Goal: Task Accomplishment & Management: Use online tool/utility

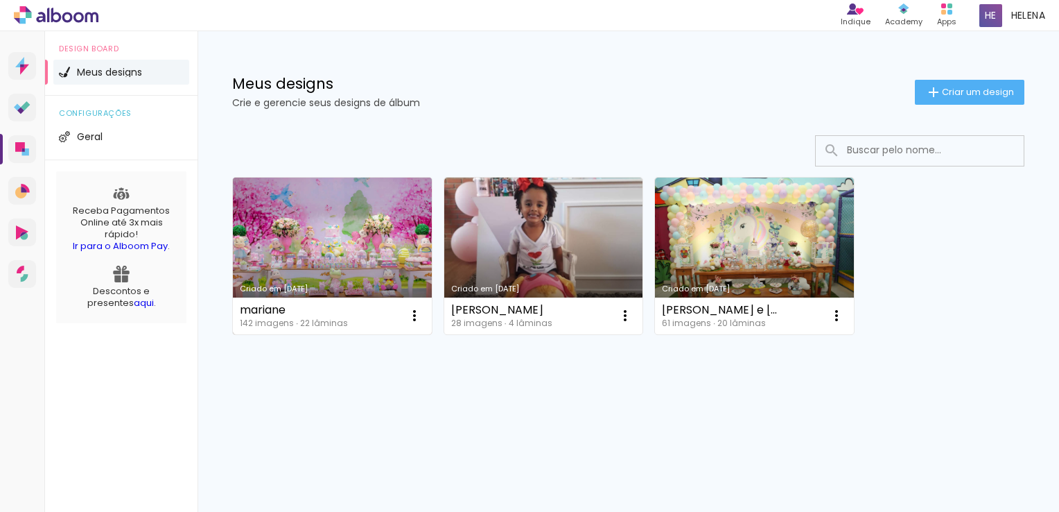
click at [279, 254] on link "Criado em [DATE]" at bounding box center [332, 255] width 199 height 157
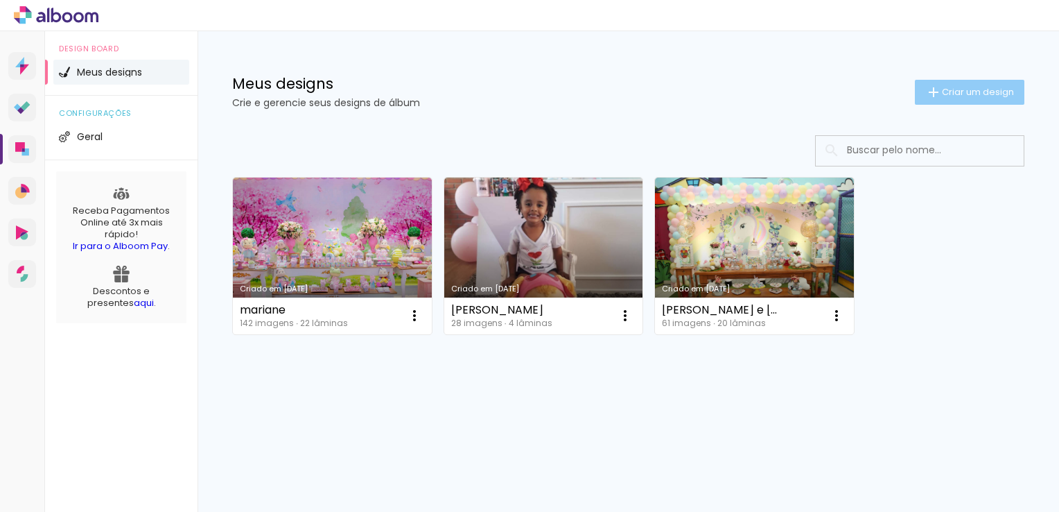
click at [973, 92] on span "Criar um design" at bounding box center [978, 91] width 72 height 9
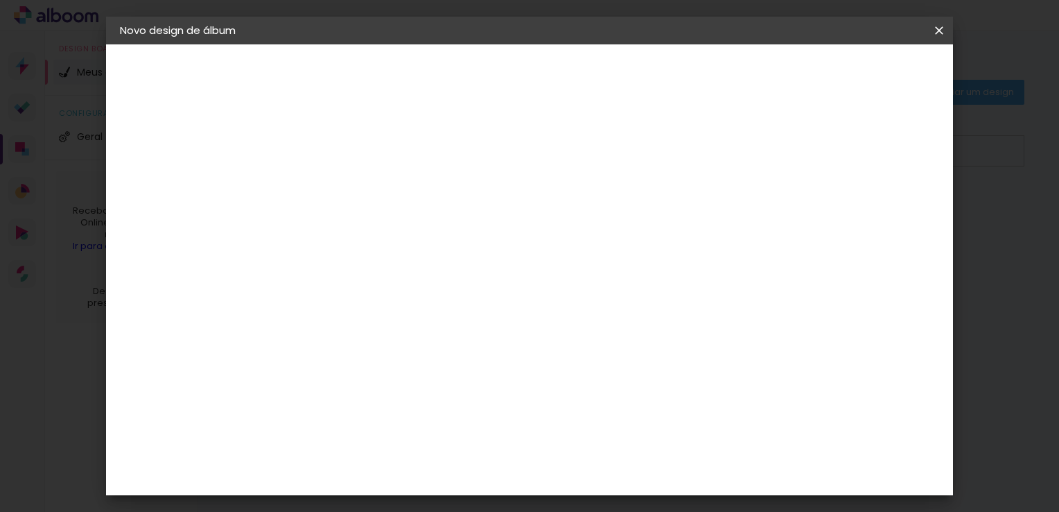
click at [347, 190] on input at bounding box center [347, 185] width 0 height 21
type input "irmãs - [PERSON_NAME] e [PERSON_NAME]"
type paper-input "irmãs - [PERSON_NAME] e [PERSON_NAME]"
click at [0, 0] on slot "Avançar" at bounding box center [0, 0] width 0 height 0
click at [380, 399] on div "Álbum&Cia" at bounding box center [367, 397] width 61 height 11
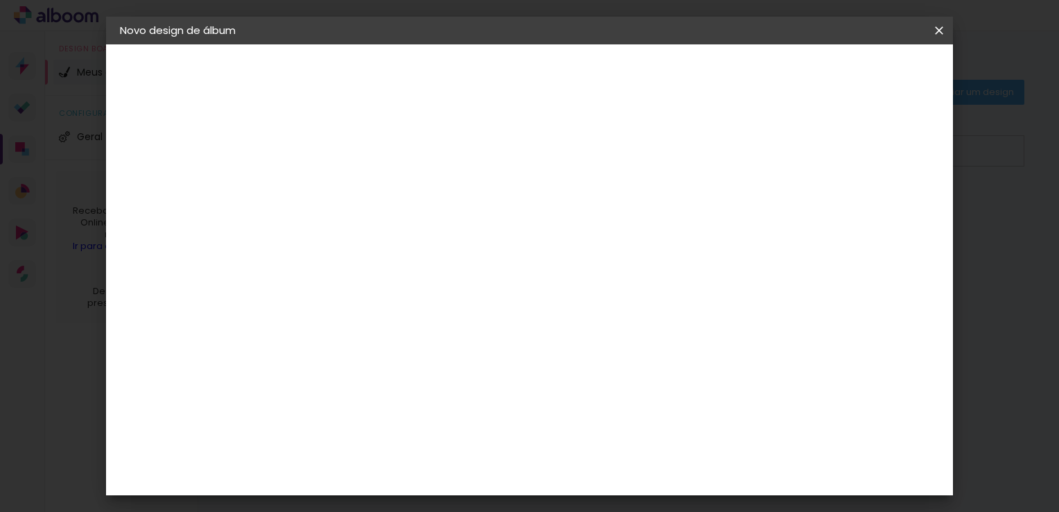
click at [0, 0] on slot "Tamanho Livre" at bounding box center [0, 0] width 0 height 0
click at [0, 0] on slot "Avançar" at bounding box center [0, 0] width 0 height 0
drag, startPoint x: 491, startPoint y: 219, endPoint x: 463, endPoint y: 223, distance: 28.0
click at [463, 223] on div "30 cm" at bounding box center [492, 217] width 245 height 35
drag, startPoint x: 463, startPoint y: 223, endPoint x: 481, endPoint y: 220, distance: 18.2
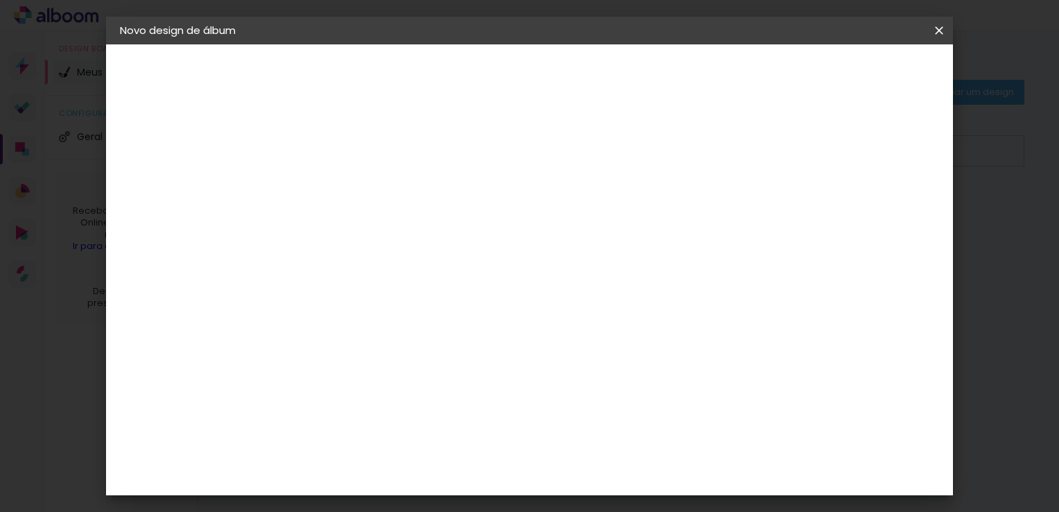
click at [481, 220] on span "30" at bounding box center [483, 217] width 23 height 21
drag, startPoint x: 481, startPoint y: 220, endPoint x: 549, endPoint y: 209, distance: 68.8
click at [549, 209] on div "30 cm" at bounding box center [492, 217] width 245 height 35
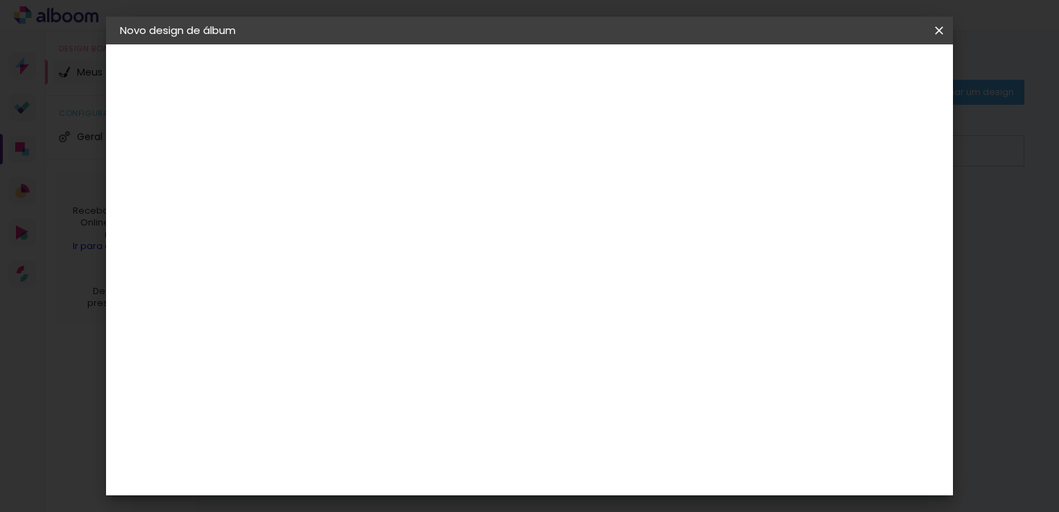
scroll to position [130, 0]
click at [621, 416] on input "60" at bounding box center [607, 421] width 36 height 21
drag, startPoint x: 624, startPoint y: 418, endPoint x: 586, endPoint y: 426, distance: 38.9
click at [586, 426] on paper-input-container "60 cm" at bounding box center [615, 422] width 62 height 35
type paper-input "60"
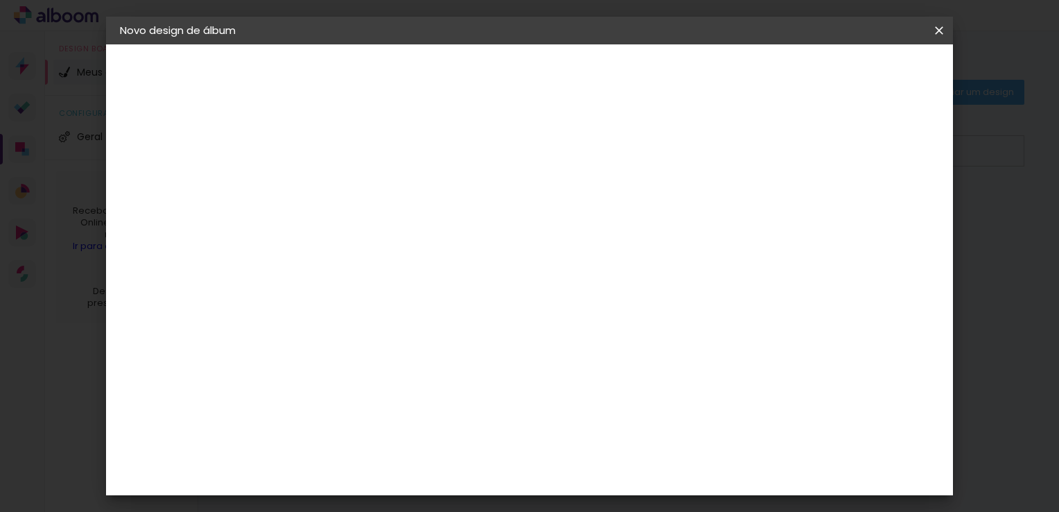
click at [615, 420] on input "60" at bounding box center [607, 421] width 36 height 21
type input "50"
type paper-input "50"
click at [309, 278] on input "30" at bounding box center [303, 276] width 36 height 21
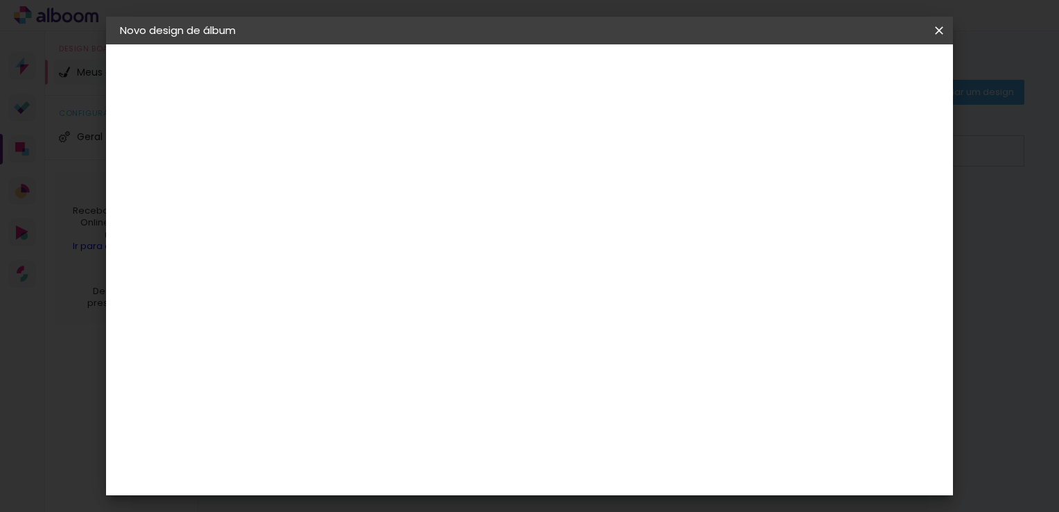
click at [305, 276] on input "30" at bounding box center [303, 276] width 36 height 21
click at [312, 277] on input "30" at bounding box center [303, 276] width 36 height 21
drag, startPoint x: 318, startPoint y: 273, endPoint x: 300, endPoint y: 275, distance: 18.1
click at [300, 275] on input "30" at bounding box center [303, 276] width 36 height 21
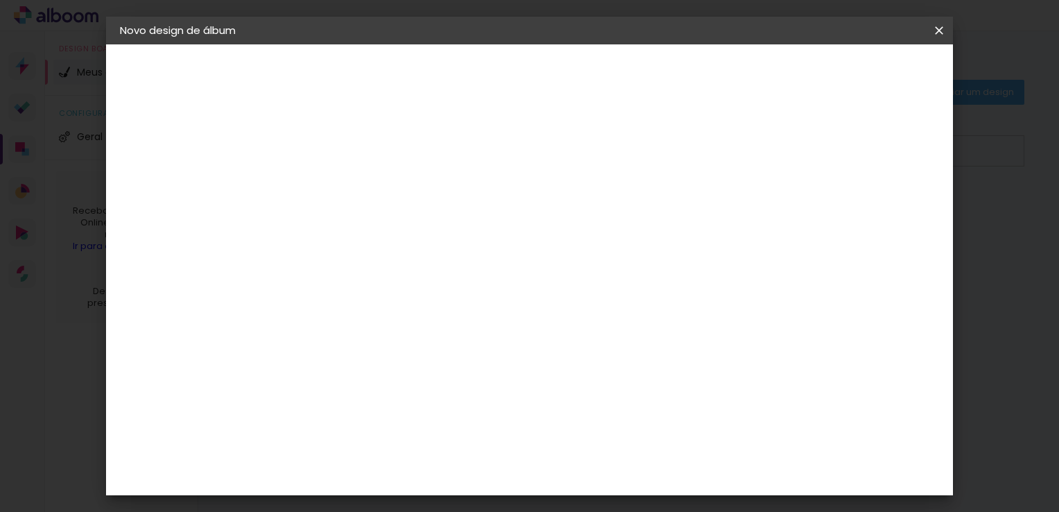
type input "25"
type paper-input "25"
click at [620, 370] on quentale-layouter at bounding box center [587, 251] width 490 height 245
click at [315, 157] on div "25 cm cm cm mm A maioria das encadernadoras sugere 5mm de sangria." at bounding box center [586, 101] width 601 height 111
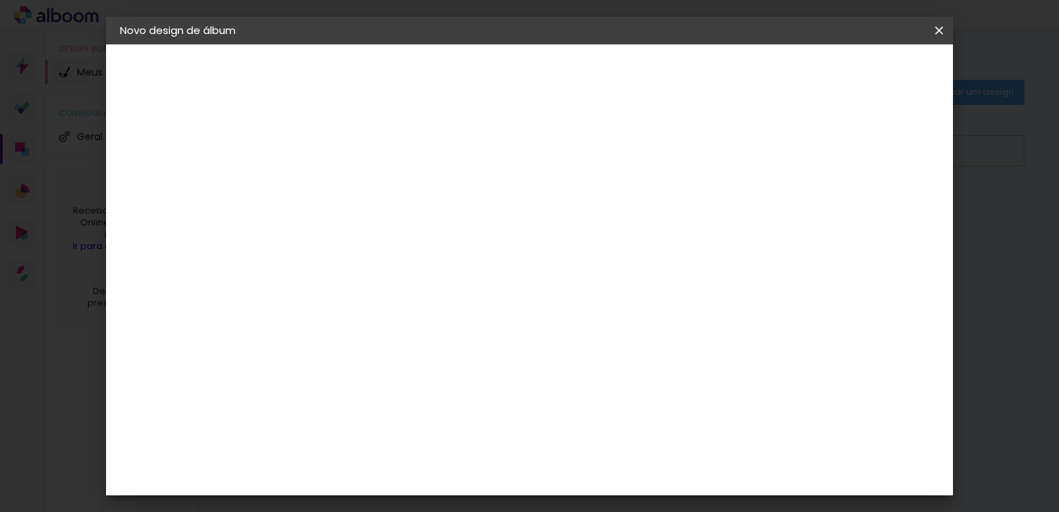
click at [853, 71] on span "Iniciar design" at bounding box center [821, 74] width 63 height 10
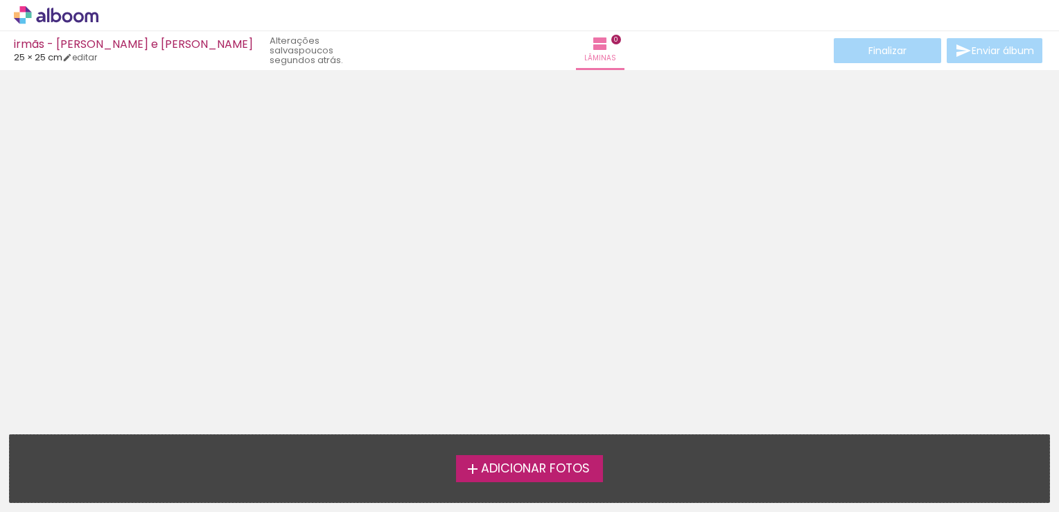
click at [507, 466] on span "Adicionar Fotos" at bounding box center [535, 468] width 109 height 12
click at [0, 0] on input "file" at bounding box center [0, 0] width 0 height 0
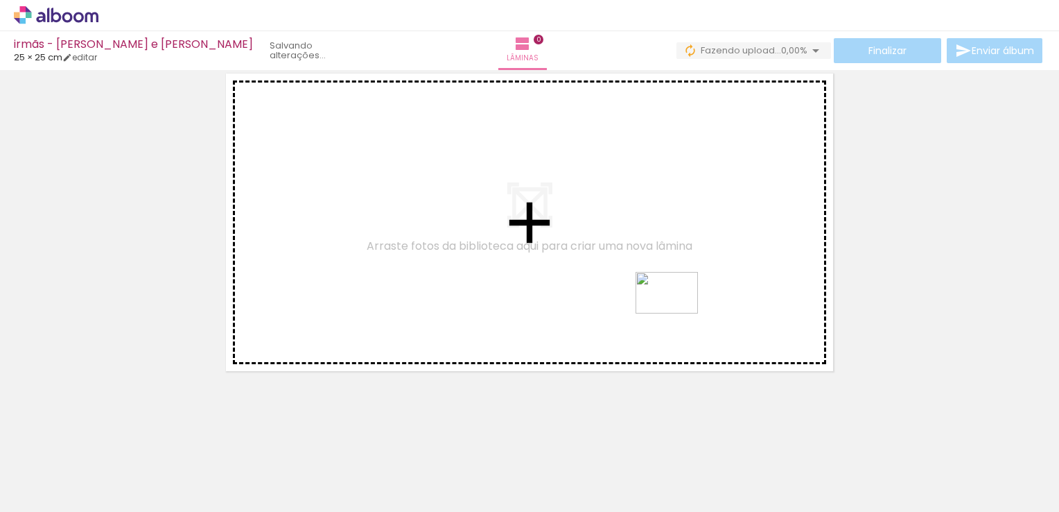
drag, startPoint x: 686, startPoint y: 474, endPoint x: 677, endPoint y: 313, distance: 160.4
click at [677, 313] on quentale-workspace at bounding box center [529, 256] width 1059 height 512
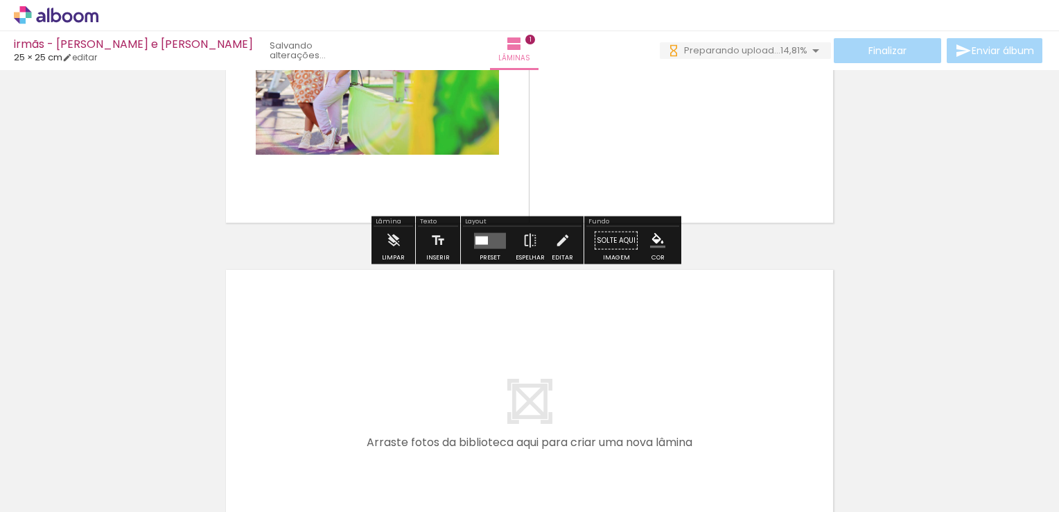
scroll to position [225, 0]
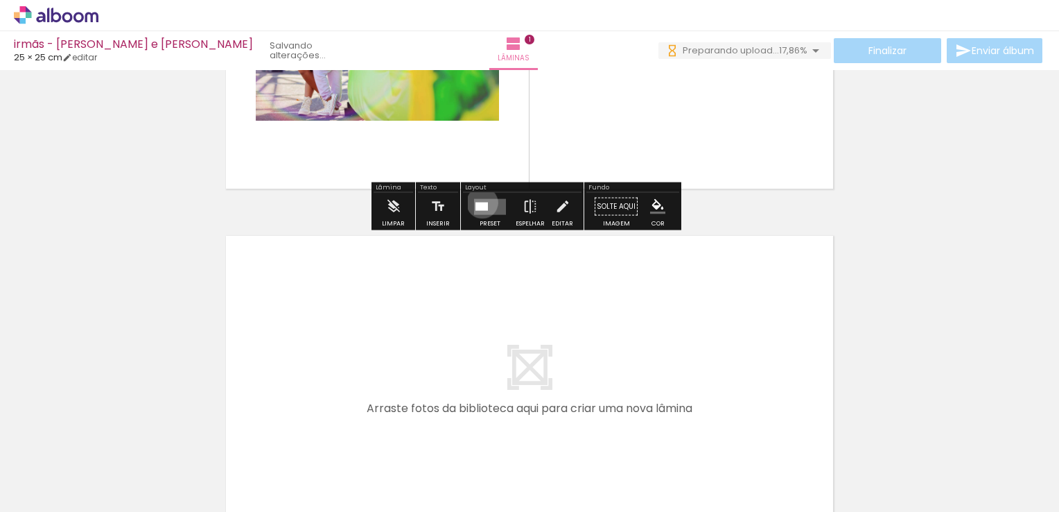
click at [479, 202] on div at bounding box center [482, 206] width 12 height 8
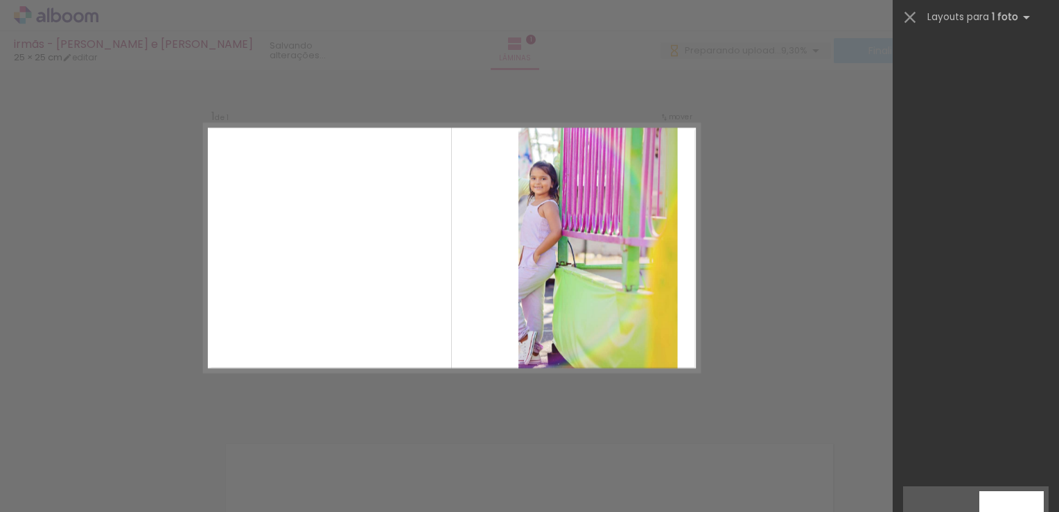
scroll to position [2575, 0]
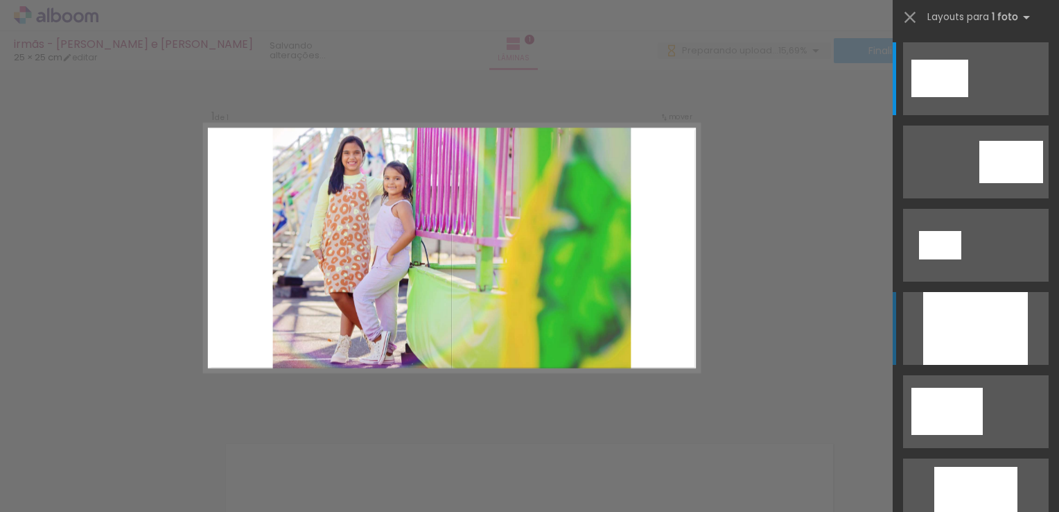
click at [992, 315] on div at bounding box center [976, 328] width 105 height 73
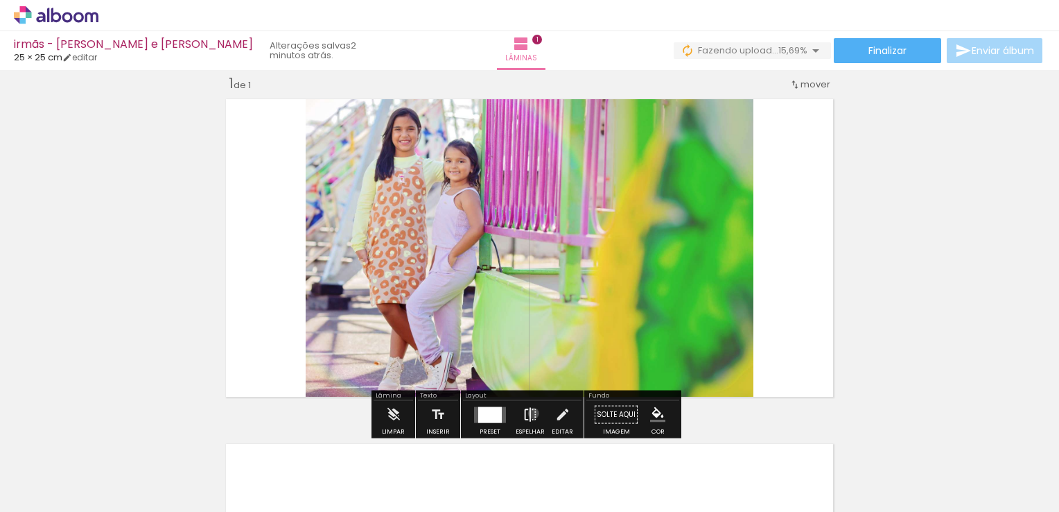
click at [530, 413] on iron-icon at bounding box center [530, 415] width 15 height 28
click at [527, 413] on iron-icon at bounding box center [530, 415] width 15 height 28
click at [483, 410] on div at bounding box center [490, 414] width 24 height 16
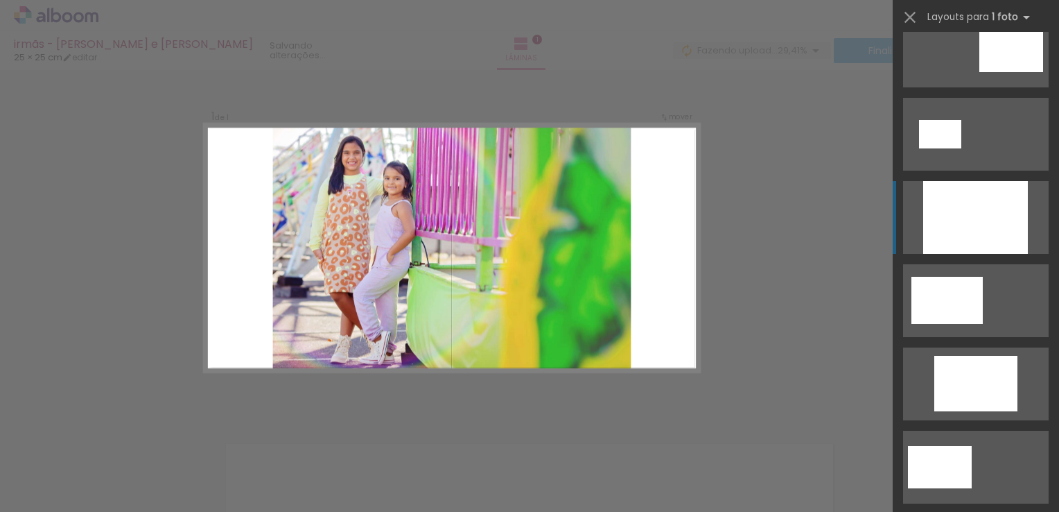
scroll to position [111, 0]
click at [958, 201] on div at bounding box center [976, 217] width 105 height 73
click at [755, 284] on div "Confirmar Cancelar" at bounding box center [529, 414] width 1059 height 722
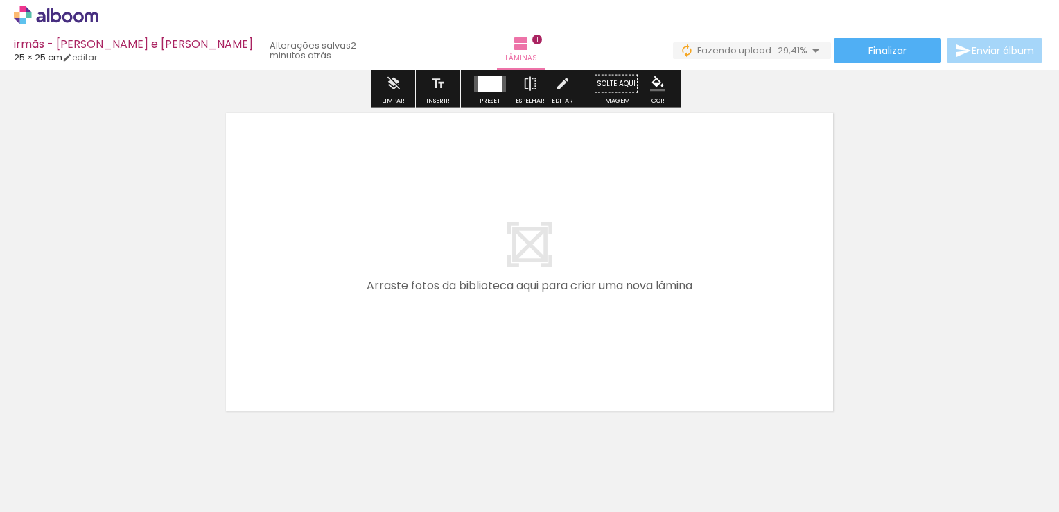
scroll to position [364, 0]
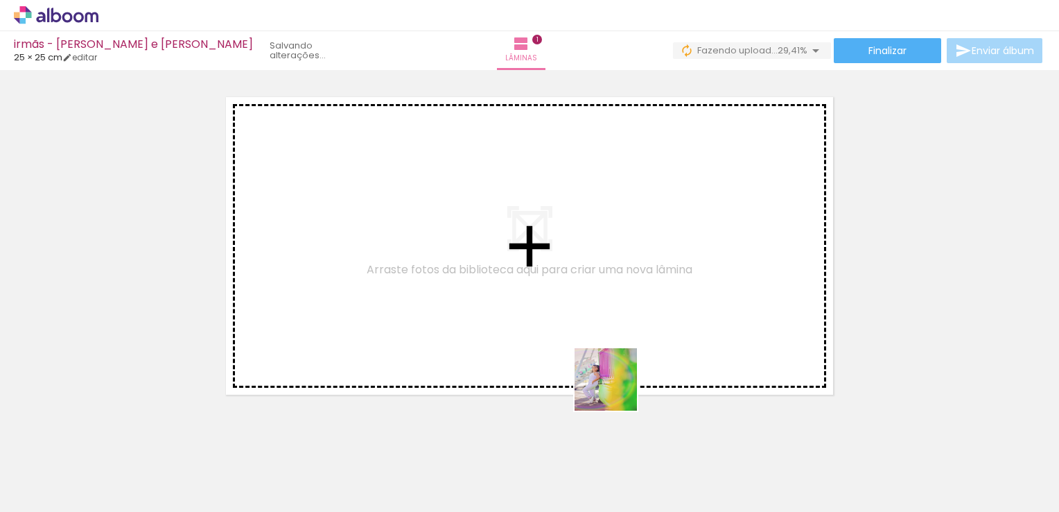
drag, startPoint x: 610, startPoint y: 472, endPoint x: 623, endPoint y: 340, distance: 132.4
click at [623, 340] on quentale-workspace at bounding box center [529, 256] width 1059 height 512
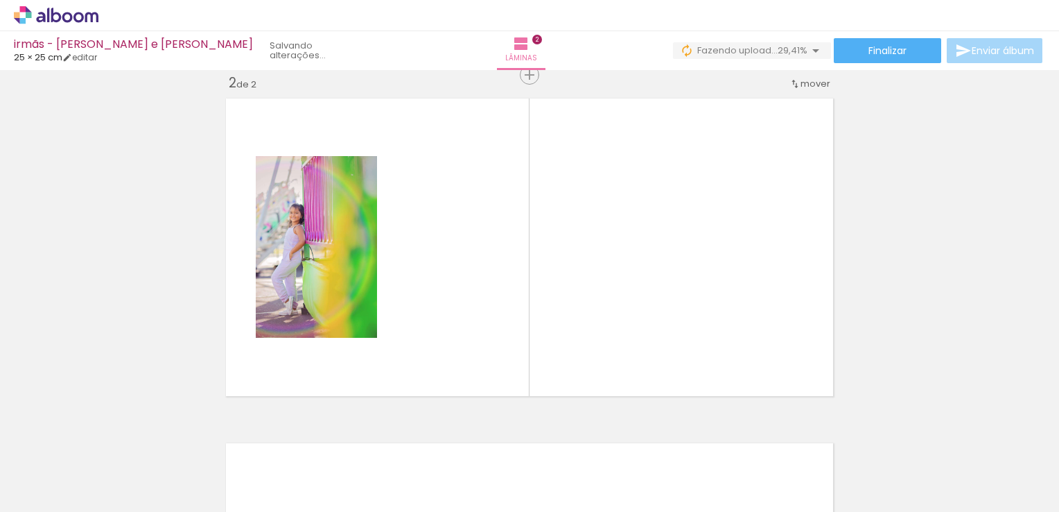
scroll to position [362, 0]
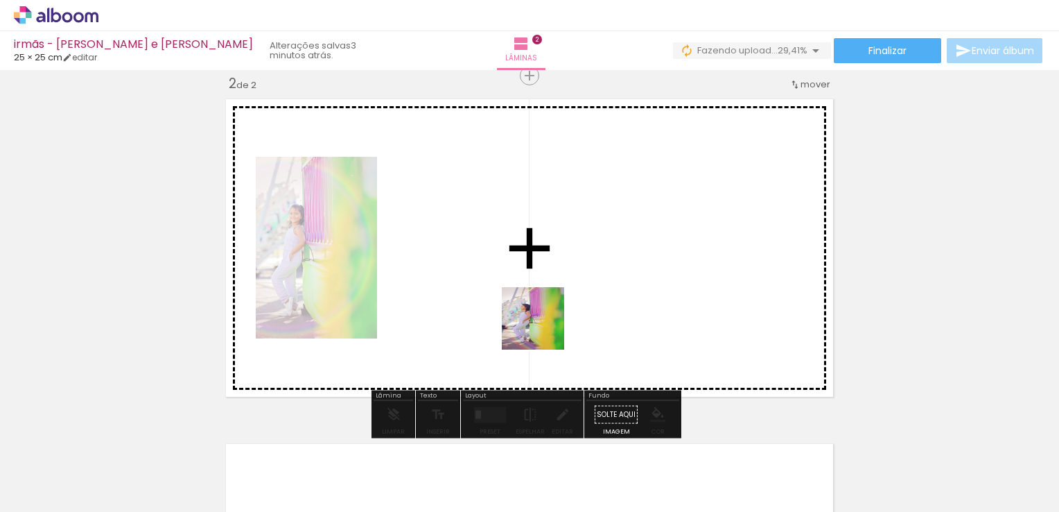
drag, startPoint x: 528, startPoint y: 476, endPoint x: 534, endPoint y: 338, distance: 137.4
click at [544, 326] on quentale-workspace at bounding box center [529, 256] width 1059 height 512
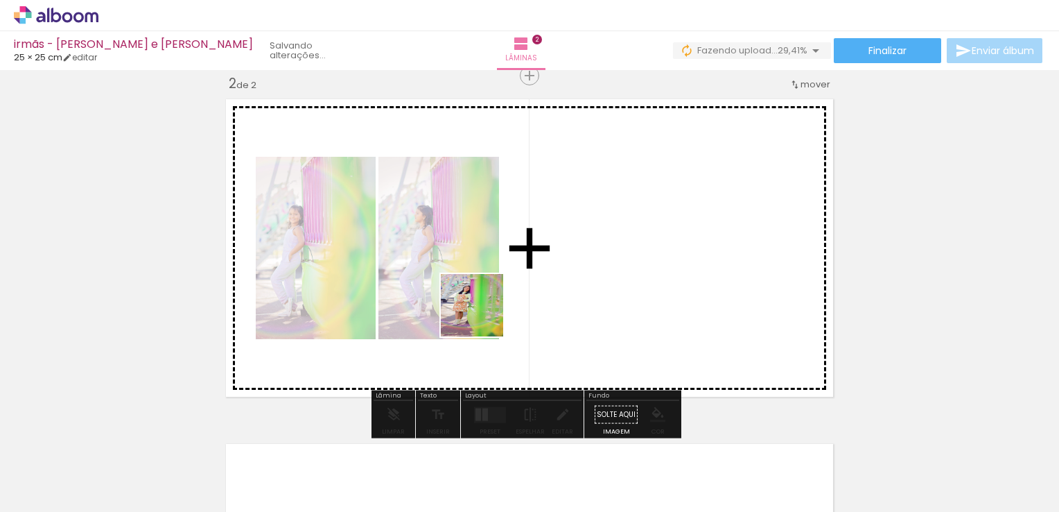
drag, startPoint x: 453, startPoint y: 459, endPoint x: 482, endPoint y: 306, distance: 155.2
click at [490, 289] on quentale-workspace at bounding box center [529, 256] width 1059 height 512
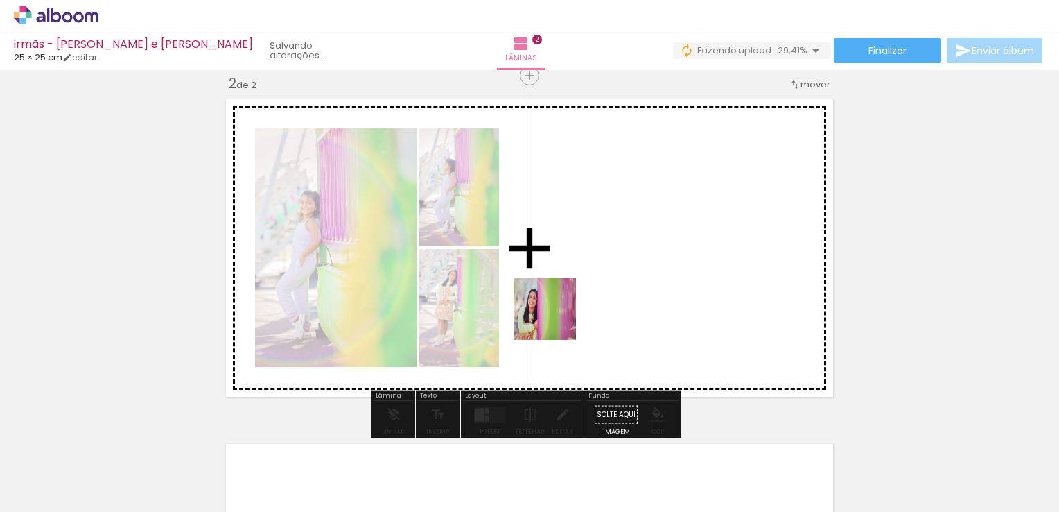
drag, startPoint x: 376, startPoint y: 481, endPoint x: 581, endPoint y: 297, distance: 275.4
click at [581, 297] on quentale-workspace at bounding box center [529, 256] width 1059 height 512
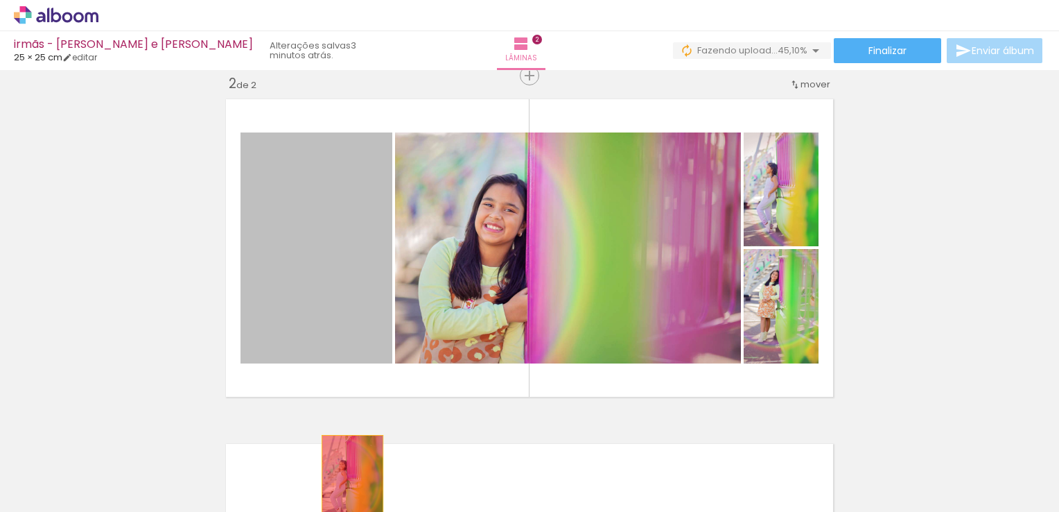
drag, startPoint x: 323, startPoint y: 267, endPoint x: 347, endPoint y: 484, distance: 218.4
click at [347, 484] on quentale-workspace at bounding box center [529, 256] width 1059 height 512
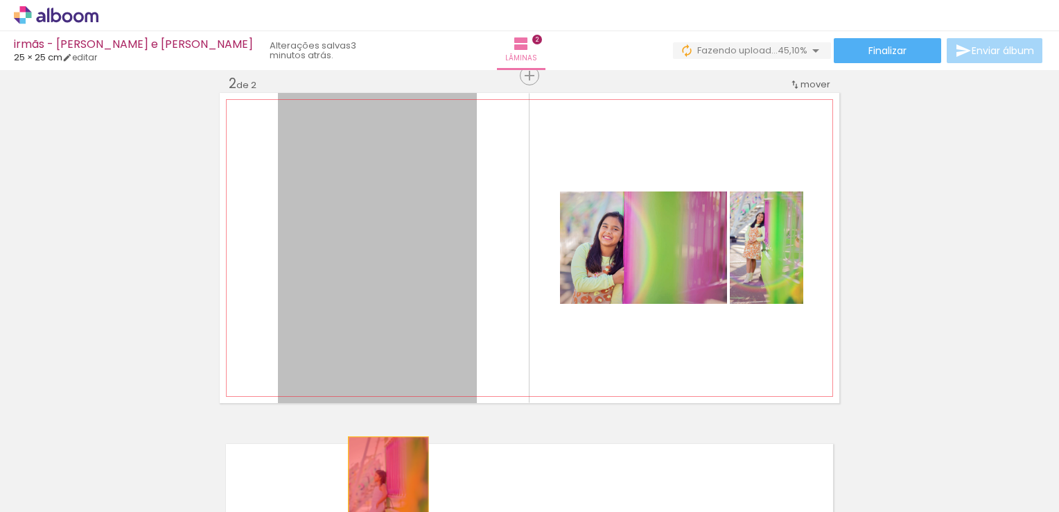
drag, startPoint x: 374, startPoint y: 248, endPoint x: 383, endPoint y: 499, distance: 250.5
click at [383, 499] on quentale-workspace at bounding box center [529, 256] width 1059 height 512
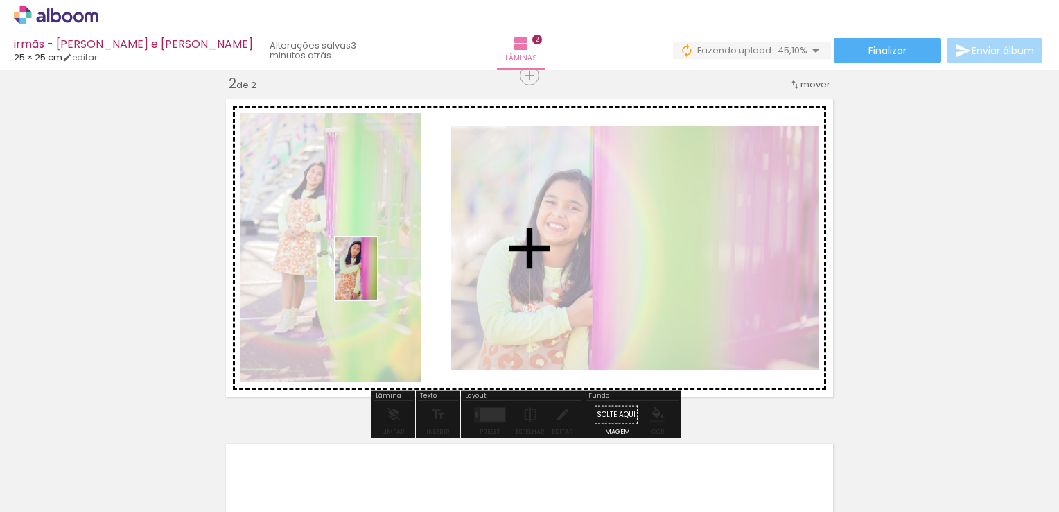
drag, startPoint x: 302, startPoint y: 467, endPoint x: 381, endPoint y: 270, distance: 212.2
click at [381, 270] on quentale-workspace at bounding box center [529, 256] width 1059 height 512
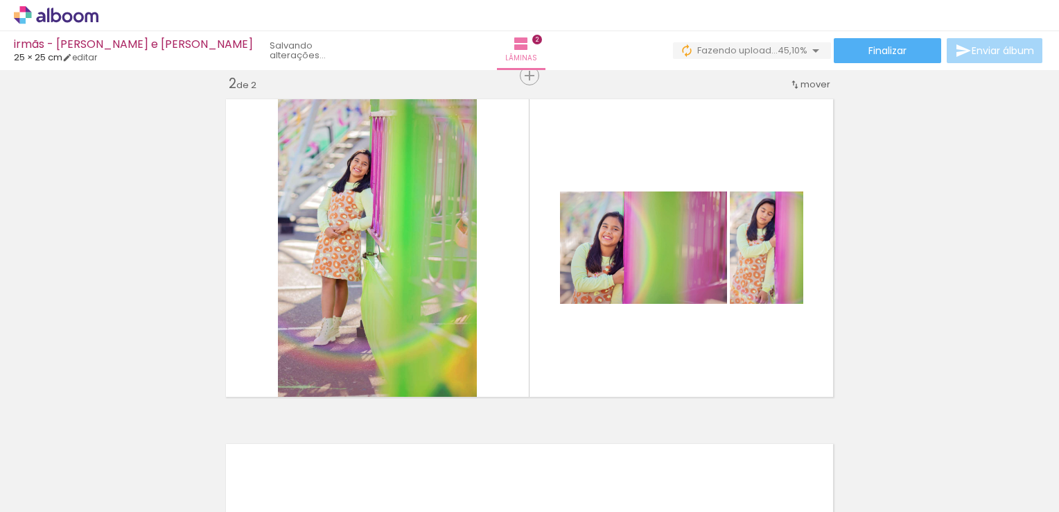
click at [149, 479] on div at bounding box center [139, 465] width 46 height 69
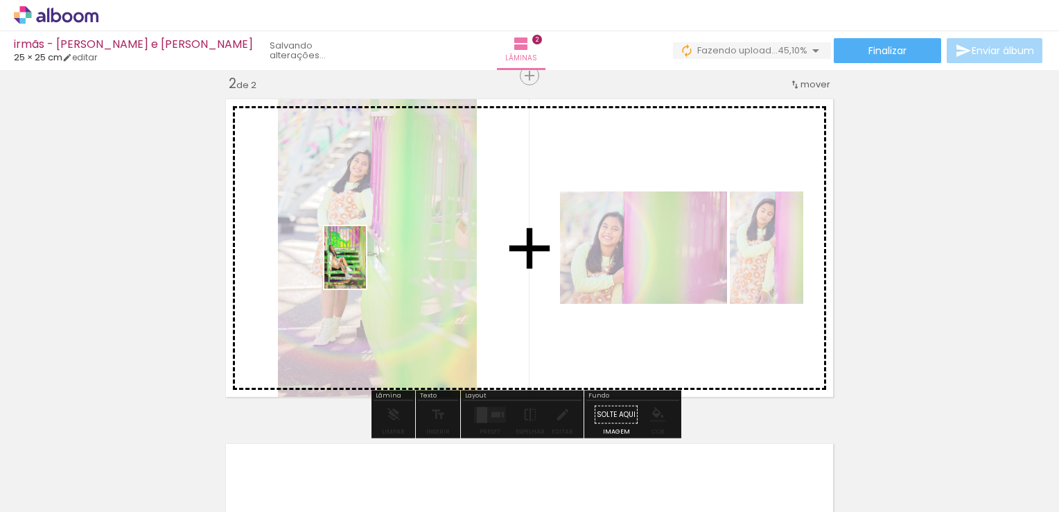
drag, startPoint x: 133, startPoint y: 473, endPoint x: 371, endPoint y: 264, distance: 316.4
click at [371, 264] on quentale-workspace at bounding box center [529, 256] width 1059 height 512
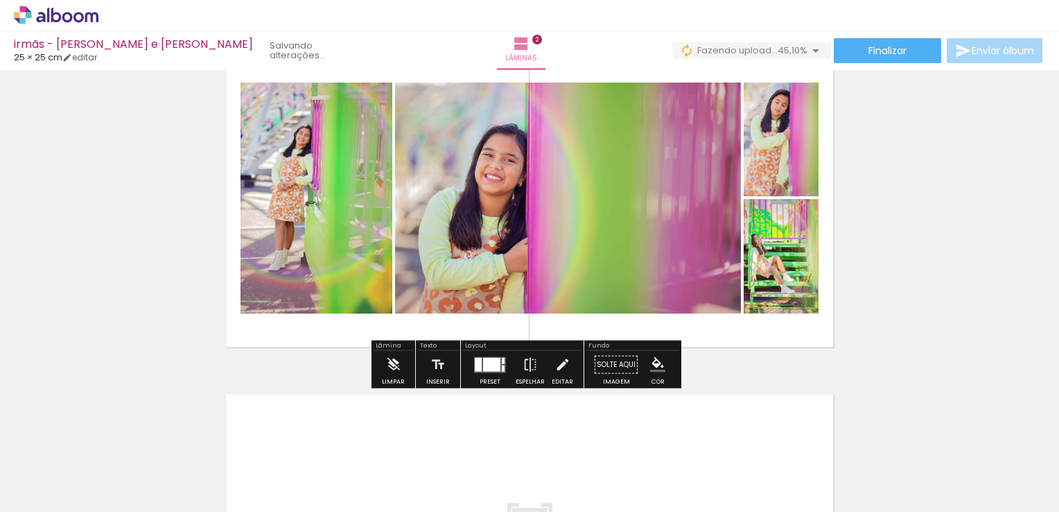
scroll to position [431, 0]
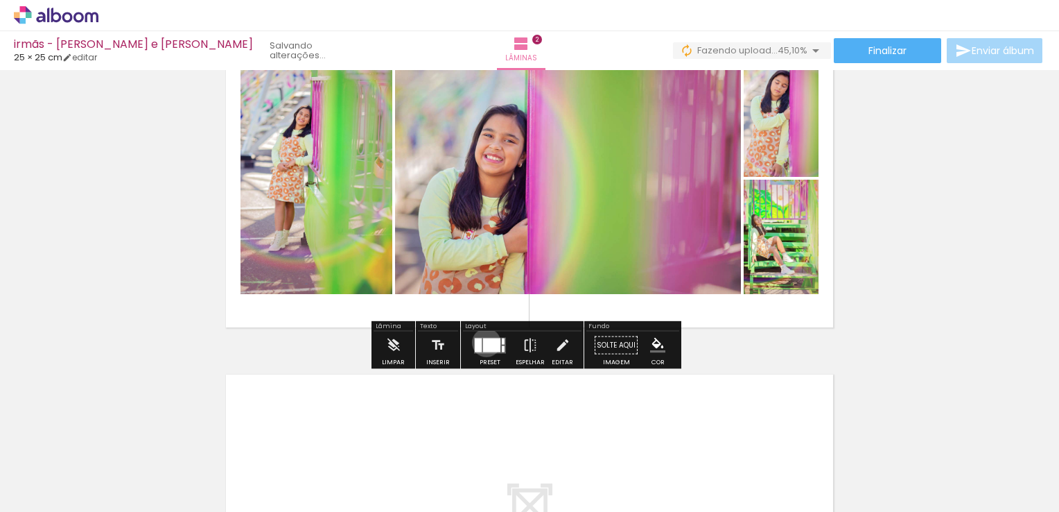
click at [483, 342] on div at bounding box center [491, 345] width 17 height 14
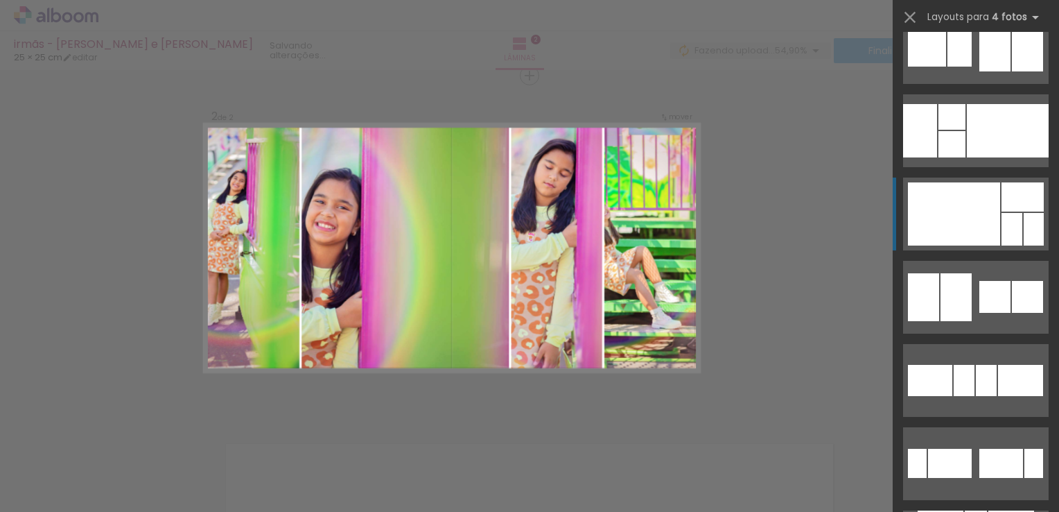
scroll to position [5547, 0]
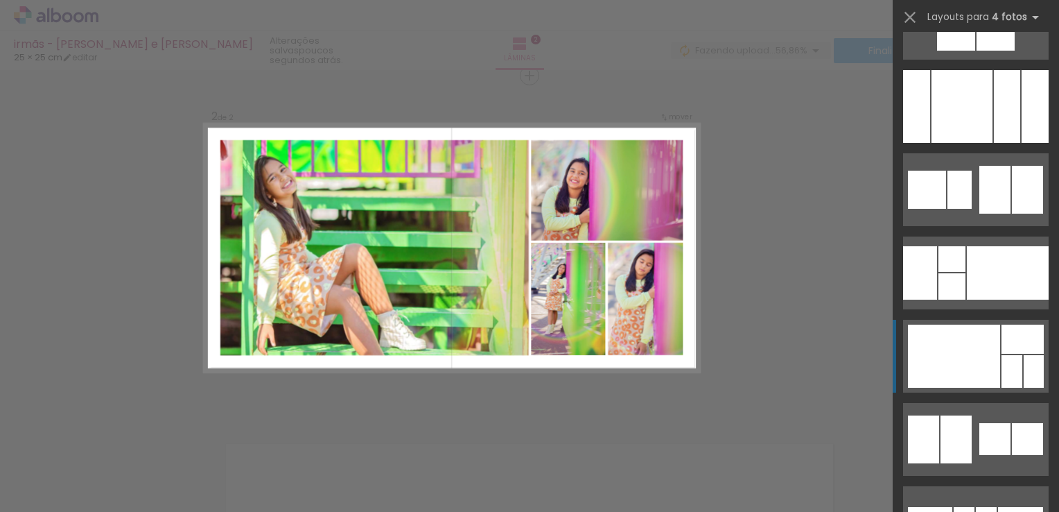
click at [967, 356] on div at bounding box center [954, 355] width 92 height 63
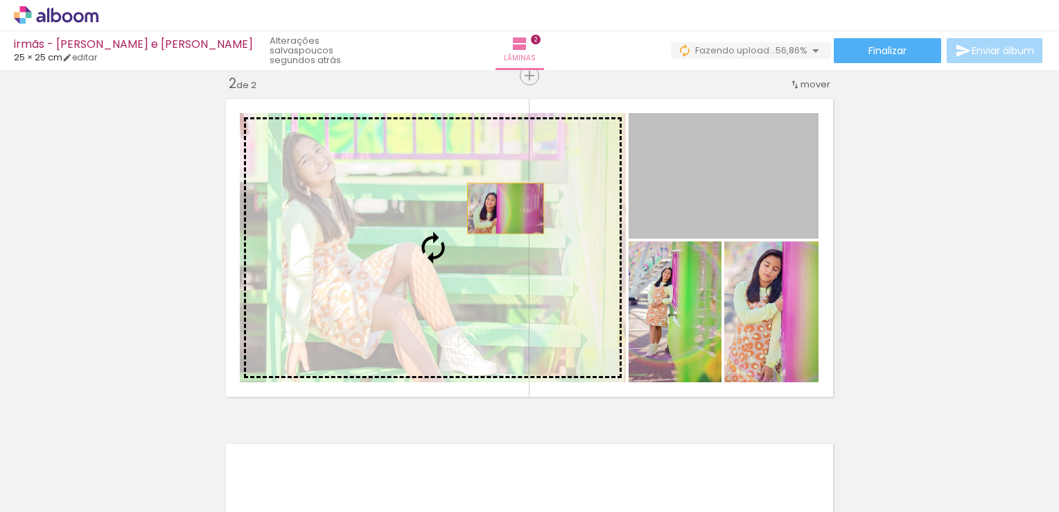
drag, startPoint x: 717, startPoint y: 181, endPoint x: 501, endPoint y: 208, distance: 218.0
click at [0, 0] on slot at bounding box center [0, 0] width 0 height 0
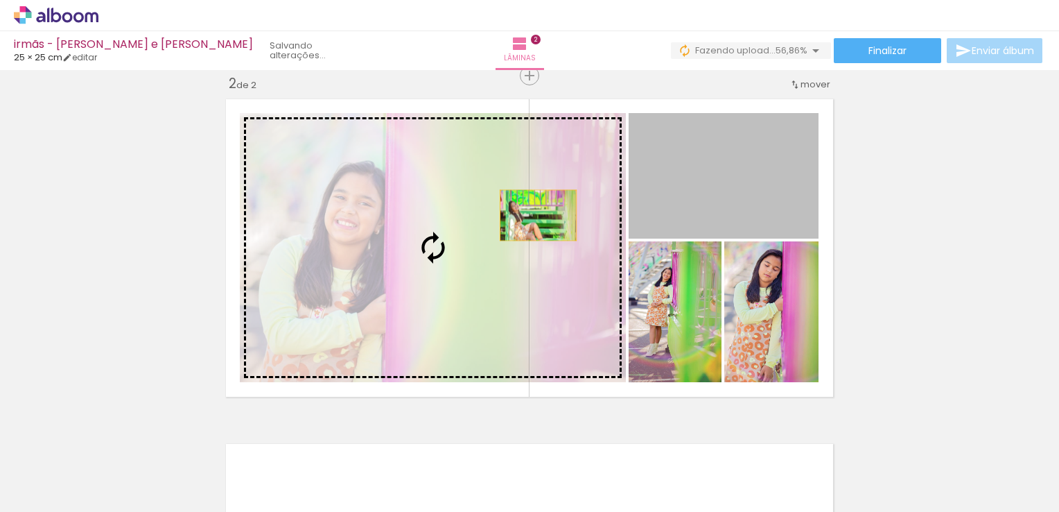
drag, startPoint x: 702, startPoint y: 184, endPoint x: 533, endPoint y: 215, distance: 171.3
click at [0, 0] on slot at bounding box center [0, 0] width 0 height 0
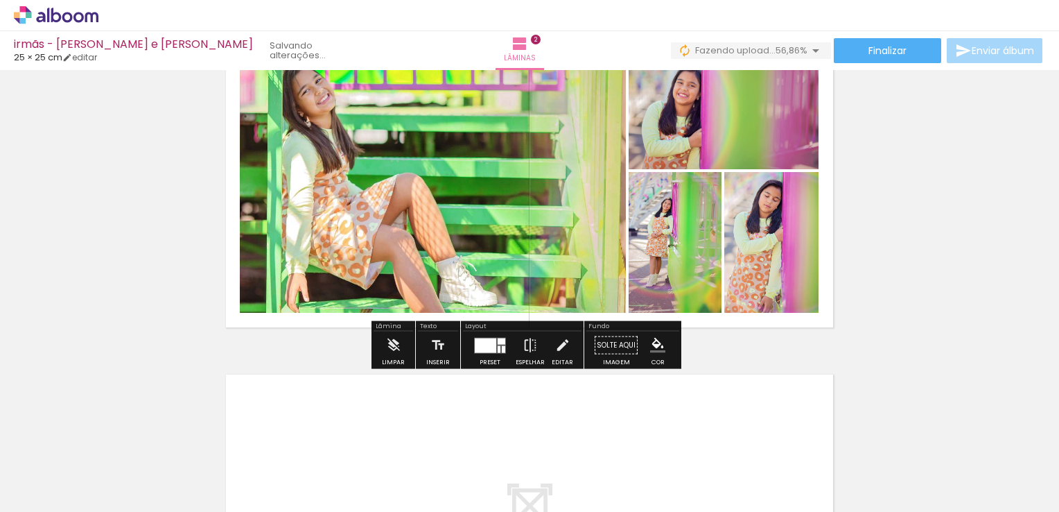
scroll to position [732, 0]
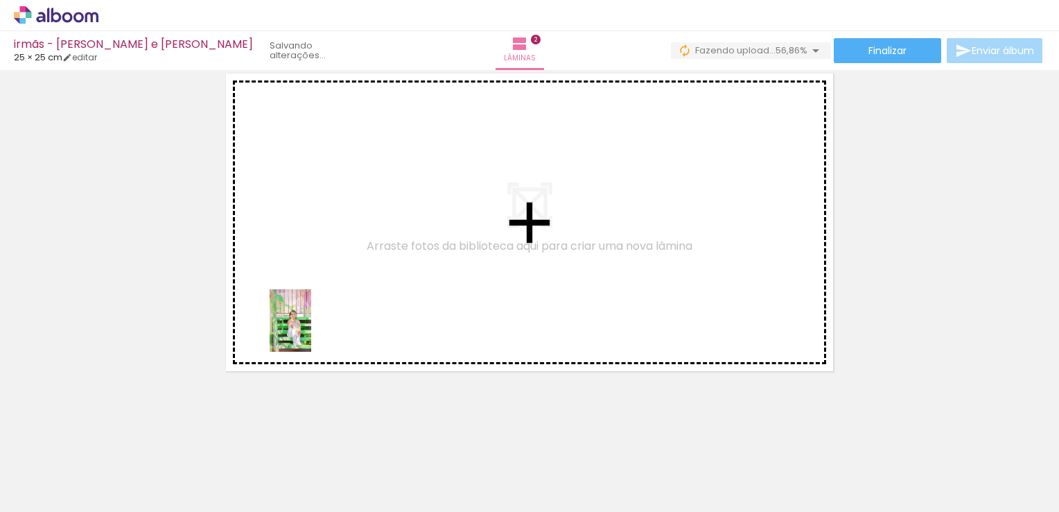
drag, startPoint x: 227, startPoint y: 473, endPoint x: 311, endPoint y: 331, distance: 165.4
click at [311, 331] on quentale-workspace at bounding box center [529, 256] width 1059 height 512
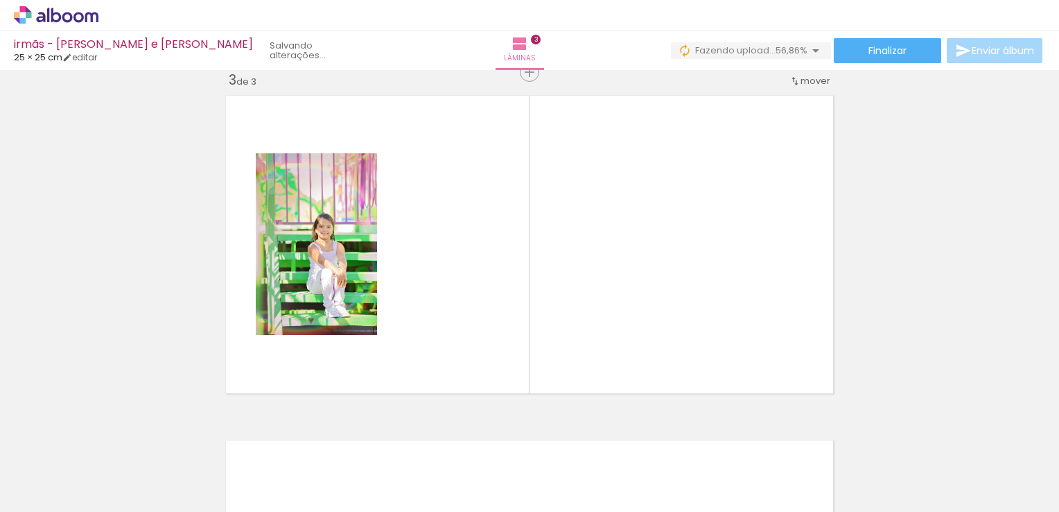
scroll to position [707, 0]
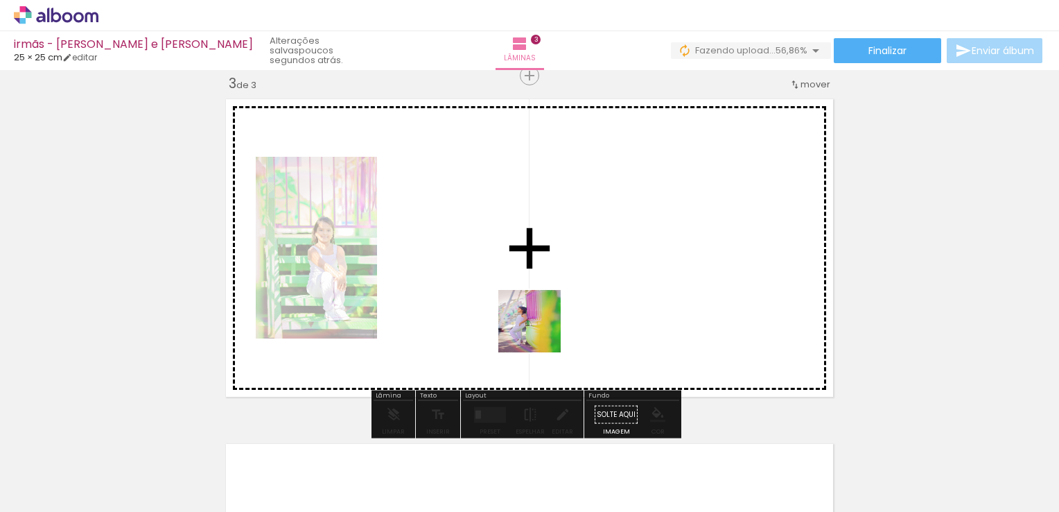
drag, startPoint x: 535, startPoint y: 473, endPoint x: 540, endPoint y: 320, distance: 152.6
click at [540, 320] on quentale-workspace at bounding box center [529, 256] width 1059 height 512
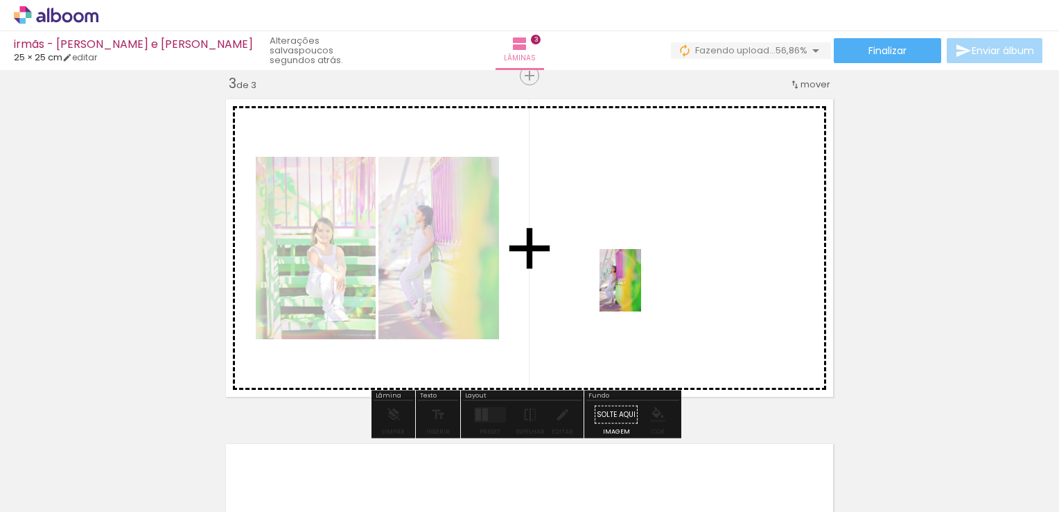
drag, startPoint x: 620, startPoint y: 467, endPoint x: 641, endPoint y: 291, distance: 178.1
click at [641, 291] on quentale-workspace at bounding box center [529, 256] width 1059 height 512
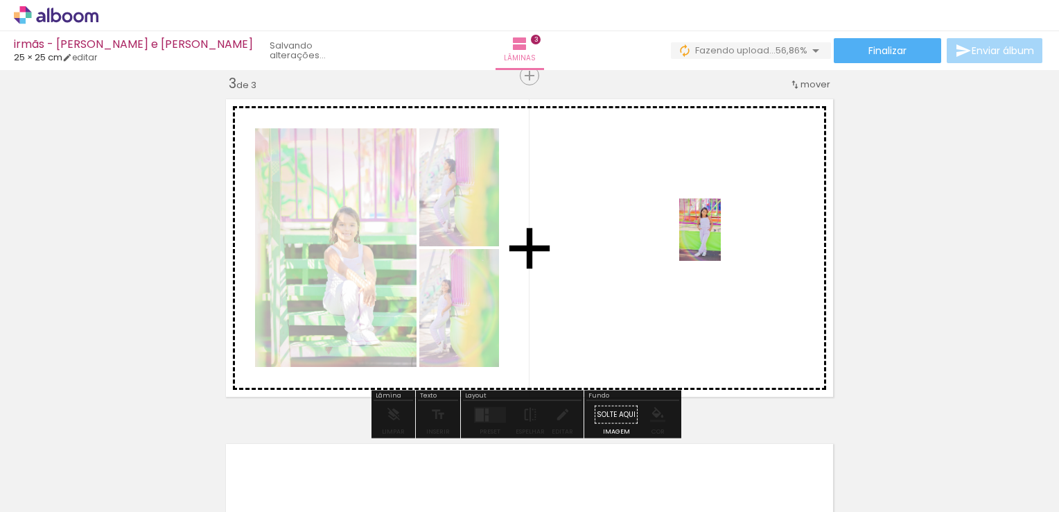
drag, startPoint x: 853, startPoint y: 478, endPoint x: 721, endPoint y: 240, distance: 272.5
click at [721, 240] on quentale-workspace at bounding box center [529, 256] width 1059 height 512
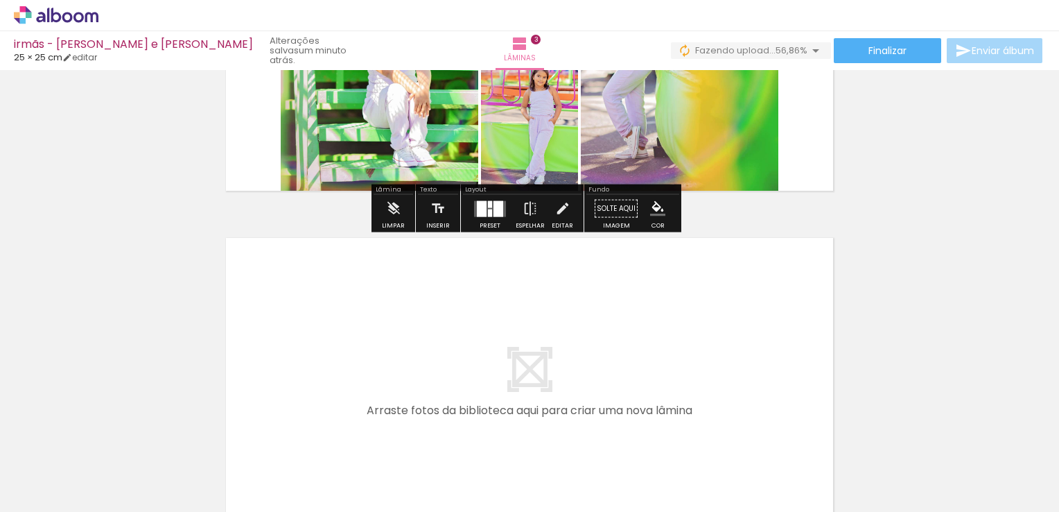
scroll to position [915, 0]
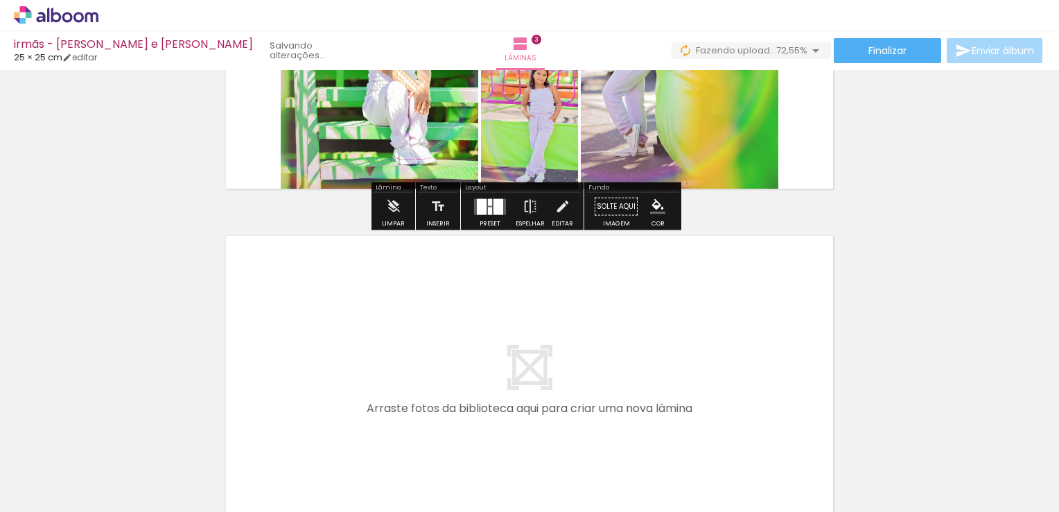
click at [768, 473] on div at bounding box center [760, 465] width 69 height 46
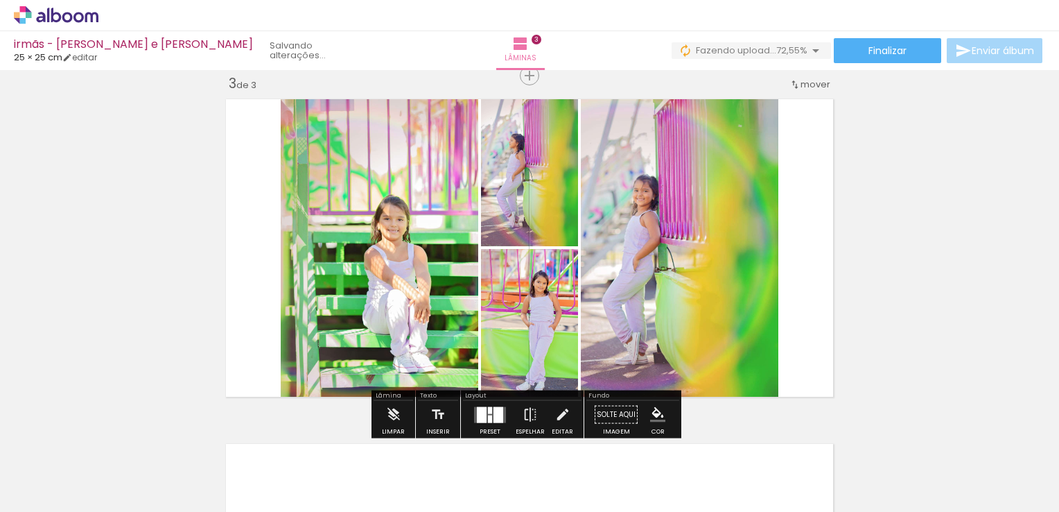
scroll to position [845, 0]
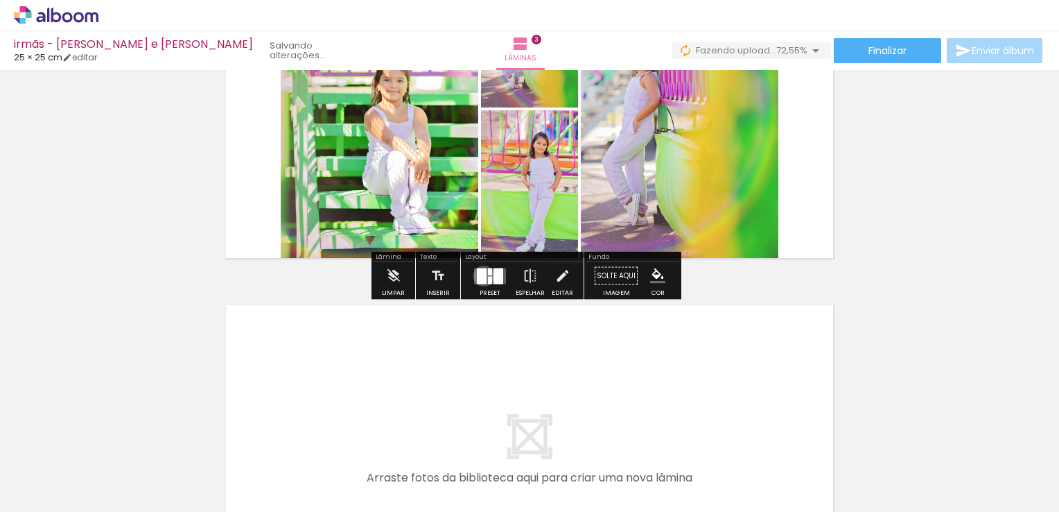
click at [480, 275] on div at bounding box center [482, 276] width 10 height 16
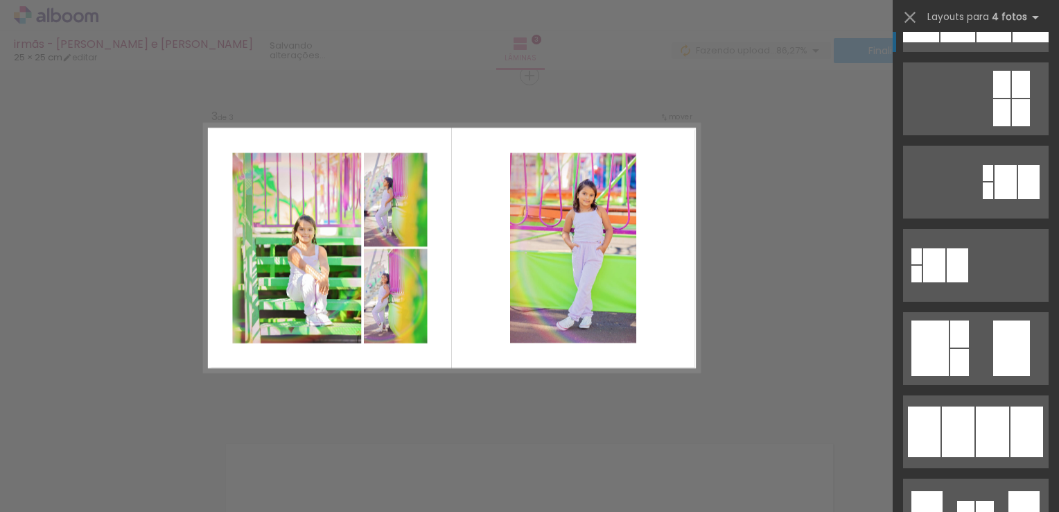
scroll to position [347, 0]
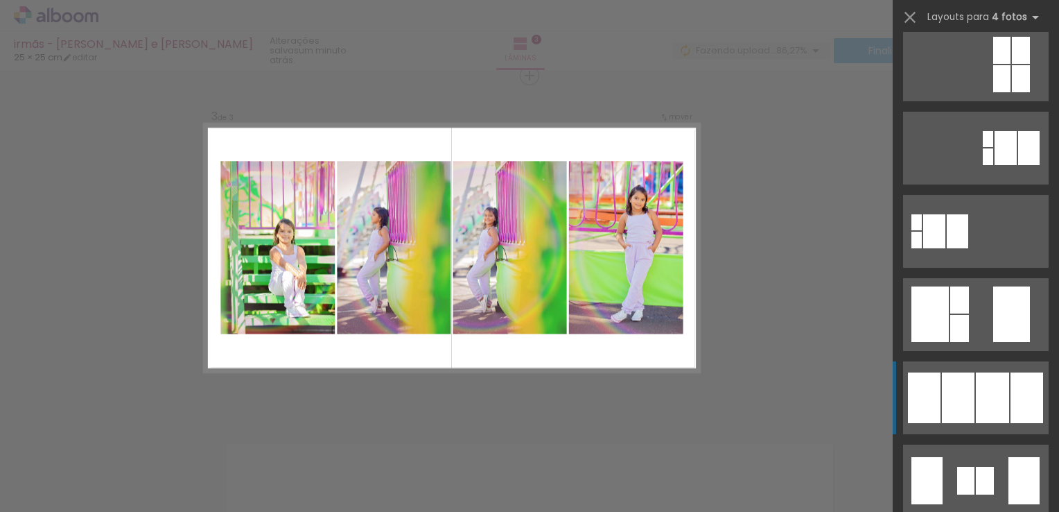
click at [992, 392] on div at bounding box center [992, 397] width 33 height 51
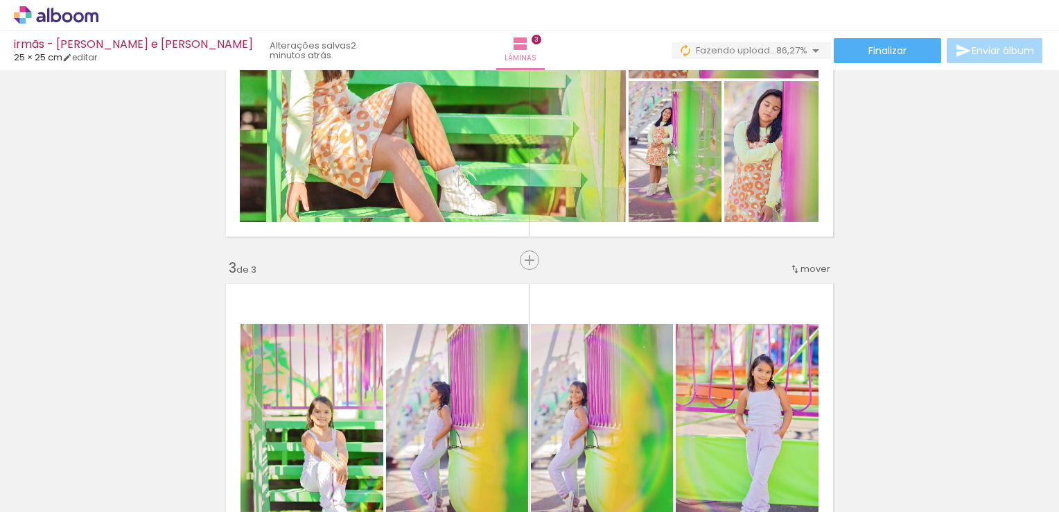
scroll to position [0, 632]
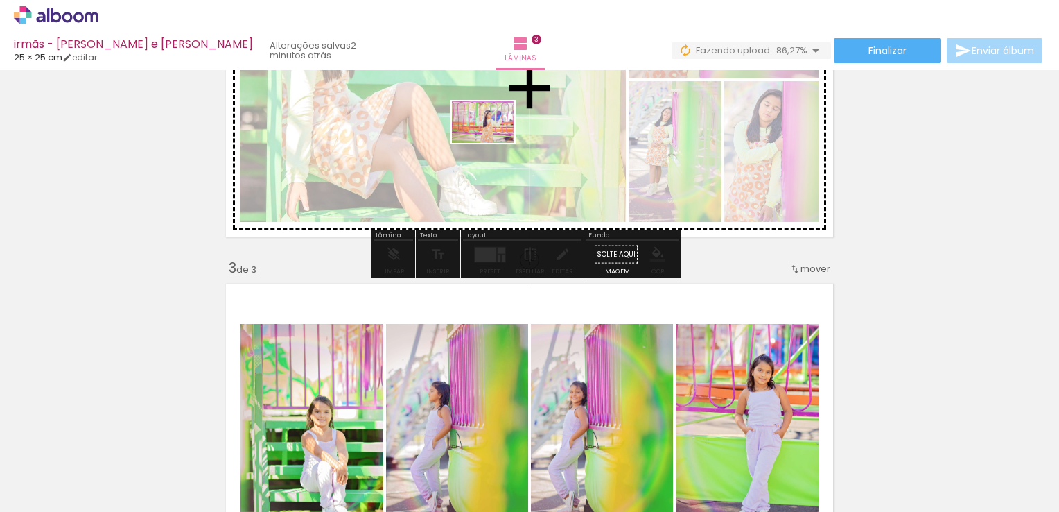
drag, startPoint x: 116, startPoint y: 480, endPoint x: 494, endPoint y: 143, distance: 505.8
click at [494, 143] on quentale-workspace at bounding box center [529, 256] width 1059 height 512
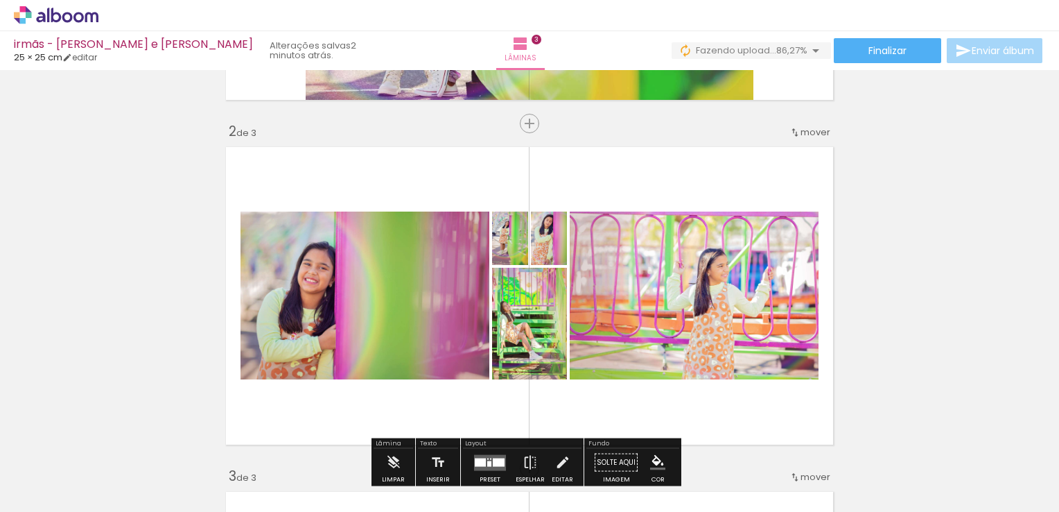
scroll to position [383, 0]
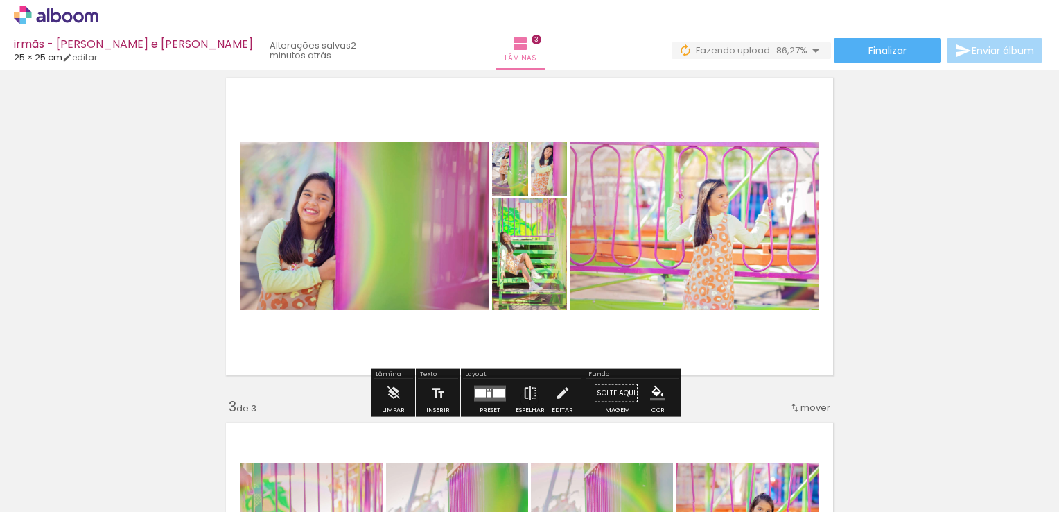
click at [476, 395] on div at bounding box center [480, 392] width 11 height 8
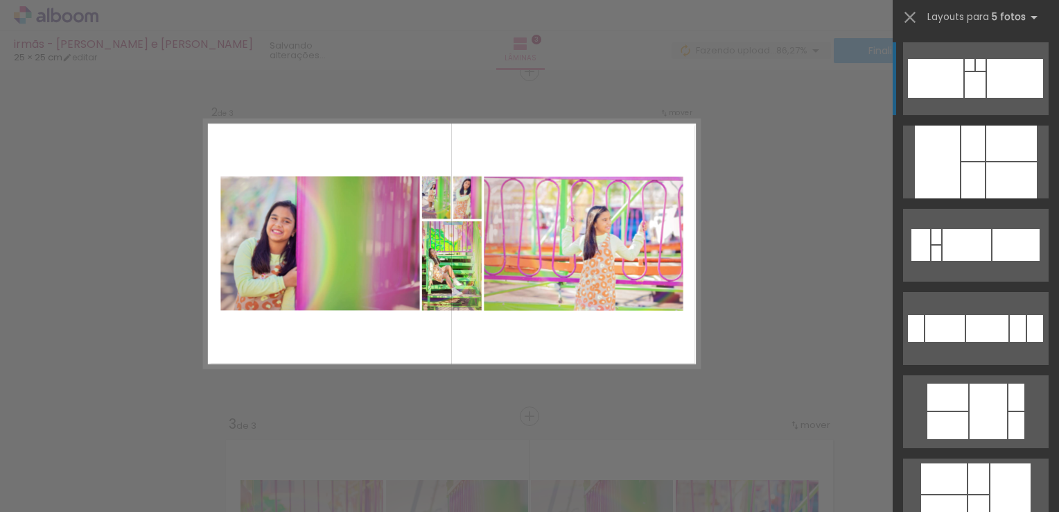
scroll to position [362, 0]
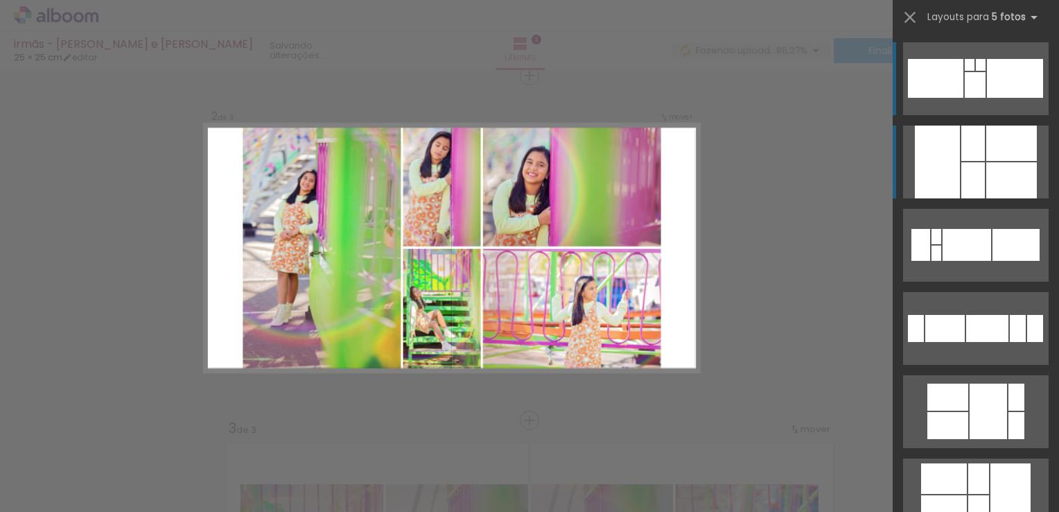
click at [996, 156] on div at bounding box center [1012, 142] width 51 height 35
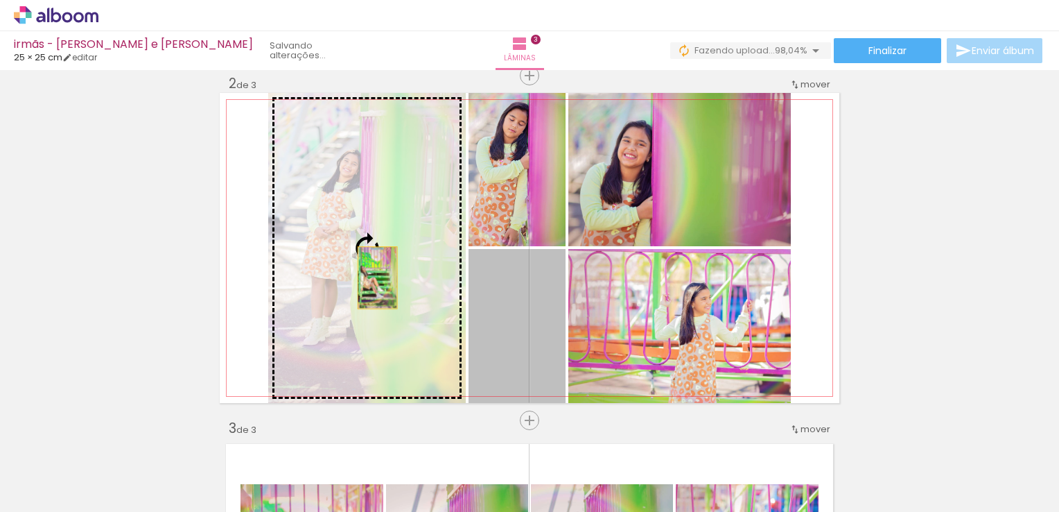
drag, startPoint x: 514, startPoint y: 315, endPoint x: 317, endPoint y: 259, distance: 204.6
click at [0, 0] on slot at bounding box center [0, 0] width 0 height 0
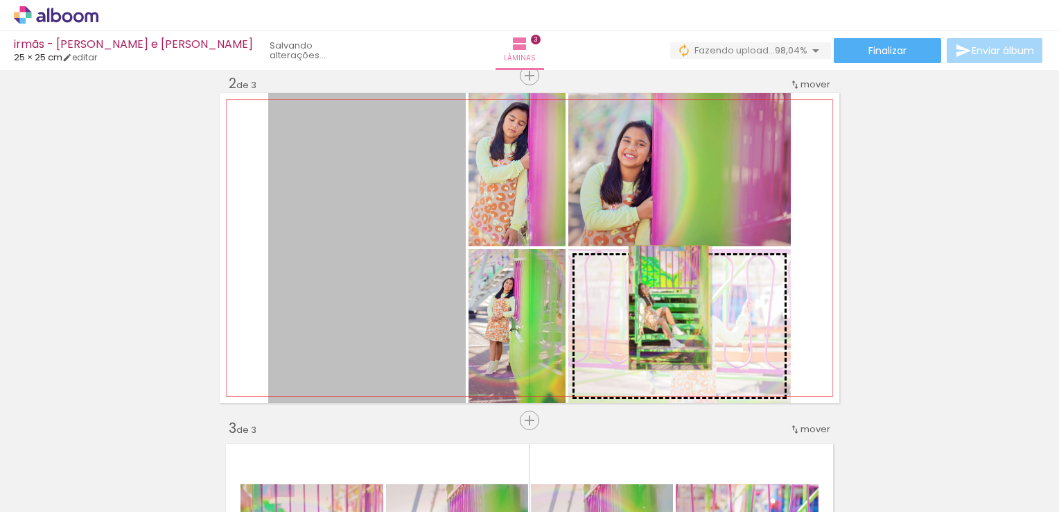
drag, startPoint x: 336, startPoint y: 270, endPoint x: 664, endPoint y: 307, distance: 329.3
click at [0, 0] on slot at bounding box center [0, 0] width 0 height 0
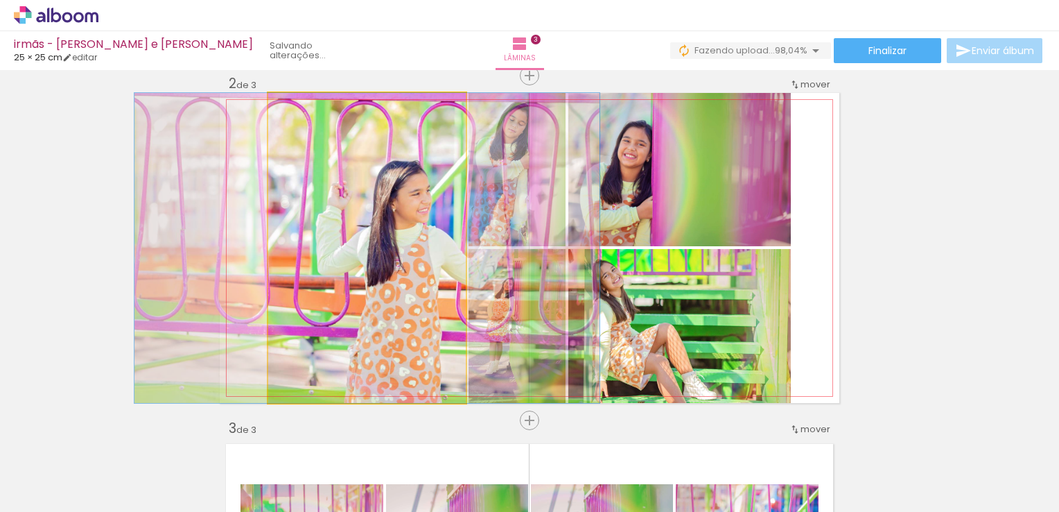
click at [430, 201] on quentale-photo at bounding box center [367, 248] width 198 height 310
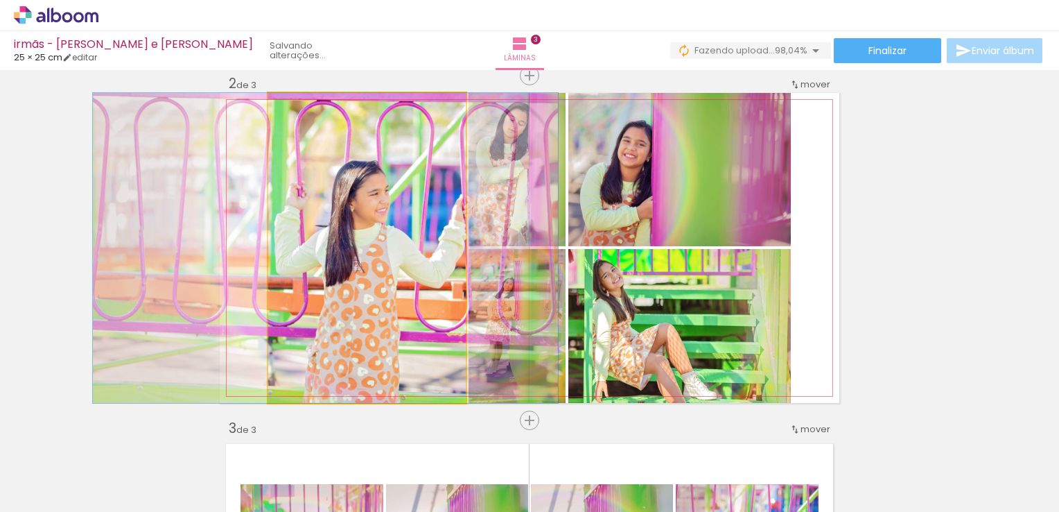
drag, startPoint x: 427, startPoint y: 204, endPoint x: 386, endPoint y: 214, distance: 42.9
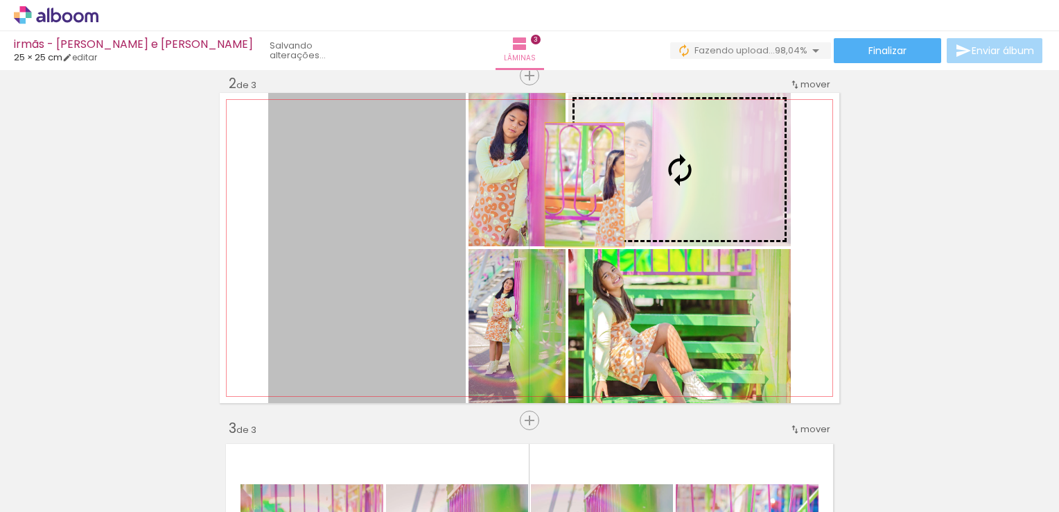
drag, startPoint x: 364, startPoint y: 284, endPoint x: 612, endPoint y: 173, distance: 271.5
click at [0, 0] on slot at bounding box center [0, 0] width 0 height 0
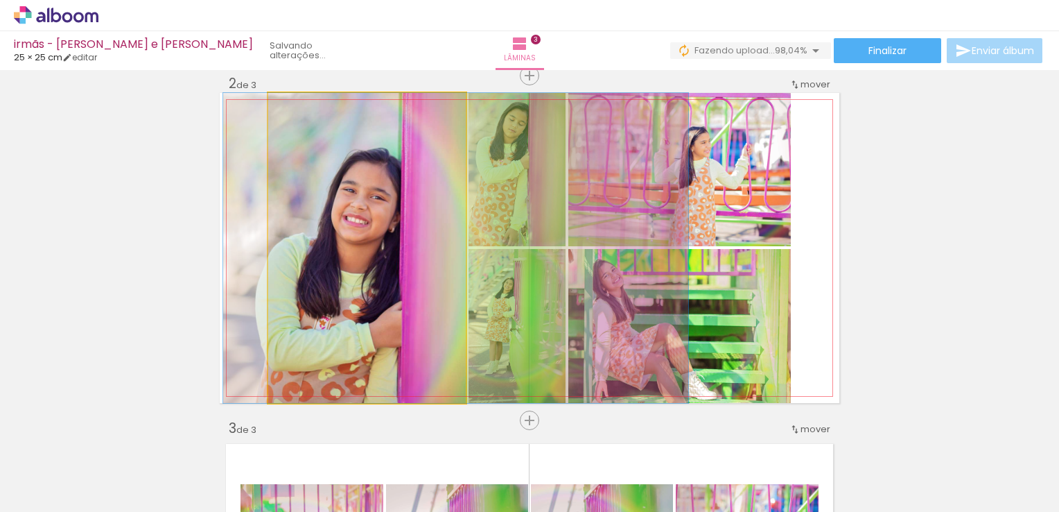
drag, startPoint x: 361, startPoint y: 232, endPoint x: 449, endPoint y: 210, distance: 91.5
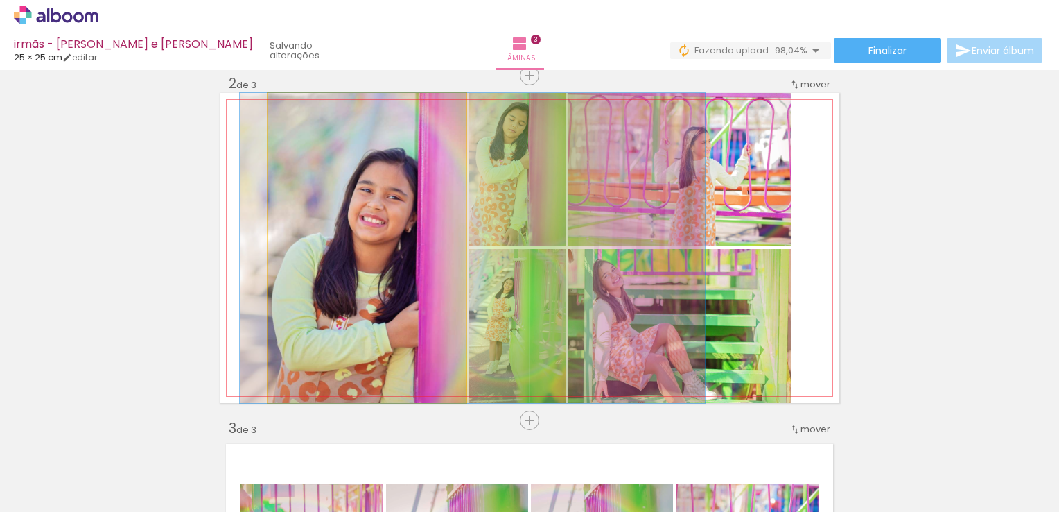
drag, startPoint x: 410, startPoint y: 257, endPoint x: 427, endPoint y: 257, distance: 16.6
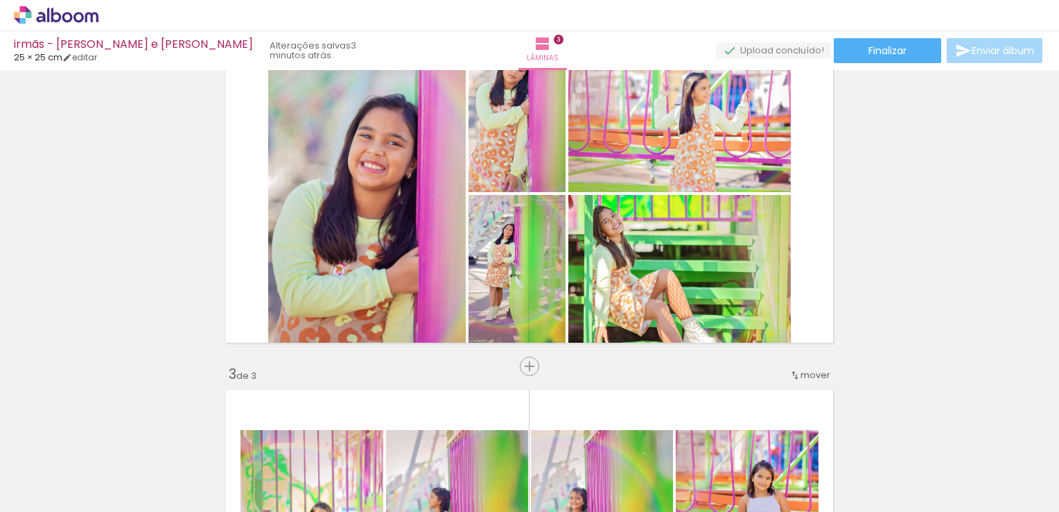
scroll to position [347, 0]
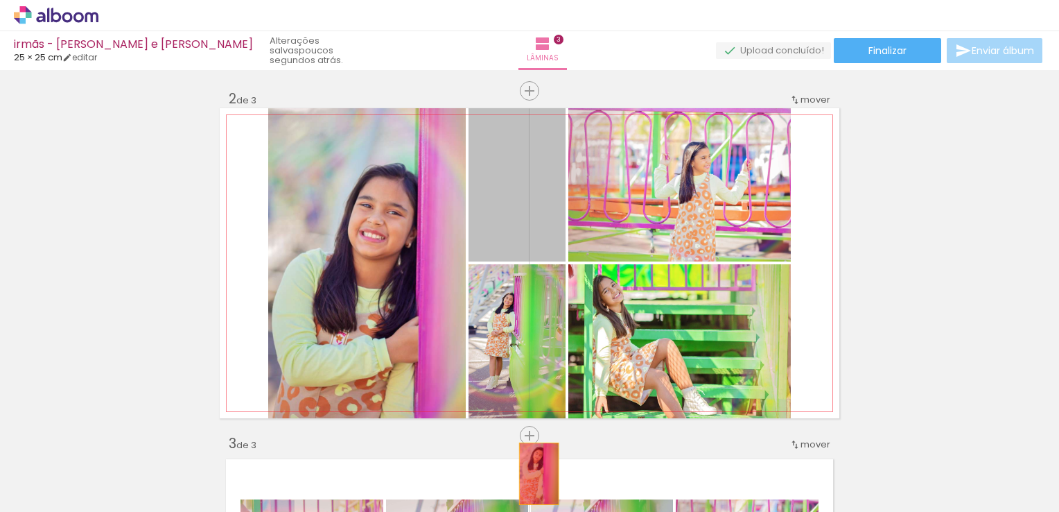
drag, startPoint x: 542, startPoint y: 224, endPoint x: 537, endPoint y: 503, distance: 278.8
click at [537, 503] on quentale-workspace at bounding box center [529, 256] width 1059 height 512
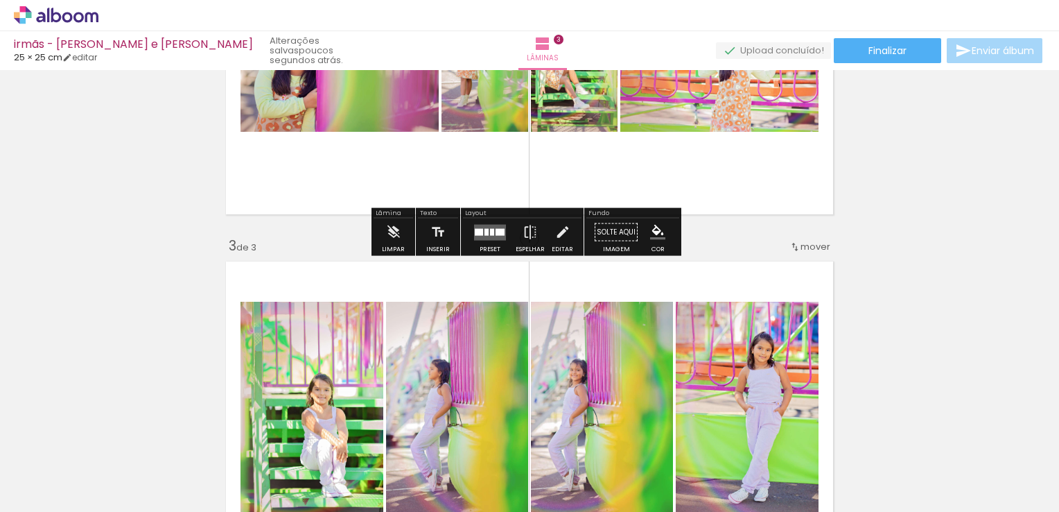
scroll to position [555, 0]
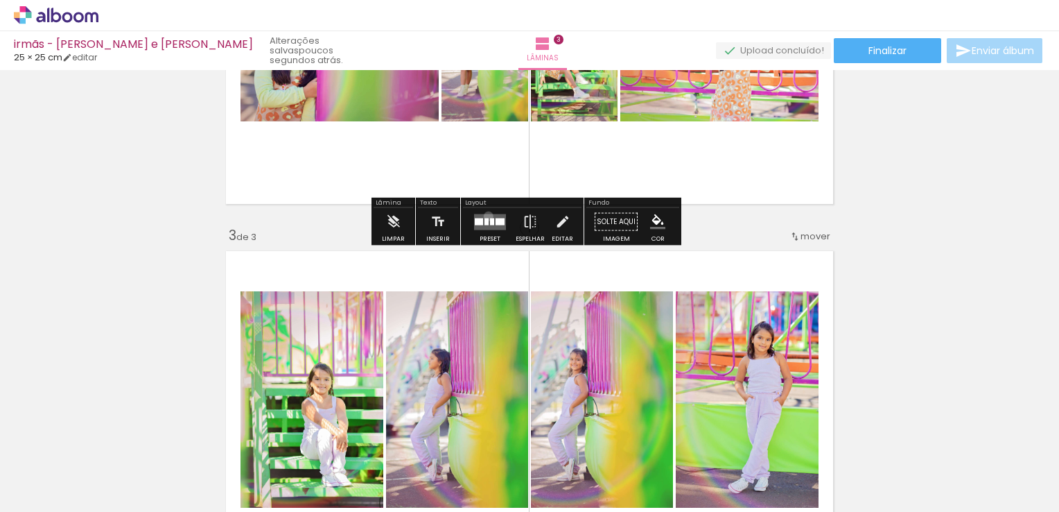
click at [485, 216] on quentale-layouter at bounding box center [490, 222] width 32 height 16
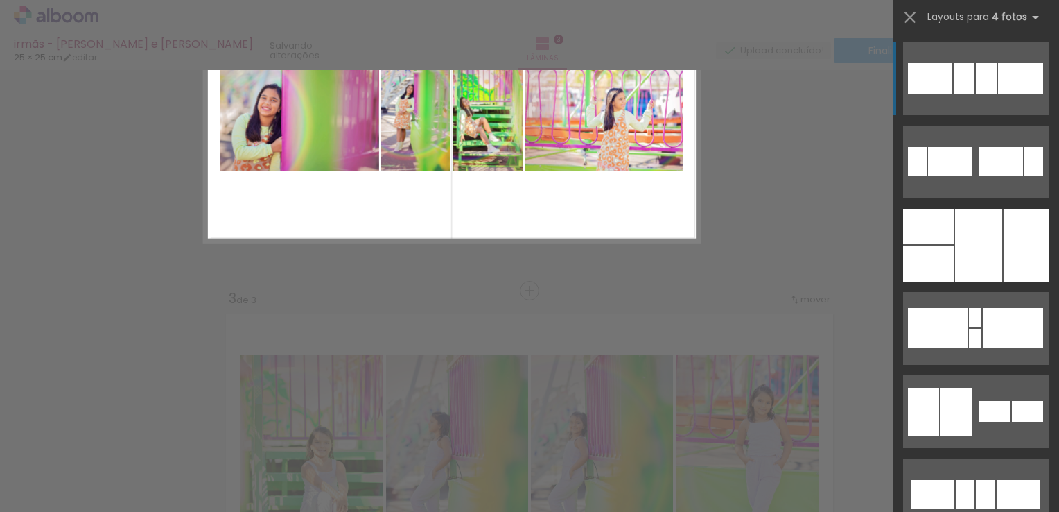
scroll to position [362, 0]
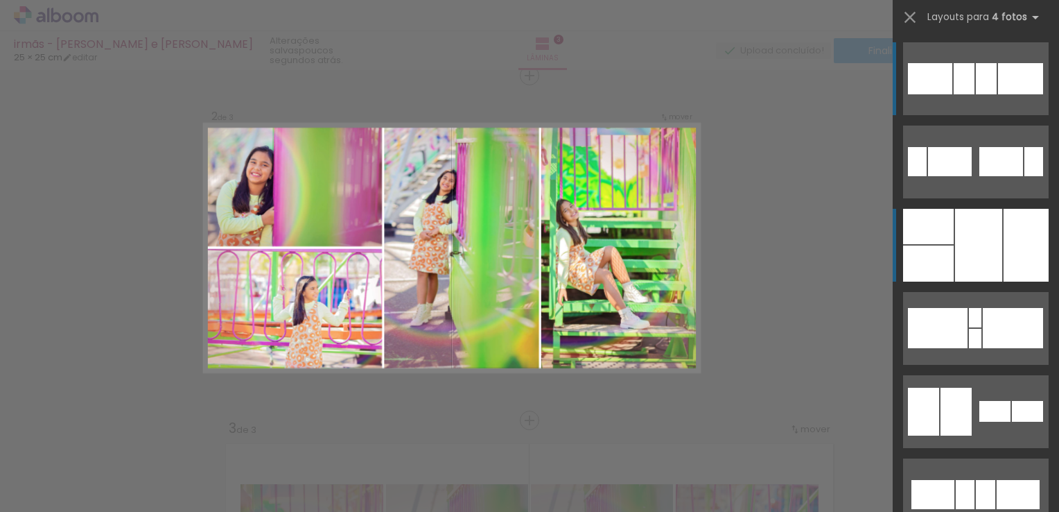
click at [973, 241] on div at bounding box center [978, 245] width 47 height 73
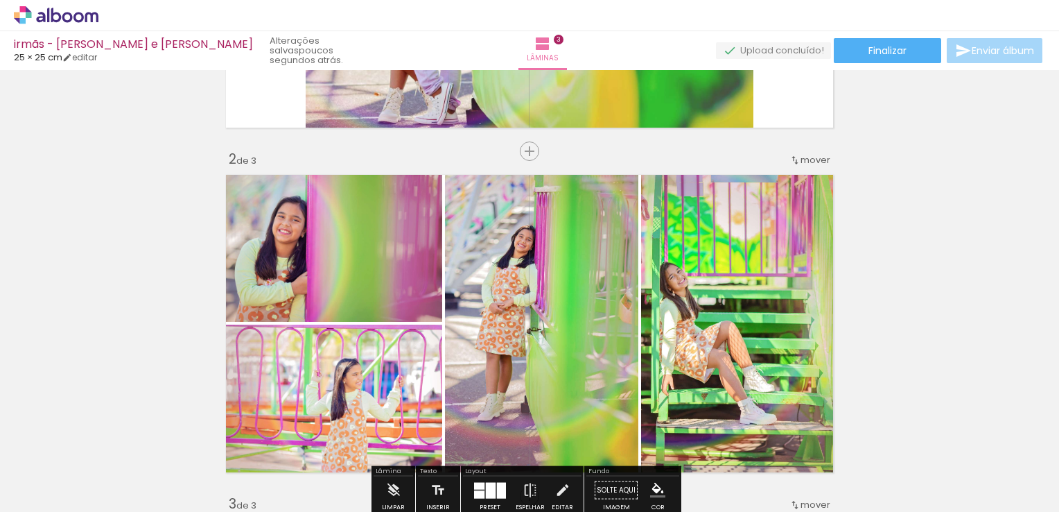
scroll to position [277, 0]
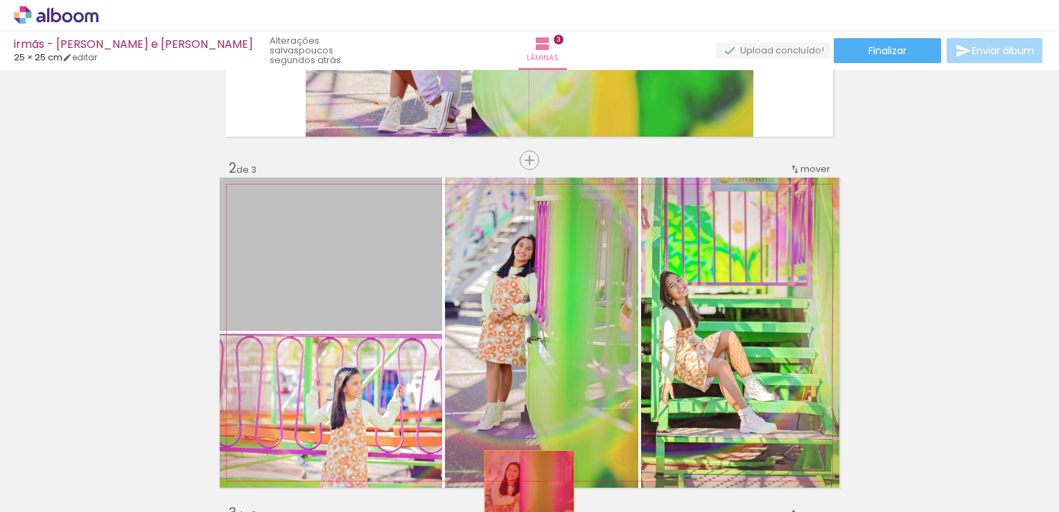
drag, startPoint x: 394, startPoint y: 241, endPoint x: 524, endPoint y: 481, distance: 273.6
click at [524, 481] on quentale-workspace at bounding box center [529, 256] width 1059 height 512
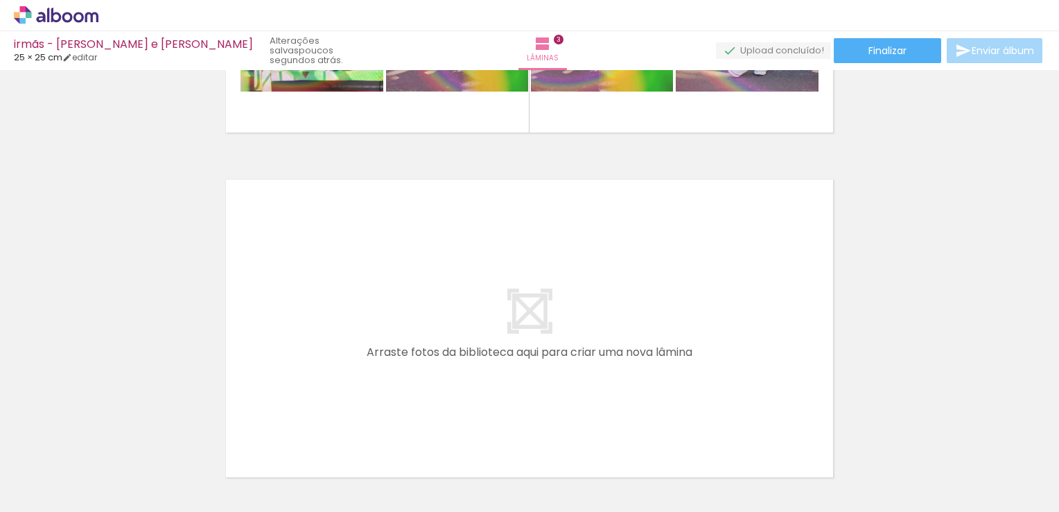
scroll to position [0, 0]
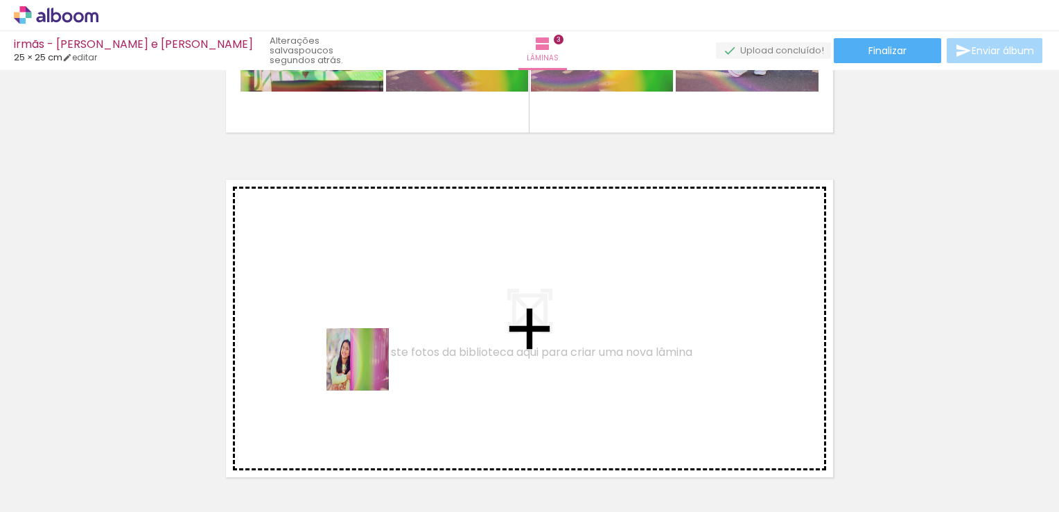
drag, startPoint x: 362, startPoint y: 469, endPoint x: 368, endPoint y: 343, distance: 127.0
click at [368, 343] on quentale-workspace at bounding box center [529, 256] width 1059 height 512
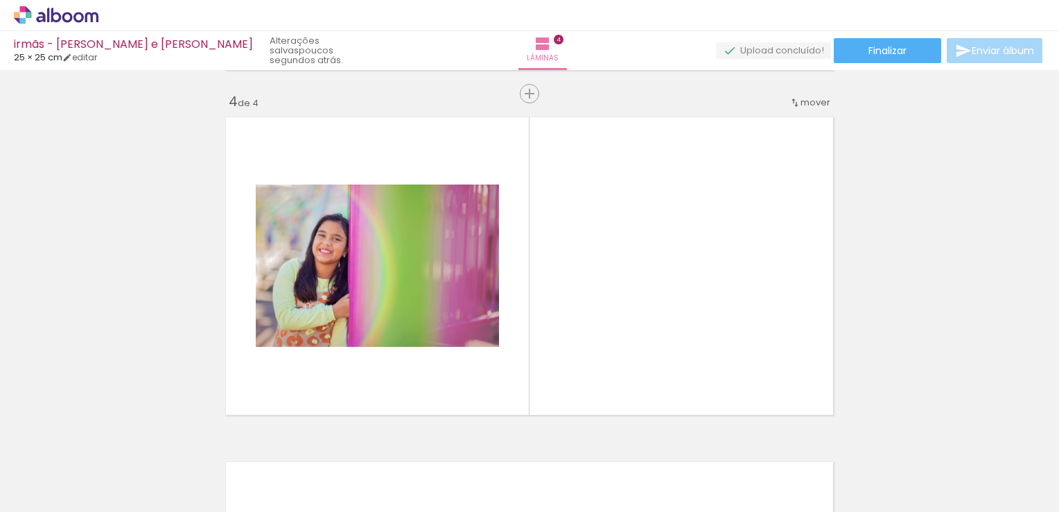
scroll to position [1051, 0]
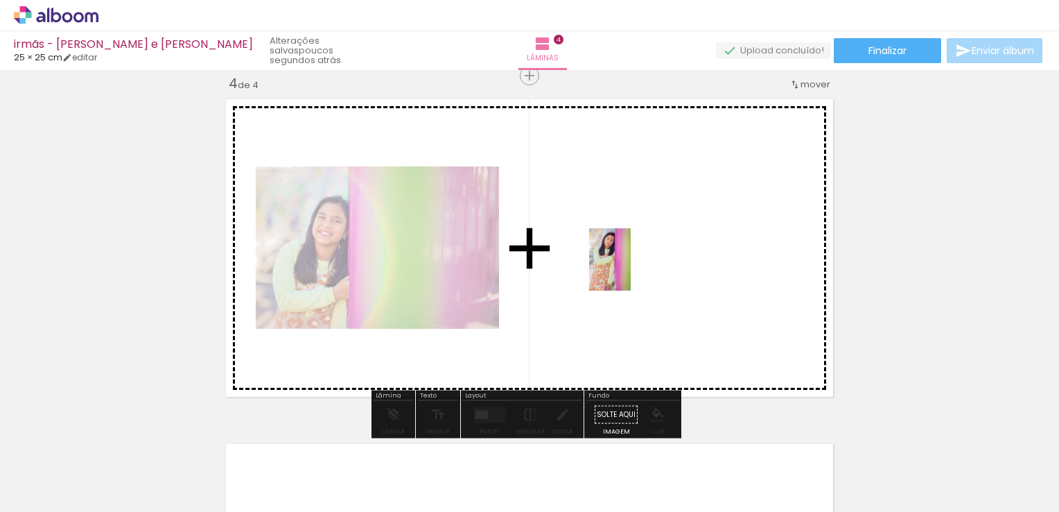
drag, startPoint x: 305, startPoint y: 465, endPoint x: 632, endPoint y: 270, distance: 381.2
click at [632, 270] on quentale-workspace at bounding box center [529, 256] width 1059 height 512
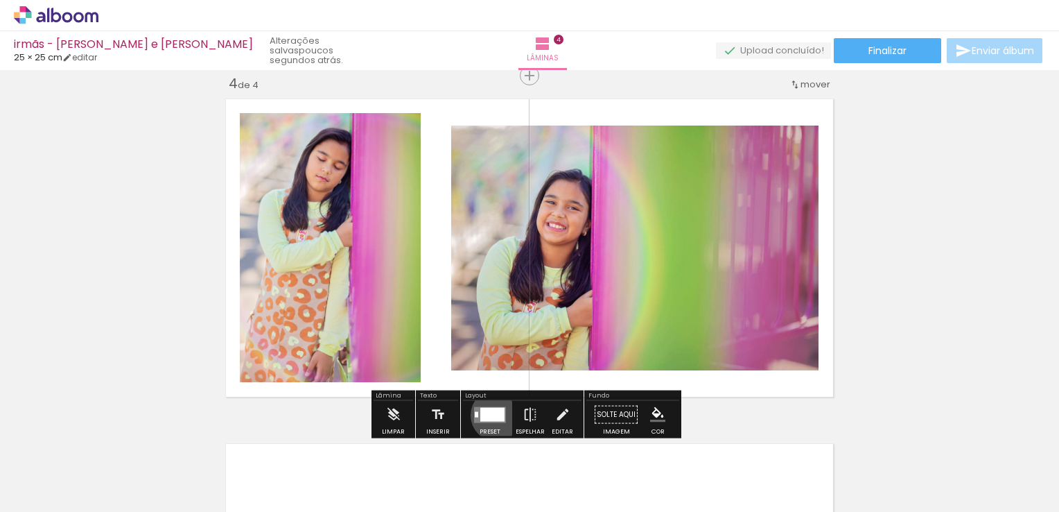
click at [494, 415] on div at bounding box center [492, 414] width 24 height 14
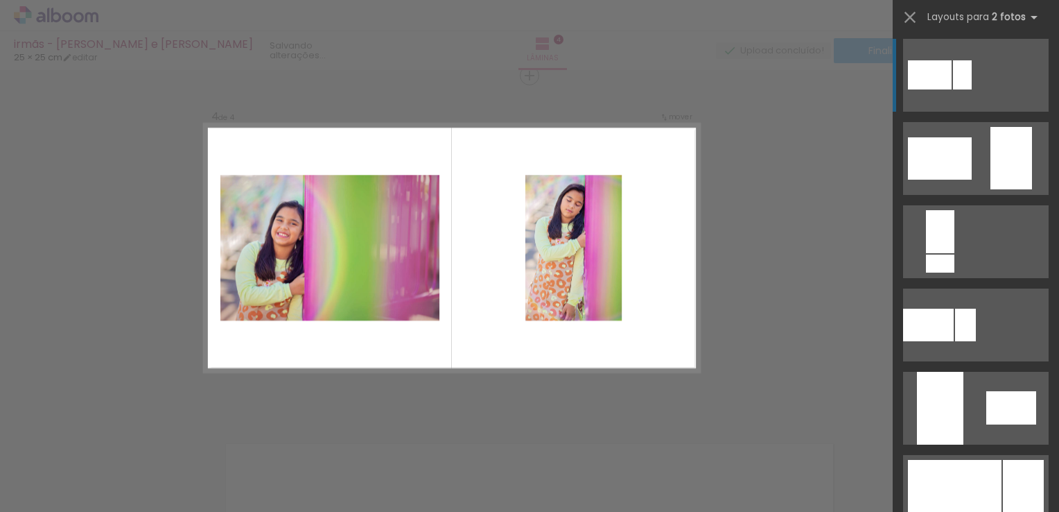
scroll to position [485, 0]
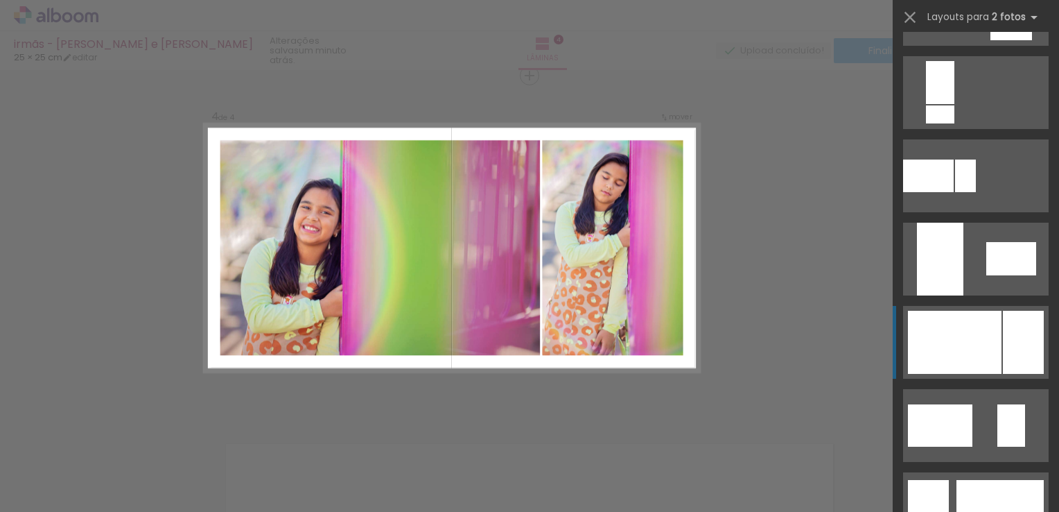
click at [969, 350] on div at bounding box center [955, 342] width 94 height 63
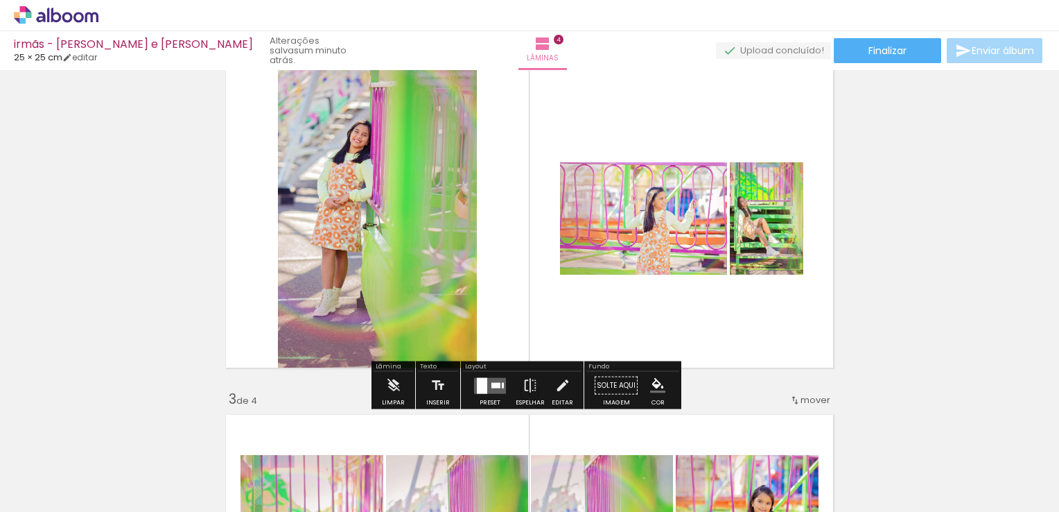
scroll to position [416, 0]
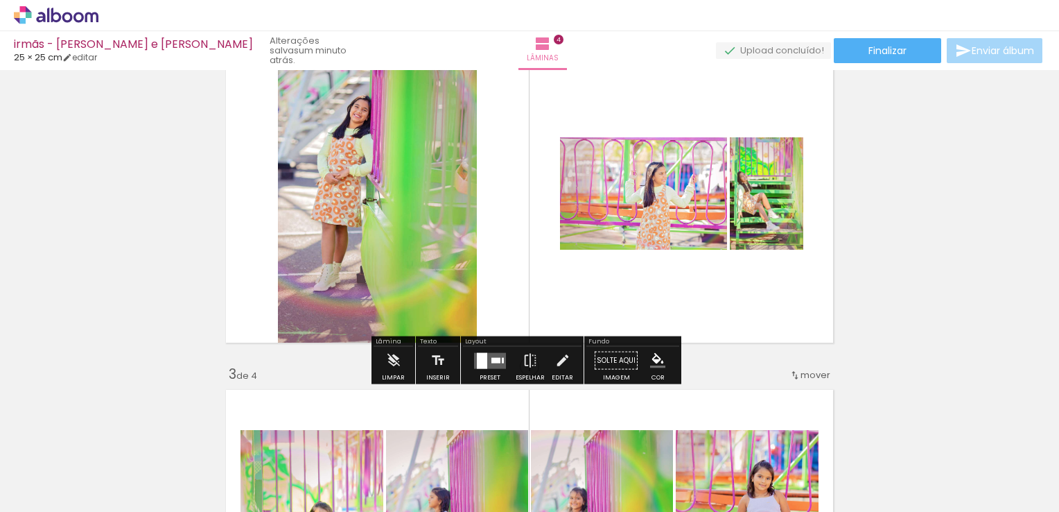
click at [477, 356] on div at bounding box center [482, 360] width 10 height 16
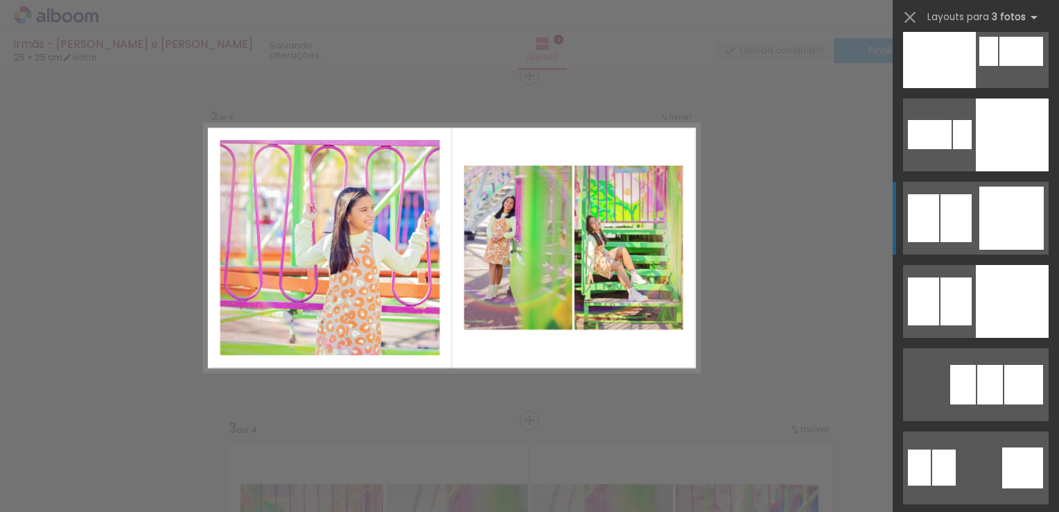
scroll to position [3328, 0]
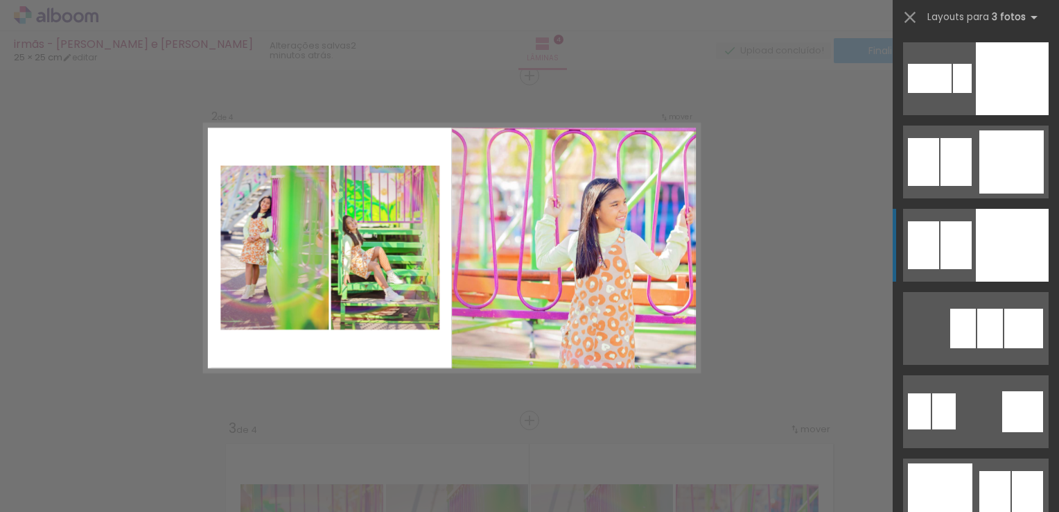
click at [1007, 260] on div at bounding box center [1012, 245] width 73 height 73
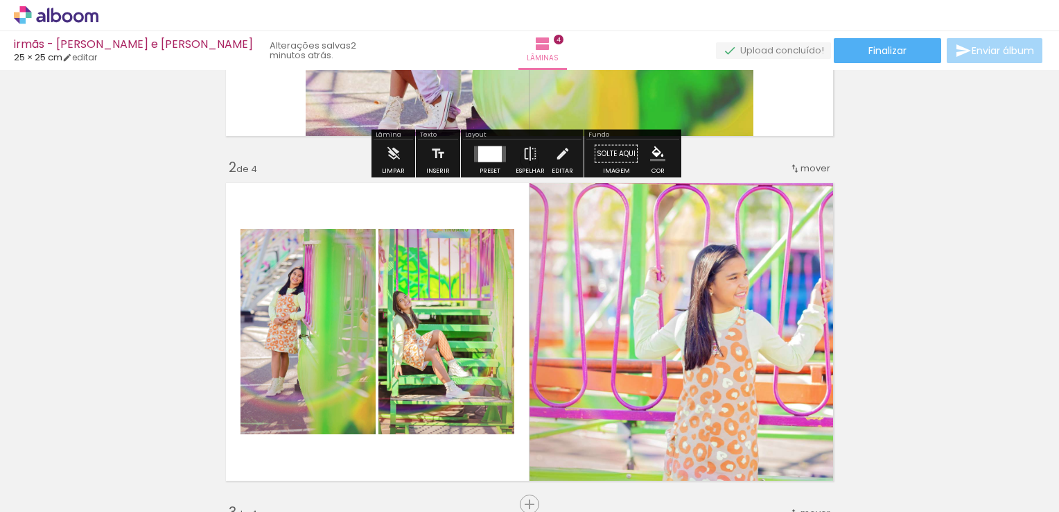
scroll to position [277, 0]
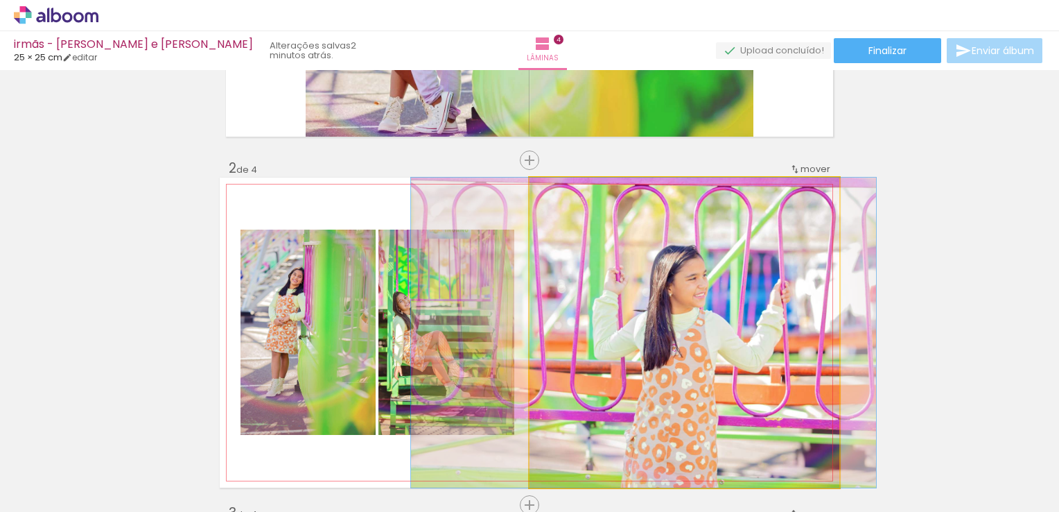
drag, startPoint x: 755, startPoint y: 267, endPoint x: 714, endPoint y: 268, distance: 40.9
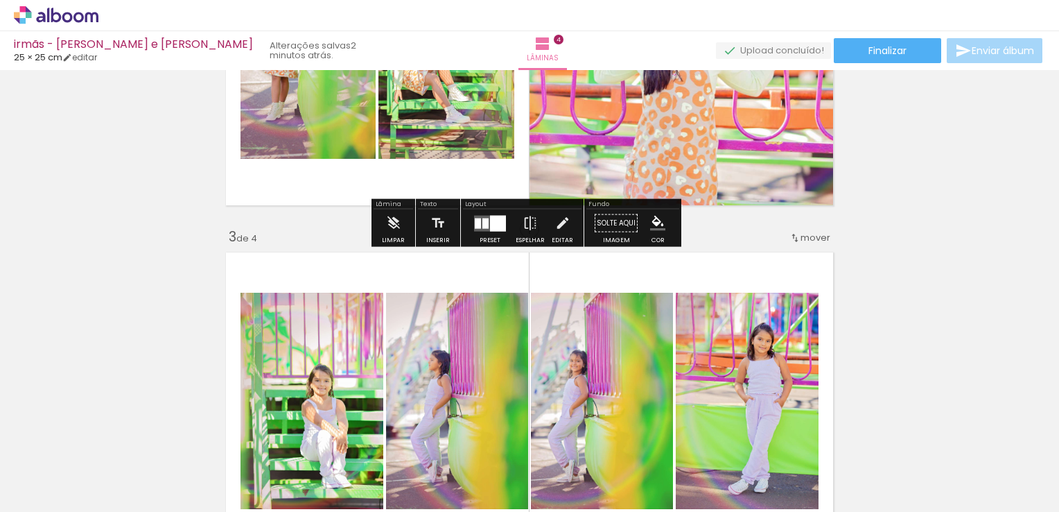
scroll to position [555, 0]
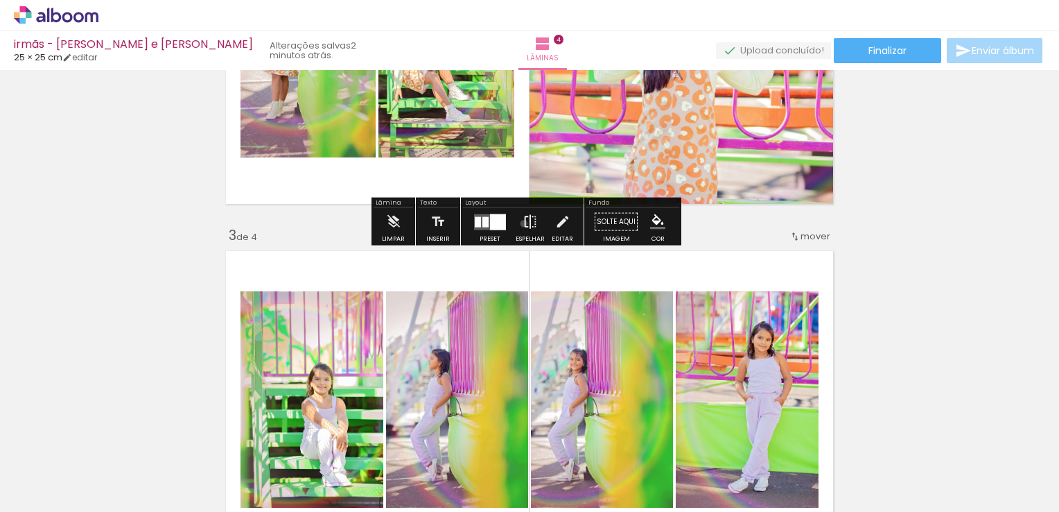
click at [523, 223] on iron-icon at bounding box center [530, 222] width 15 height 28
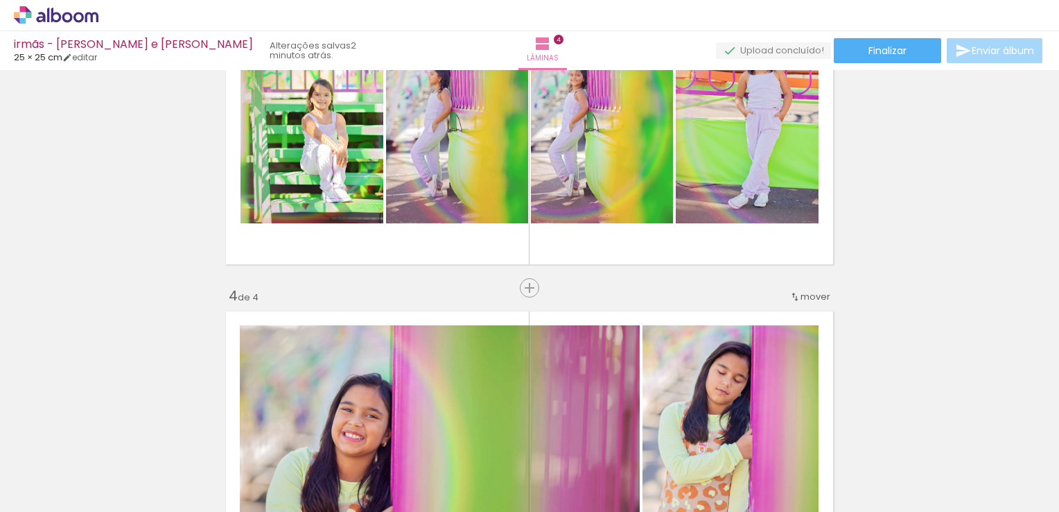
scroll to position [832, 0]
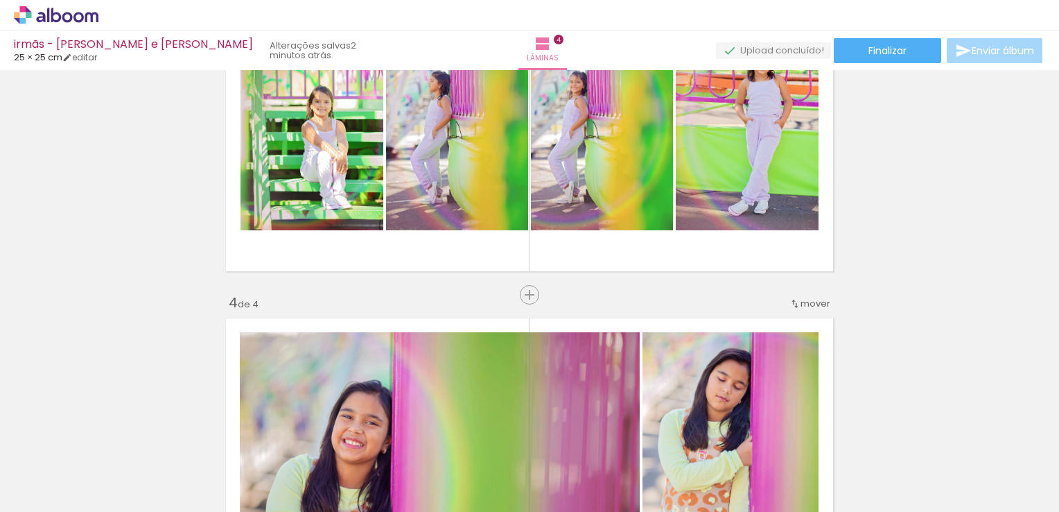
click at [801, 301] on span "mover" at bounding box center [816, 303] width 30 height 13
click at [774, 342] on span "3" at bounding box center [777, 347] width 8 height 23
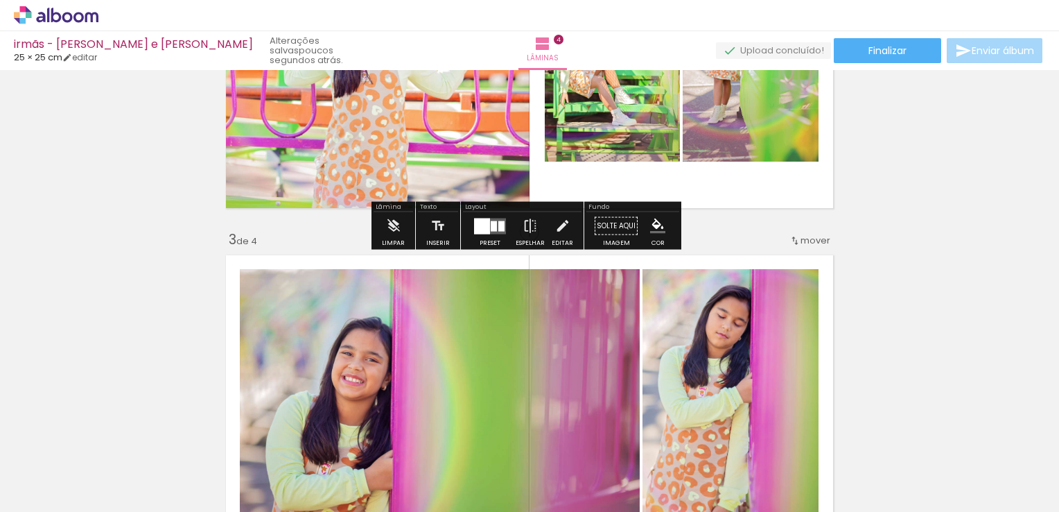
scroll to position [555, 0]
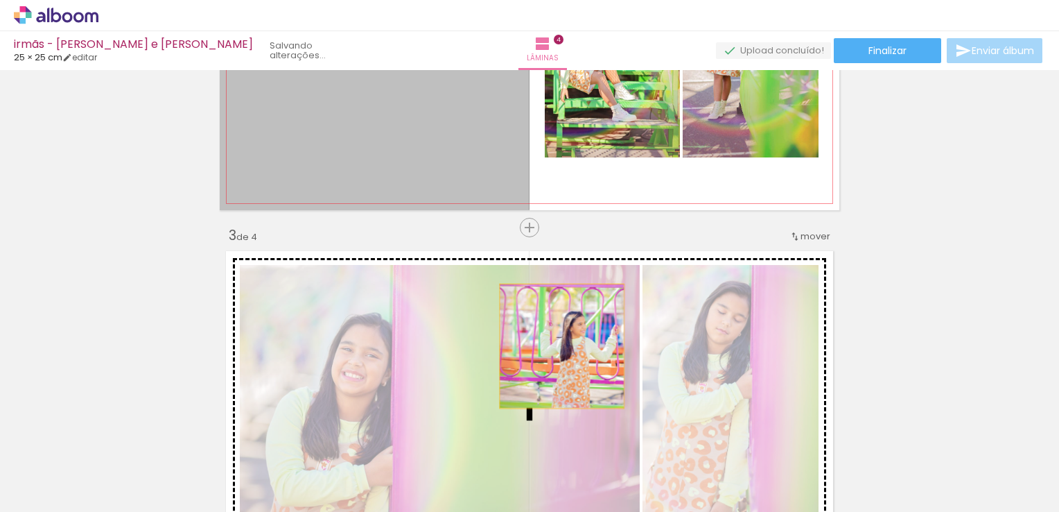
drag, startPoint x: 422, startPoint y: 117, endPoint x: 557, endPoint y: 346, distance: 265.8
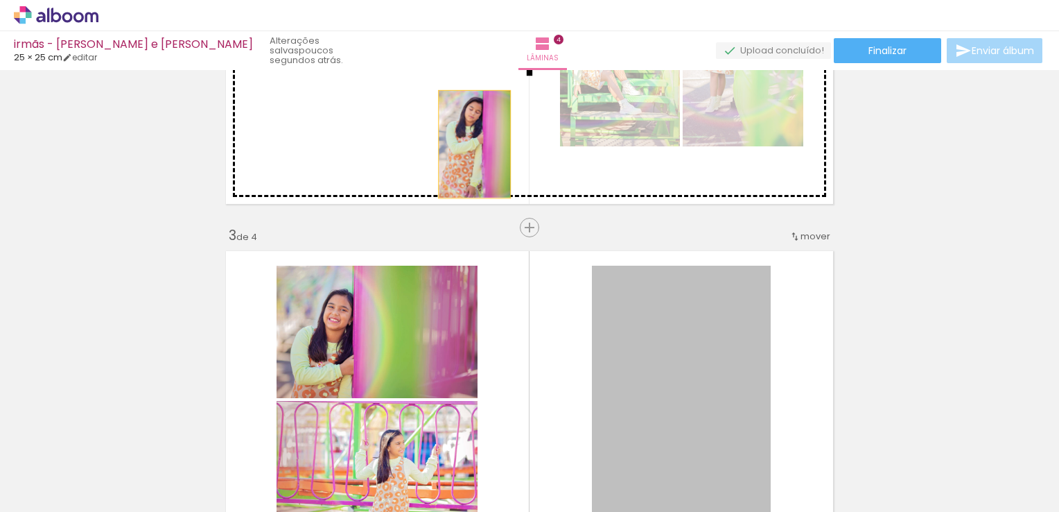
drag, startPoint x: 673, startPoint y: 331, endPoint x: 469, endPoint y: 144, distance: 275.8
click at [469, 144] on div "Inserir lâmina 1 de 4 Inserir lâmina 2 de 4 Inserir lâmina 3 de 4 Inserir lâmin…" at bounding box center [529, 382] width 1059 height 1724
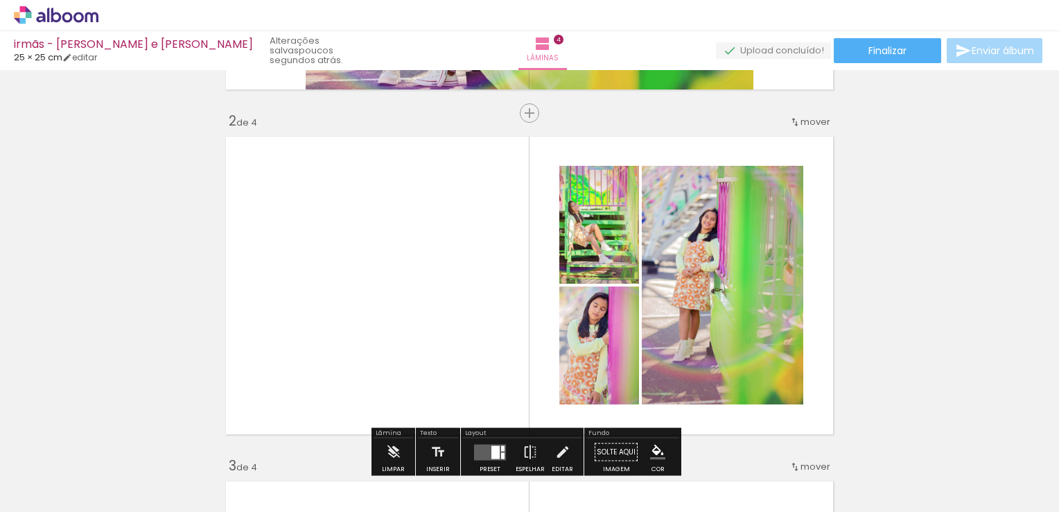
scroll to position [416, 0]
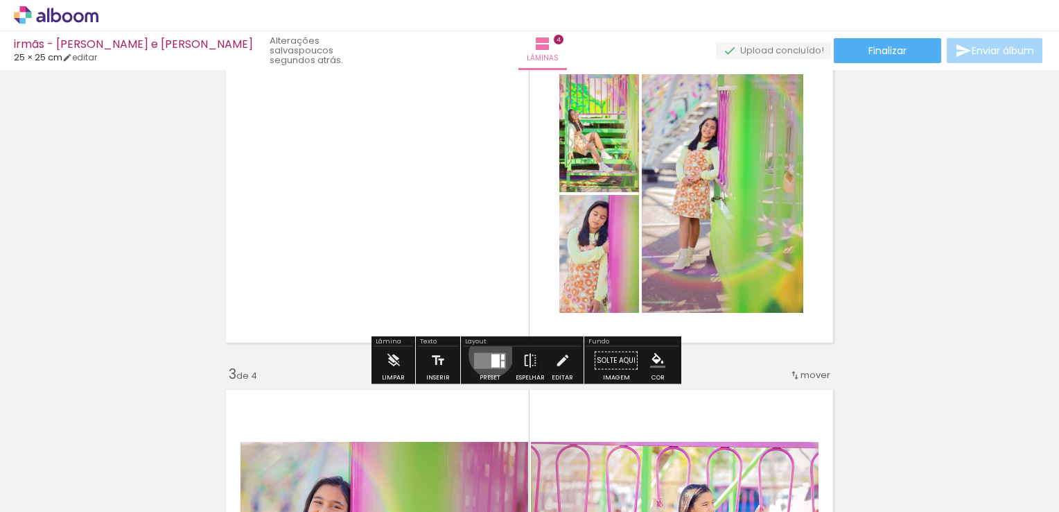
click at [492, 354] on div at bounding box center [496, 360] width 8 height 13
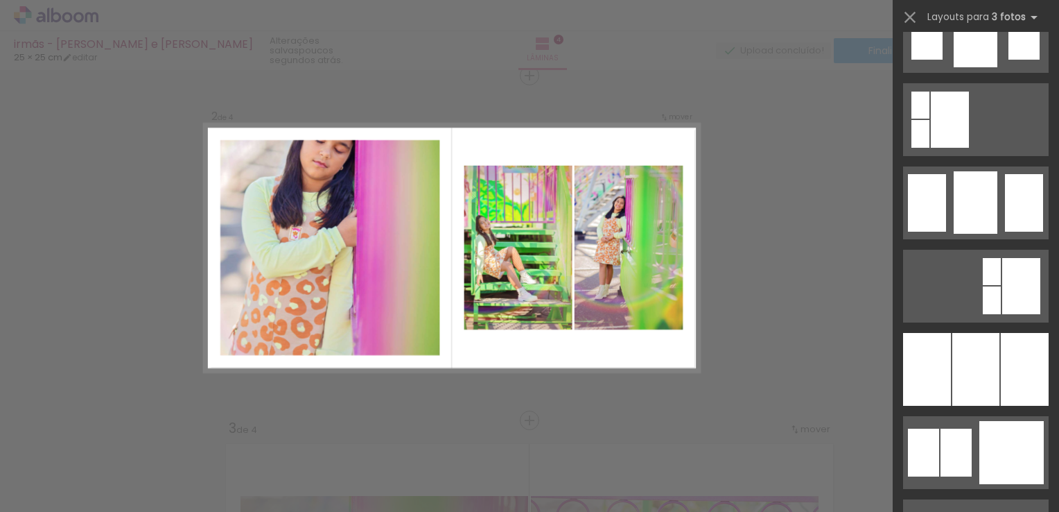
scroll to position [1109, 0]
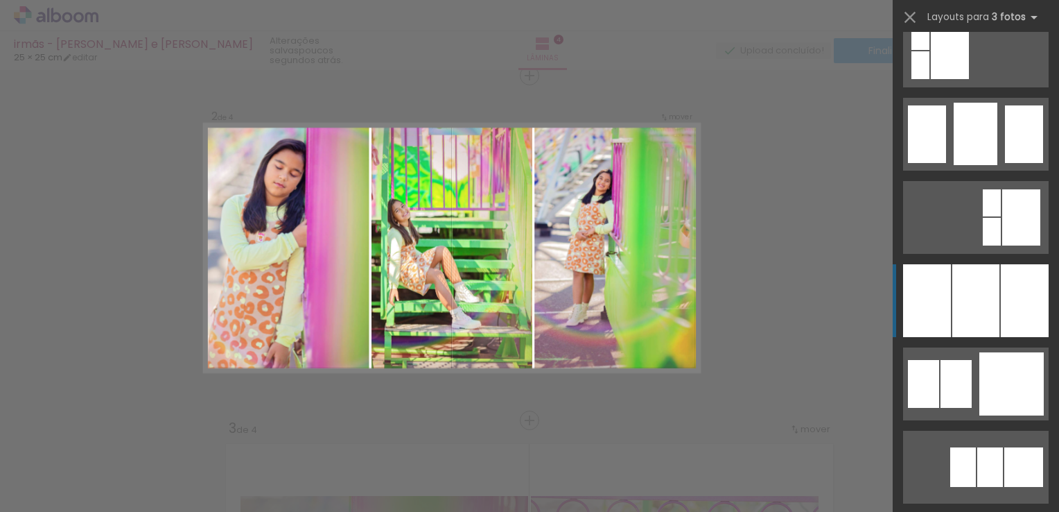
click at [974, 298] on div at bounding box center [976, 300] width 47 height 73
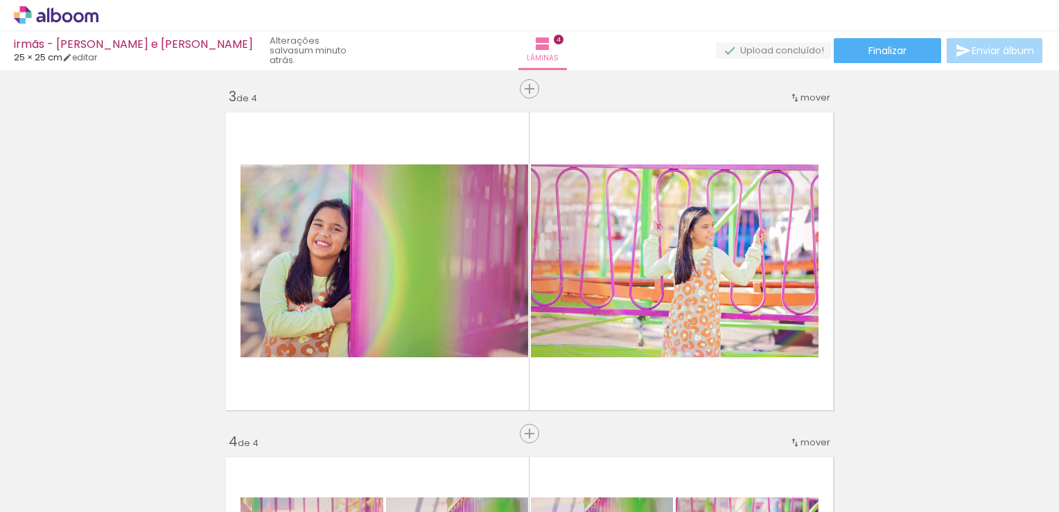
scroll to position [763, 0]
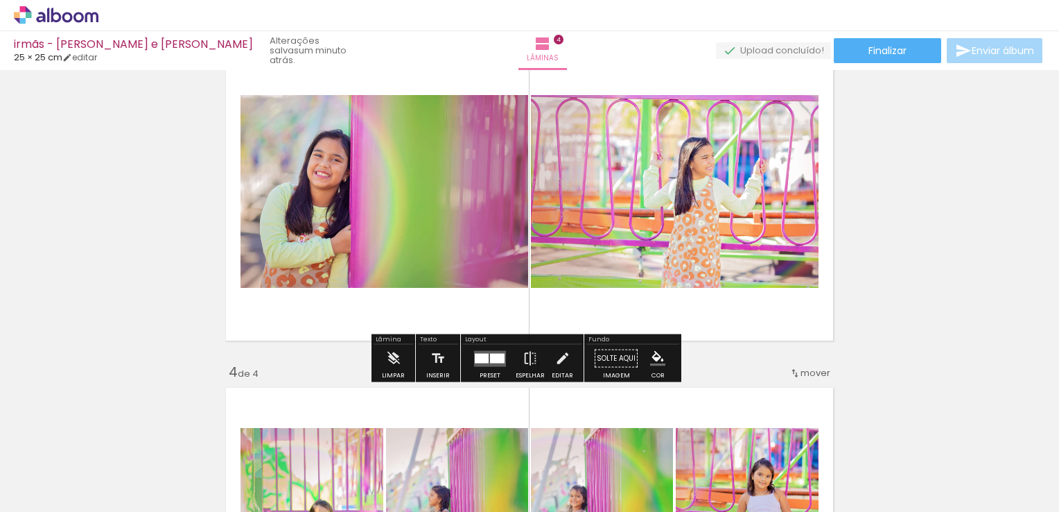
click at [482, 365] on quentale-layouter at bounding box center [490, 358] width 32 height 16
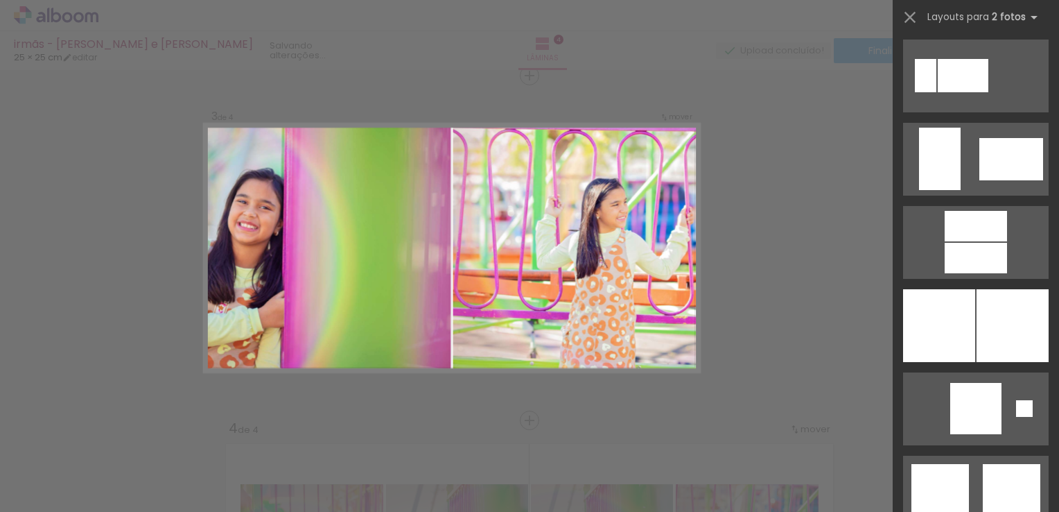
scroll to position [3259, 0]
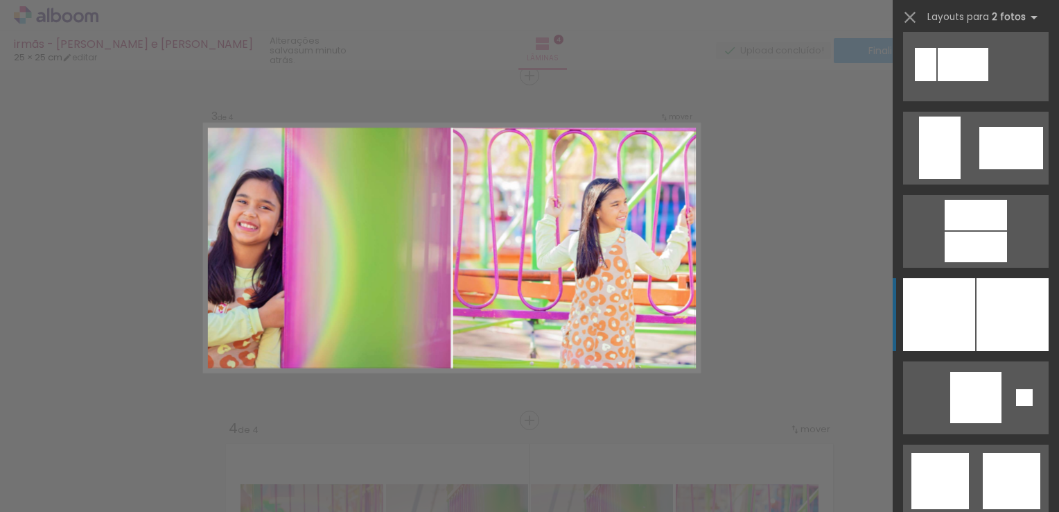
click at [1001, 323] on div at bounding box center [1013, 314] width 72 height 73
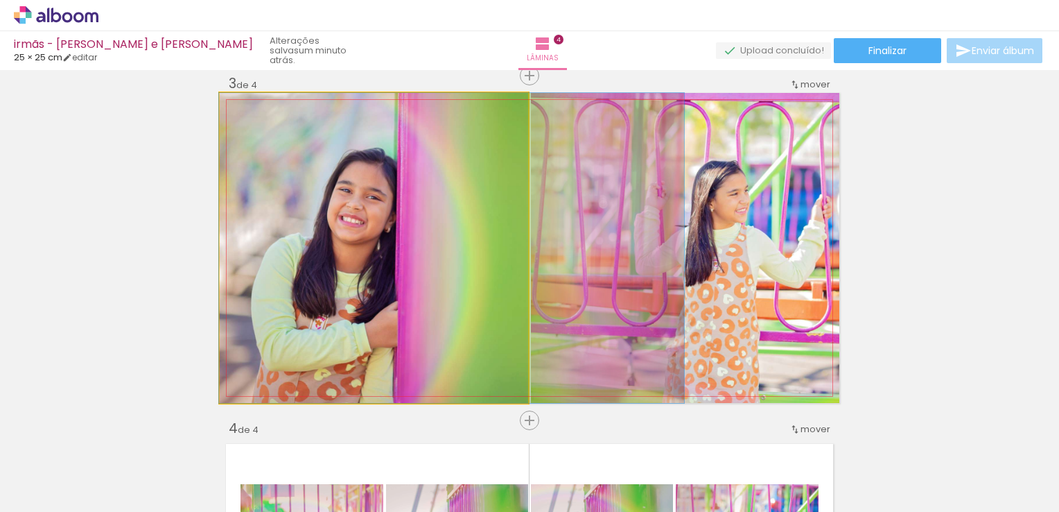
drag, startPoint x: 372, startPoint y: 195, endPoint x: 452, endPoint y: 195, distance: 79.7
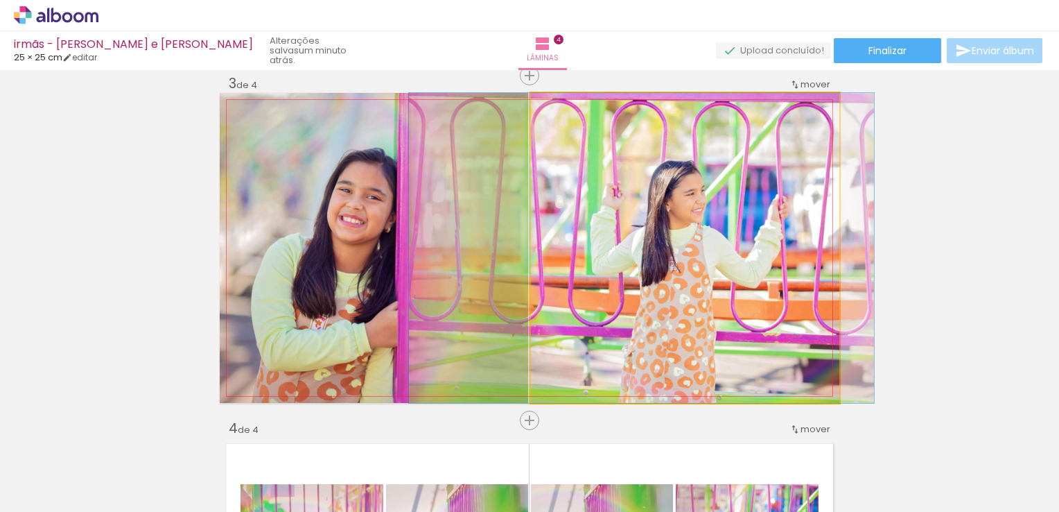
drag, startPoint x: 687, startPoint y: 208, endPoint x: 643, endPoint y: 208, distance: 43.7
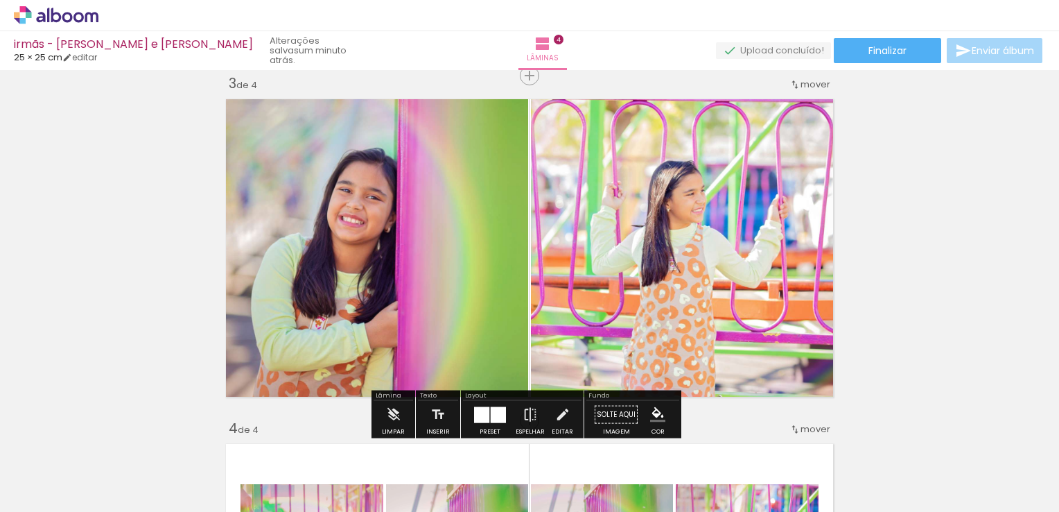
click at [949, 315] on div "Inserir lâmina 1 de 4 Inserir lâmina 2 de 4 Inserir lâmina 3 de 4 Inserir lâmin…" at bounding box center [529, 230] width 1059 height 1724
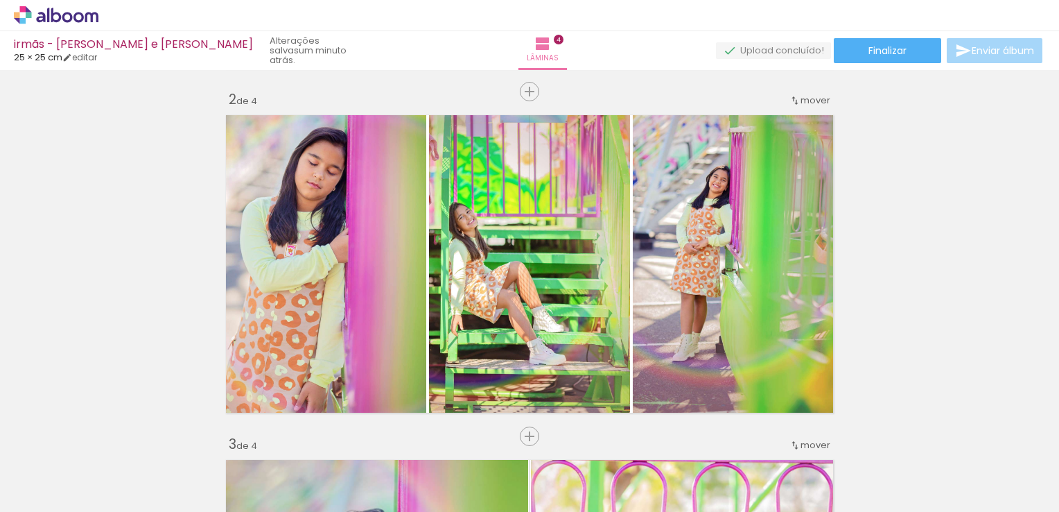
scroll to position [347, 0]
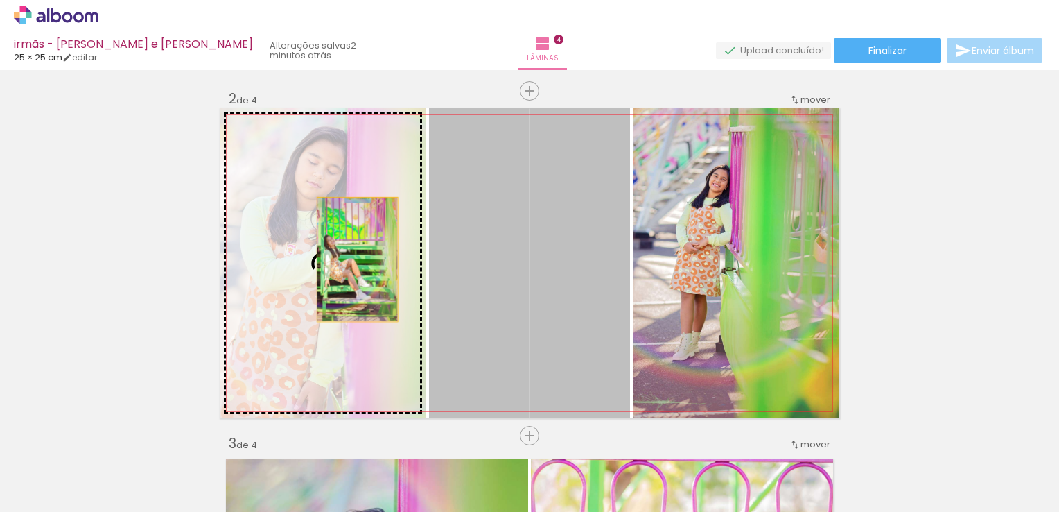
drag, startPoint x: 580, startPoint y: 279, endPoint x: 352, endPoint y: 259, distance: 228.3
click at [0, 0] on slot at bounding box center [0, 0] width 0 height 0
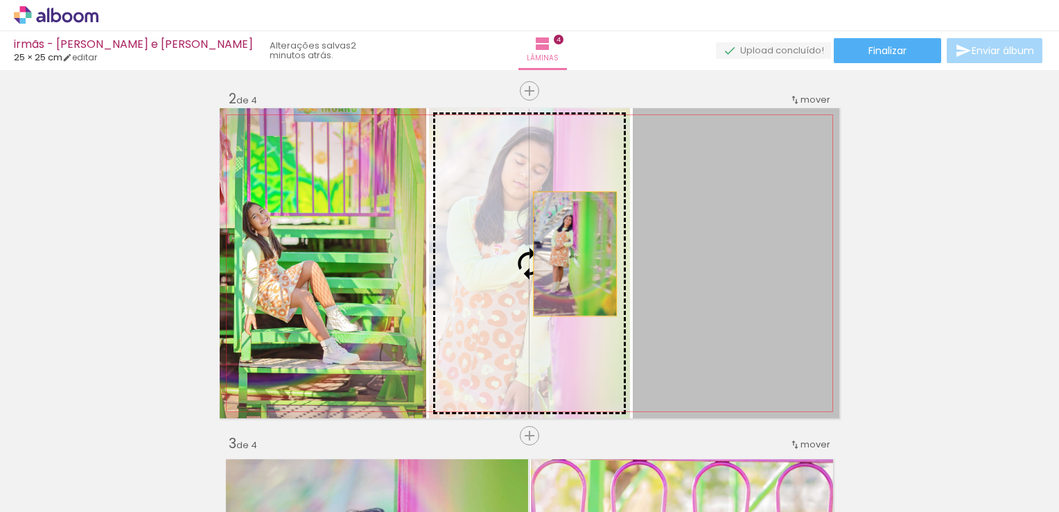
drag, startPoint x: 690, startPoint y: 247, endPoint x: 564, endPoint y: 253, distance: 126.3
click at [0, 0] on slot at bounding box center [0, 0] width 0 height 0
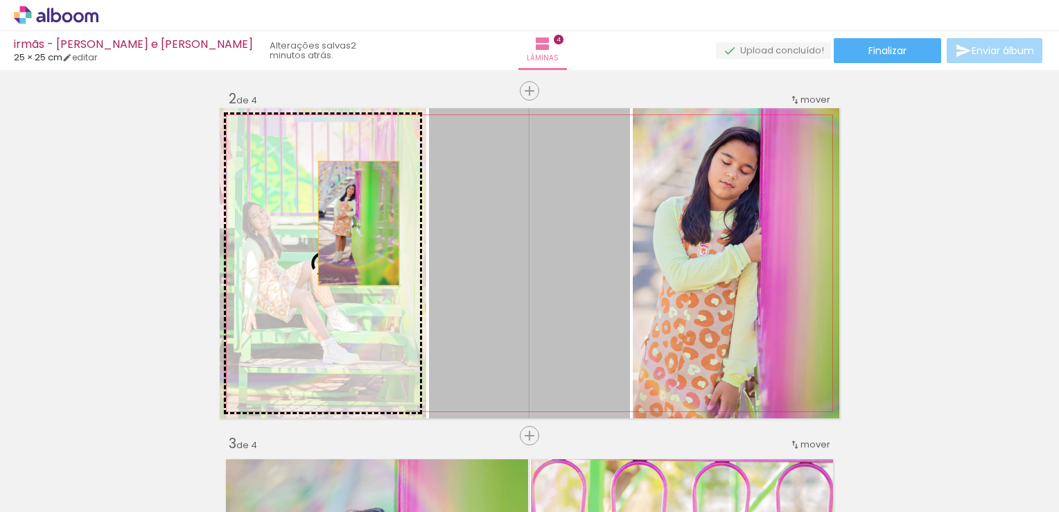
drag, startPoint x: 573, startPoint y: 199, endPoint x: 354, endPoint y: 223, distance: 220.4
click at [0, 0] on slot at bounding box center [0, 0] width 0 height 0
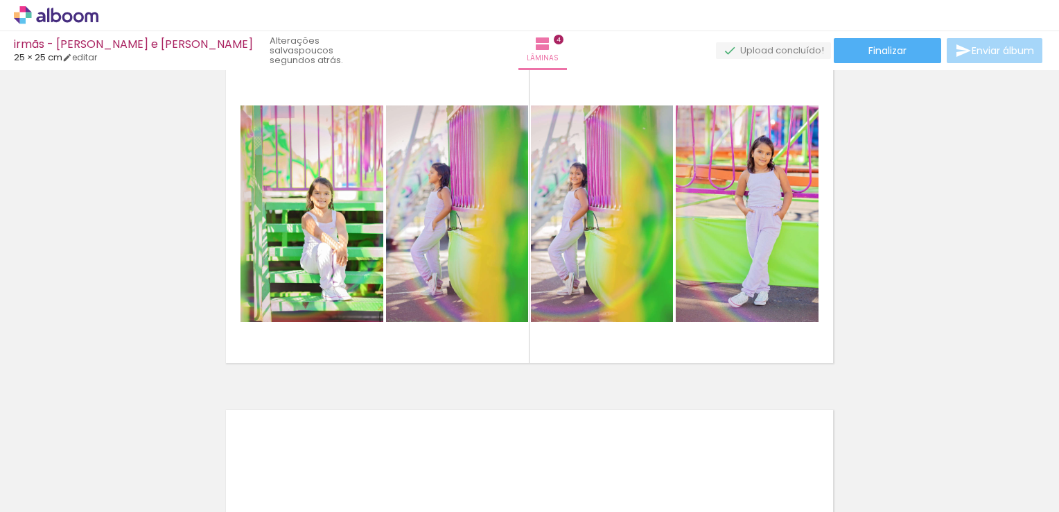
scroll to position [1109, 0]
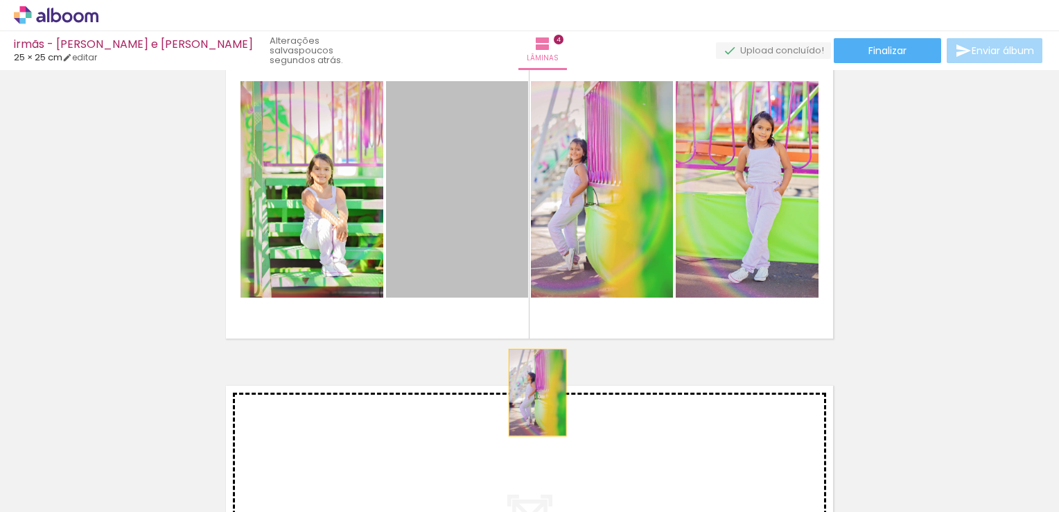
drag, startPoint x: 424, startPoint y: 182, endPoint x: 532, endPoint y: 392, distance: 236.3
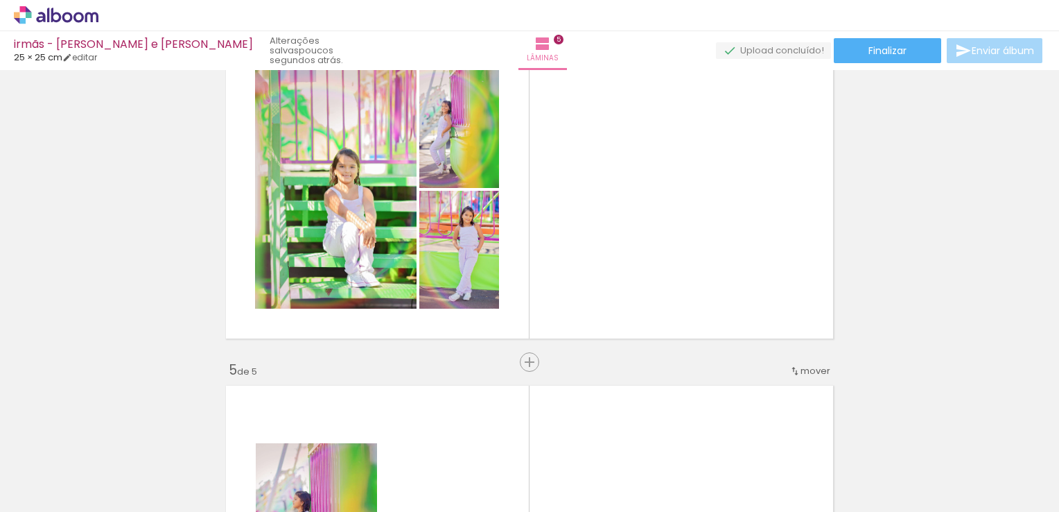
scroll to position [1396, 0]
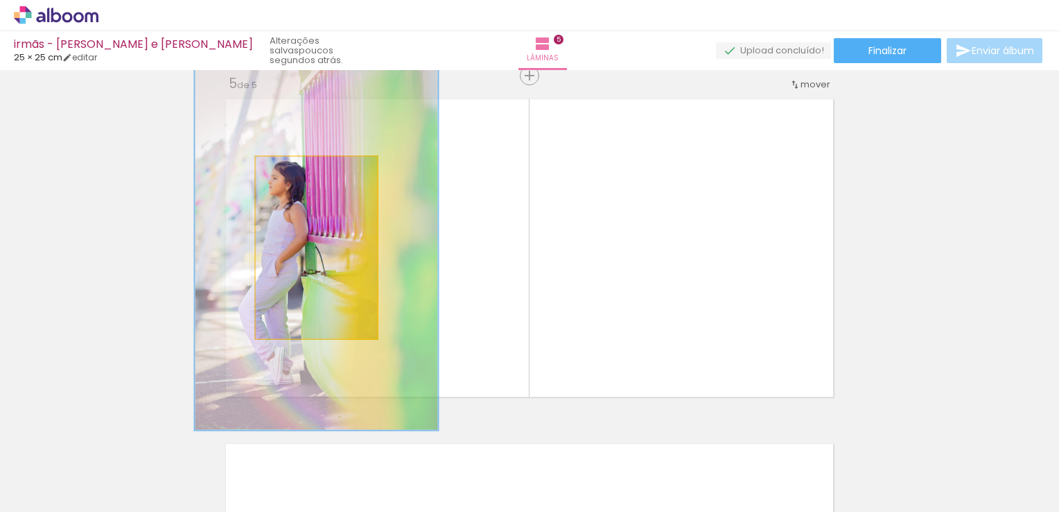
drag, startPoint x: 309, startPoint y: 166, endPoint x: 370, endPoint y: 275, distance: 124.8
type paper-slider "200"
click at [370, 275] on quentale-photo at bounding box center [316, 248] width 121 height 182
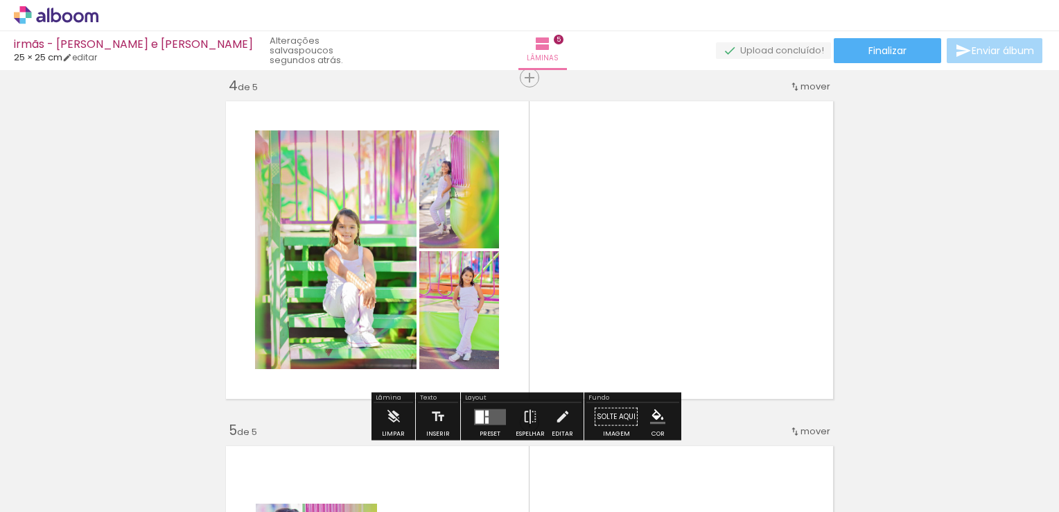
scroll to position [1118, 0]
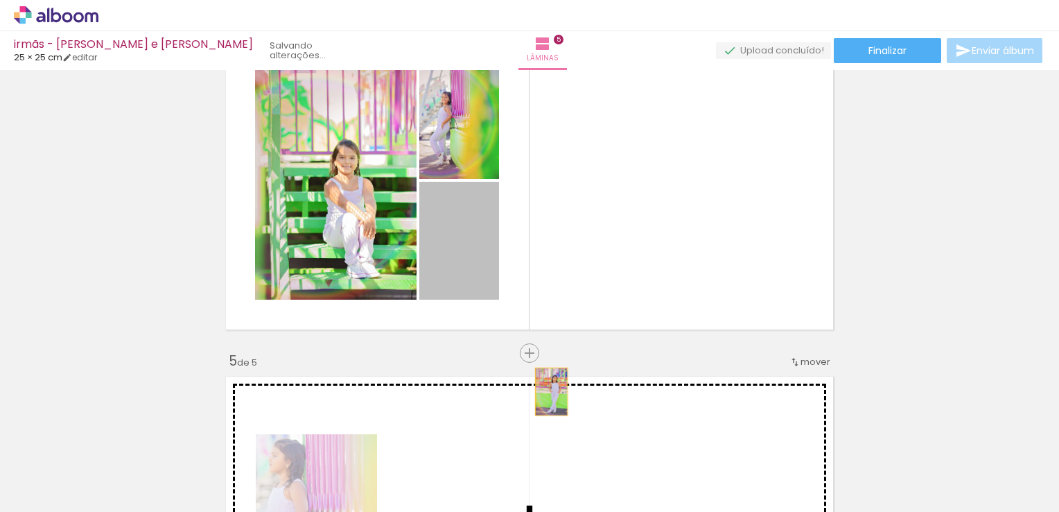
drag, startPoint x: 477, startPoint y: 256, endPoint x: 546, endPoint y: 391, distance: 151.9
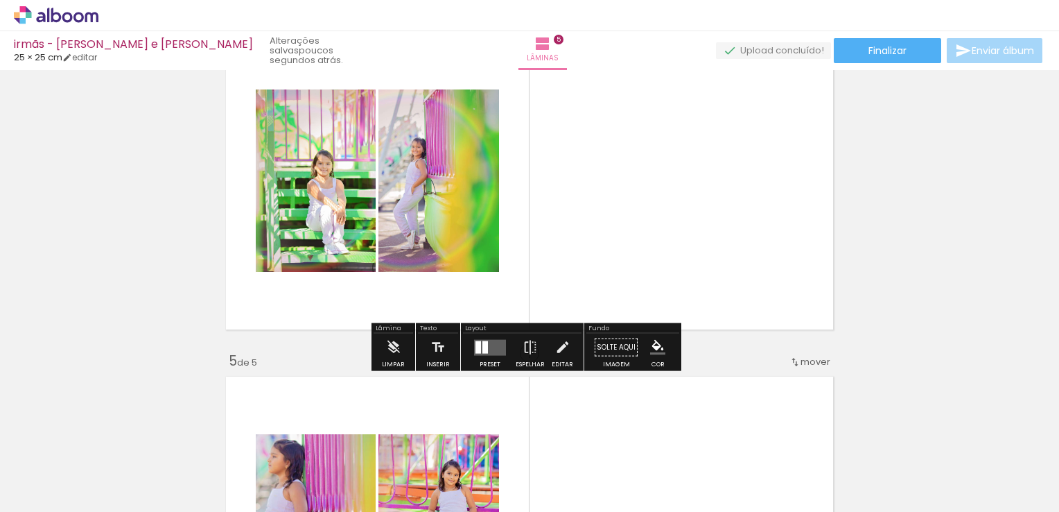
click at [492, 342] on quentale-layouter at bounding box center [490, 347] width 32 height 16
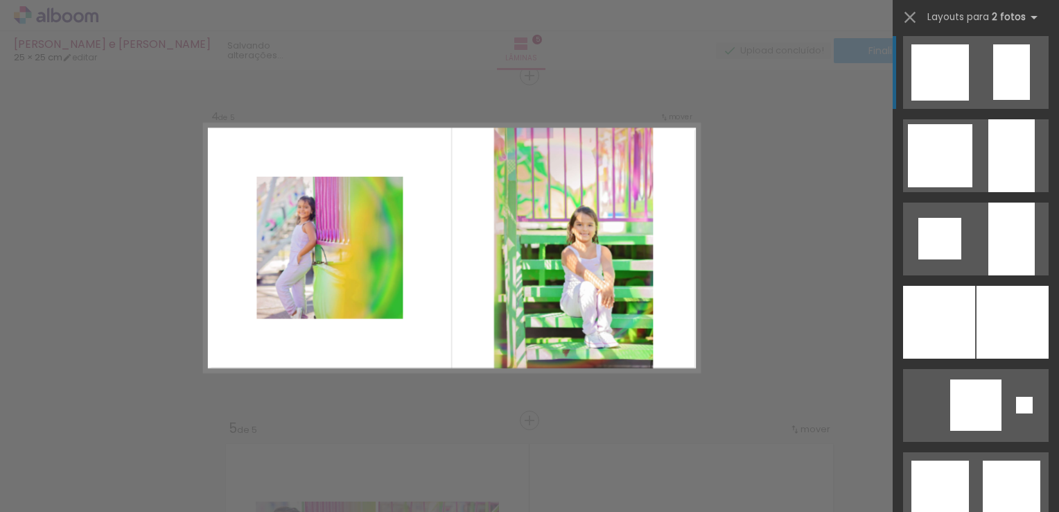
scroll to position [1179, 0]
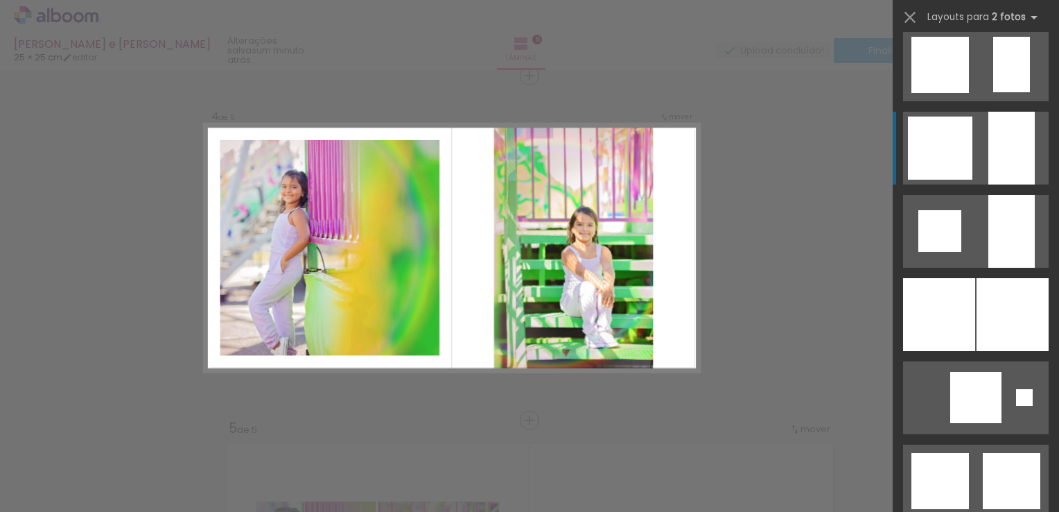
click at [954, 162] on div at bounding box center [940, 147] width 64 height 63
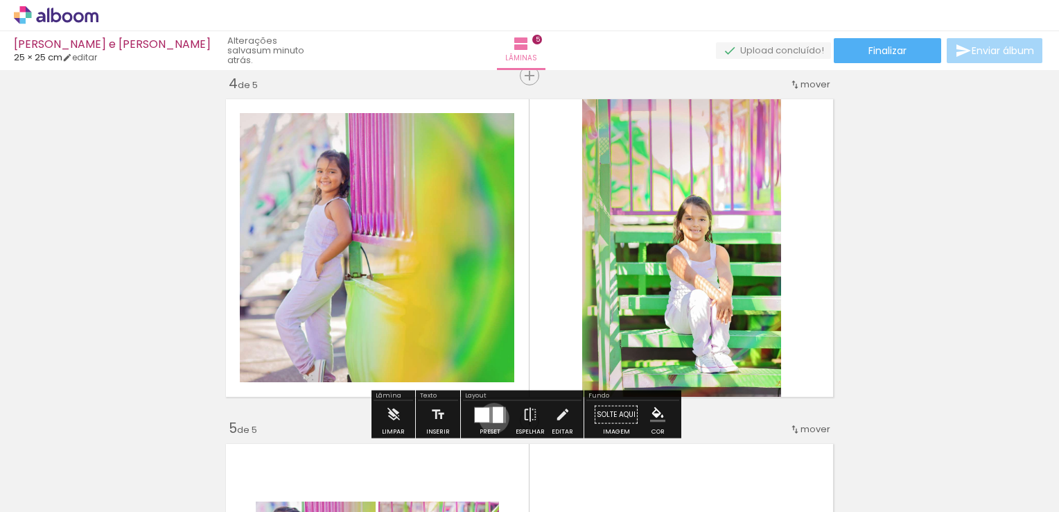
click at [493, 417] on div at bounding box center [498, 414] width 10 height 16
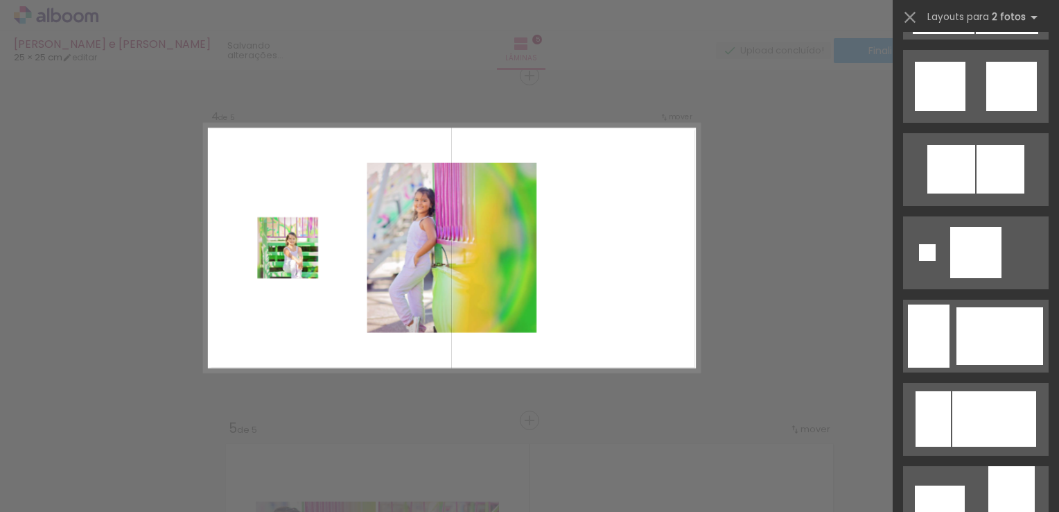
scroll to position [2011, 0]
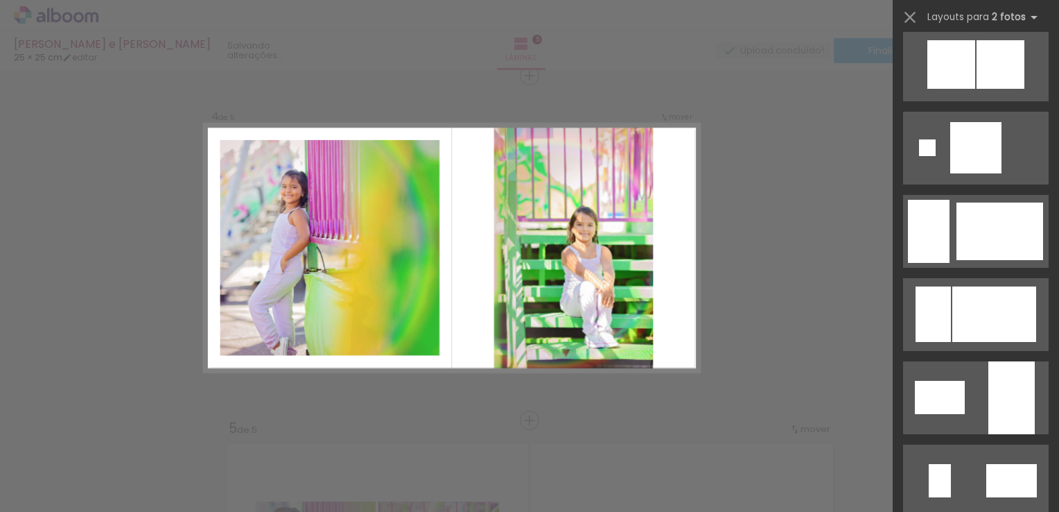
click at [749, 214] on div "Confirmar Cancelar" at bounding box center [529, 69] width 1059 height 2101
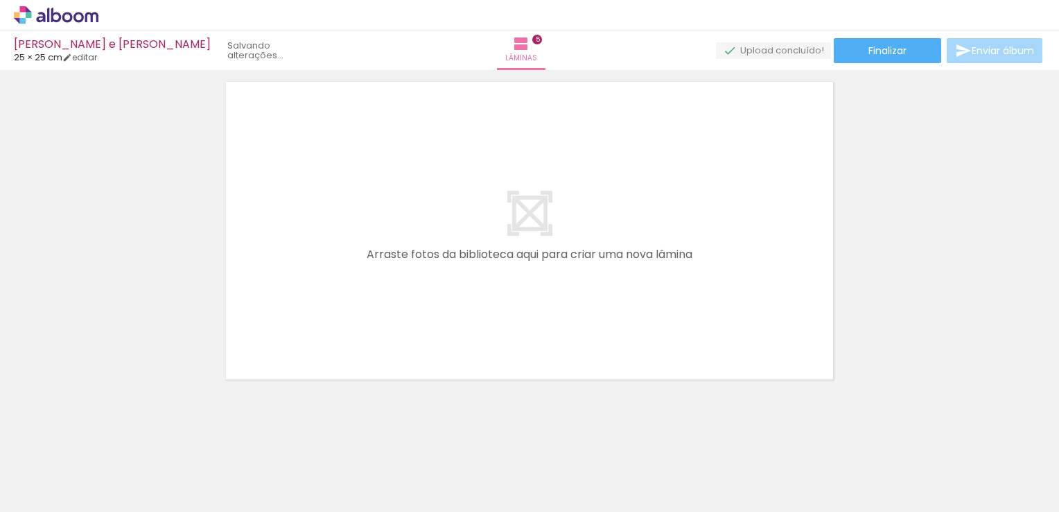
scroll to position [1766, 0]
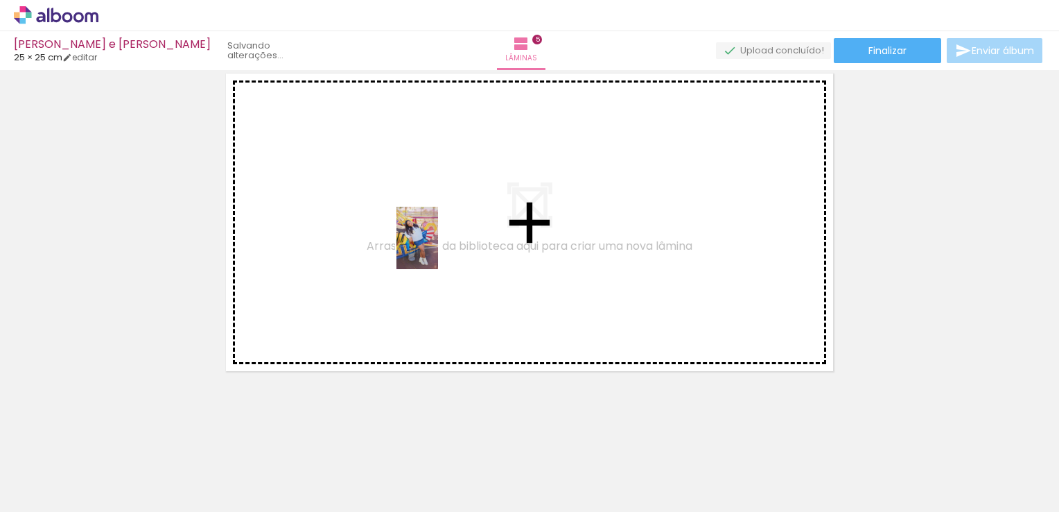
drag, startPoint x: 302, startPoint y: 473, endPoint x: 438, endPoint y: 248, distance: 262.9
click at [438, 248] on quentale-workspace at bounding box center [529, 256] width 1059 height 512
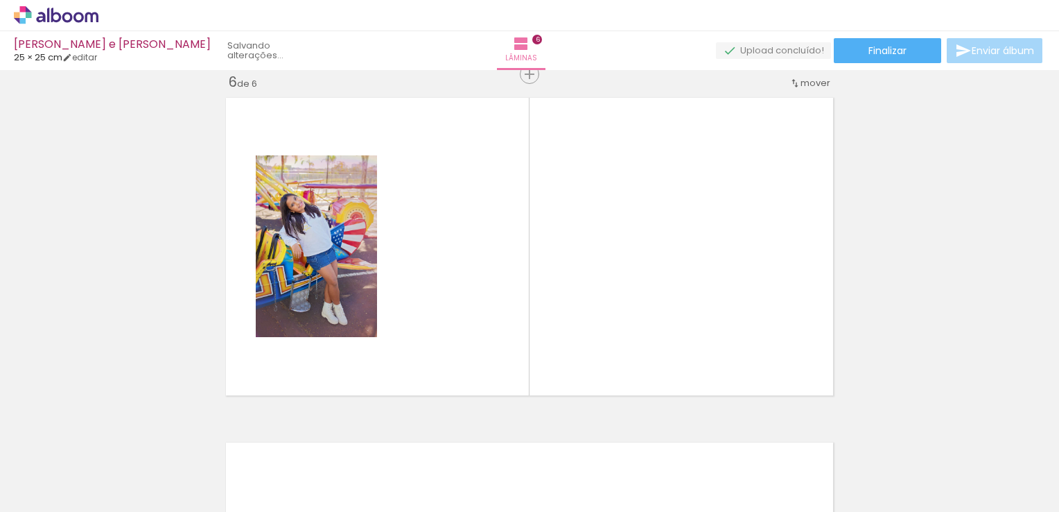
scroll to position [1740, 0]
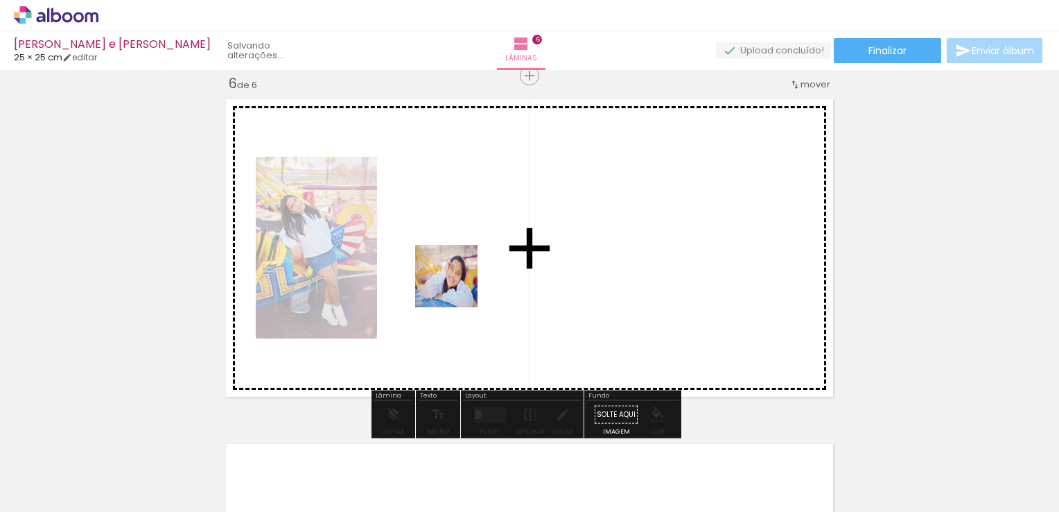
drag, startPoint x: 373, startPoint y: 465, endPoint x: 469, endPoint y: 268, distance: 218.9
click at [469, 268] on quentale-workspace at bounding box center [529, 256] width 1059 height 512
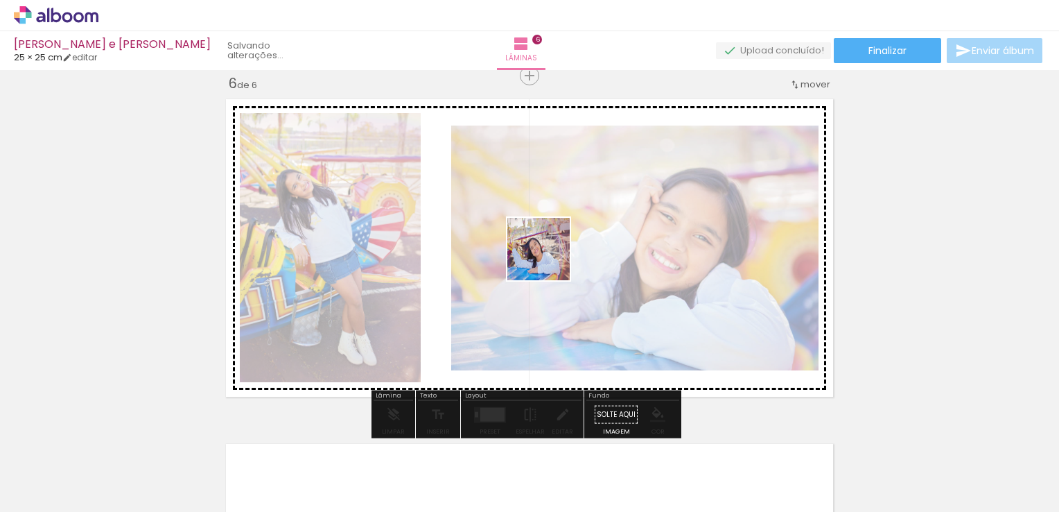
drag, startPoint x: 467, startPoint y: 462, endPoint x: 557, endPoint y: 404, distance: 106.7
click at [549, 258] on quentale-workspace at bounding box center [529, 256] width 1059 height 512
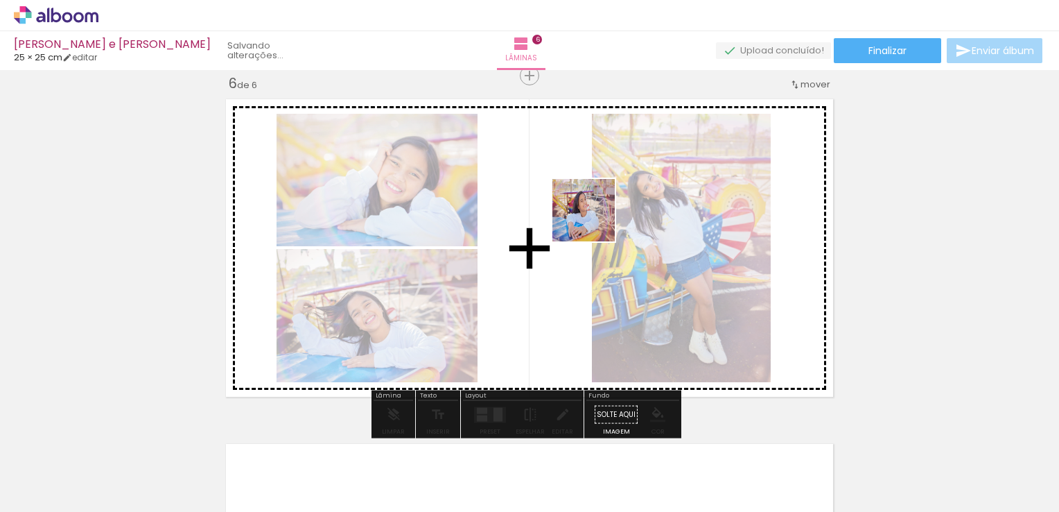
drag, startPoint x: 538, startPoint y: 462, endPoint x: 594, endPoint y: 220, distance: 248.4
click at [594, 220] on quentale-workspace at bounding box center [529, 256] width 1059 height 512
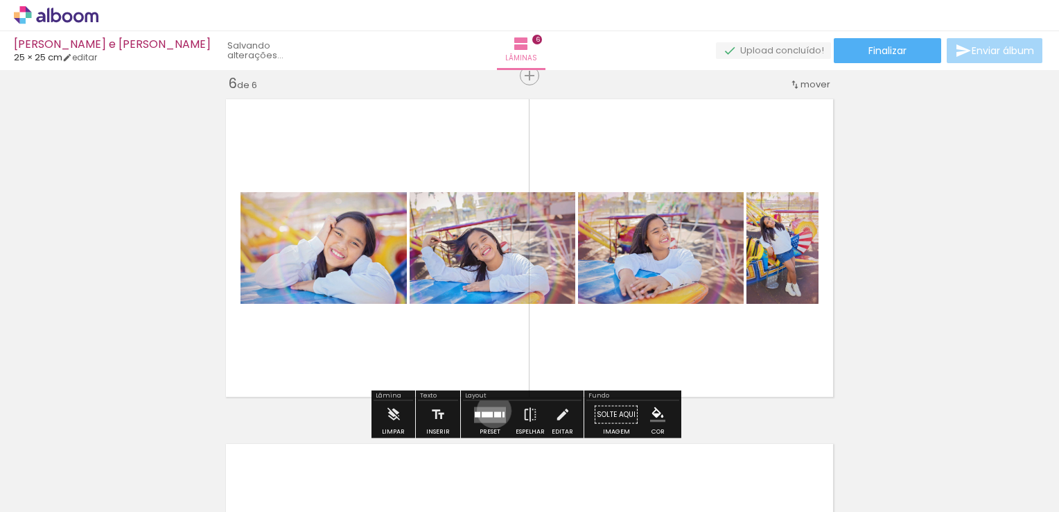
click at [491, 410] on quentale-layouter at bounding box center [490, 414] width 32 height 16
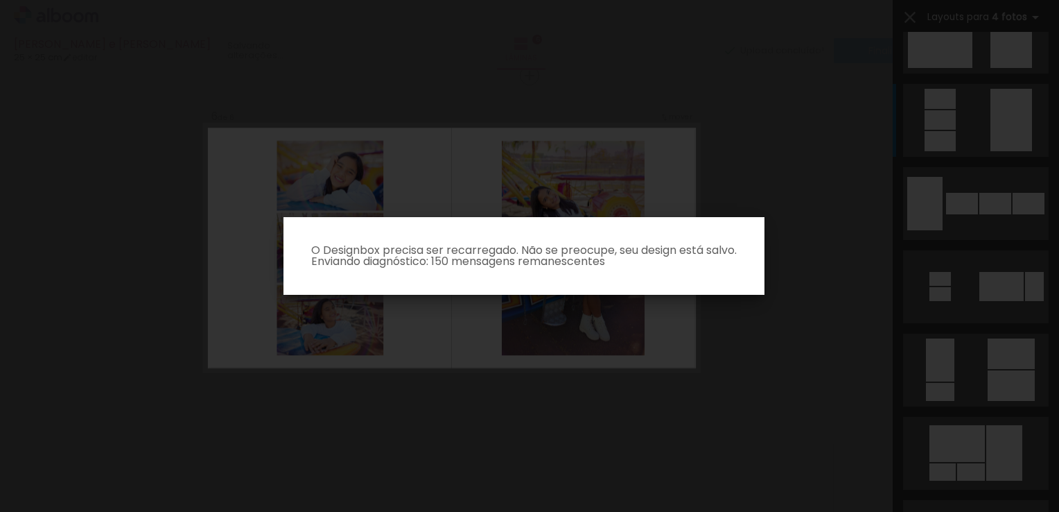
scroll to position [666, 0]
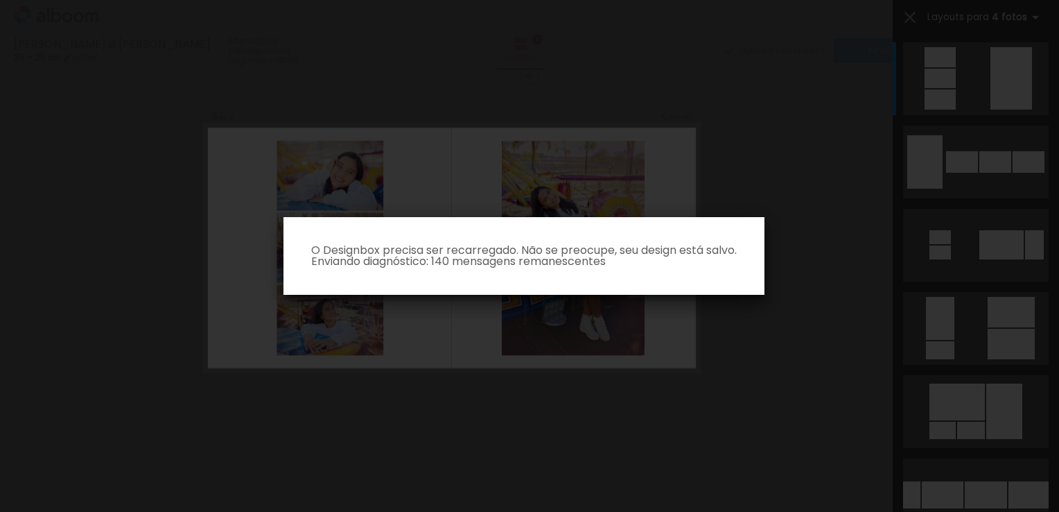
click at [790, 150] on iron-overlay-backdrop at bounding box center [529, 256] width 1059 height 512
click at [632, 173] on iron-overlay-backdrop at bounding box center [529, 256] width 1059 height 512
click at [571, 285] on paper-dialog "O Designbox precisa ser recarregado. Não se preocupe, seu design está salvo. En…" at bounding box center [524, 256] width 481 height 78
click at [566, 284] on paper-dialog "O Designbox precisa ser recarregado. Não se preocupe, seu design está salvo. En…" at bounding box center [524, 256] width 481 height 78
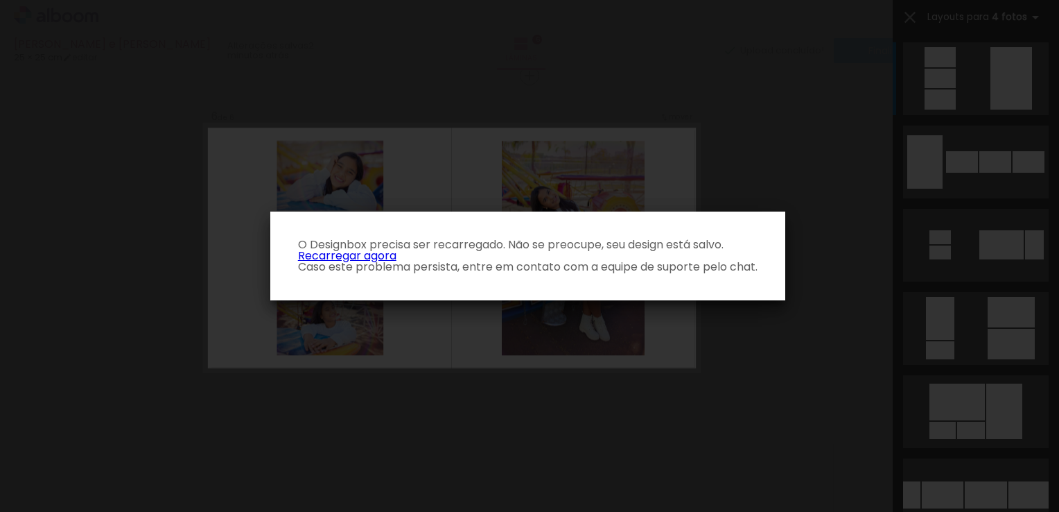
click at [380, 256] on link "Recarregar agora" at bounding box center [347, 256] width 98 height 16
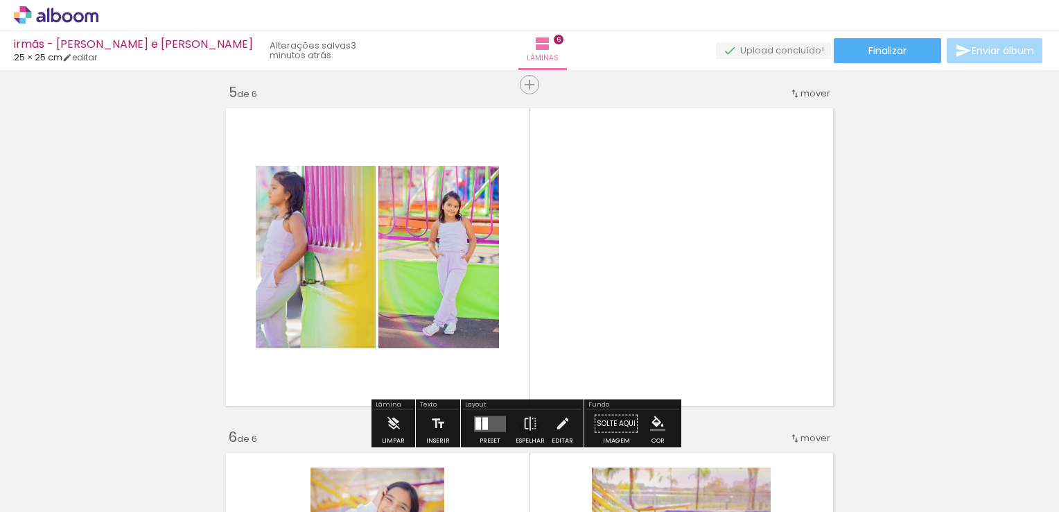
scroll to position [1525, 0]
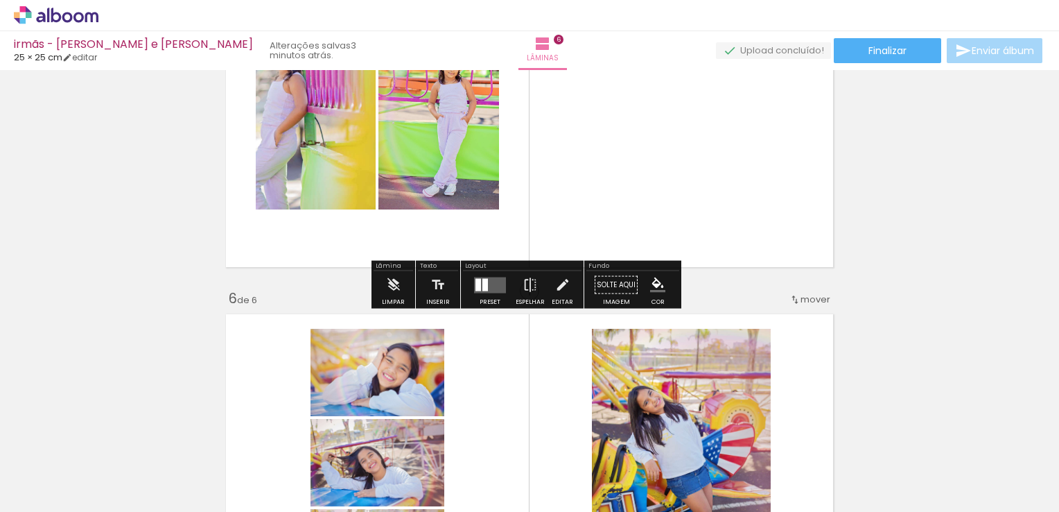
click at [490, 281] on quentale-layouter at bounding box center [490, 285] width 32 height 16
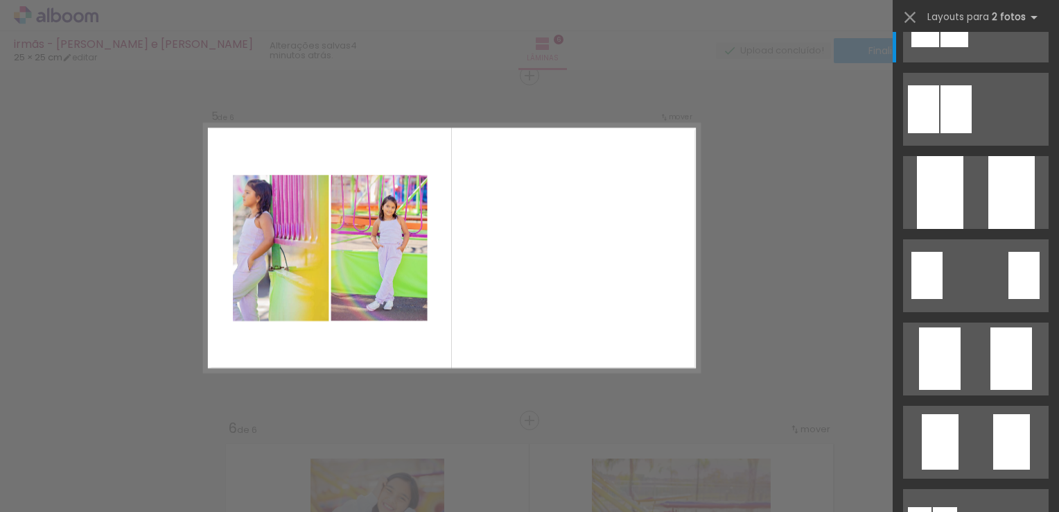
scroll to position [0, 0]
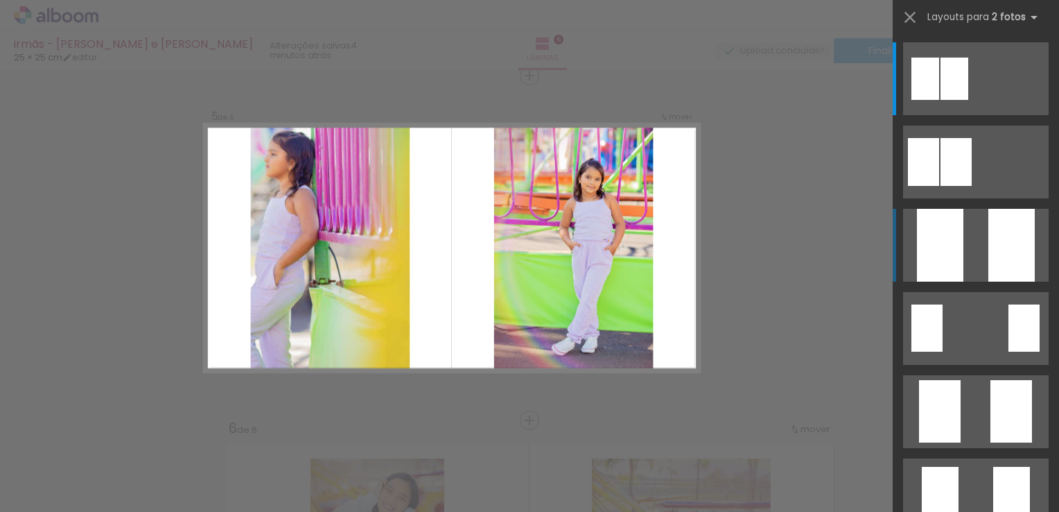
click at [966, 269] on quentale-layouter at bounding box center [976, 245] width 146 height 73
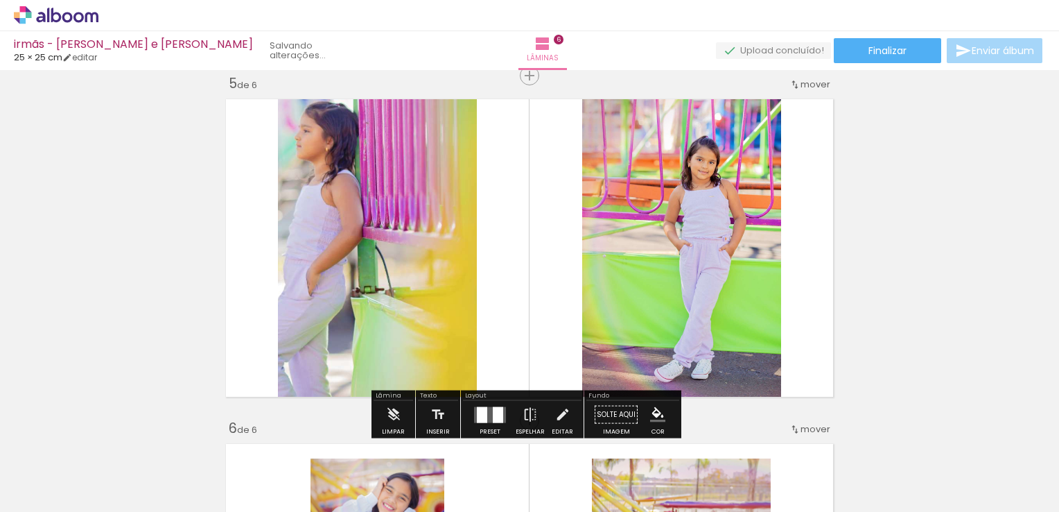
click at [428, 232] on quentale-photo at bounding box center [377, 248] width 199 height 310
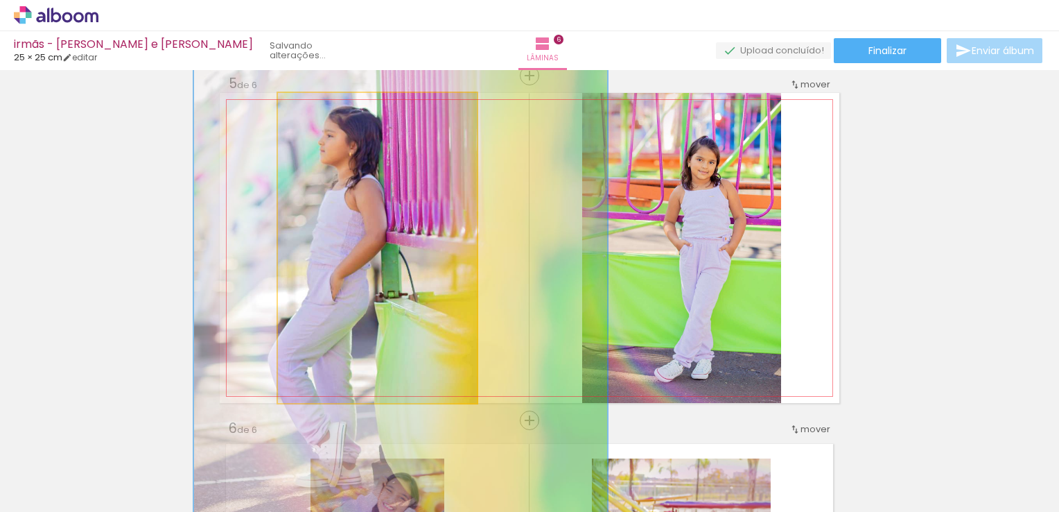
drag, startPoint x: 416, startPoint y: 186, endPoint x: 440, endPoint y: 191, distance: 24.1
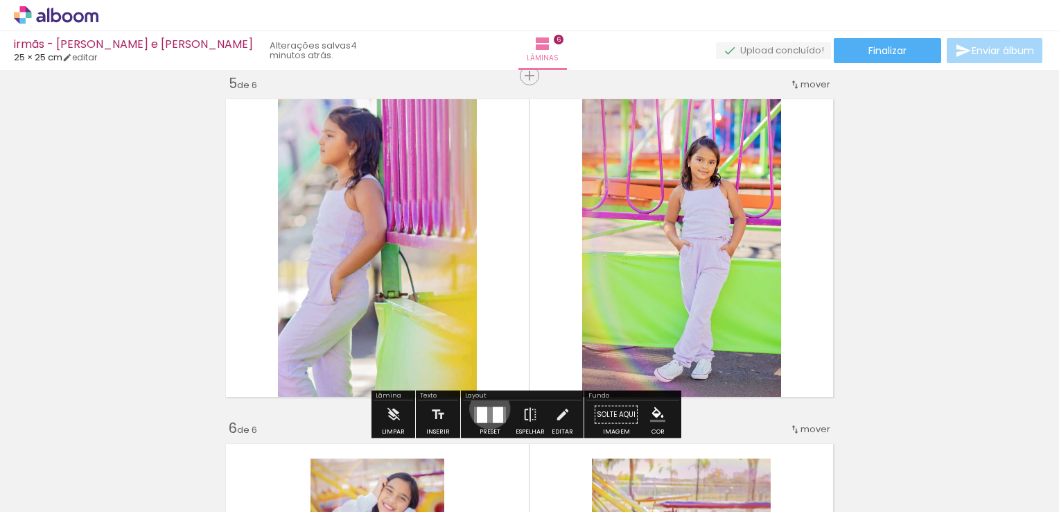
click at [487, 408] on quentale-layouter at bounding box center [490, 414] width 32 height 16
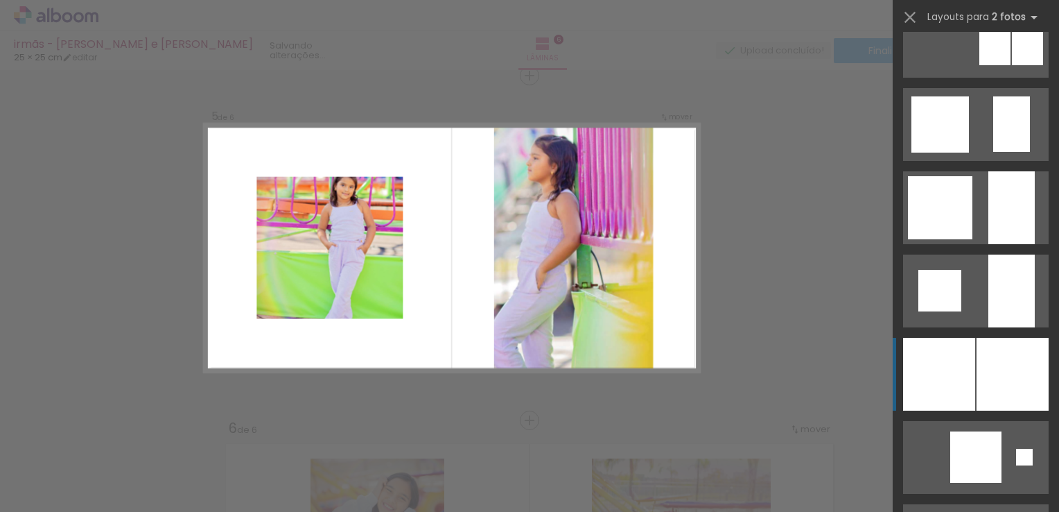
scroll to position [1137, 0]
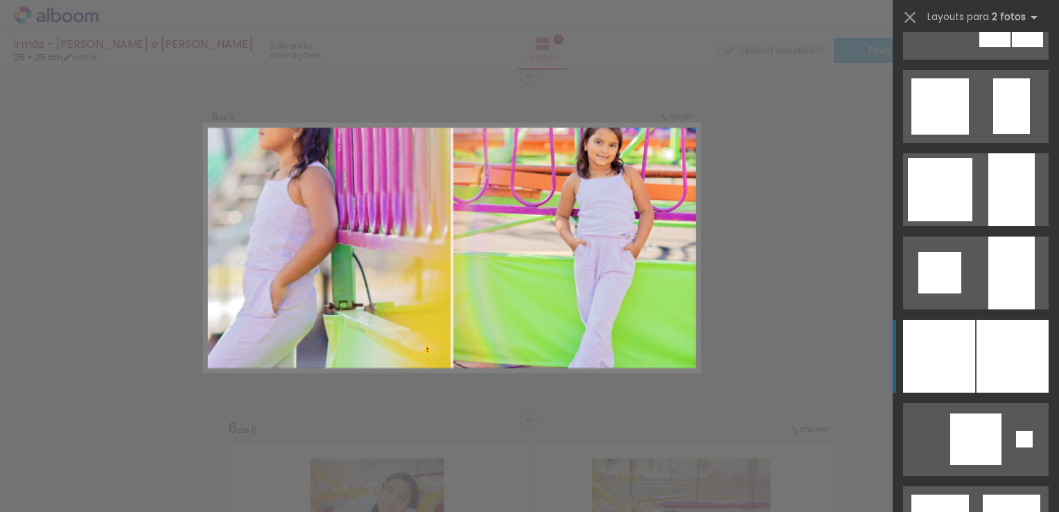
click at [955, 354] on div at bounding box center [939, 356] width 72 height 73
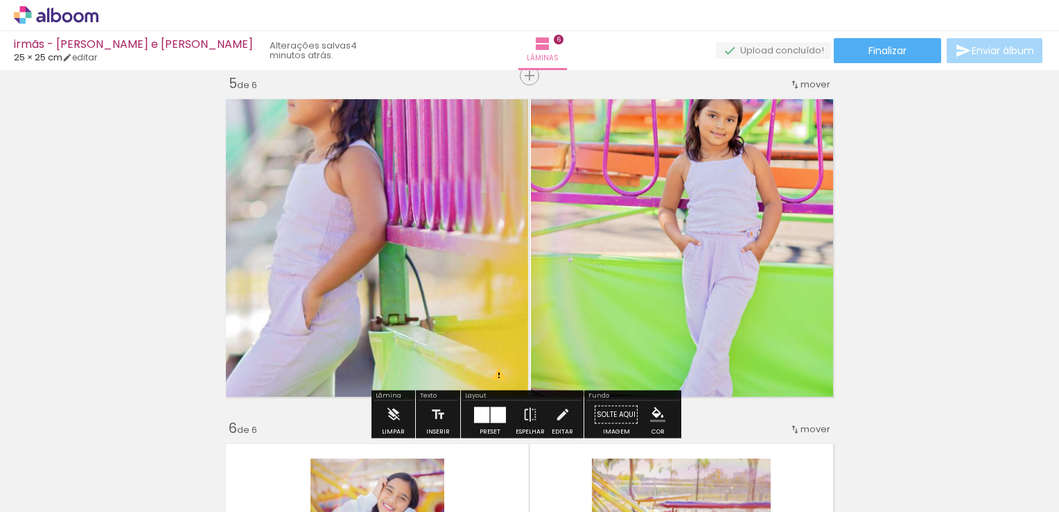
click at [428, 242] on quentale-photo at bounding box center [374, 248] width 309 height 310
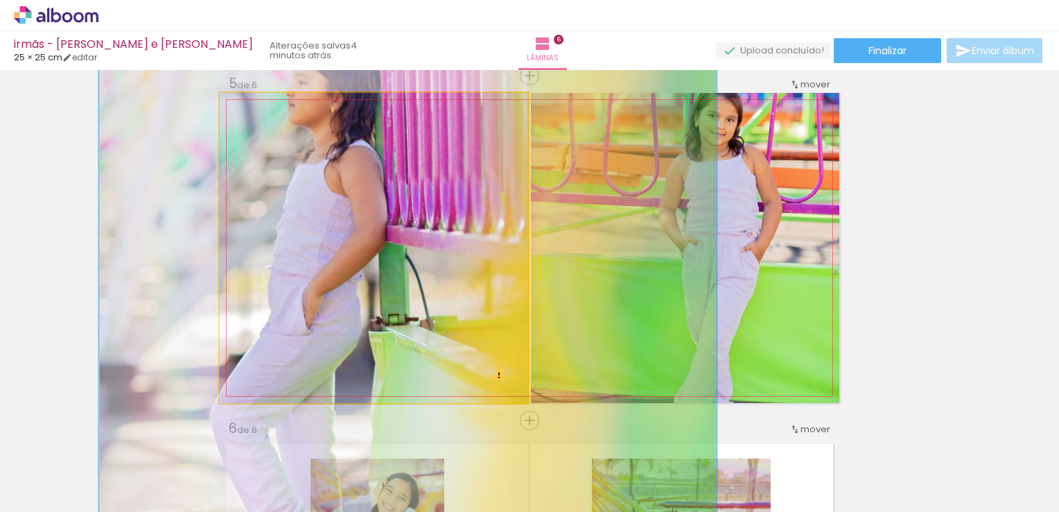
click at [342, 218] on quentale-photo at bounding box center [374, 248] width 309 height 310
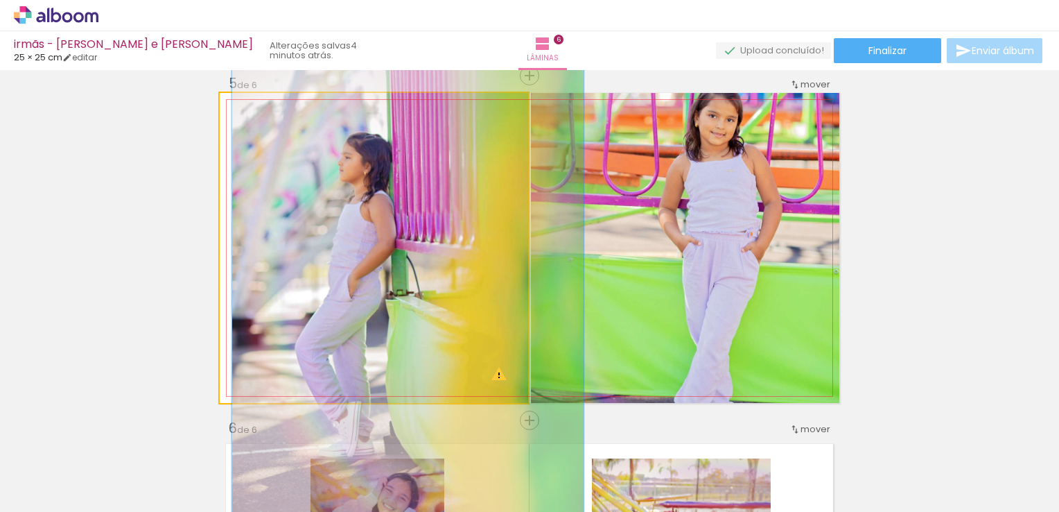
drag, startPoint x: 297, startPoint y: 109, endPoint x: 250, endPoint y: 107, distance: 46.5
click at [250, 107] on div at bounding box center [260, 107] width 22 height 22
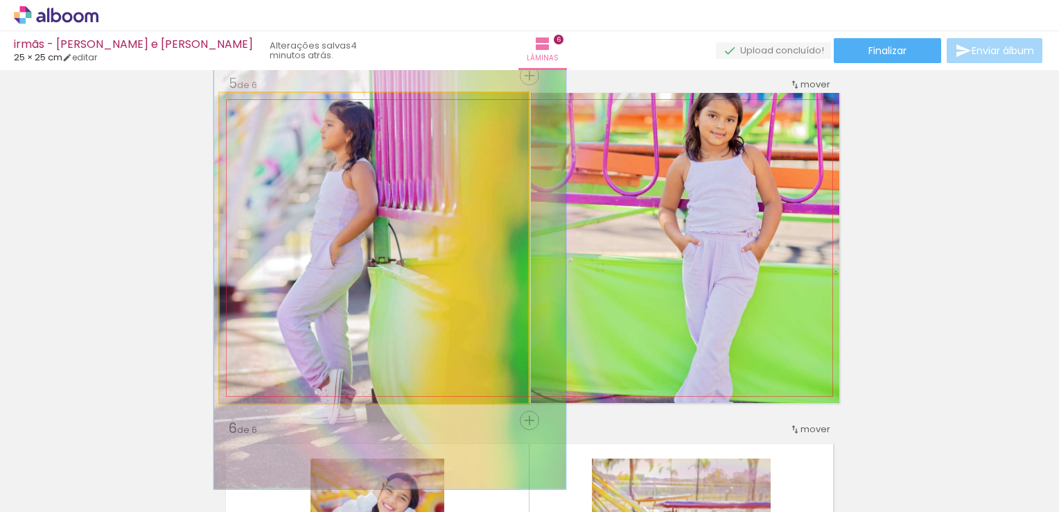
drag, startPoint x: 430, startPoint y: 172, endPoint x: 412, endPoint y: 139, distance: 37.2
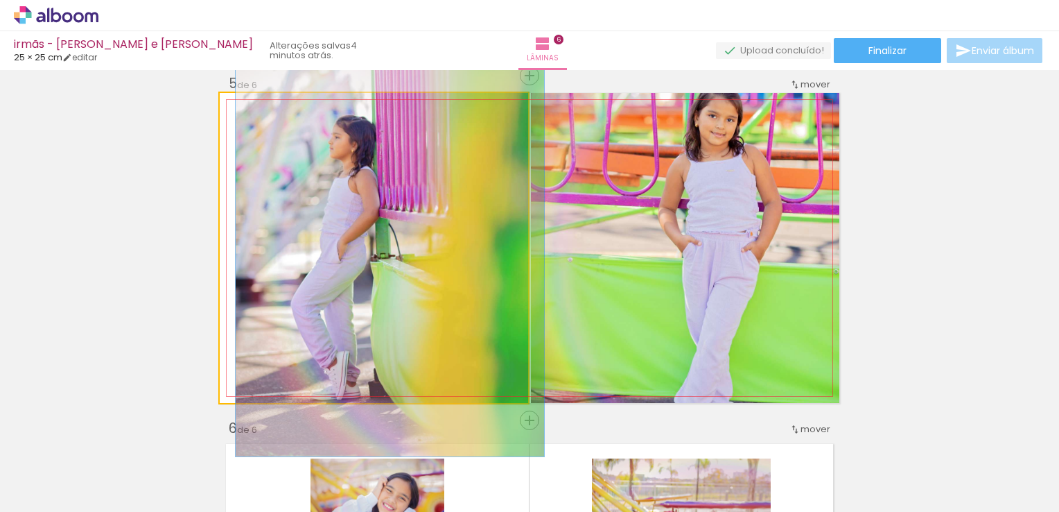
drag, startPoint x: 255, startPoint y: 107, endPoint x: 222, endPoint y: 107, distance: 33.3
type paper-slider "100"
click at [224, 107] on div at bounding box center [272, 107] width 96 height 21
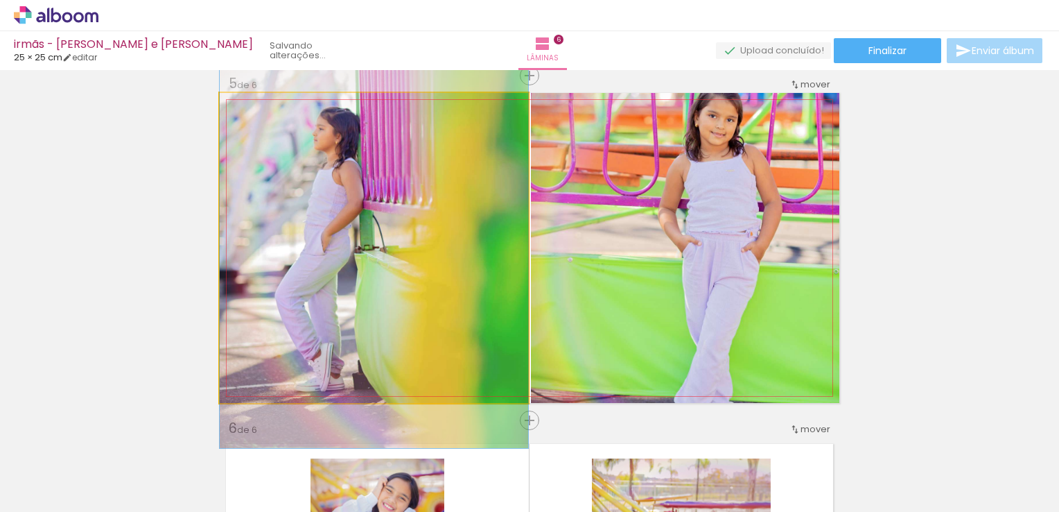
drag, startPoint x: 436, startPoint y: 291, endPoint x: 446, endPoint y: 282, distance: 12.8
drag, startPoint x: 398, startPoint y: 245, endPoint x: 410, endPoint y: 245, distance: 12.5
drag, startPoint x: 433, startPoint y: 196, endPoint x: 402, endPoint y: 195, distance: 30.5
drag, startPoint x: 402, startPoint y: 180, endPoint x: 412, endPoint y: 182, distance: 9.9
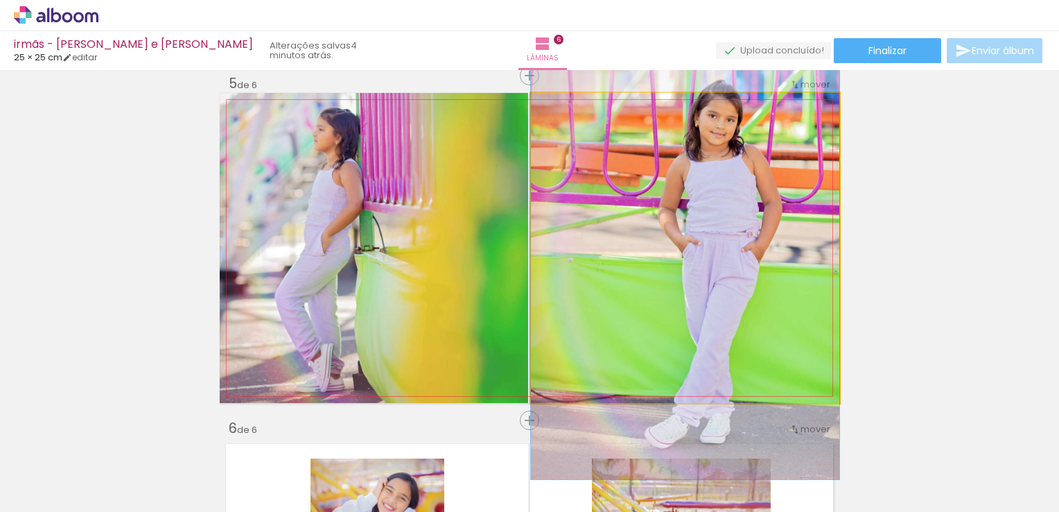
click at [758, 215] on quentale-photo at bounding box center [685, 248] width 309 height 310
drag, startPoint x: 563, startPoint y: 109, endPoint x: 544, endPoint y: 100, distance: 21.4
click at [544, 100] on div at bounding box center [583, 107] width 96 height 21
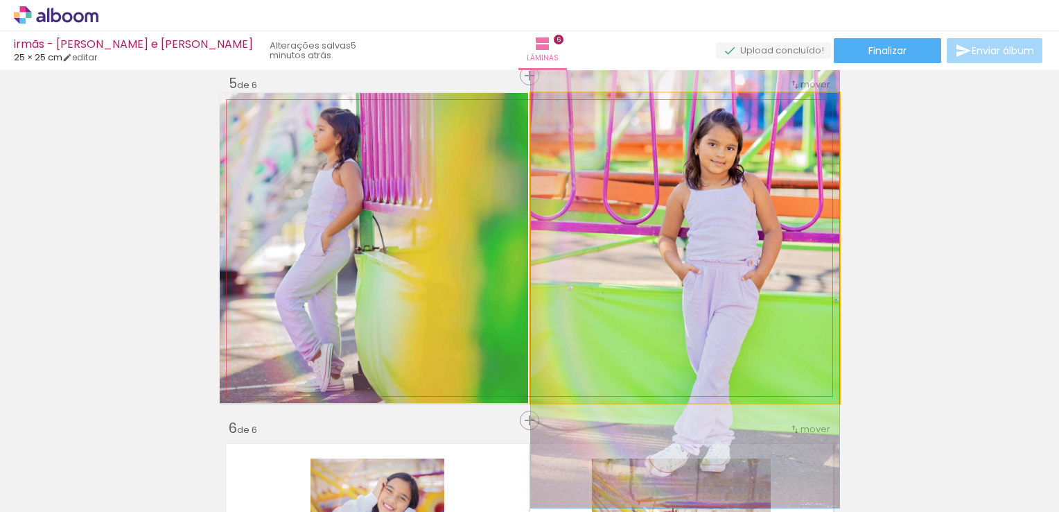
drag, startPoint x: 654, startPoint y: 225, endPoint x: 647, endPoint y: 253, distance: 29.3
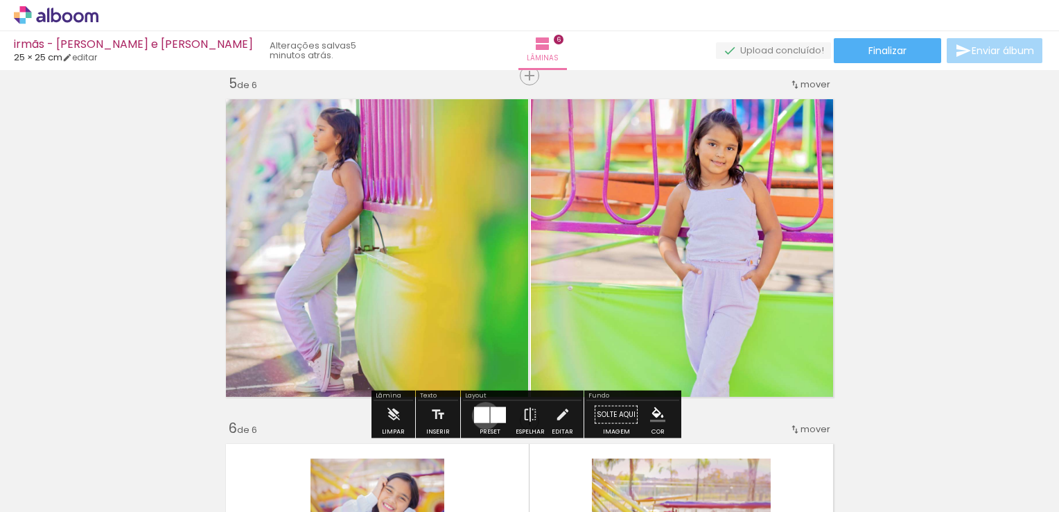
click at [483, 415] on div at bounding box center [481, 414] width 15 height 16
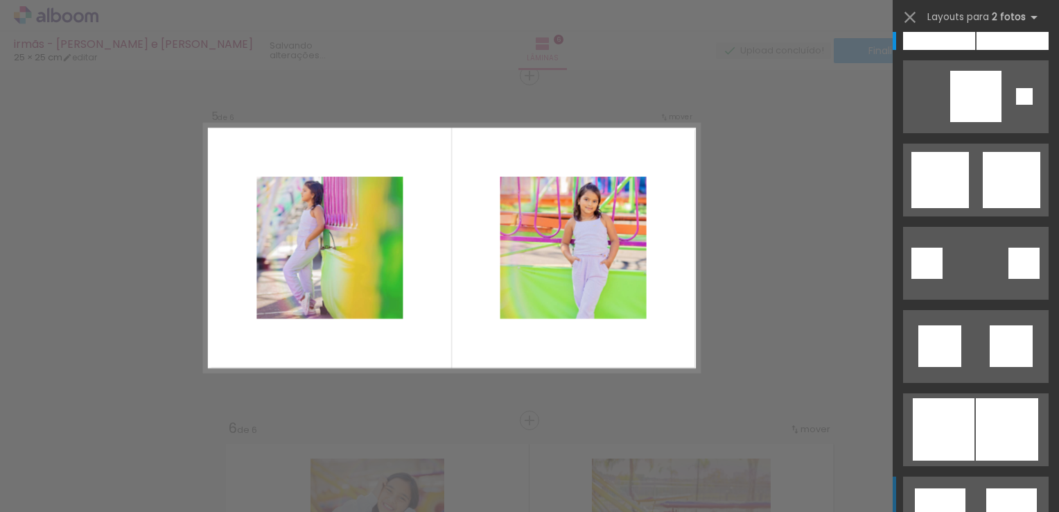
scroll to position [1484, 0]
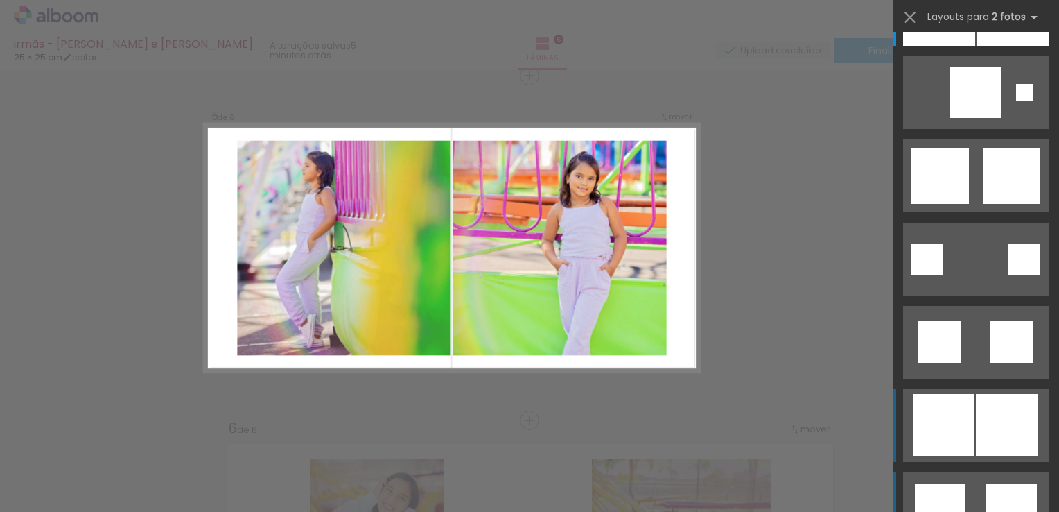
click at [985, 422] on div at bounding box center [1007, 425] width 62 height 62
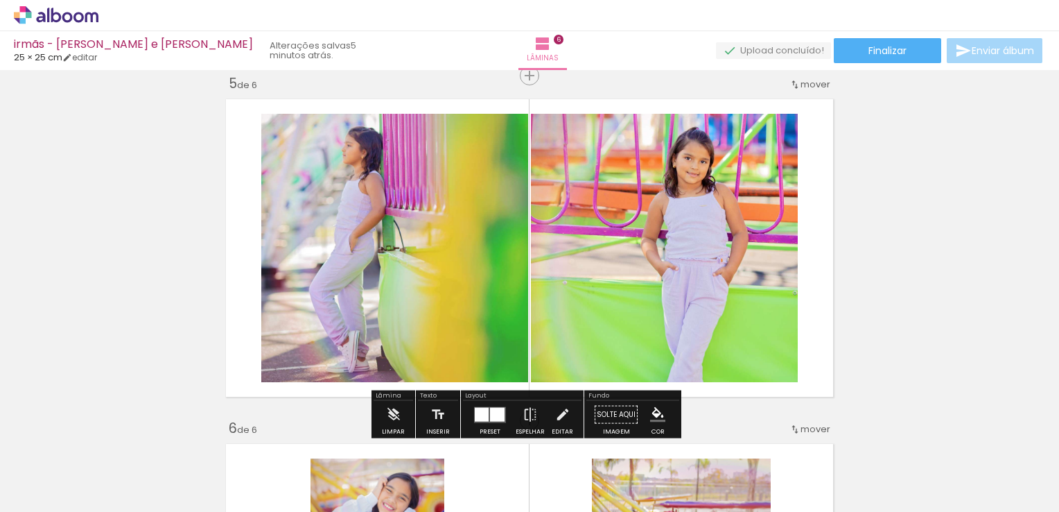
click at [707, 225] on quentale-photo at bounding box center [664, 248] width 267 height 268
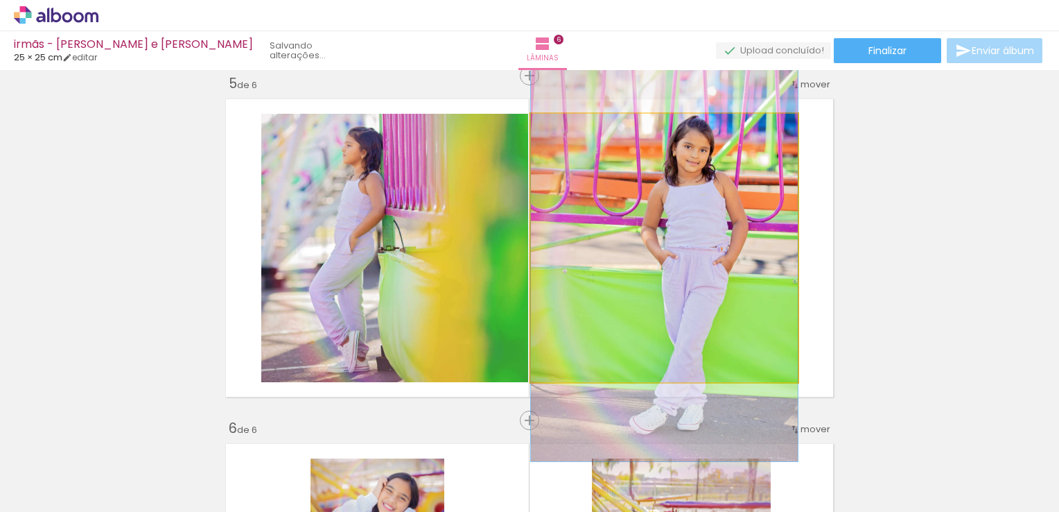
drag, startPoint x: 707, startPoint y: 274, endPoint x: 702, endPoint y: 263, distance: 12.4
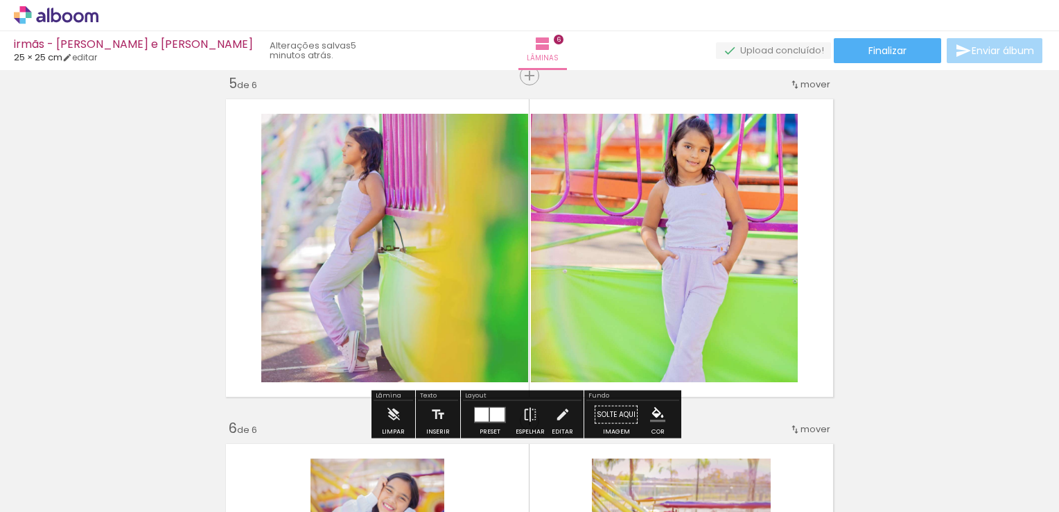
click at [483, 407] on div at bounding box center [482, 414] width 14 height 14
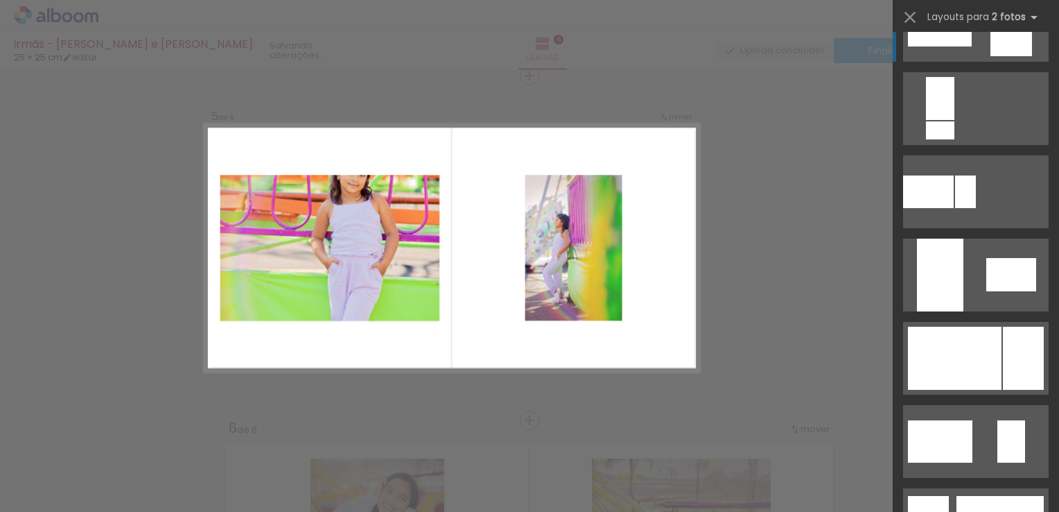
scroll to position [2662, 0]
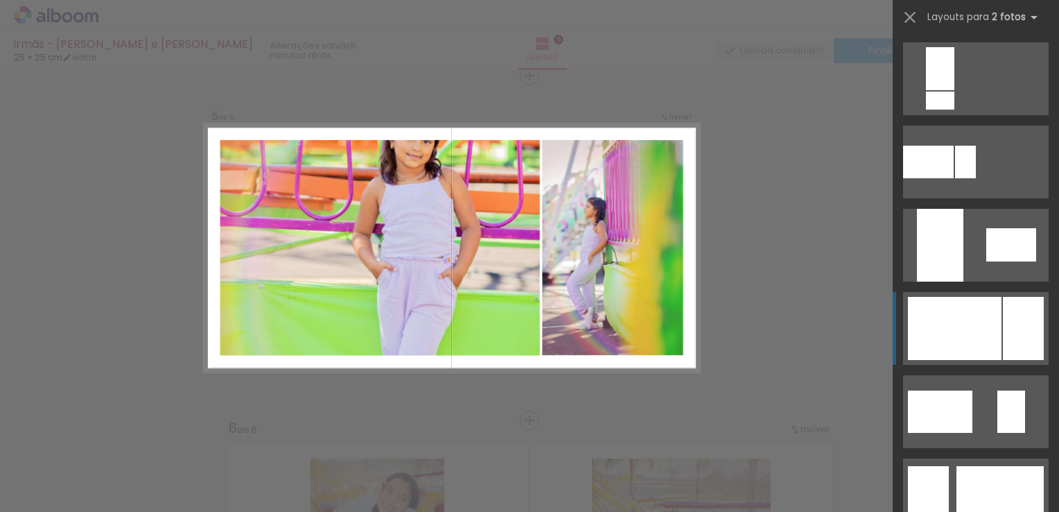
click at [976, 343] on div at bounding box center [955, 328] width 94 height 63
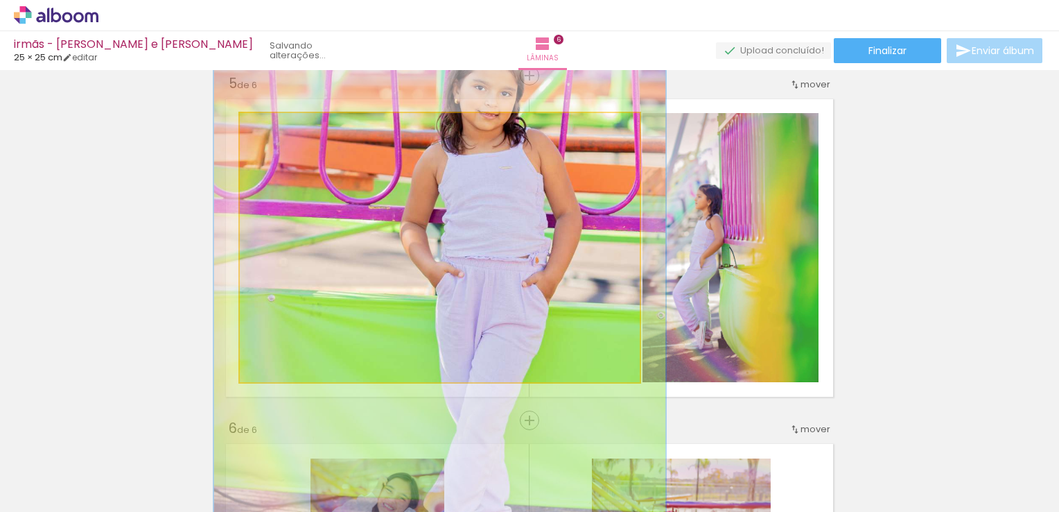
drag, startPoint x: 305, startPoint y: 129, endPoint x: 275, endPoint y: 131, distance: 30.6
click at [275, 131] on div at bounding box center [299, 127] width 54 height 22
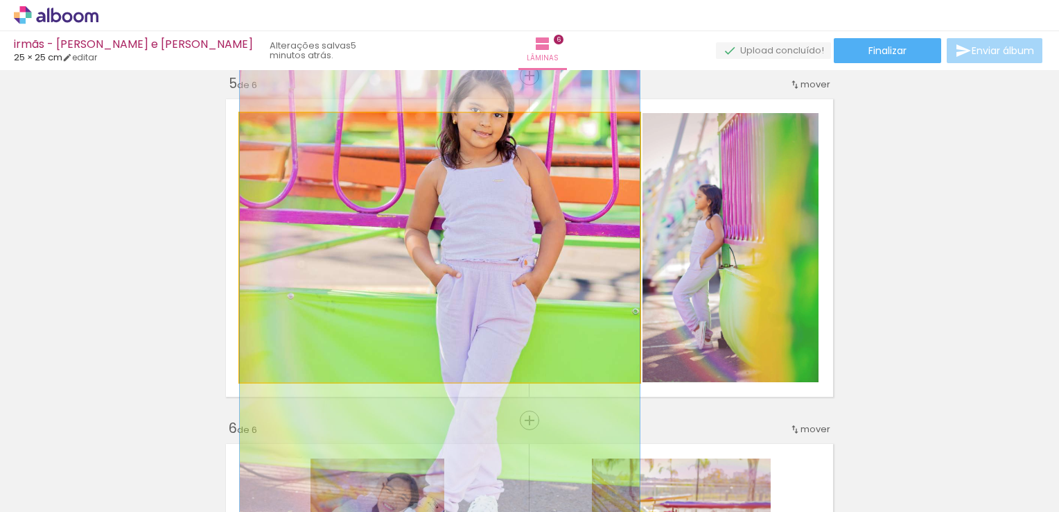
drag, startPoint x: 275, startPoint y: 131, endPoint x: 233, endPoint y: 136, distance: 41.9
click at [233, 136] on quentale-layouter at bounding box center [530, 248] width 620 height 310
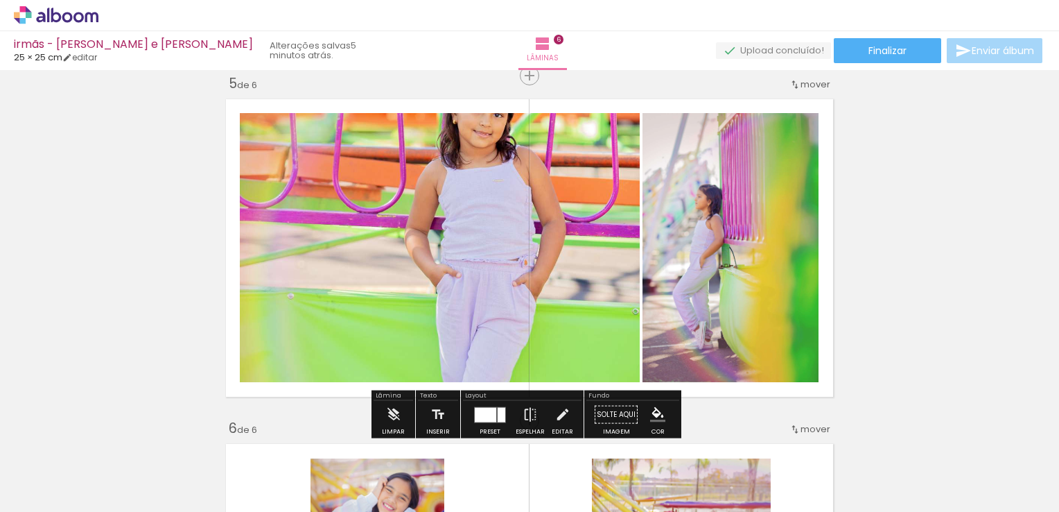
click at [481, 413] on div at bounding box center [485, 414] width 21 height 15
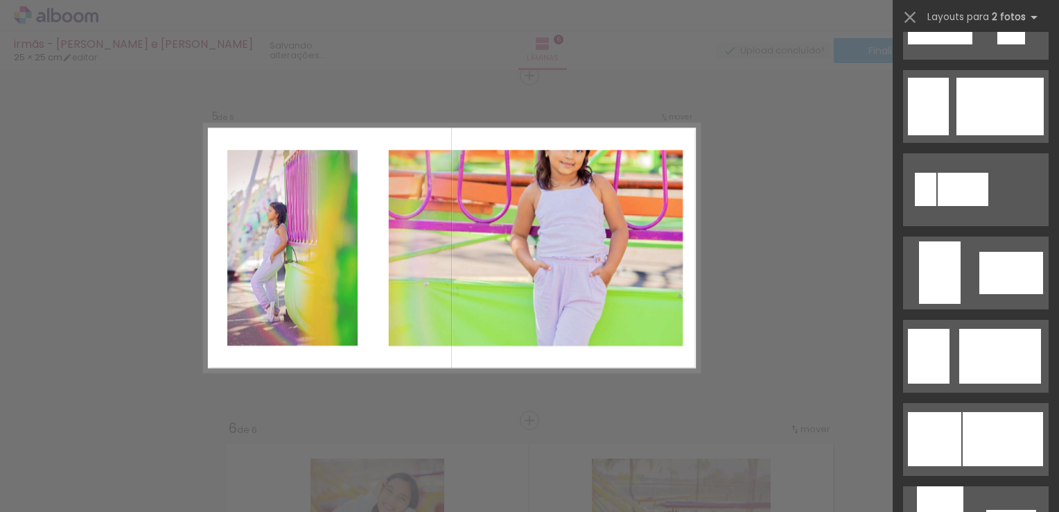
scroll to position [2565, 0]
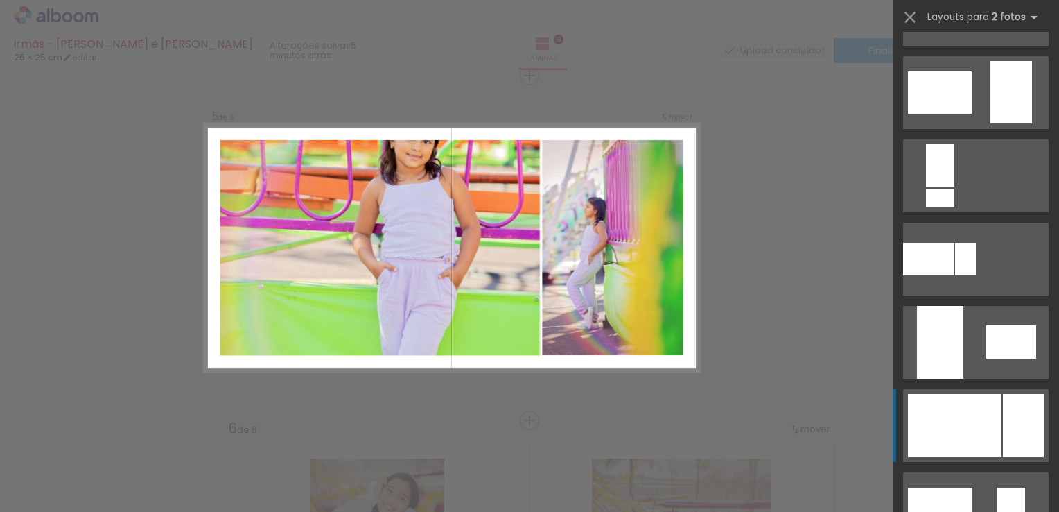
click at [1020, 408] on div at bounding box center [1023, 425] width 41 height 63
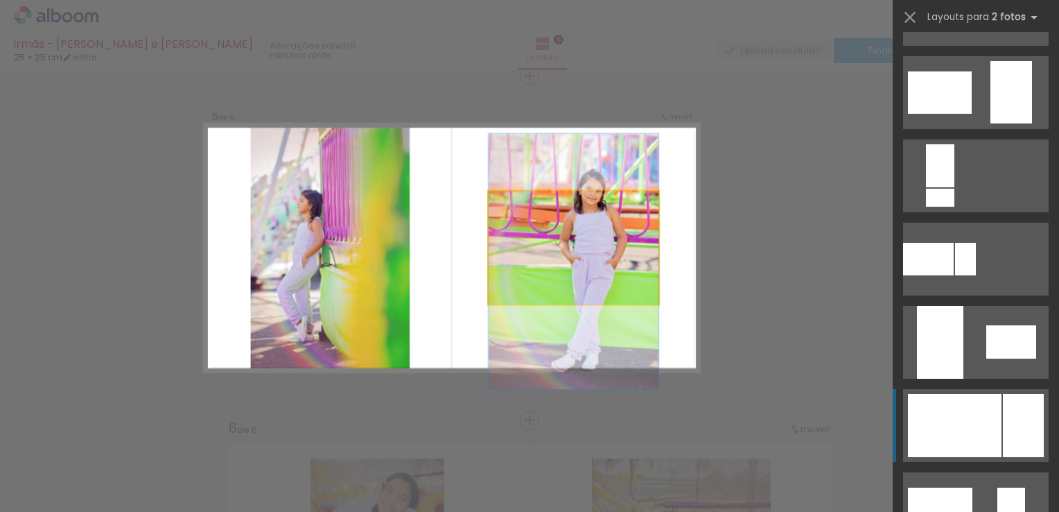
click at [585, 273] on quentale-photo at bounding box center [574, 247] width 171 height 113
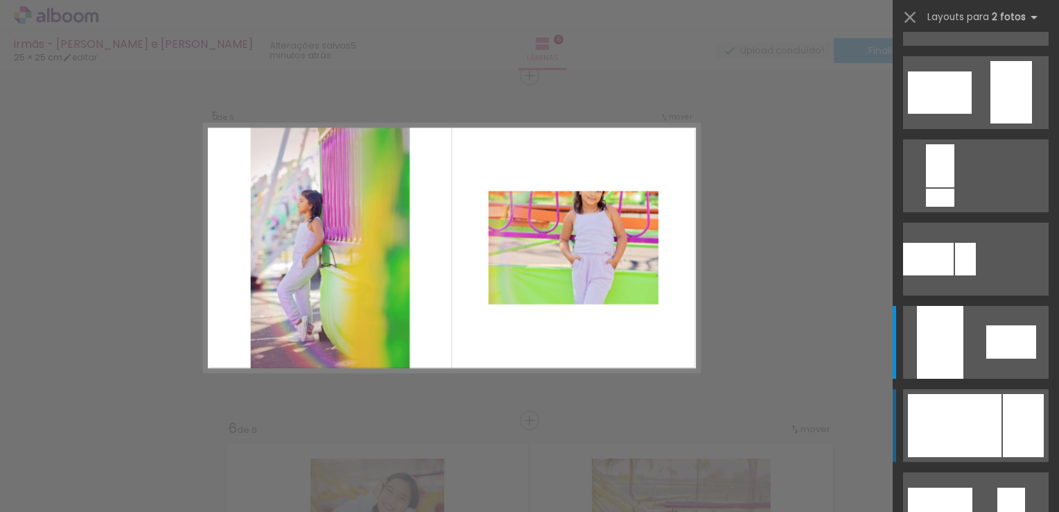
scroll to position [2829, 0]
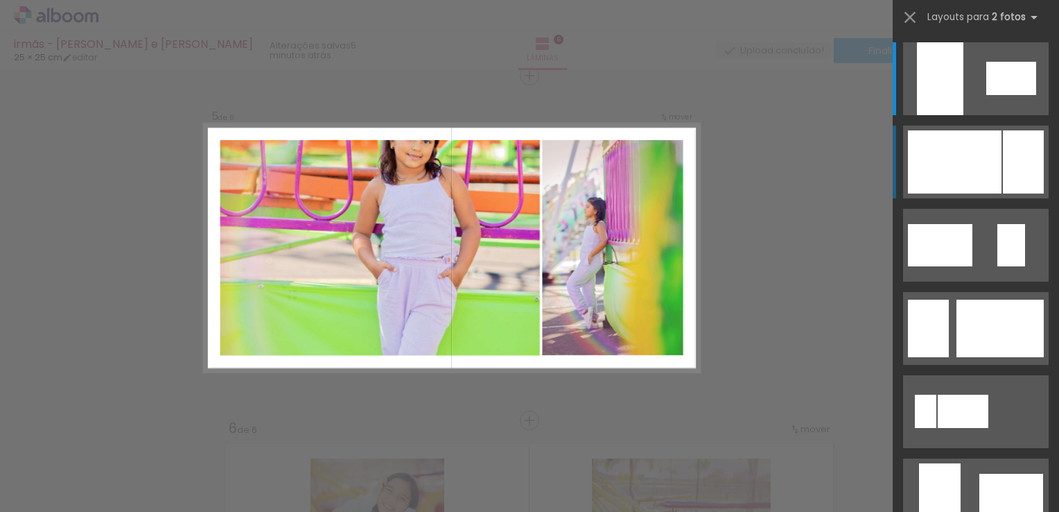
click at [946, 153] on div at bounding box center [955, 161] width 94 height 63
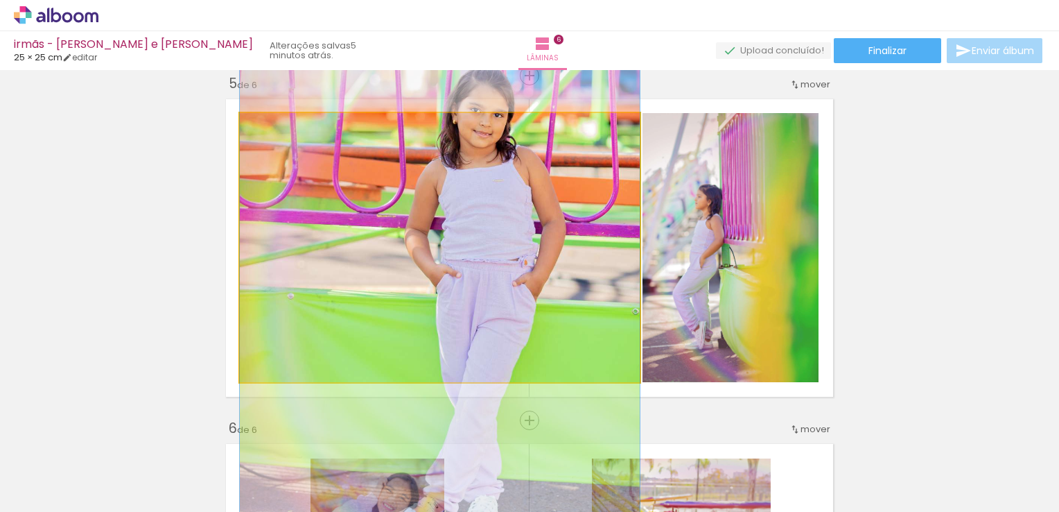
click at [372, 263] on quentale-photo at bounding box center [440, 247] width 400 height 269
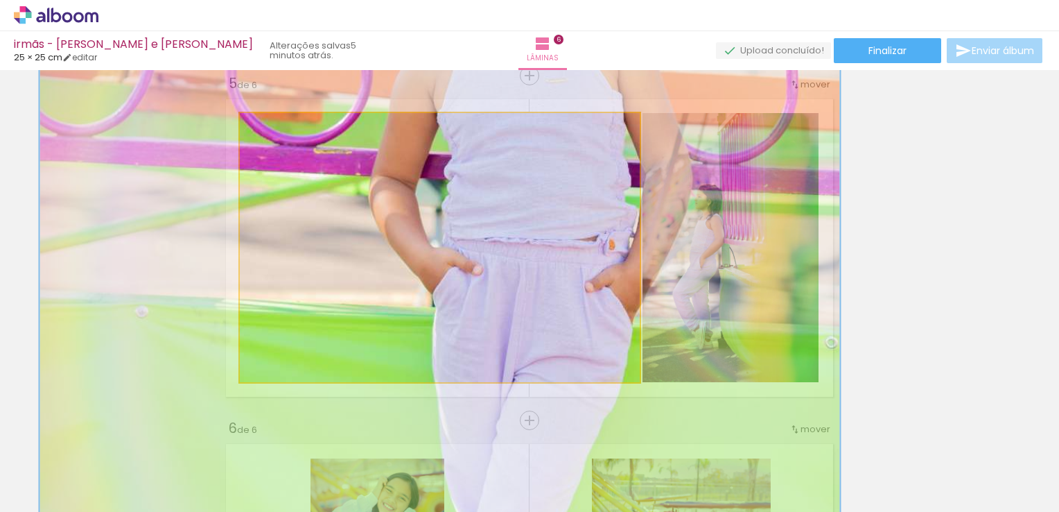
drag, startPoint x: 280, startPoint y: 131, endPoint x: 197, endPoint y: 112, distance: 85.3
type paper-slider "100"
click at [220, 121] on quentale-layouter at bounding box center [530, 248] width 620 height 310
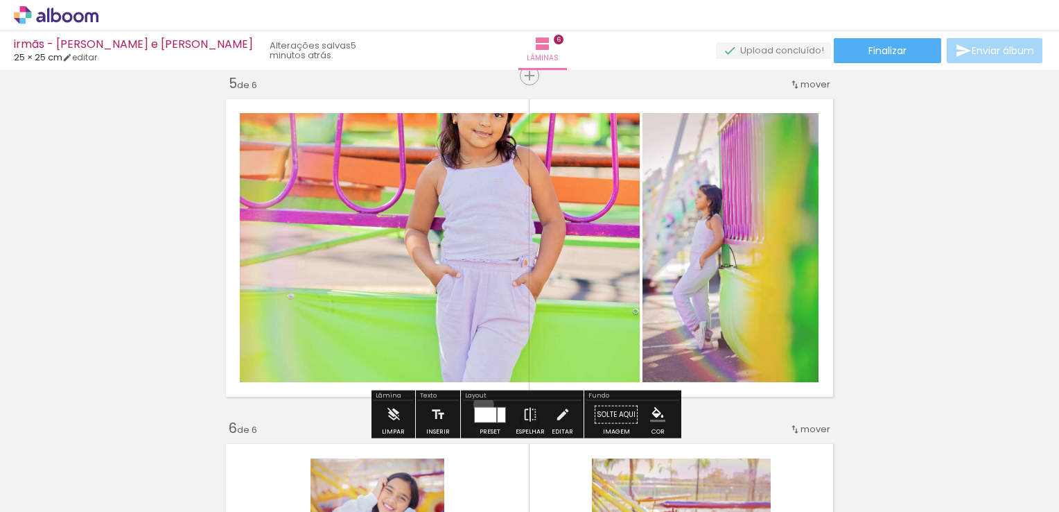
click at [480, 404] on div at bounding box center [489, 415] width 37 height 28
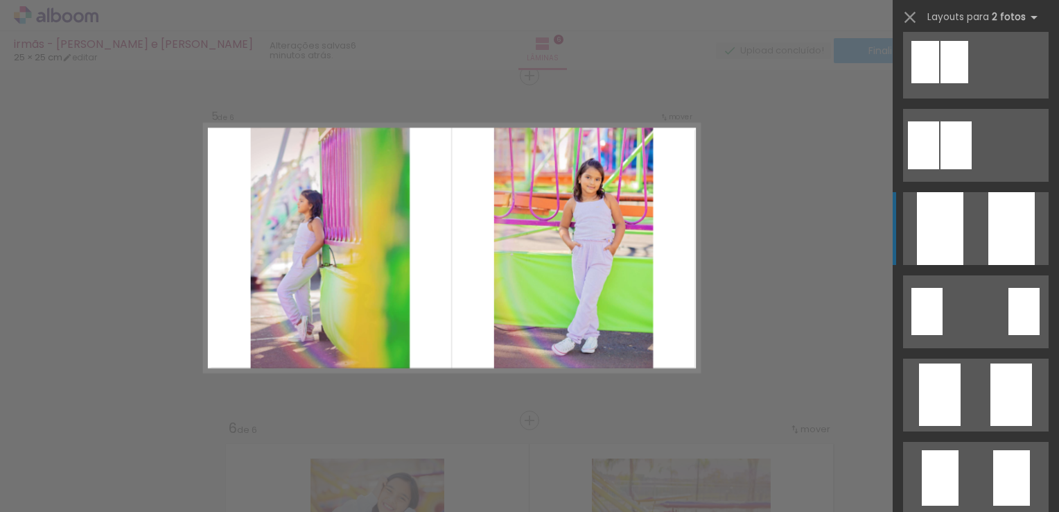
scroll to position [0, 0]
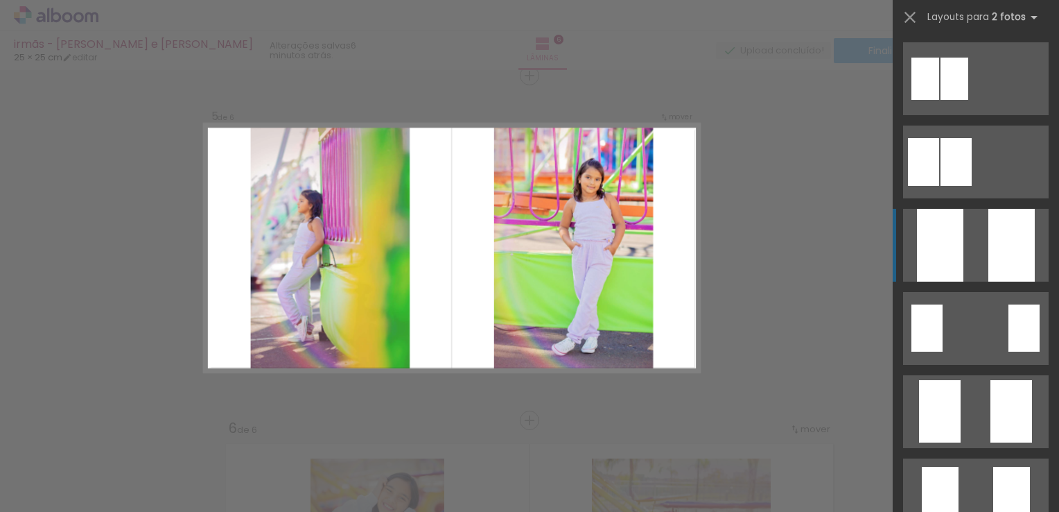
click at [1014, 237] on div at bounding box center [1012, 245] width 46 height 73
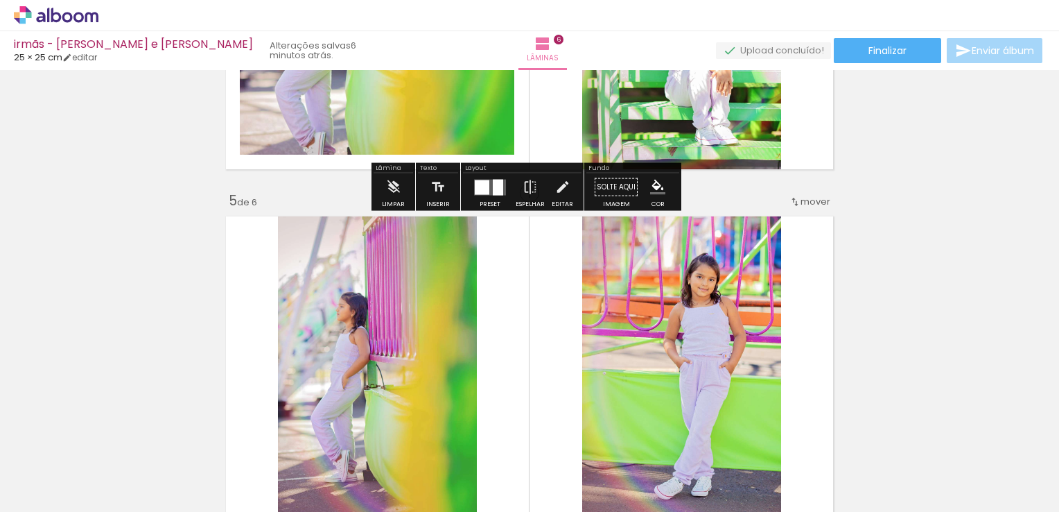
scroll to position [1326, 0]
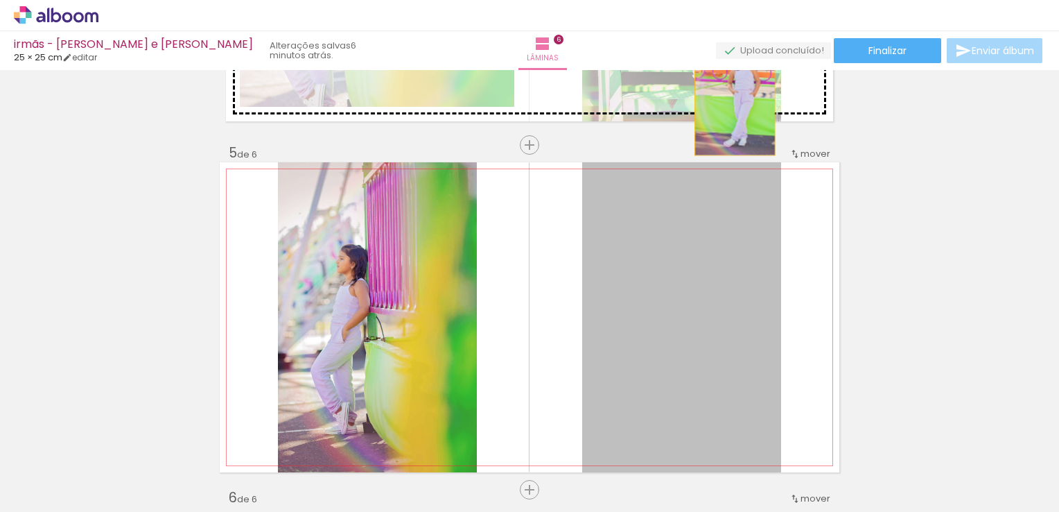
drag, startPoint x: 734, startPoint y: 277, endPoint x: 730, endPoint y: 93, distance: 184.5
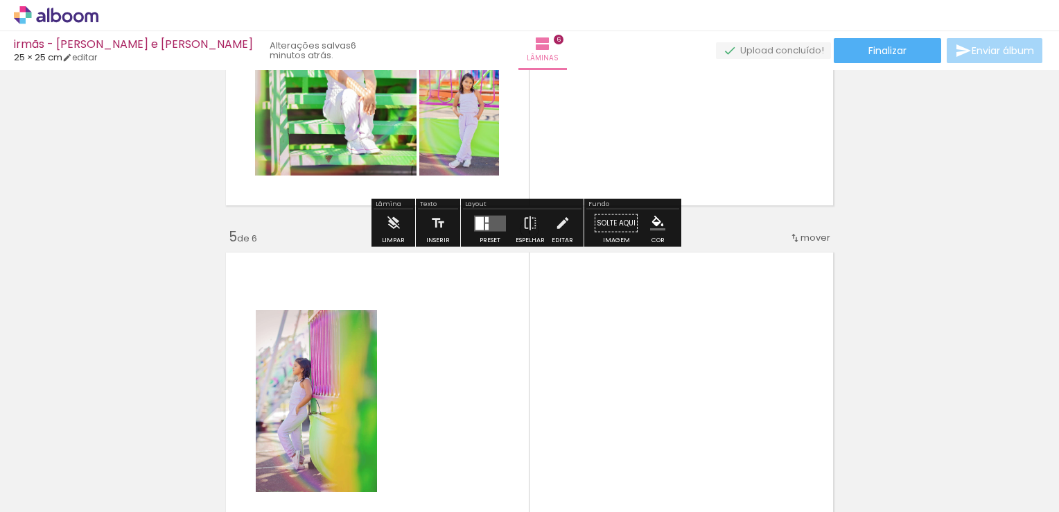
scroll to position [1257, 0]
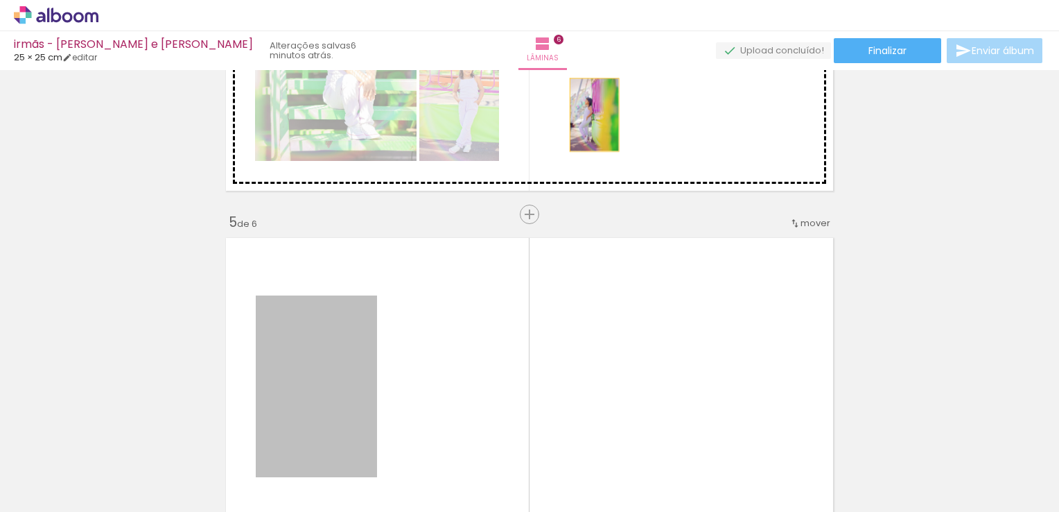
drag, startPoint x: 336, startPoint y: 348, endPoint x: 589, endPoint y: 114, distance: 345.0
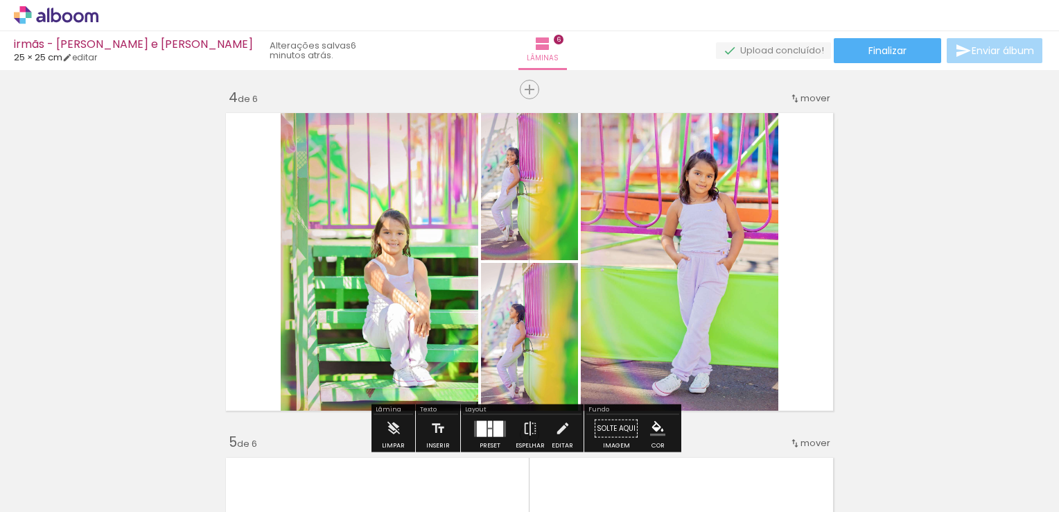
scroll to position [1049, 0]
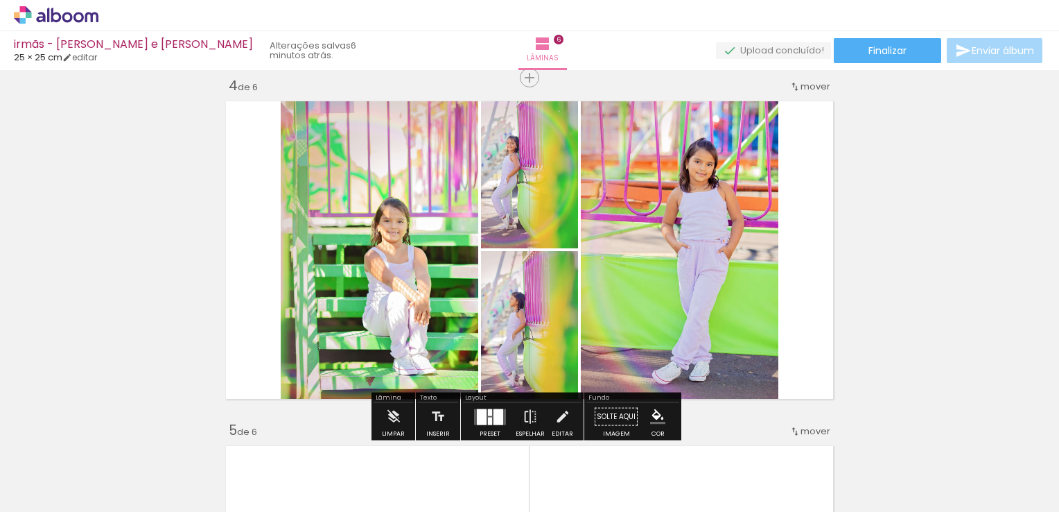
click at [488, 417] on div at bounding box center [490, 421] width 4 height 8
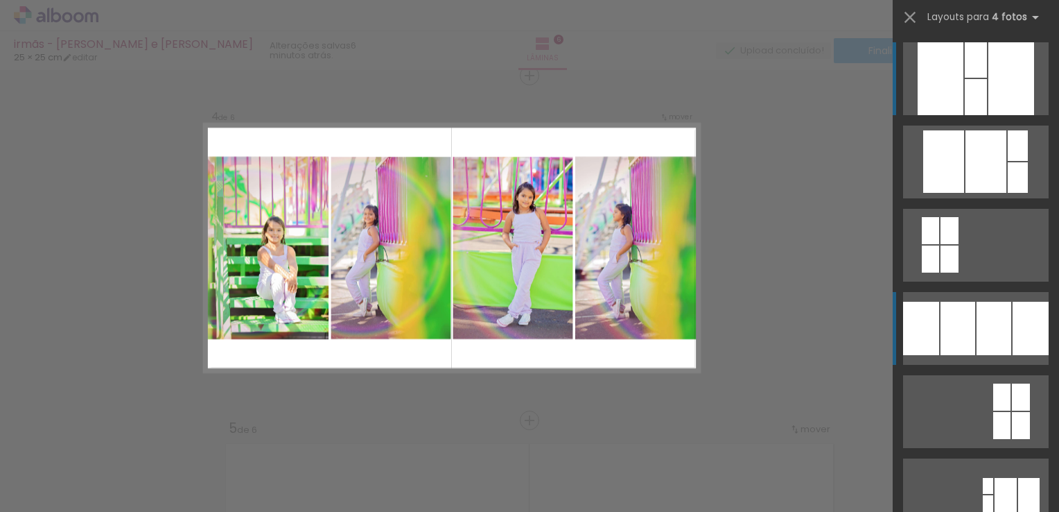
scroll to position [69, 0]
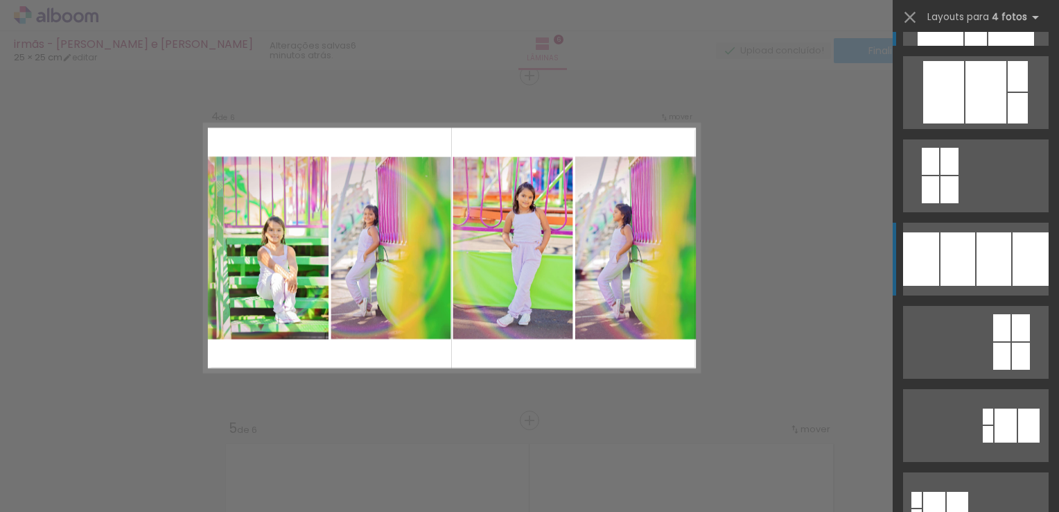
click at [994, 261] on div at bounding box center [994, 258] width 35 height 53
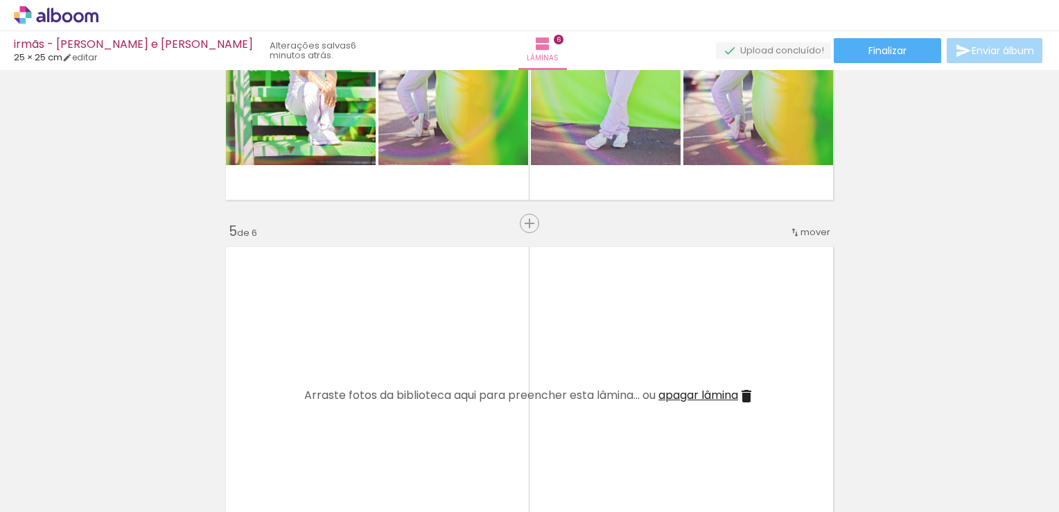
scroll to position [0, 982]
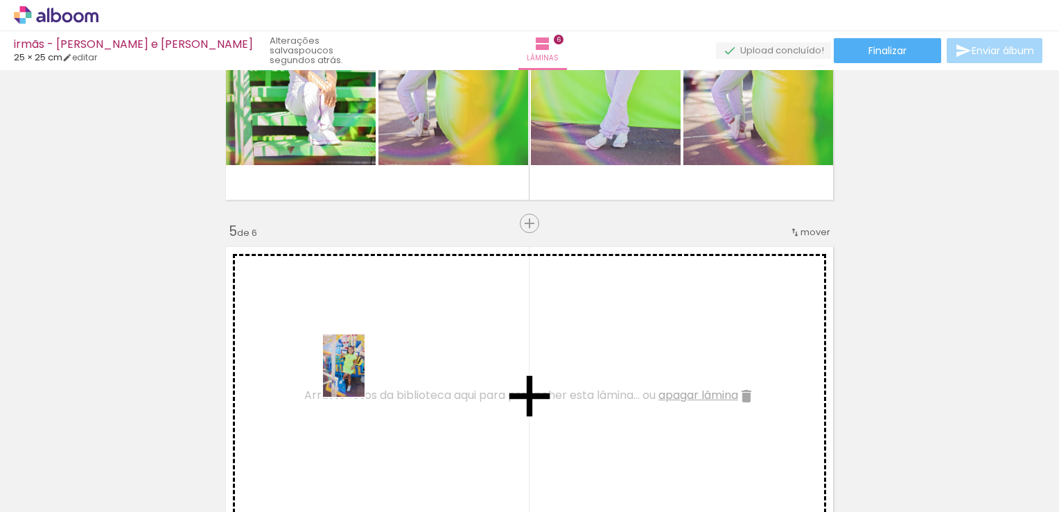
drag, startPoint x: 259, startPoint y: 460, endPoint x: 365, endPoint y: 376, distance: 134.7
click at [365, 376] on quentale-workspace at bounding box center [529, 256] width 1059 height 512
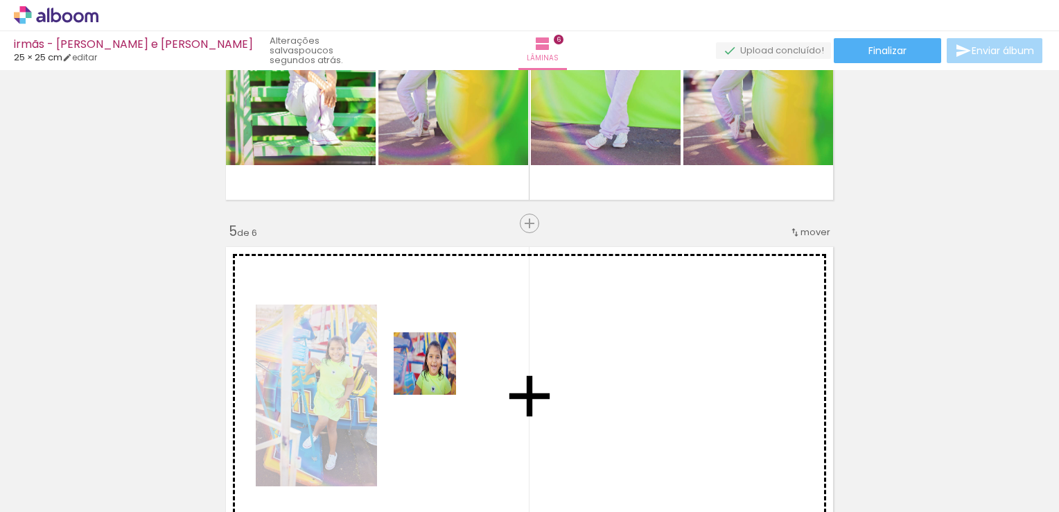
drag, startPoint x: 327, startPoint y: 472, endPoint x: 445, endPoint y: 365, distance: 160.0
click at [445, 365] on quentale-workspace at bounding box center [529, 256] width 1059 height 512
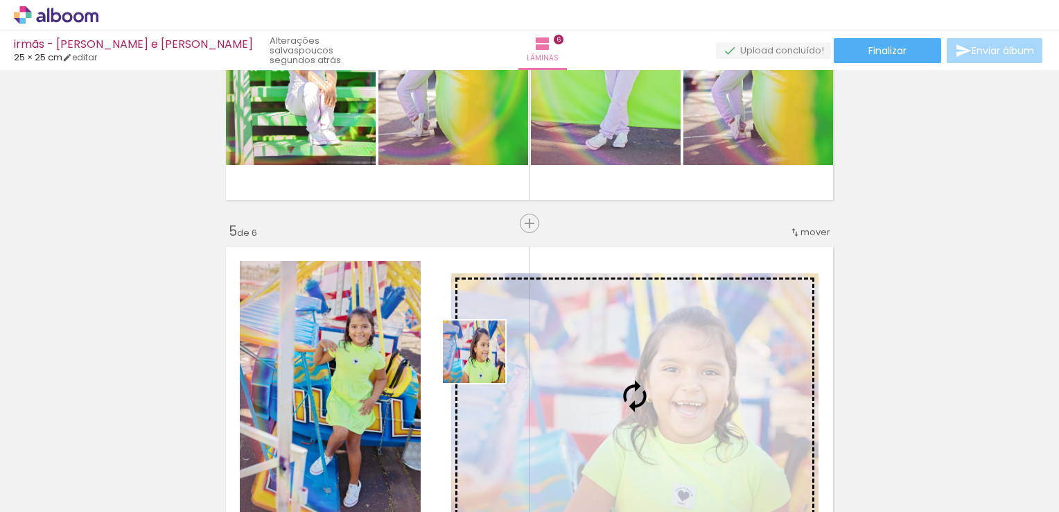
drag, startPoint x: 395, startPoint y: 469, endPoint x: 501, endPoint y: 345, distance: 163.3
click at [501, 345] on quentale-workspace at bounding box center [529, 256] width 1059 height 512
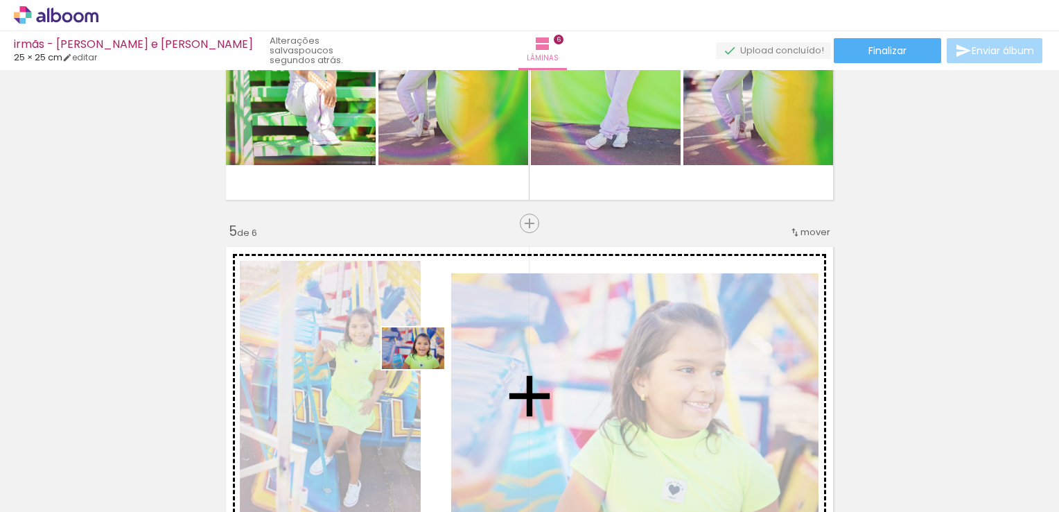
drag, startPoint x: 325, startPoint y: 472, endPoint x: 424, endPoint y: 369, distance: 142.7
click at [424, 369] on quentale-workspace at bounding box center [529, 256] width 1059 height 512
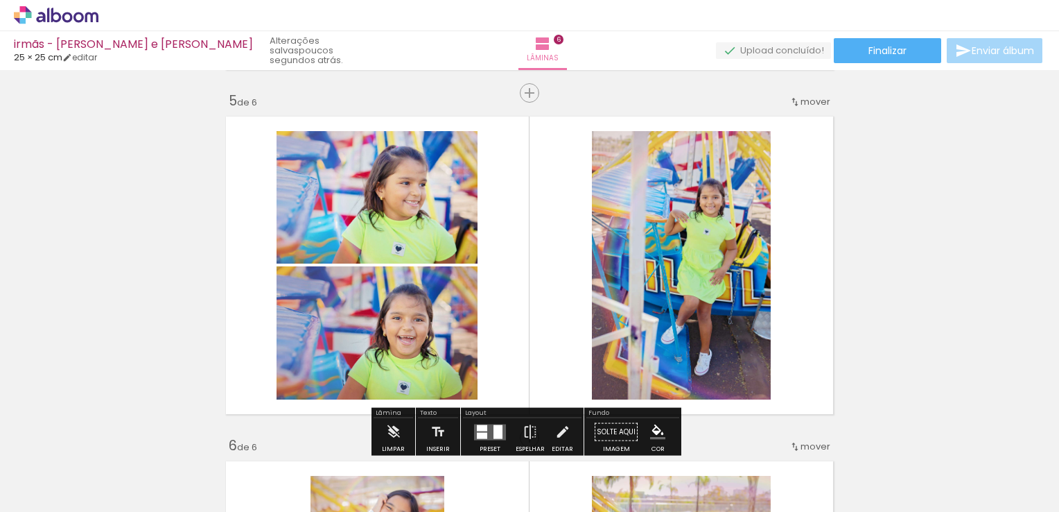
scroll to position [1387, 0]
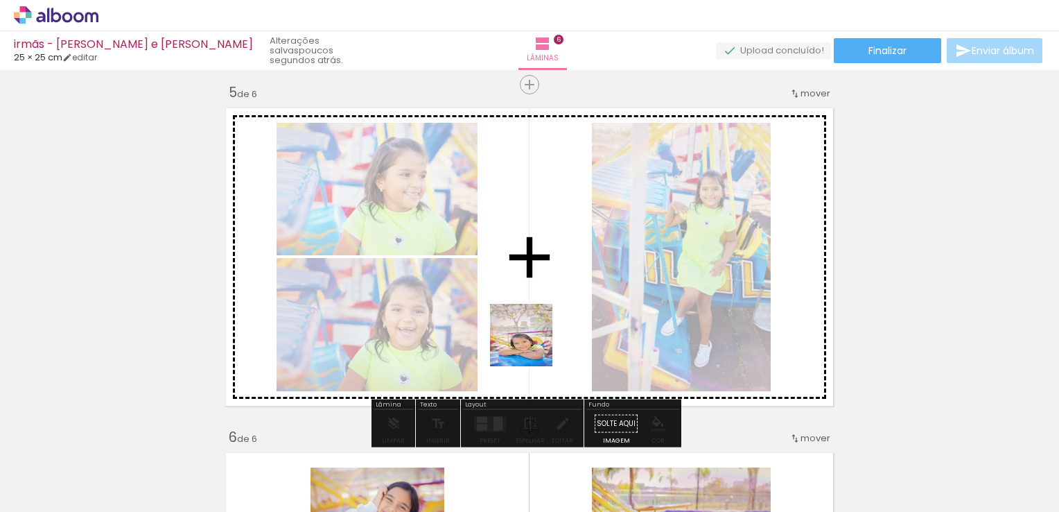
drag, startPoint x: 489, startPoint y: 476, endPoint x: 556, endPoint y: 300, distance: 189.2
click at [556, 300] on quentale-workspace at bounding box center [529, 256] width 1059 height 512
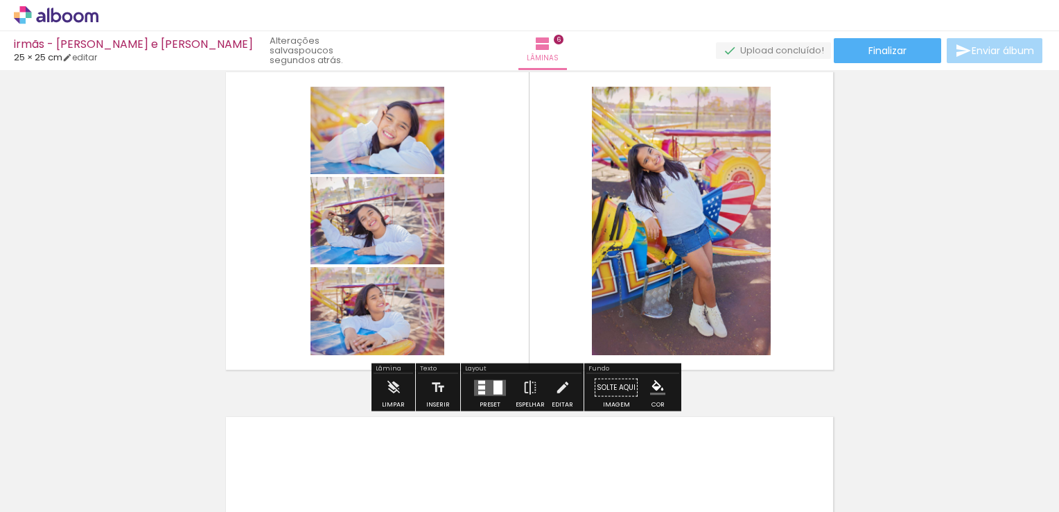
scroll to position [1803, 0]
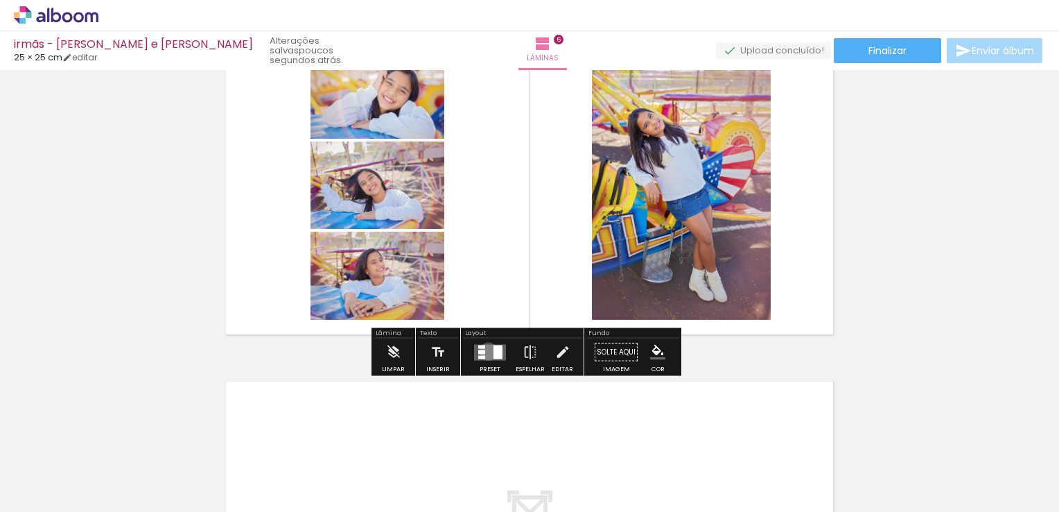
click at [485, 351] on quentale-layouter at bounding box center [490, 352] width 32 height 16
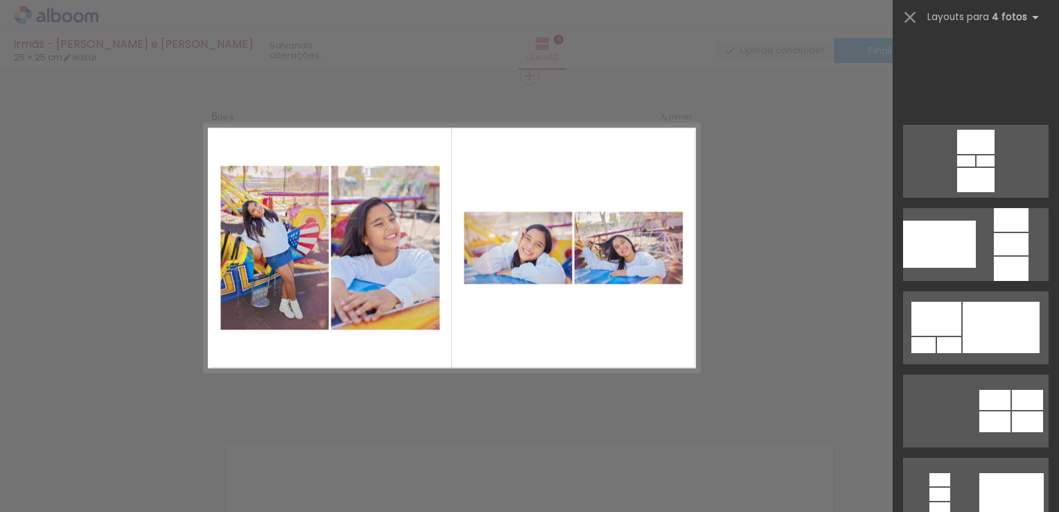
scroll to position [5311, 0]
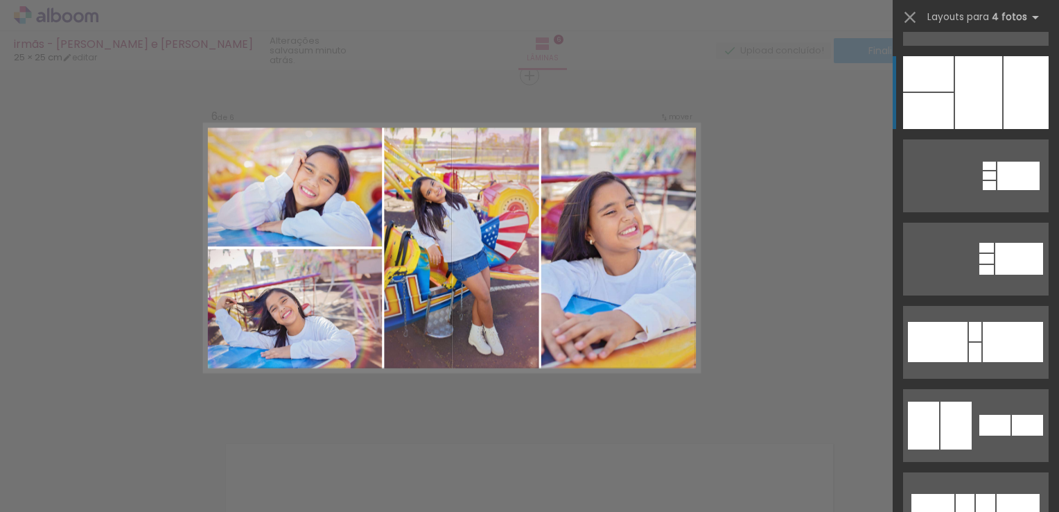
click at [985, 90] on div at bounding box center [978, 92] width 47 height 73
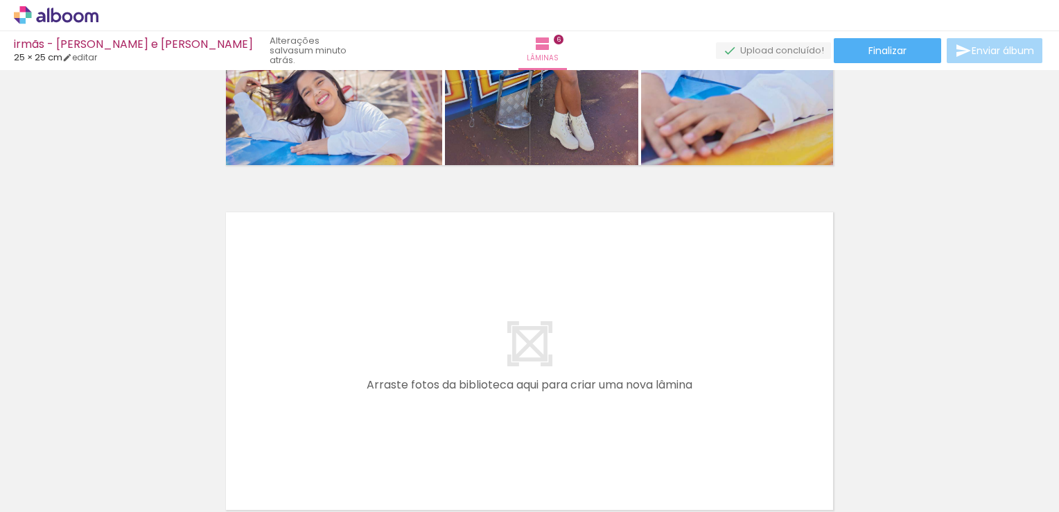
scroll to position [0, 1379]
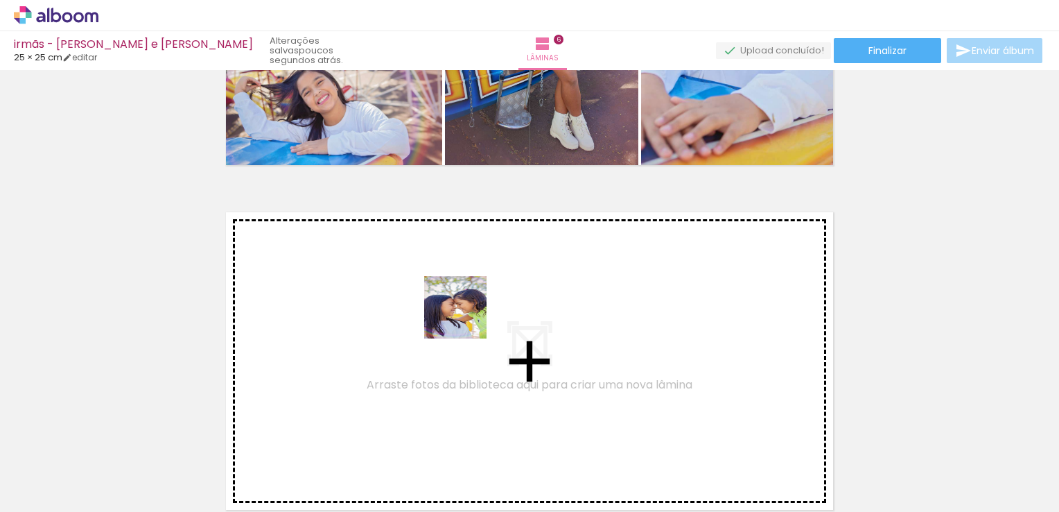
drag, startPoint x: 406, startPoint y: 485, endPoint x: 469, endPoint y: 305, distance: 190.3
click at [469, 305] on quentale-workspace at bounding box center [529, 256] width 1059 height 512
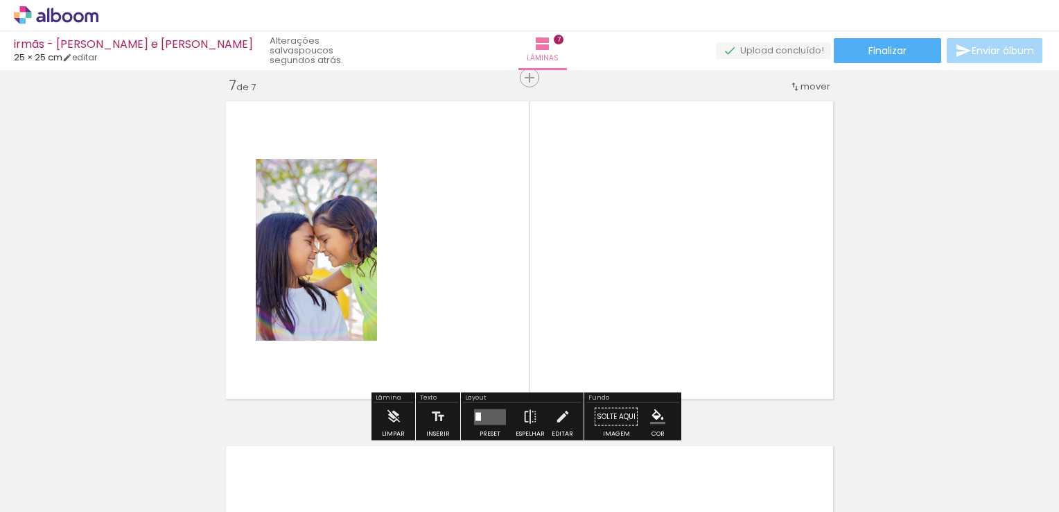
scroll to position [2085, 0]
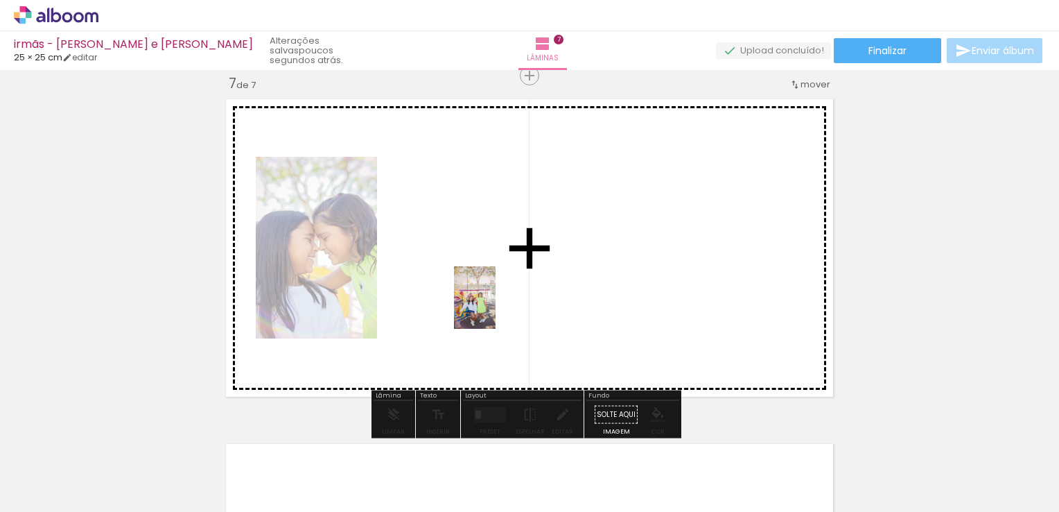
drag, startPoint x: 320, startPoint y: 471, endPoint x: 496, endPoint y: 308, distance: 239.9
click at [496, 308] on quentale-workspace at bounding box center [529, 256] width 1059 height 512
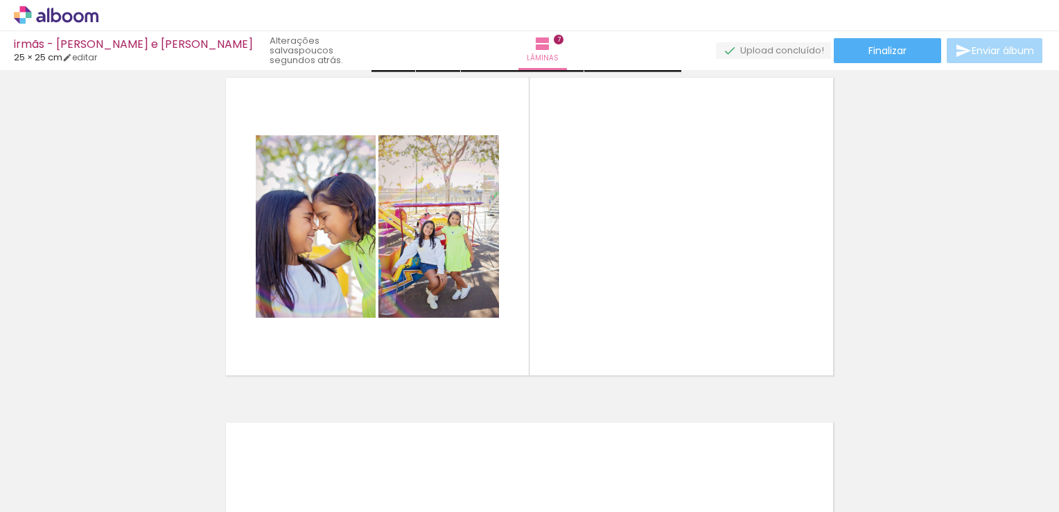
scroll to position [2108, 0]
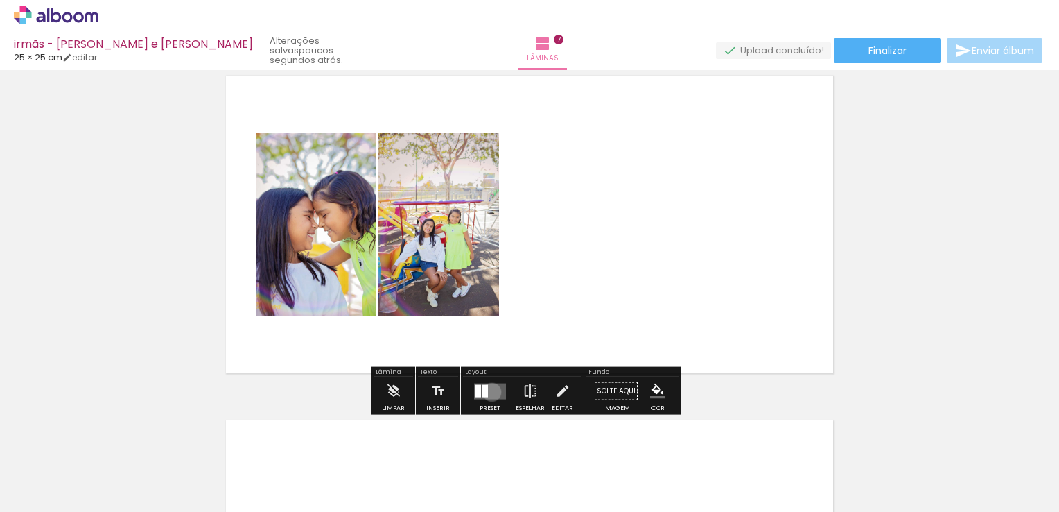
click at [489, 391] on quentale-layouter at bounding box center [490, 391] width 32 height 16
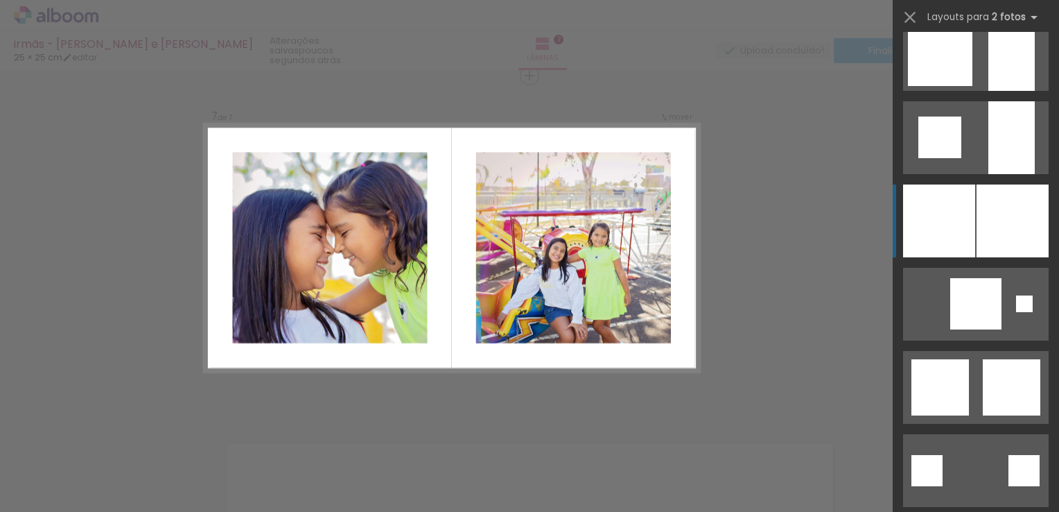
scroll to position [1248, 0]
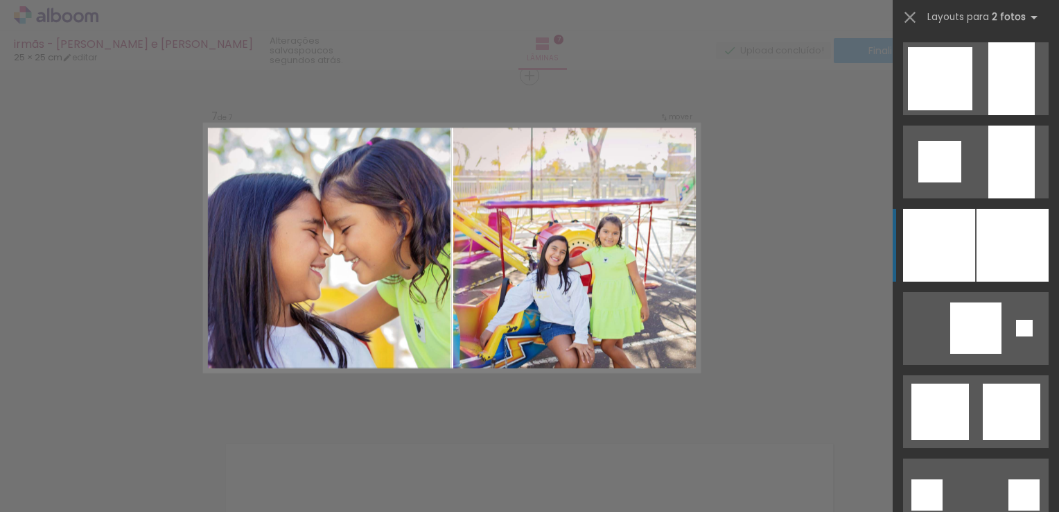
click at [1019, 249] on div at bounding box center [1013, 245] width 72 height 73
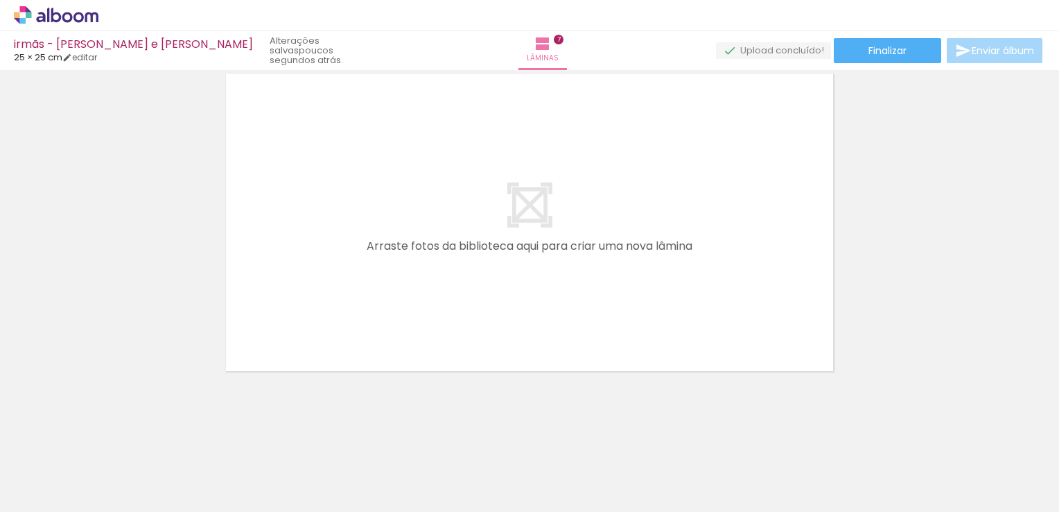
scroll to position [0, 1261]
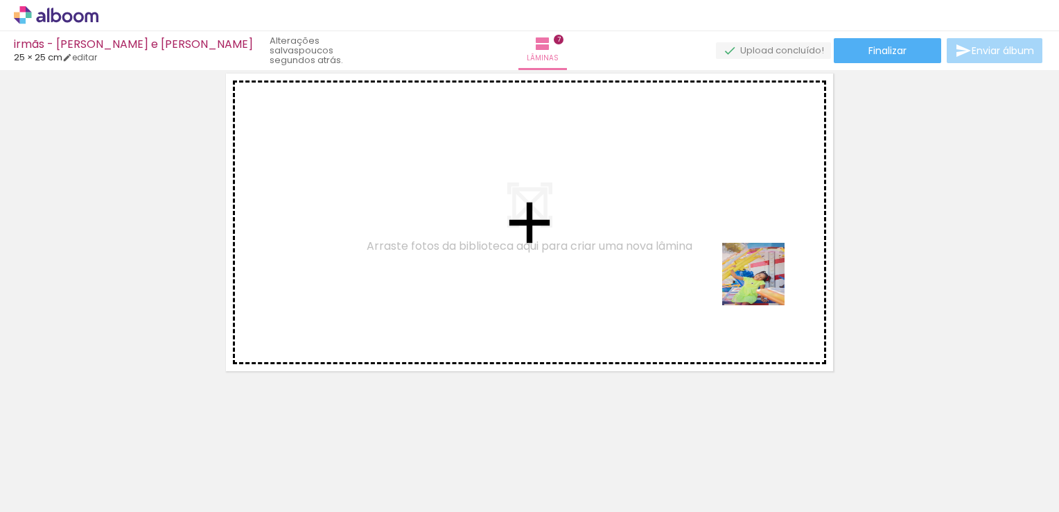
drag, startPoint x: 818, startPoint y: 470, endPoint x: 764, endPoint y: 283, distance: 194.9
click at [764, 283] on quentale-workspace at bounding box center [529, 256] width 1059 height 512
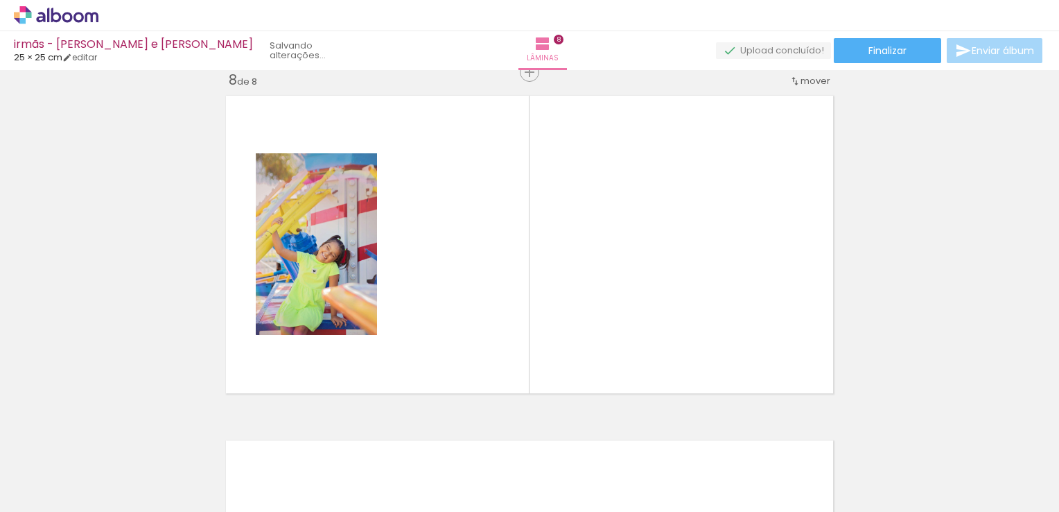
scroll to position [2430, 0]
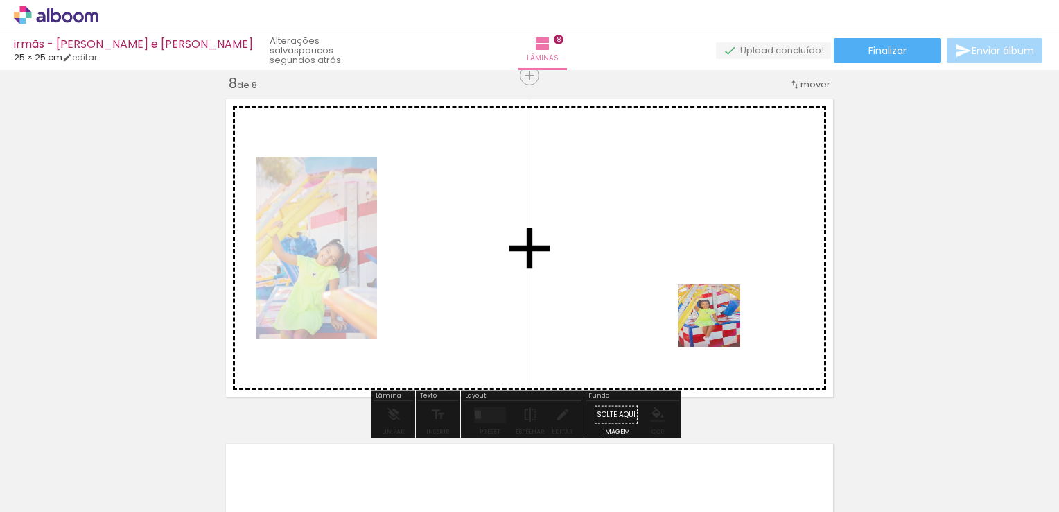
drag, startPoint x: 745, startPoint y: 469, endPoint x: 710, endPoint y: 308, distance: 165.4
click at [710, 308] on quentale-workspace at bounding box center [529, 256] width 1059 height 512
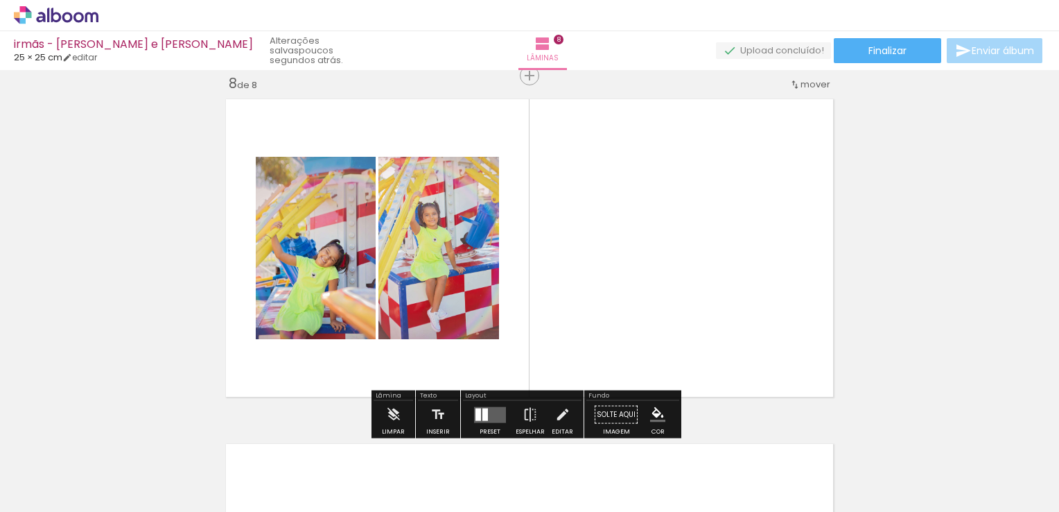
scroll to position [0, 1261]
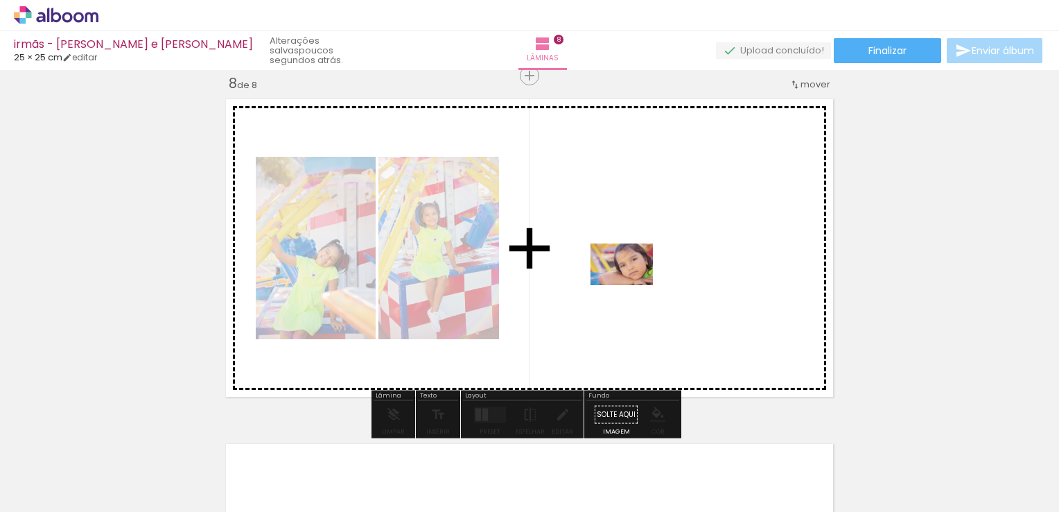
drag, startPoint x: 349, startPoint y: 474, endPoint x: 632, endPoint y: 285, distance: 341.0
click at [632, 285] on quentale-workspace at bounding box center [529, 256] width 1059 height 512
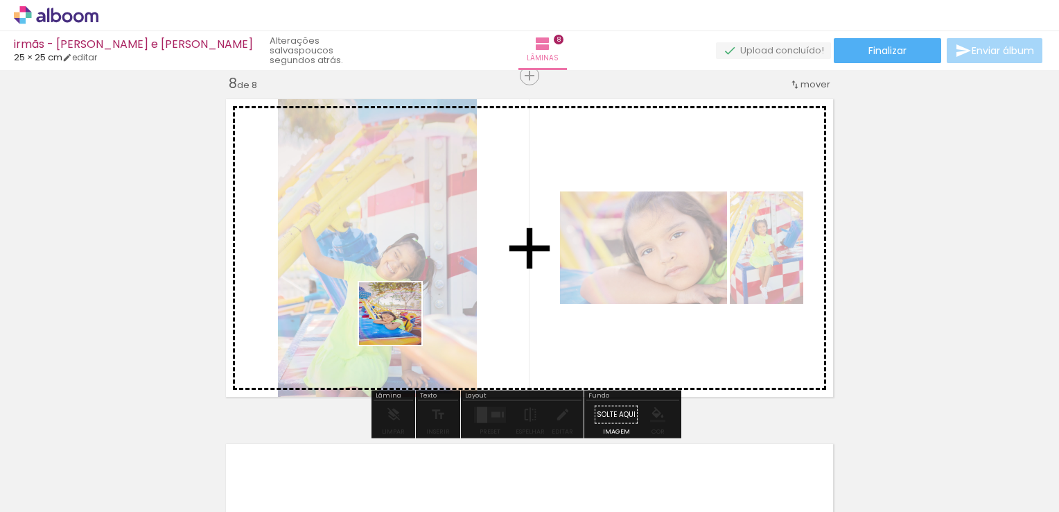
drag, startPoint x: 279, startPoint y: 463, endPoint x: 468, endPoint y: 260, distance: 277.2
click at [468, 260] on quentale-workspace at bounding box center [529, 256] width 1059 height 512
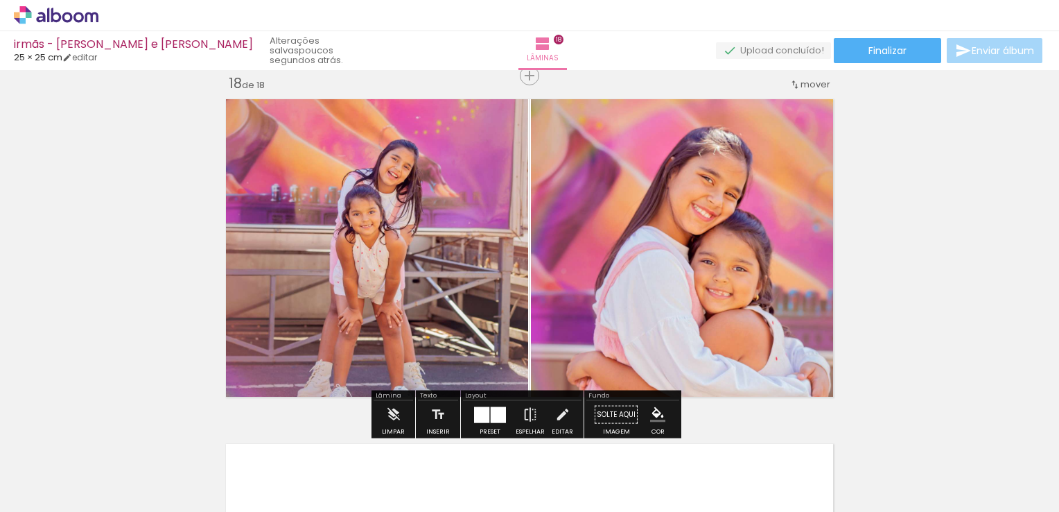
scroll to position [0, 3018]
click at [795, 248] on quentale-photo at bounding box center [685, 248] width 309 height 310
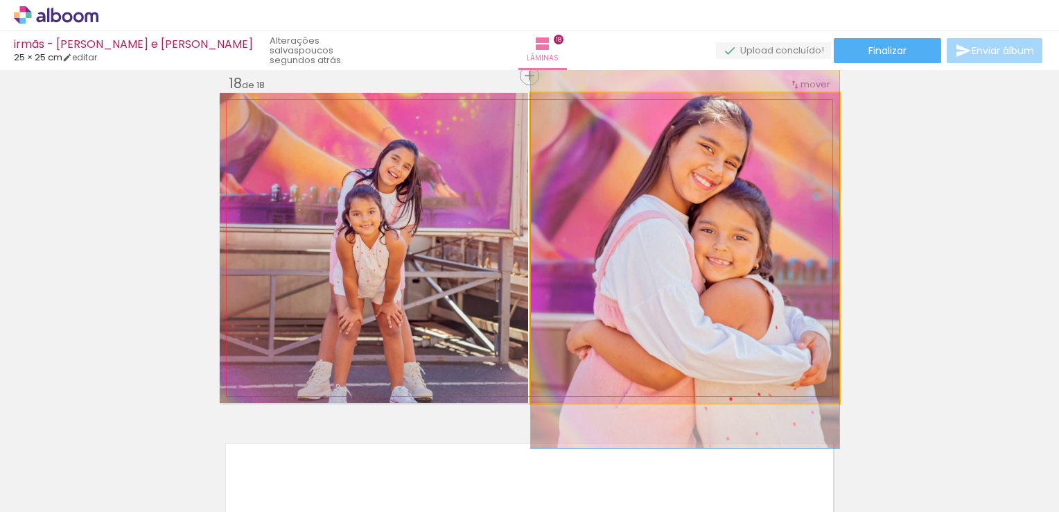
drag, startPoint x: 759, startPoint y: 272, endPoint x: 759, endPoint y: 241, distance: 31.2
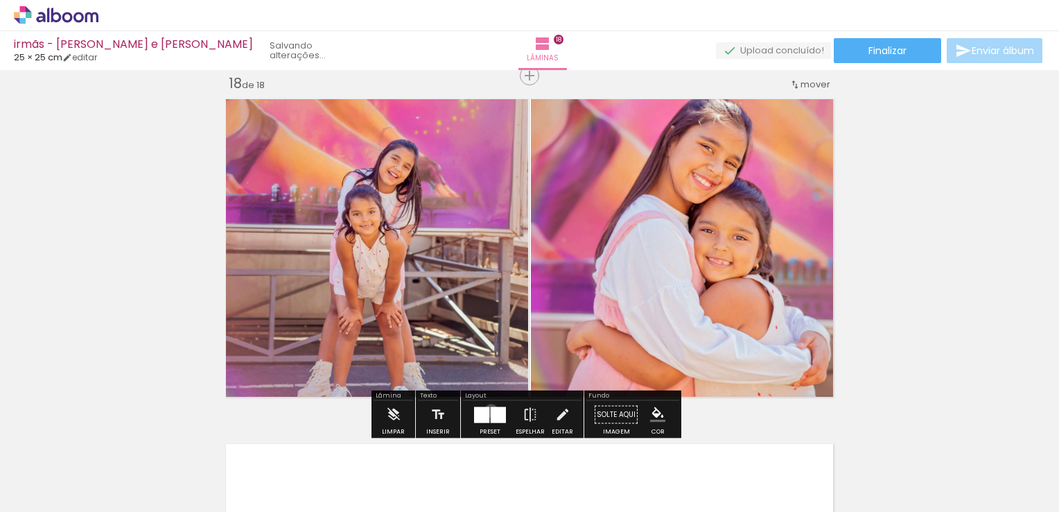
click at [491, 410] on div at bounding box center [498, 414] width 15 height 16
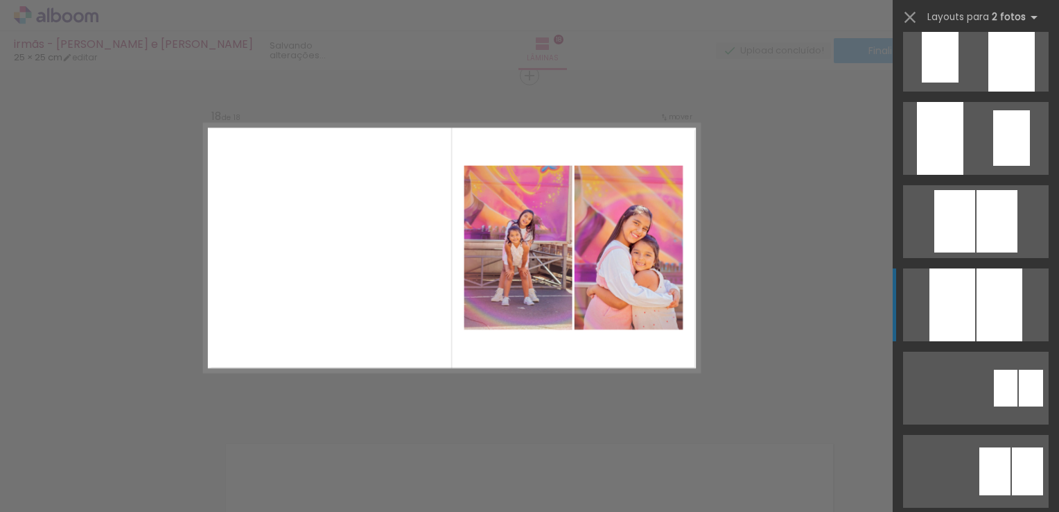
scroll to position [832, 0]
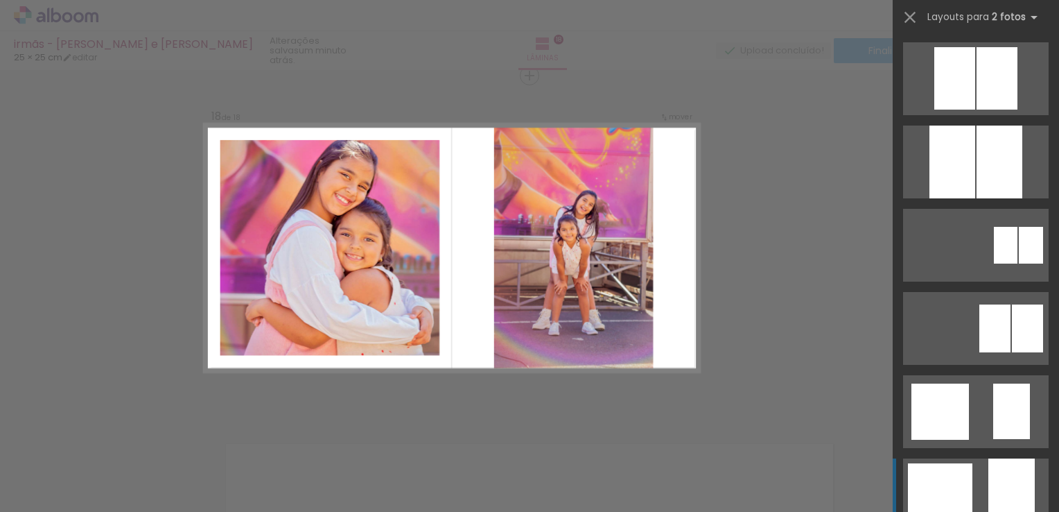
click at [1021, 496] on div at bounding box center [1012, 494] width 46 height 73
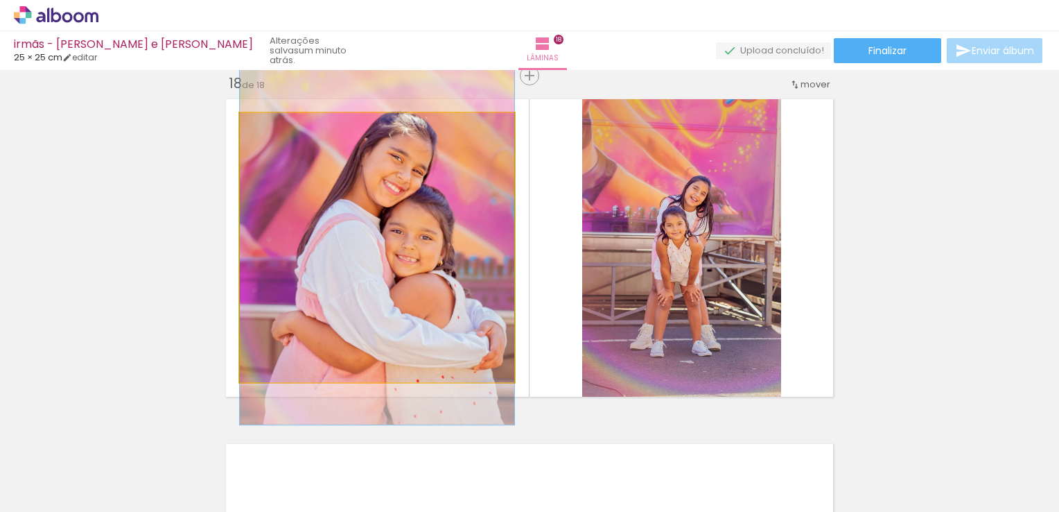
click at [476, 340] on quentale-photo at bounding box center [377, 247] width 275 height 269
click at [463, 301] on quentale-photo at bounding box center [377, 247] width 275 height 269
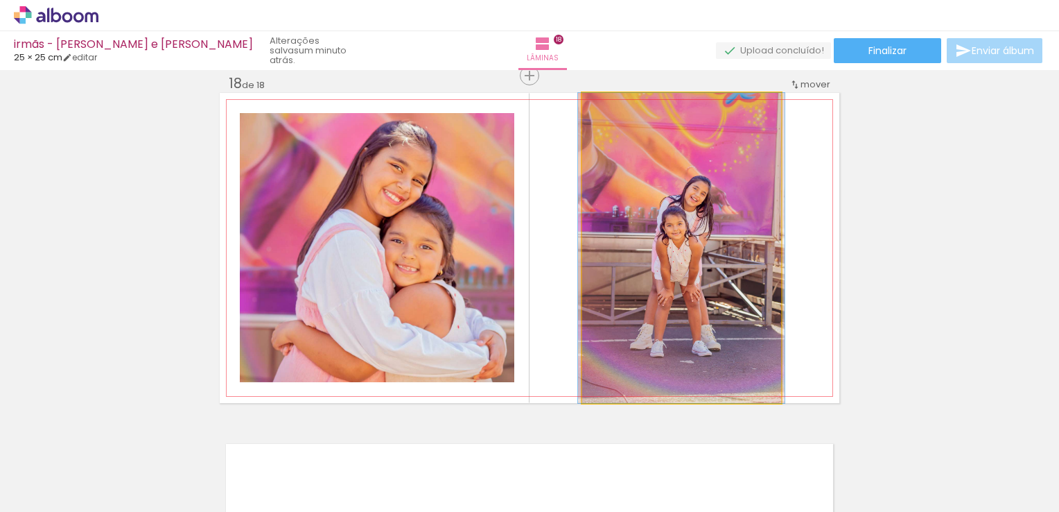
click at [663, 234] on quentale-photo at bounding box center [681, 248] width 199 height 310
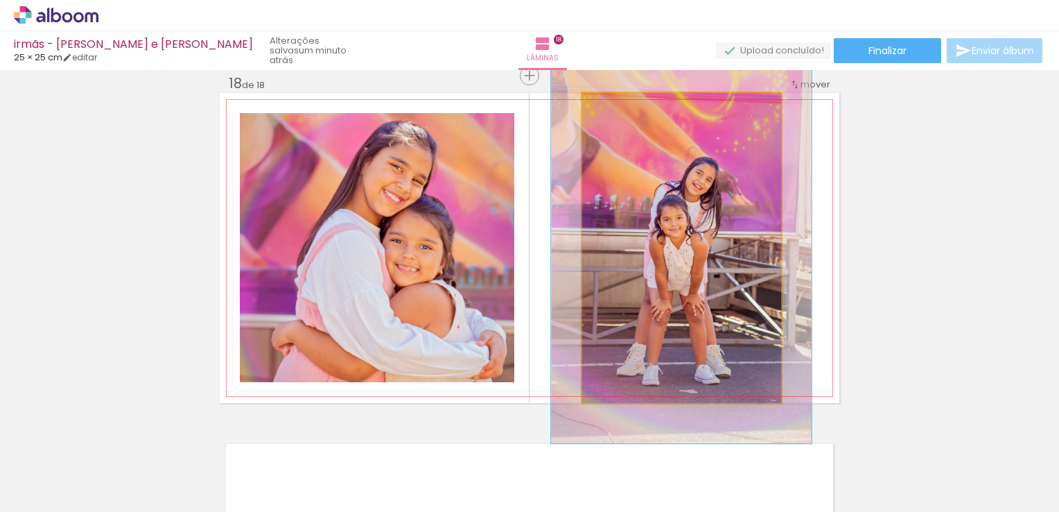
drag, startPoint x: 610, startPoint y: 113, endPoint x: 623, endPoint y: 114, distance: 12.5
click at [623, 114] on div at bounding box center [627, 107] width 22 height 22
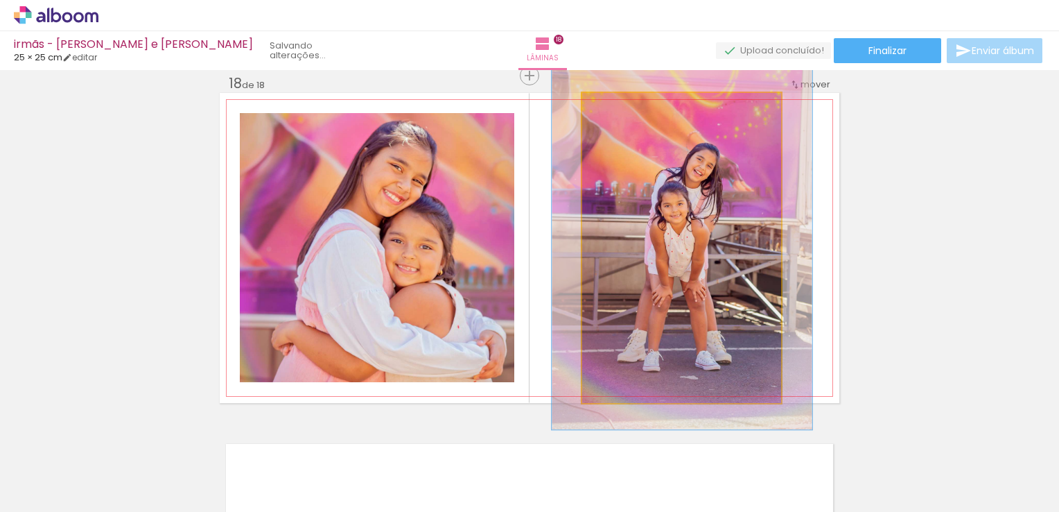
drag, startPoint x: 713, startPoint y: 241, endPoint x: 714, endPoint y: 227, distance: 13.9
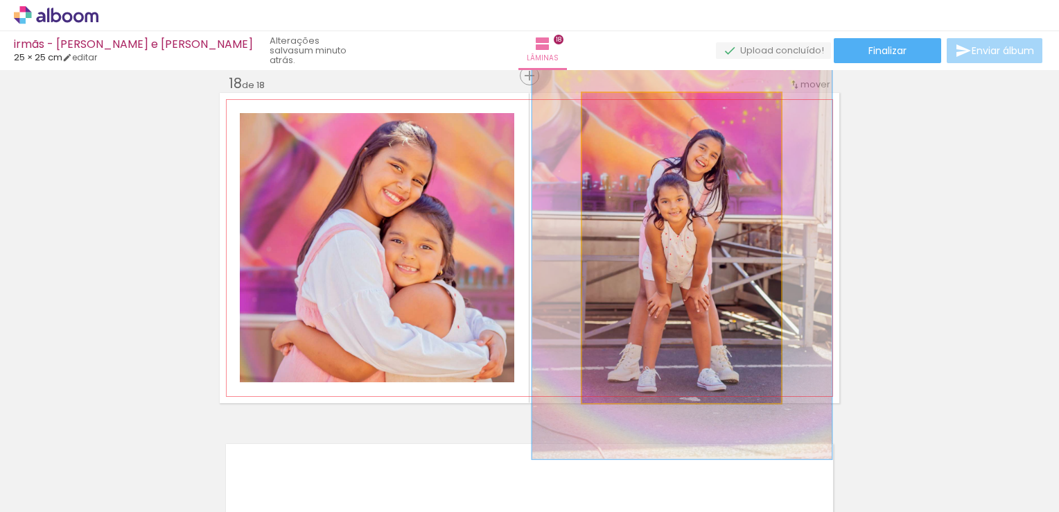
drag, startPoint x: 623, startPoint y: 116, endPoint x: 633, endPoint y: 116, distance: 10.4
type paper-slider "145"
click at [633, 116] on div at bounding box center [639, 107] width 22 height 22
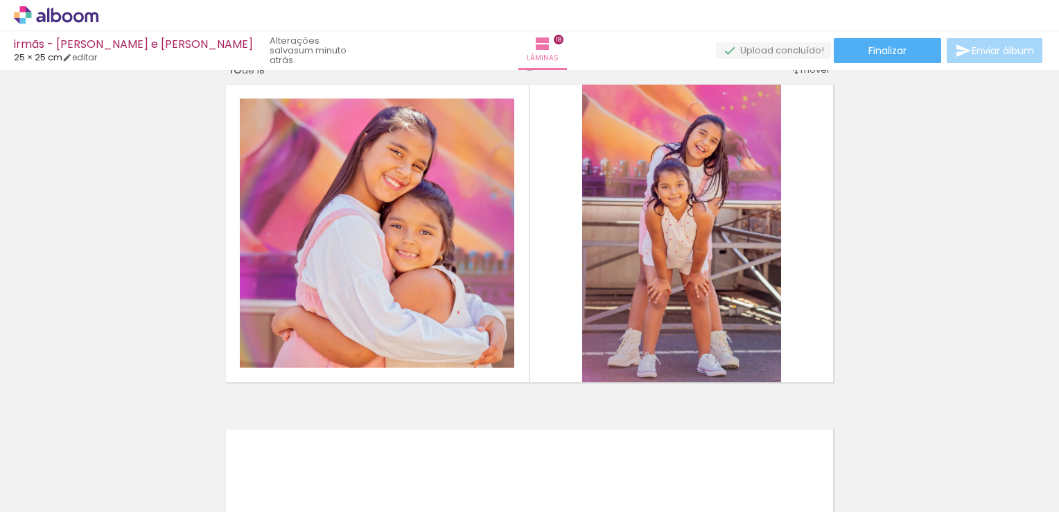
scroll to position [5875, 0]
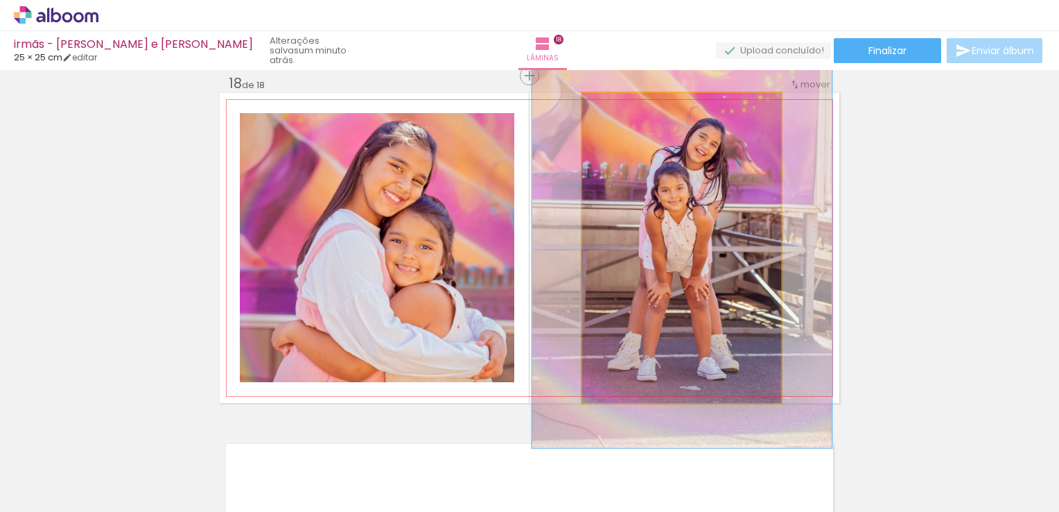
drag, startPoint x: 721, startPoint y: 276, endPoint x: 721, endPoint y: 265, distance: 11.1
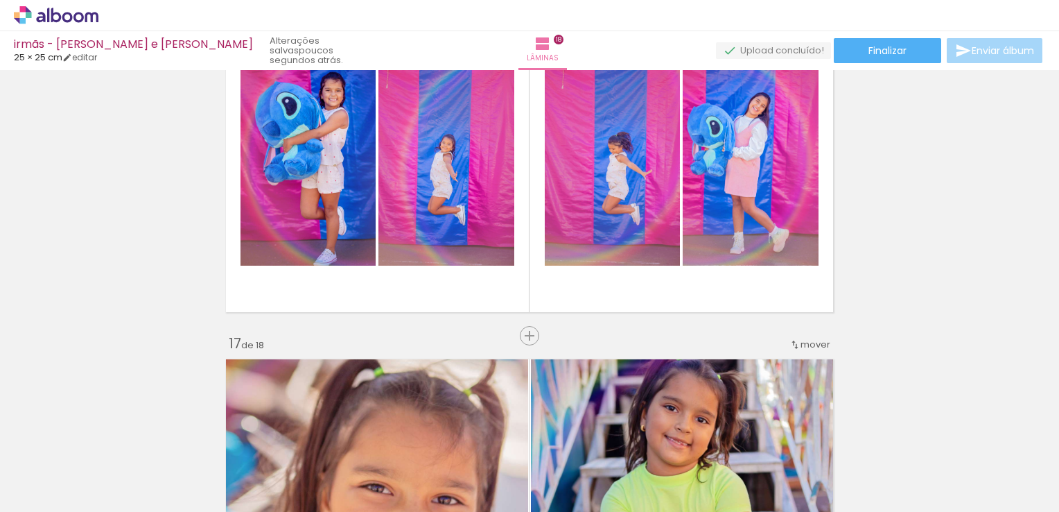
scroll to position [5414, 0]
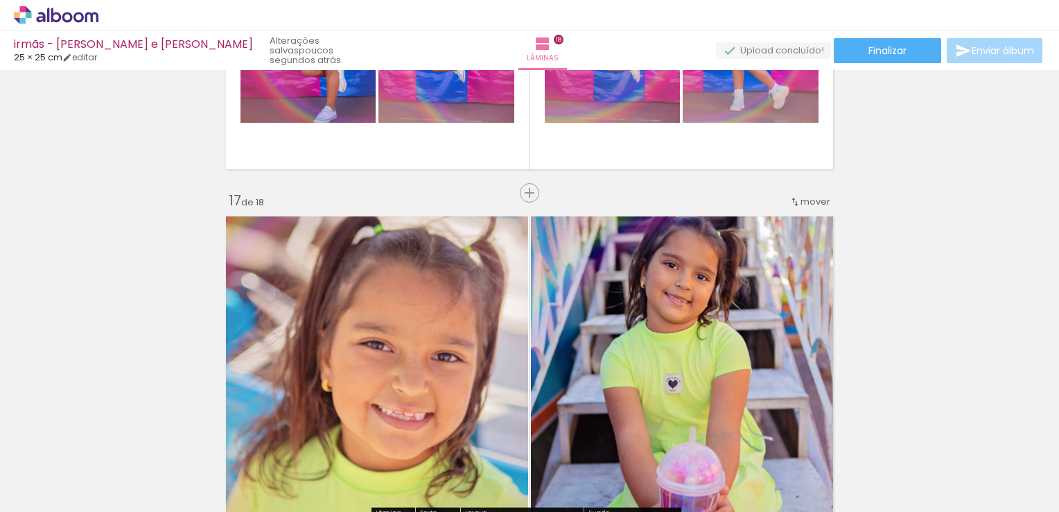
click at [812, 200] on span "mover" at bounding box center [816, 201] width 30 height 13
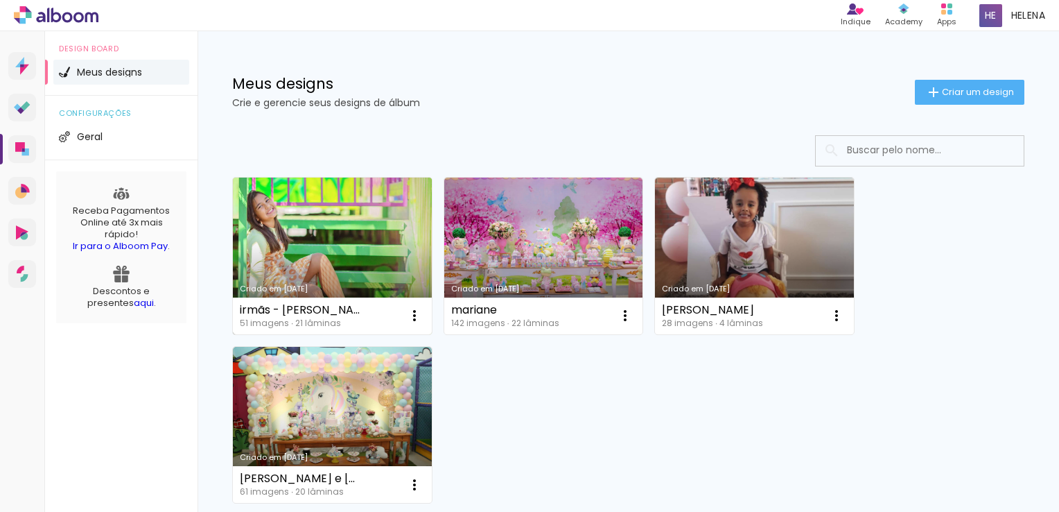
click at [291, 234] on link "Criado em [DATE]" at bounding box center [332, 255] width 199 height 157
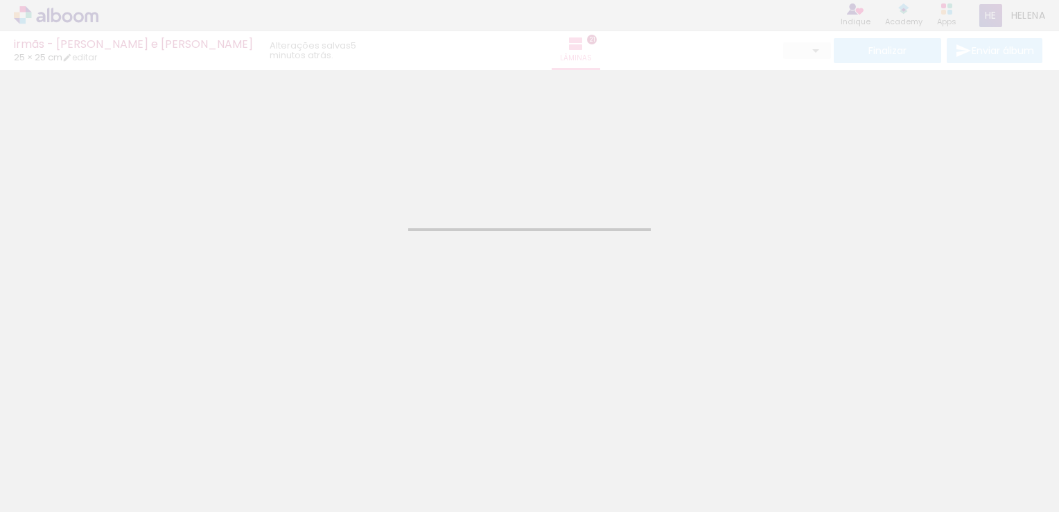
type input "JPG"
type input "Alta, 300 DPI"
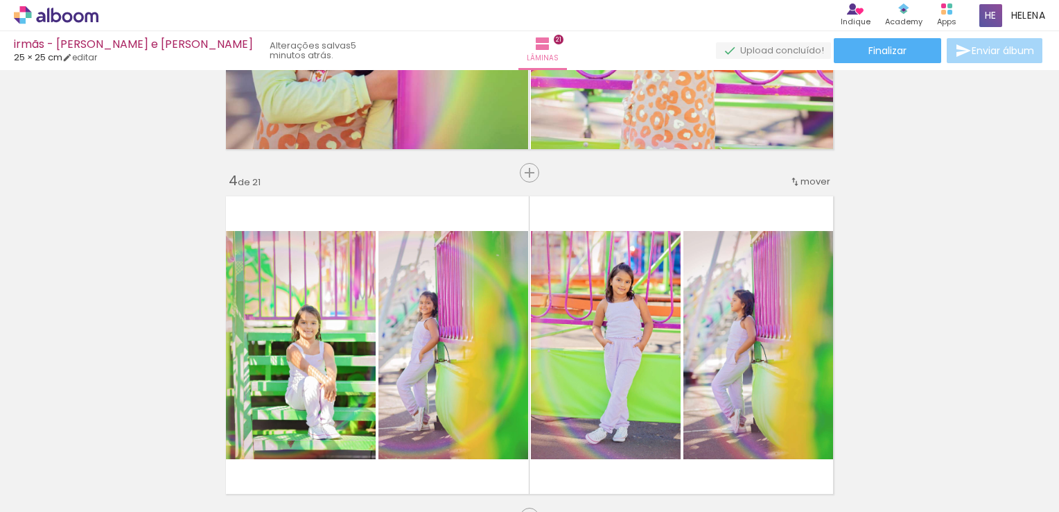
scroll to position [971, 0]
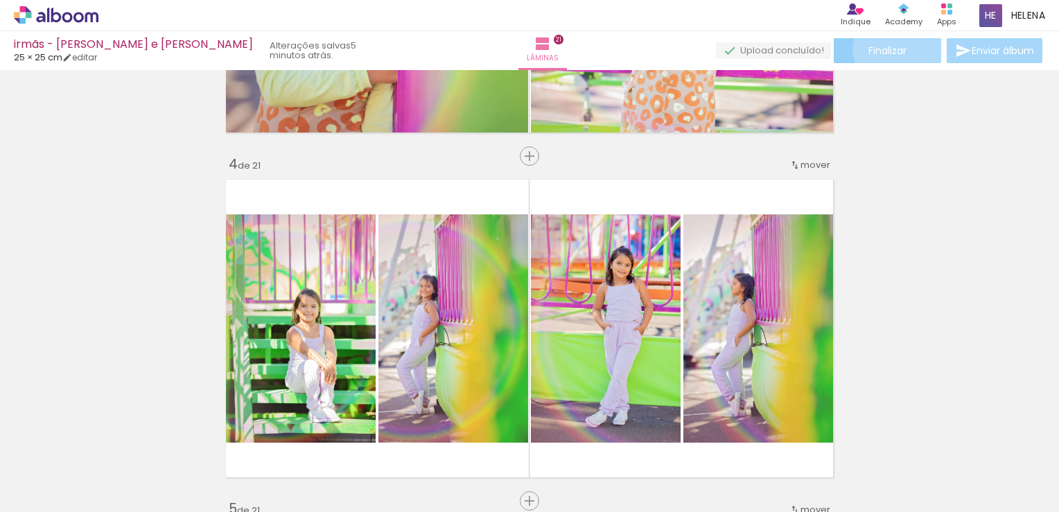
click at [896, 49] on span "Finalizar" at bounding box center [888, 51] width 38 height 10
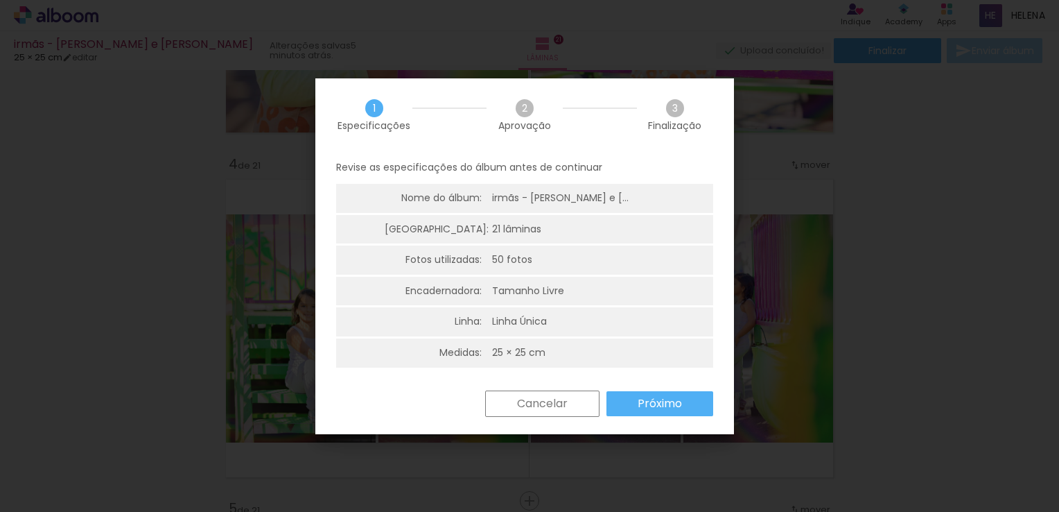
click at [549, 290] on div "Tamanho Livre" at bounding box center [528, 291] width 72 height 14
click at [0, 0] on slot "Próximo" at bounding box center [0, 0] width 0 height 0
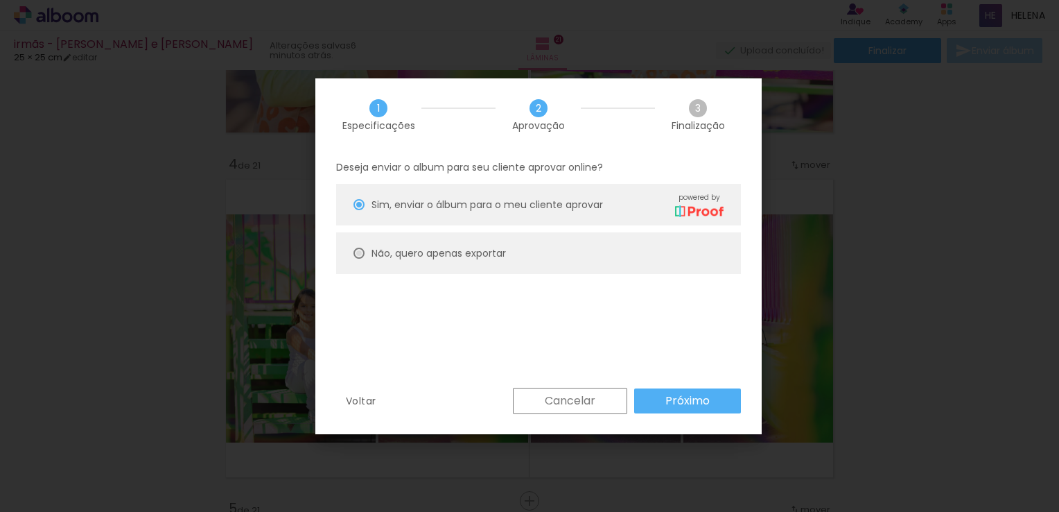
click at [361, 252] on div at bounding box center [359, 253] width 11 height 11
type paper-radio-button "on"
click at [652, 392] on paper-button "Próximo" at bounding box center [687, 400] width 107 height 25
type input "Alta, 300 DPI"
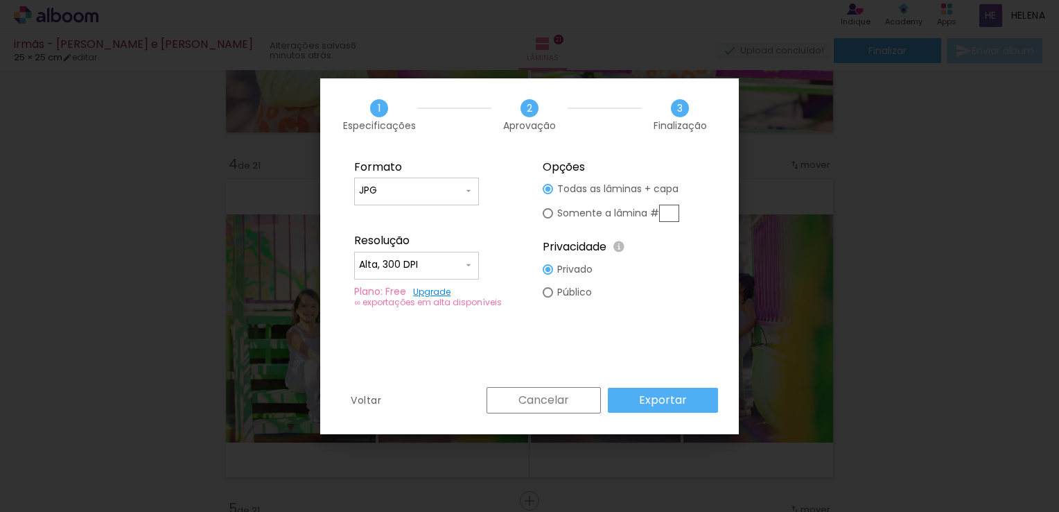
click at [0, 0] on div at bounding box center [0, 0] width 0 height 0
type paper-radio-button "on"
click at [0, 0] on div at bounding box center [0, 0] width 0 height 0
type paper-radio-button "on"
click at [0, 0] on slot "Exportar" at bounding box center [0, 0] width 0 height 0
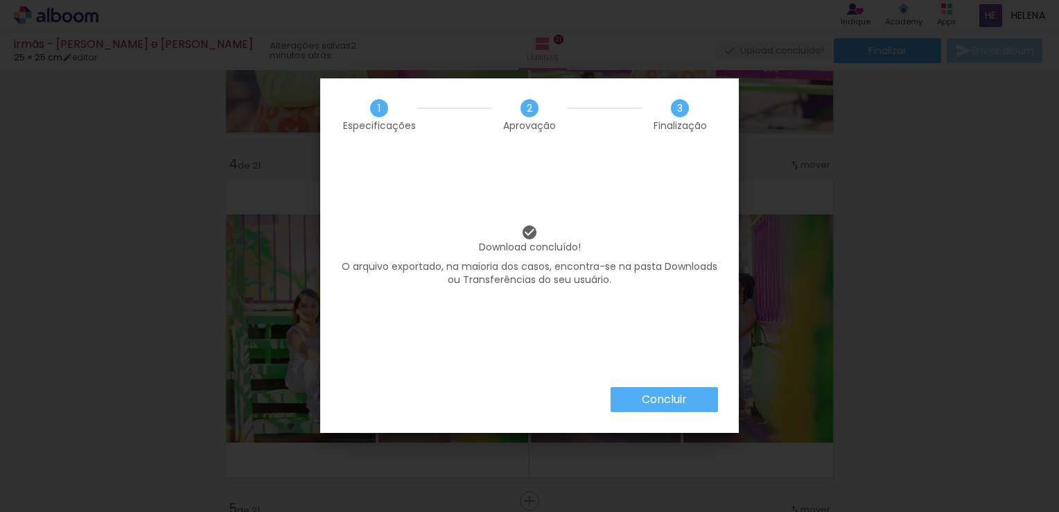
click at [0, 0] on slot "Concluir" at bounding box center [0, 0] width 0 height 0
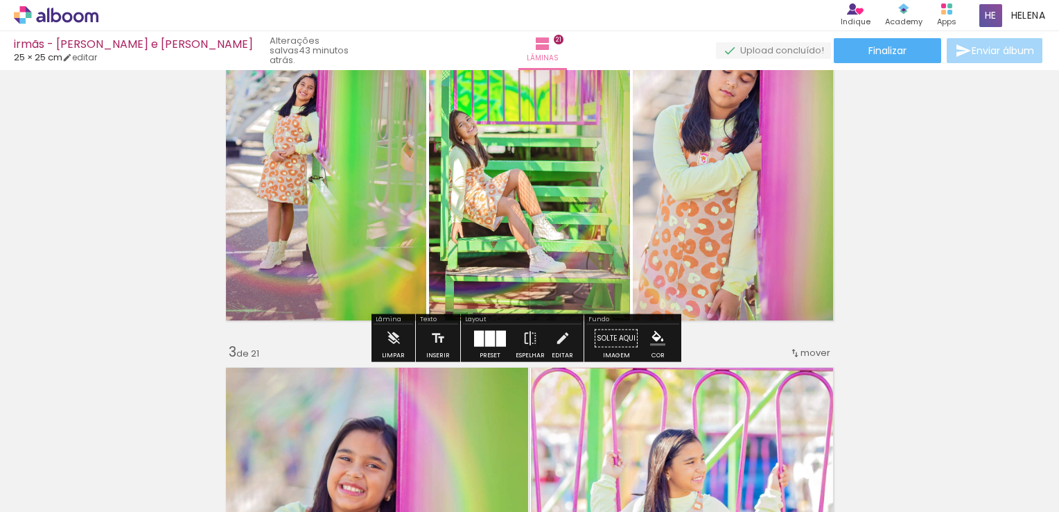
scroll to position [277, 0]
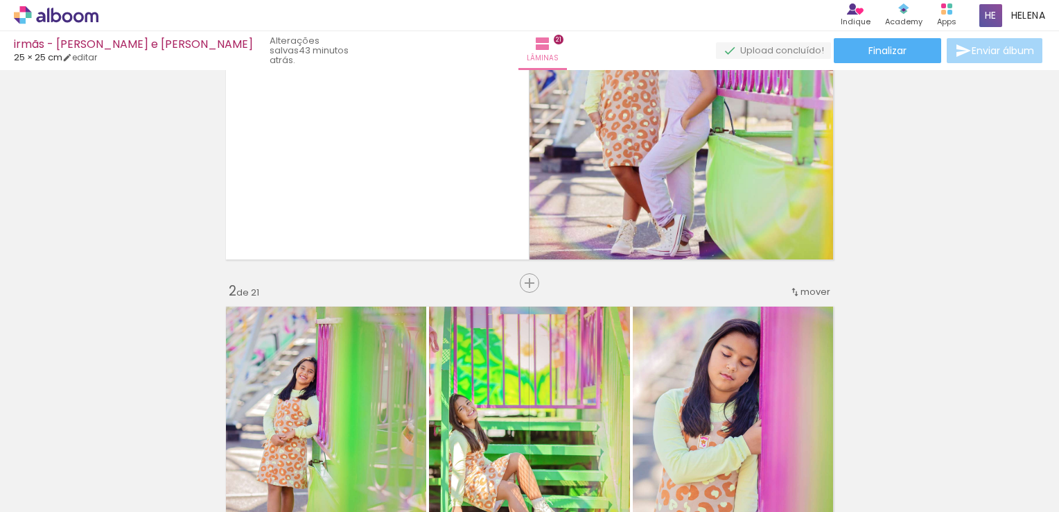
scroll to position [0, 0]
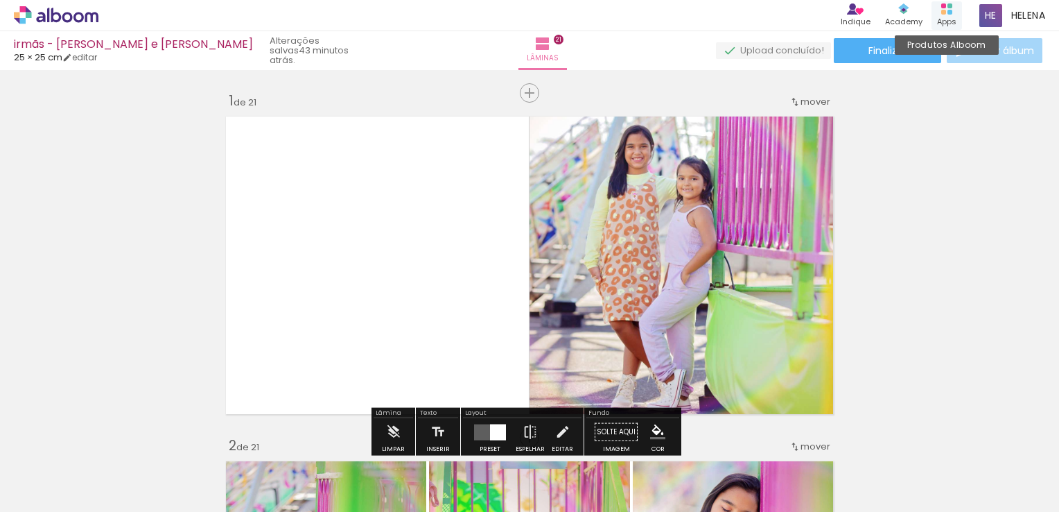
click at [937, 22] on div "Apps" at bounding box center [946, 22] width 19 height 12
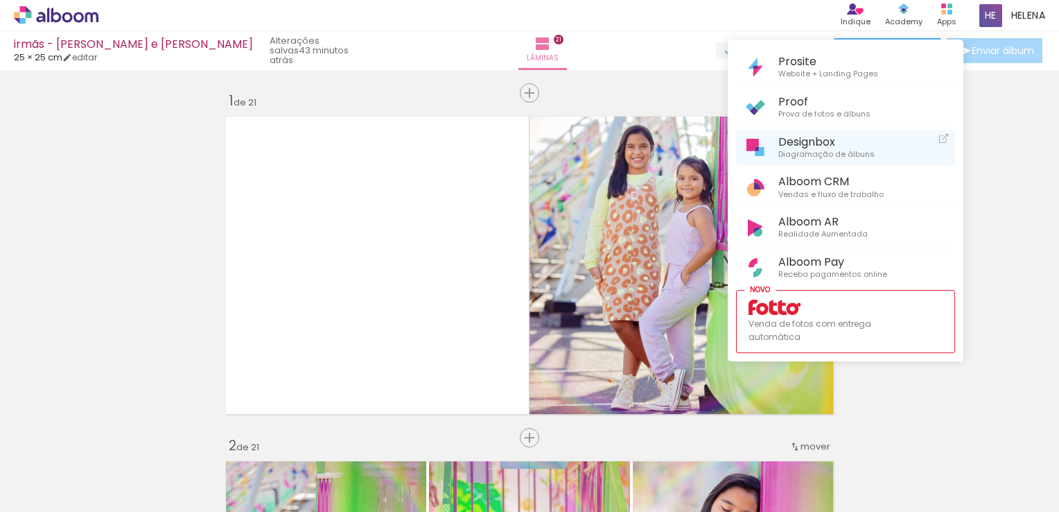
click at [808, 151] on span "Diagramação de álbuns" at bounding box center [827, 154] width 96 height 12
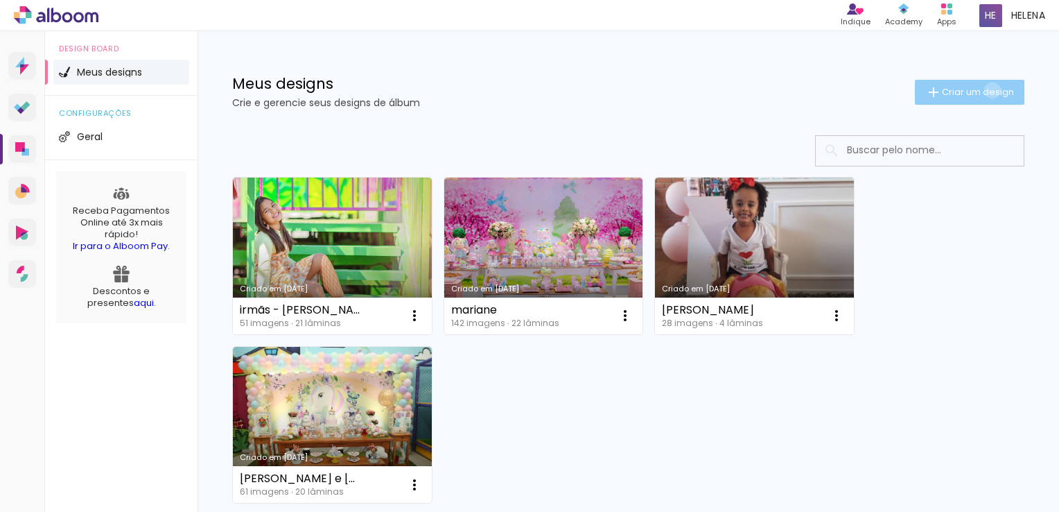
click at [980, 90] on span "Criar um design" at bounding box center [978, 91] width 72 height 9
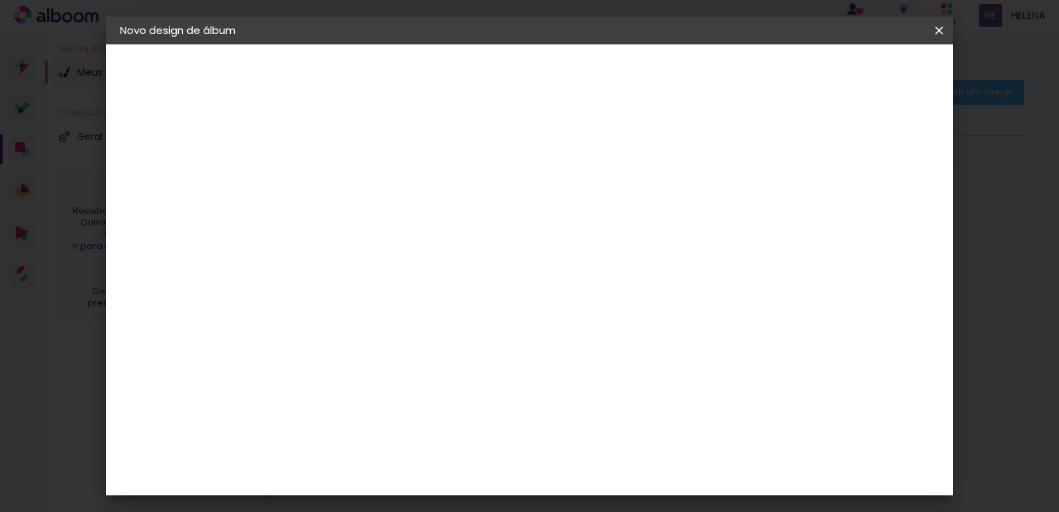
click at [347, 186] on input at bounding box center [347, 185] width 0 height 21
type input "julia"
type paper-input "julia"
click at [0, 0] on slot "Avançar" at bounding box center [0, 0] width 0 height 0
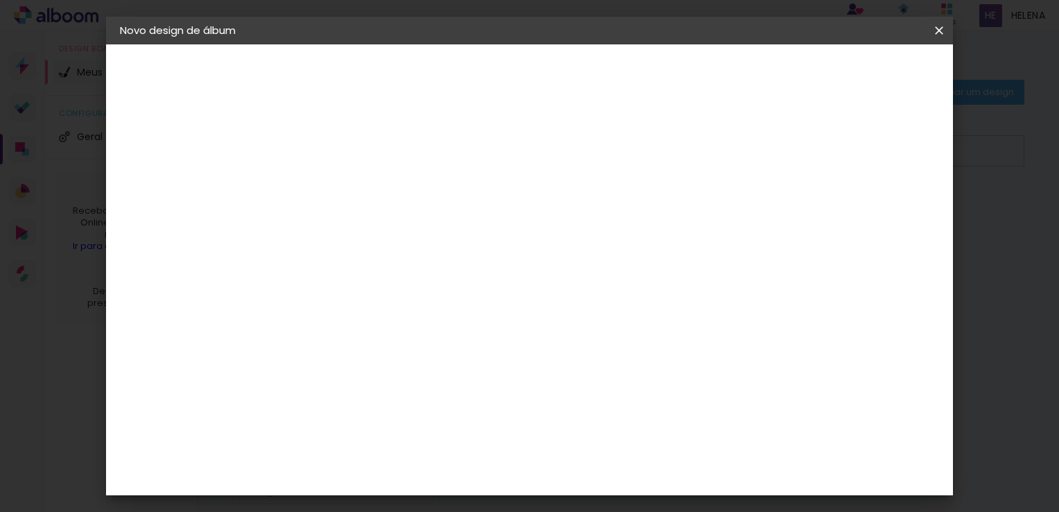
click at [370, 330] on div "Álbum&Cia" at bounding box center [367, 328] width 61 height 11
click at [0, 0] on slot "Avançar" at bounding box center [0, 0] width 0 height 0
click at [937, 26] on iron-icon at bounding box center [939, 31] width 17 height 14
click at [0, 0] on slot "Voltar" at bounding box center [0, 0] width 0 height 0
click at [0, 0] on slot "Tamanho Livre" at bounding box center [0, 0] width 0 height 0
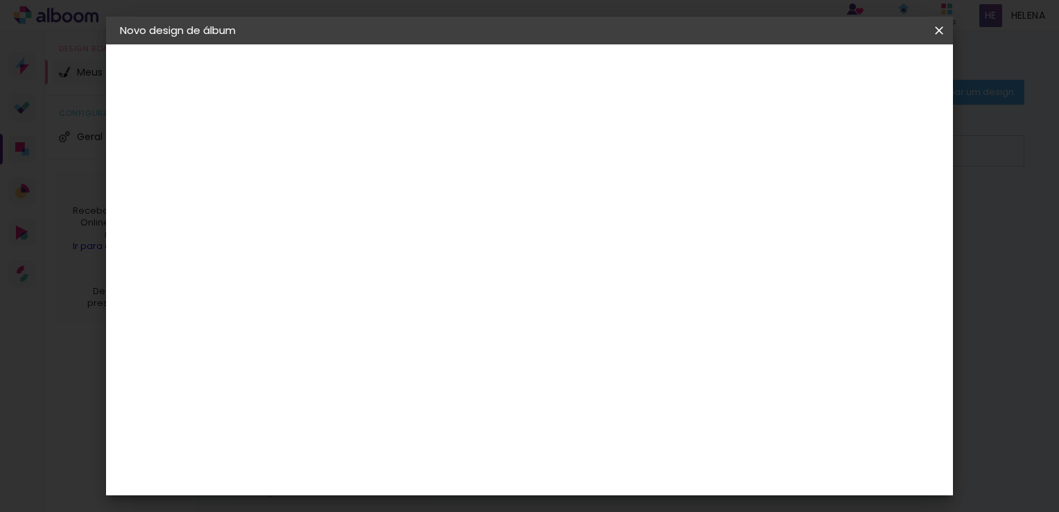
click at [0, 0] on slot "Avançar" at bounding box center [0, 0] width 0 height 0
click at [614, 424] on input "60" at bounding box center [607, 421] width 36 height 21
drag, startPoint x: 313, startPoint y: 243, endPoint x: 297, endPoint y: 248, distance: 17.5
click at [297, 248] on input "30" at bounding box center [303, 251] width 36 height 21
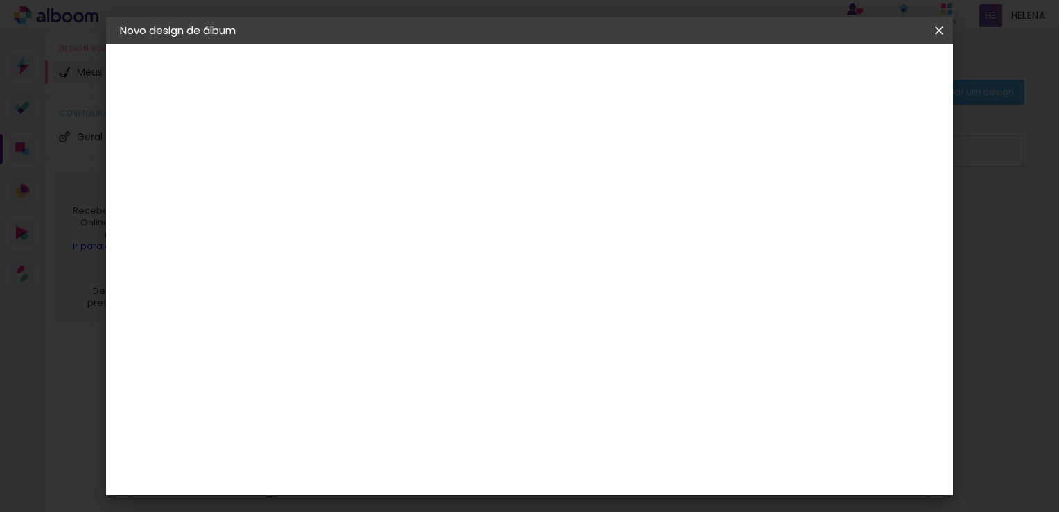
type input "20"
type paper-input "20"
click at [853, 72] on span "Iniciar design" at bounding box center [821, 74] width 63 height 10
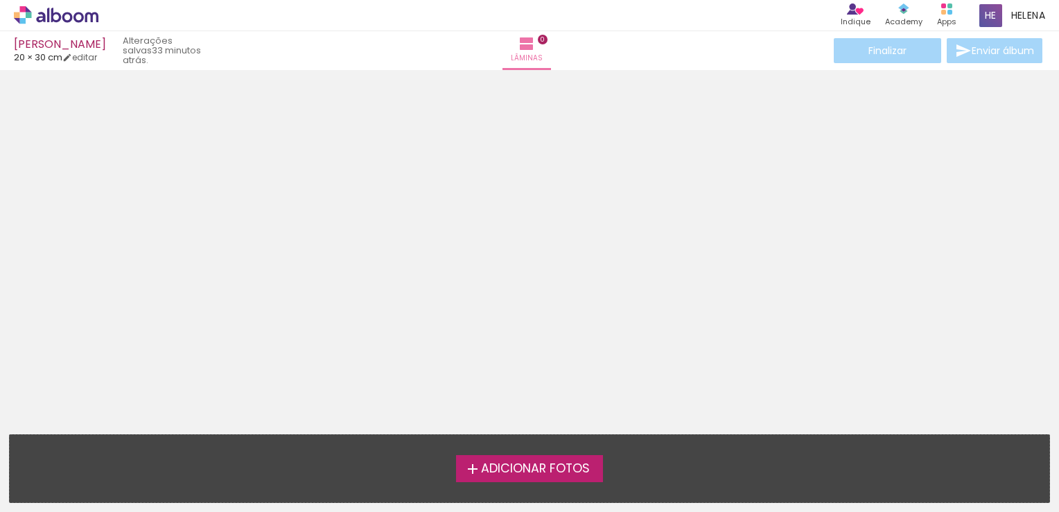
click at [553, 468] on span "Adicionar Fotos" at bounding box center [535, 468] width 109 height 12
click at [0, 0] on input "file" at bounding box center [0, 0] width 0 height 0
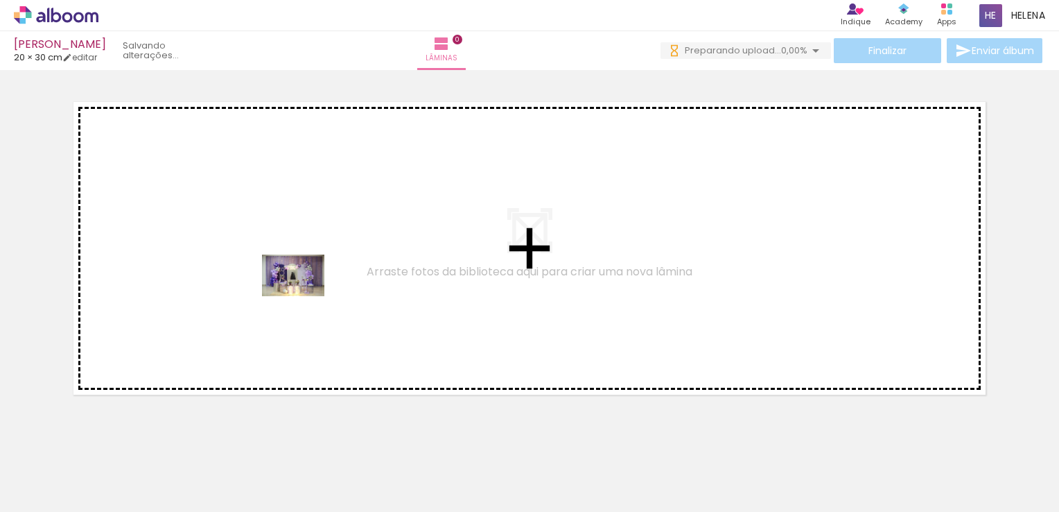
drag, startPoint x: 134, startPoint y: 474, endPoint x: 304, endPoint y: 295, distance: 246.7
click at [304, 295] on quentale-workspace at bounding box center [529, 256] width 1059 height 512
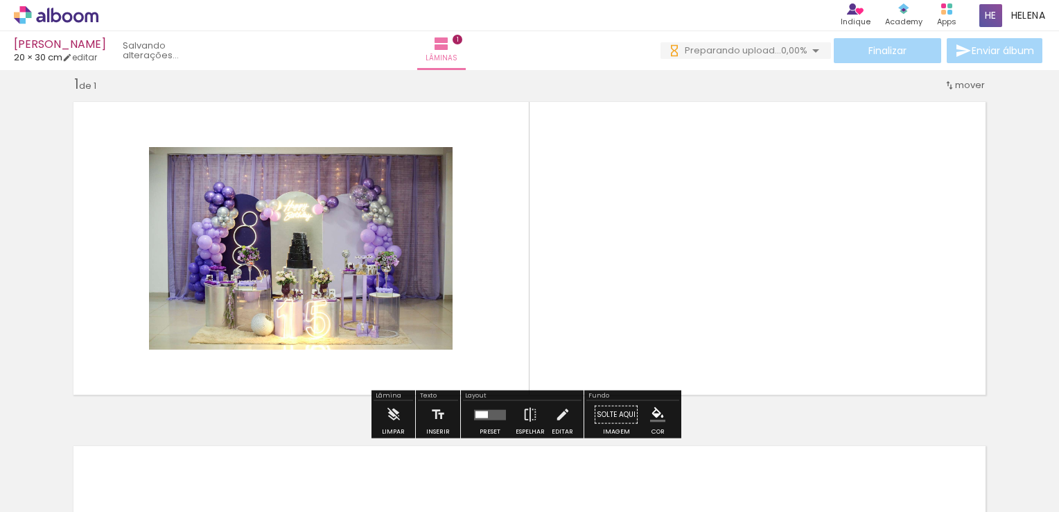
scroll to position [155, 0]
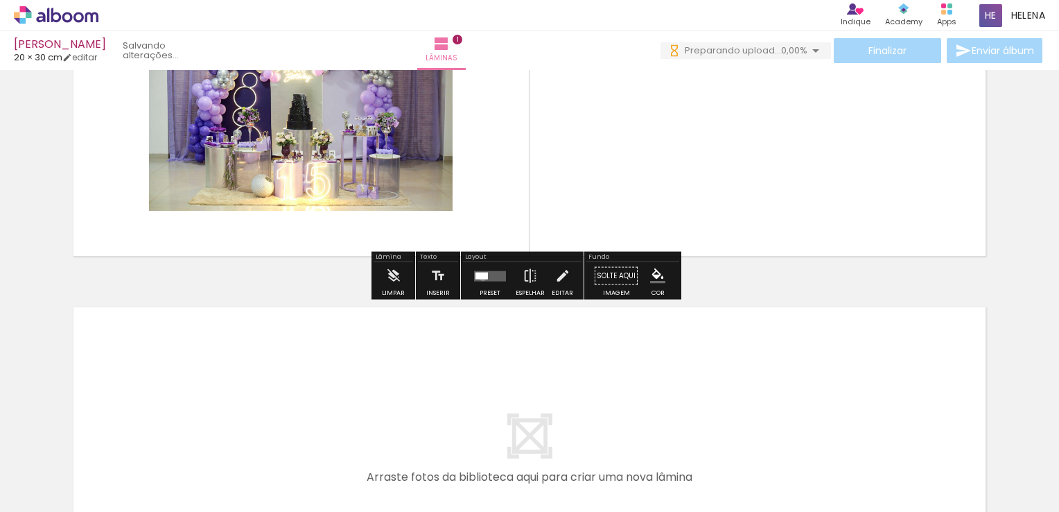
click at [480, 276] on div at bounding box center [482, 275] width 12 height 7
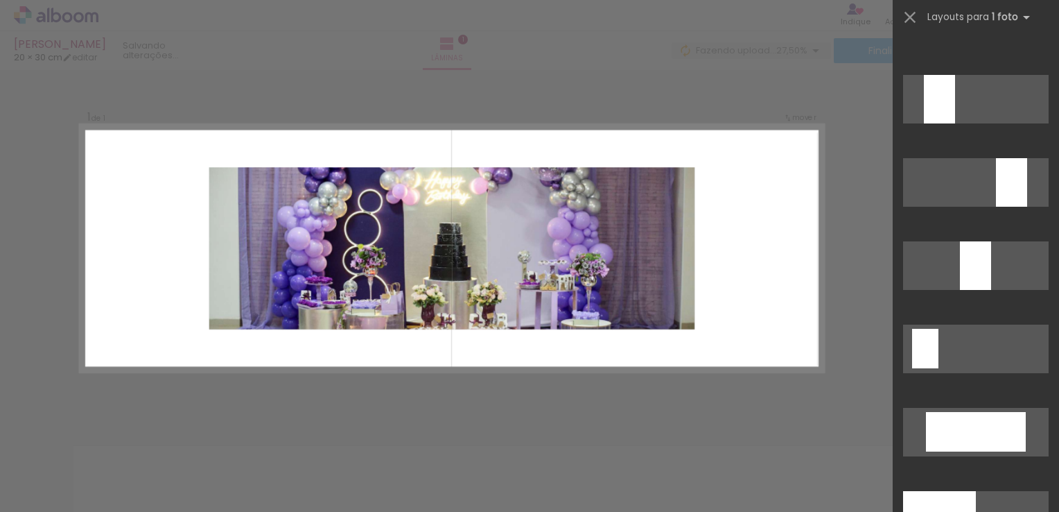
scroll to position [3051, 0]
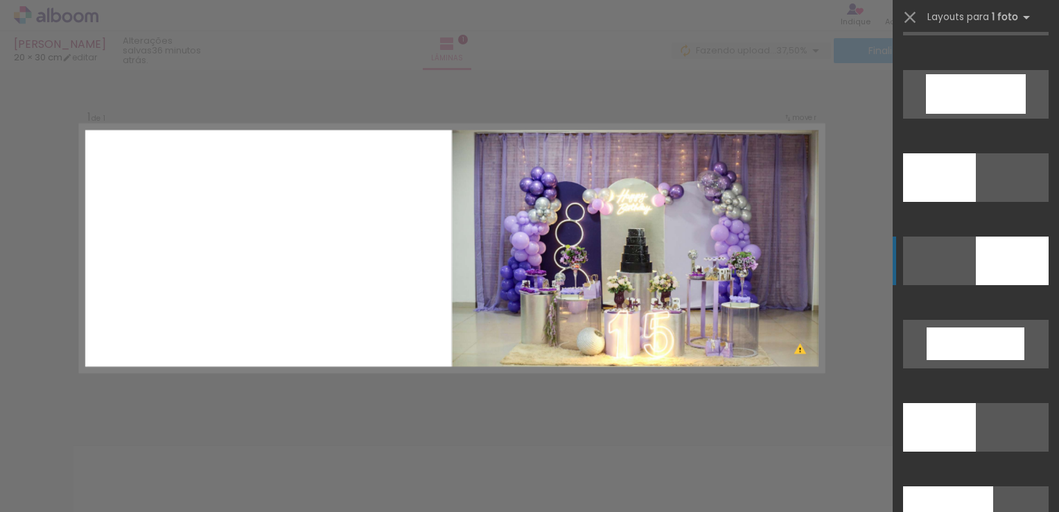
click at [1001, 262] on div at bounding box center [1012, 260] width 73 height 49
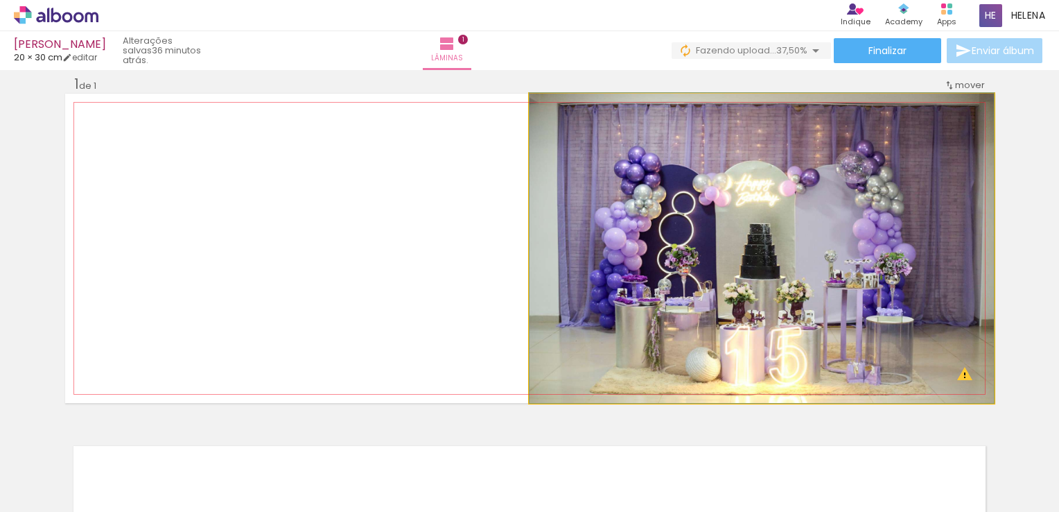
click at [762, 293] on quentale-photo at bounding box center [762, 248] width 465 height 309
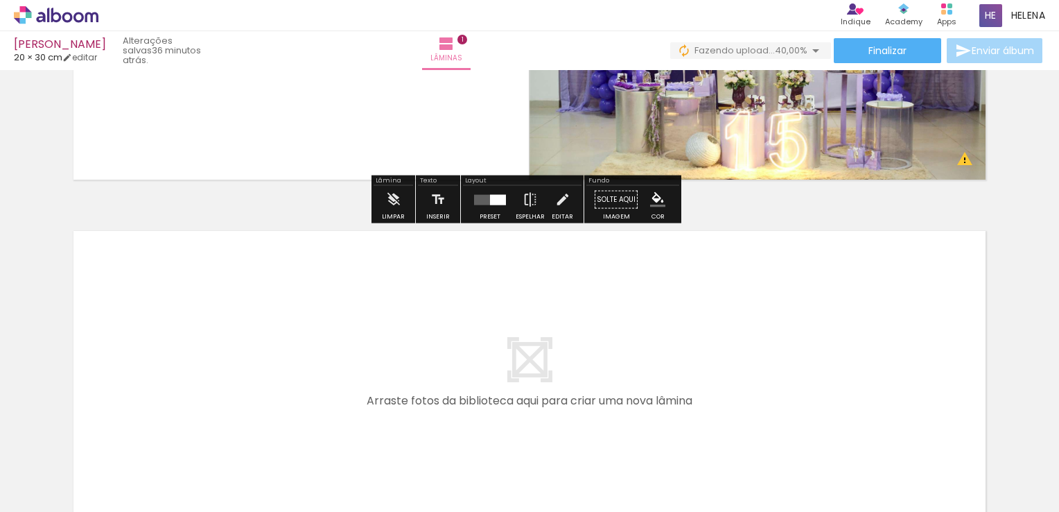
scroll to position [294, 0]
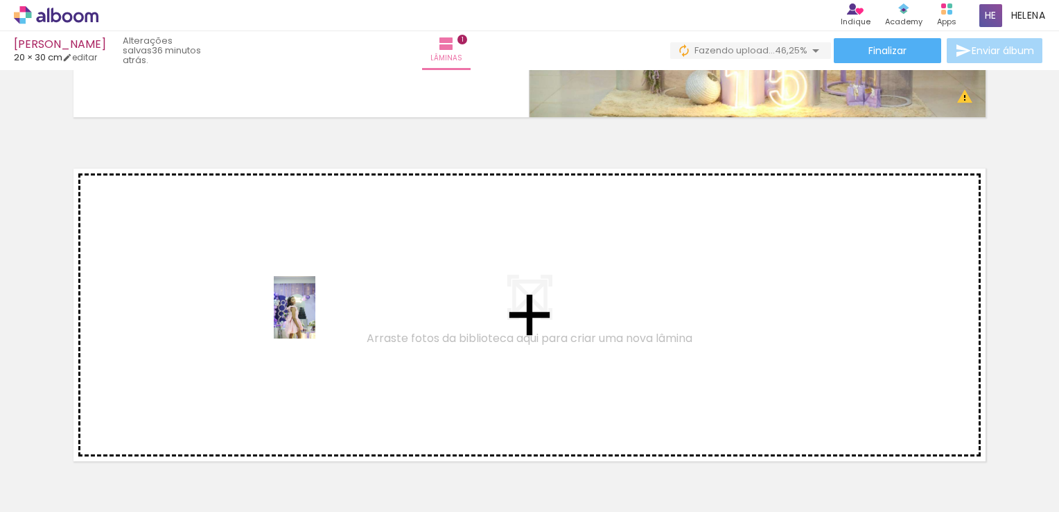
drag, startPoint x: 216, startPoint y: 485, endPoint x: 315, endPoint y: 318, distance: 194.3
click at [315, 318] on quentale-workspace at bounding box center [529, 256] width 1059 height 512
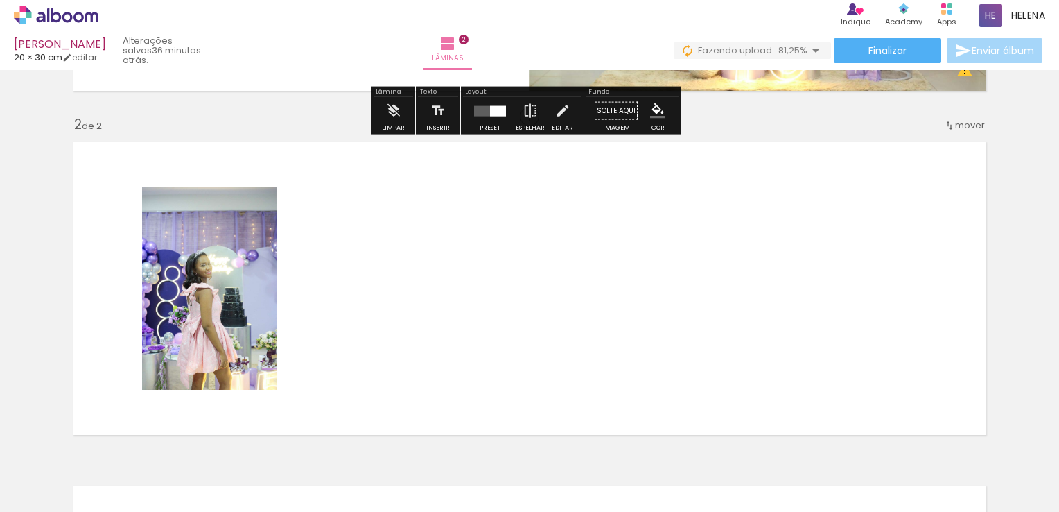
scroll to position [361, 0]
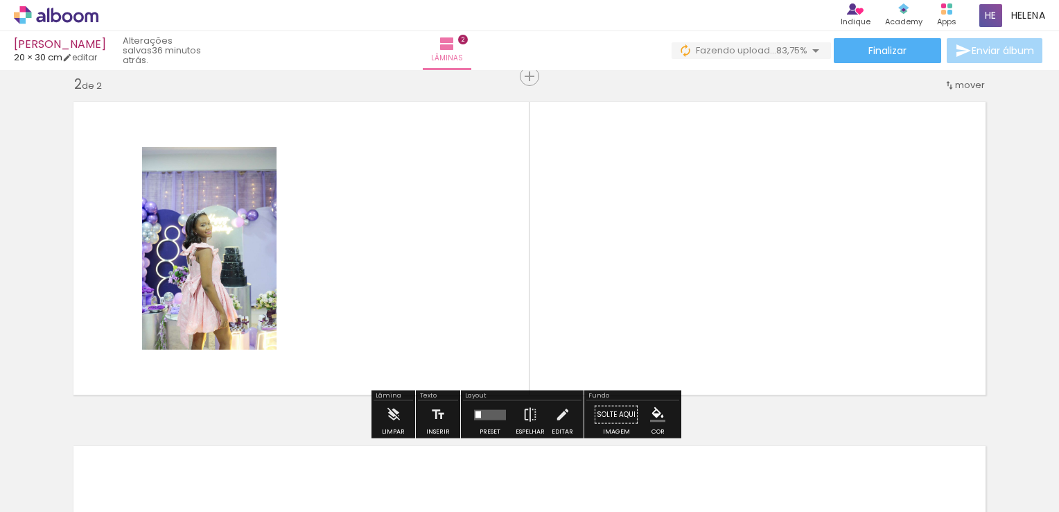
click at [487, 413] on quentale-layouter at bounding box center [490, 414] width 32 height 10
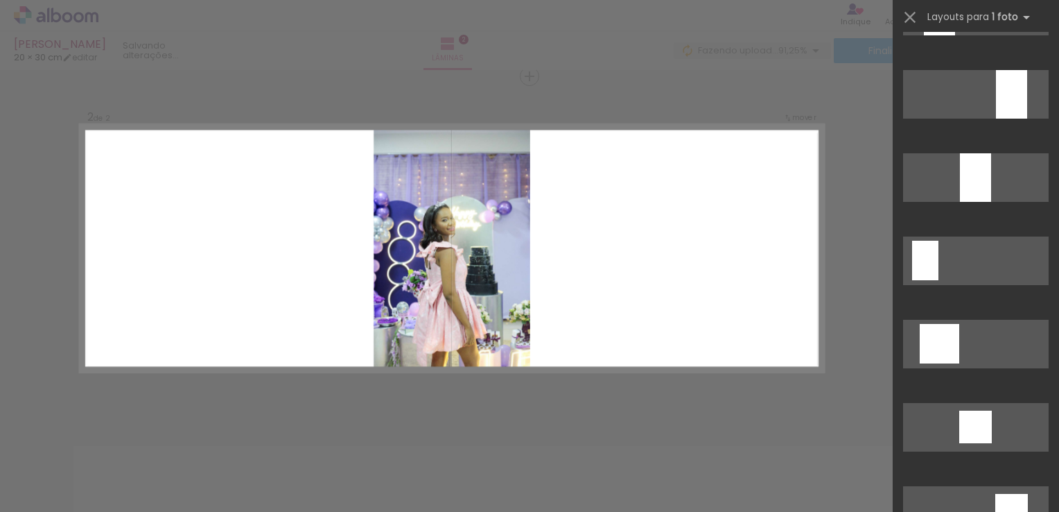
scroll to position [485, 0]
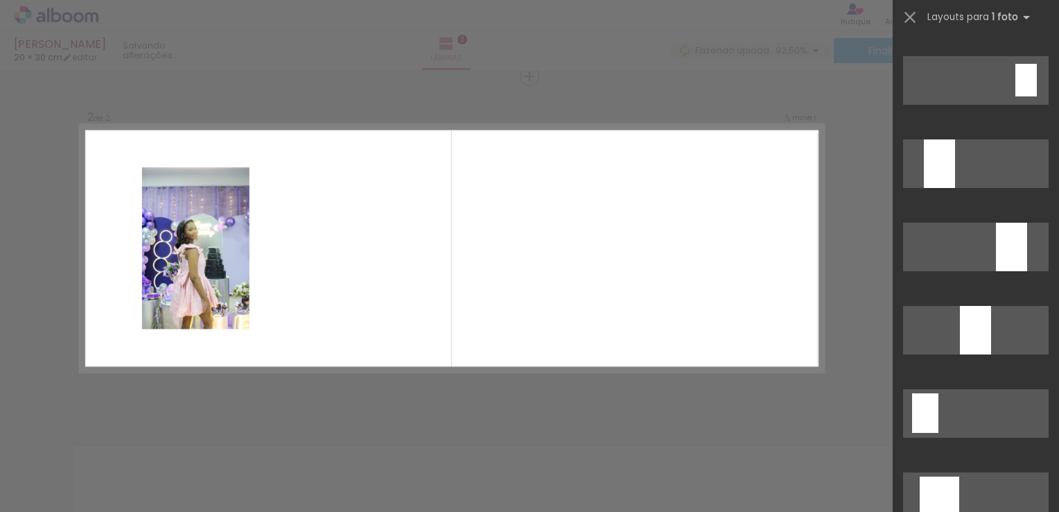
click at [851, 193] on div "Confirmar Cancelar" at bounding box center [529, 241] width 1059 height 1065
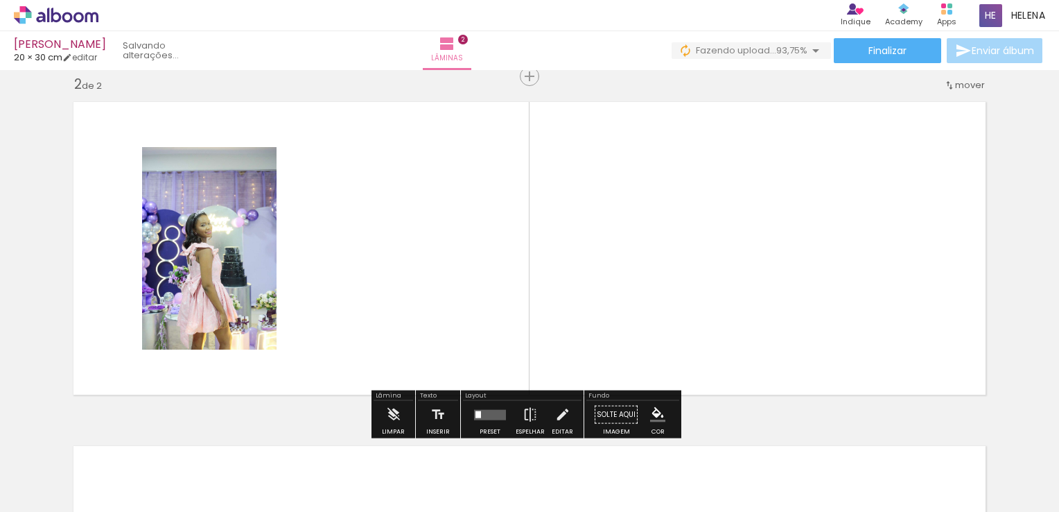
click at [276, 159] on quentale-layouter at bounding box center [529, 248] width 929 height 309
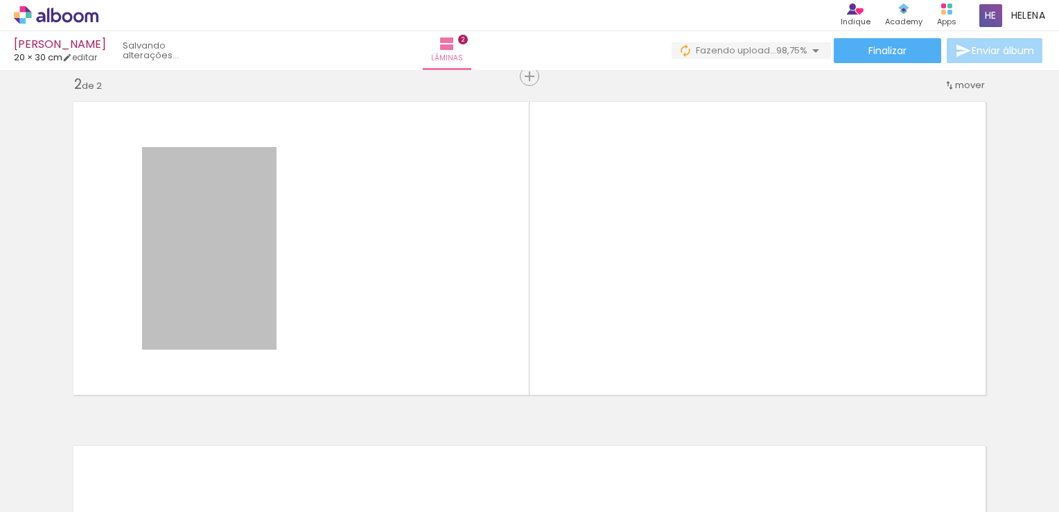
drag, startPoint x: 226, startPoint y: 269, endPoint x: 470, endPoint y: 12, distance: 354.1
click at [470, 0] on div "julia 20 × 30 cm editar Lâminas 2 Finalizar Enviar álbum Inserir lâmina 1 de 2 …" at bounding box center [529, 0] width 1059 height 0
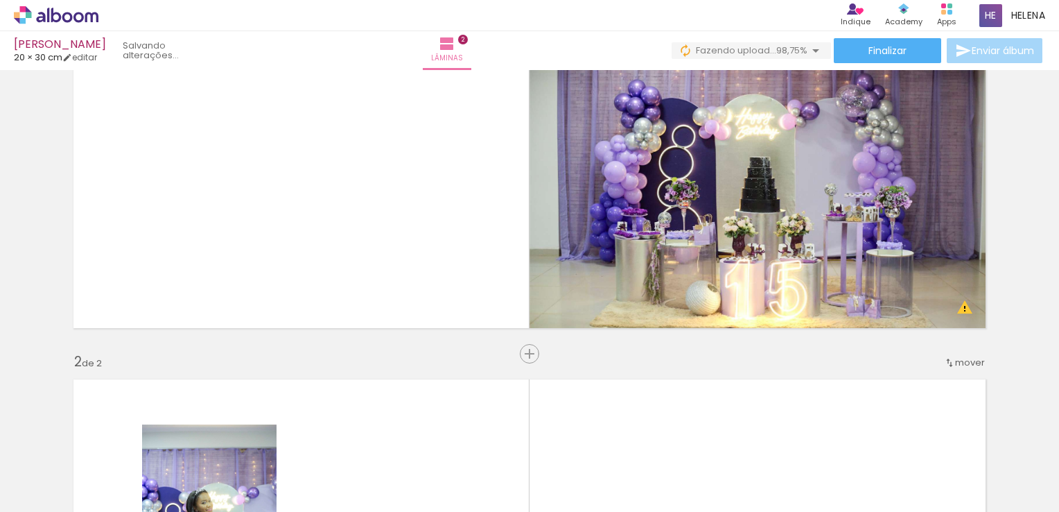
scroll to position [222, 0]
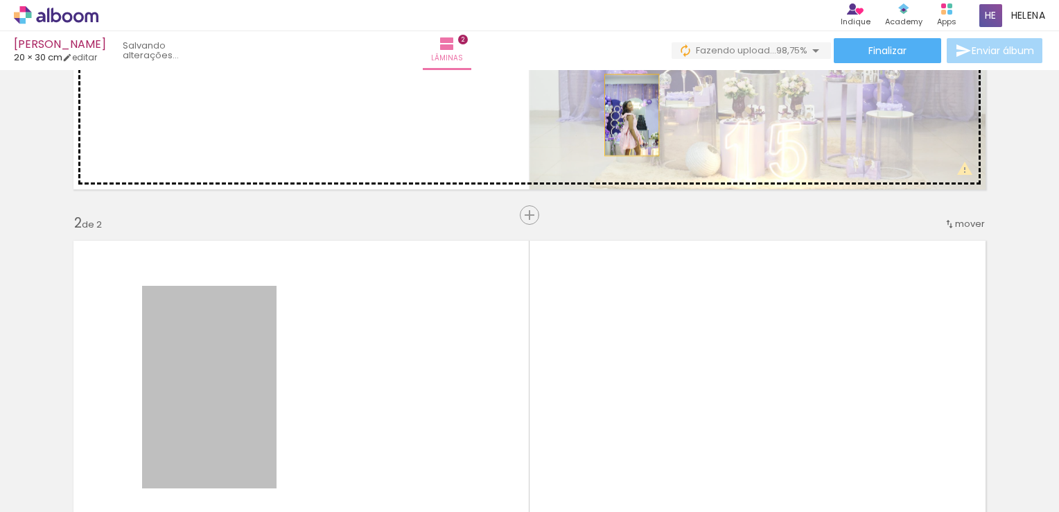
drag, startPoint x: 252, startPoint y: 363, endPoint x: 627, endPoint y: 114, distance: 449.6
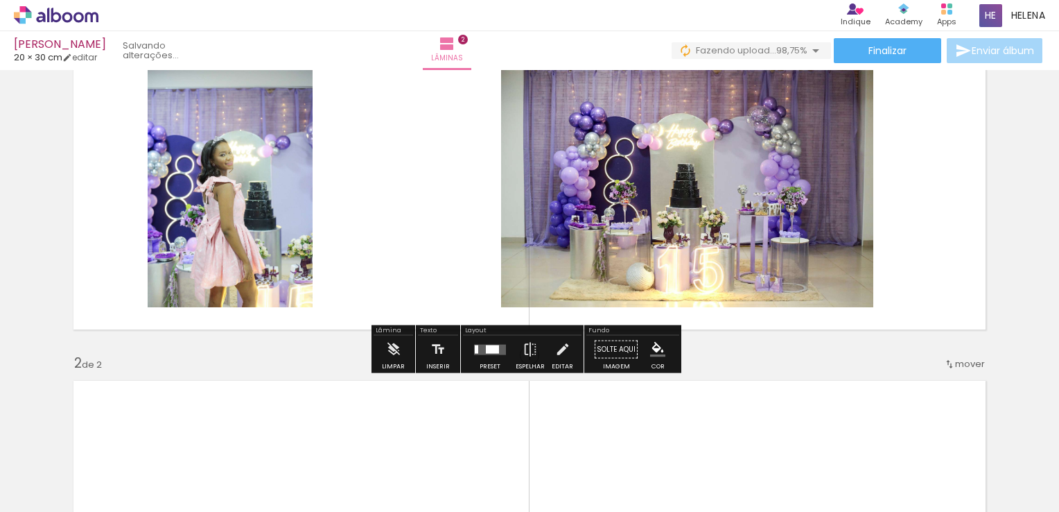
scroll to position [139, 0]
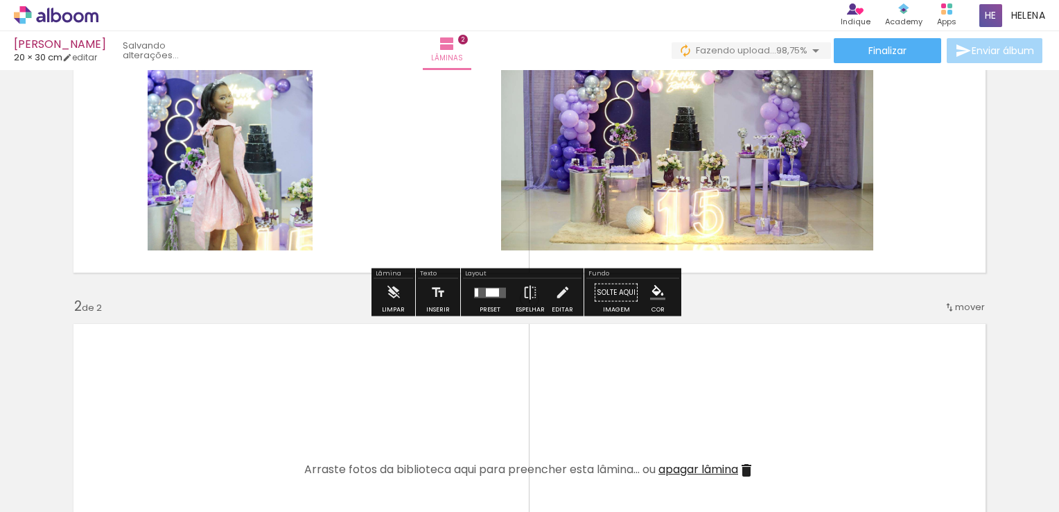
click at [495, 290] on div at bounding box center [492, 292] width 13 height 8
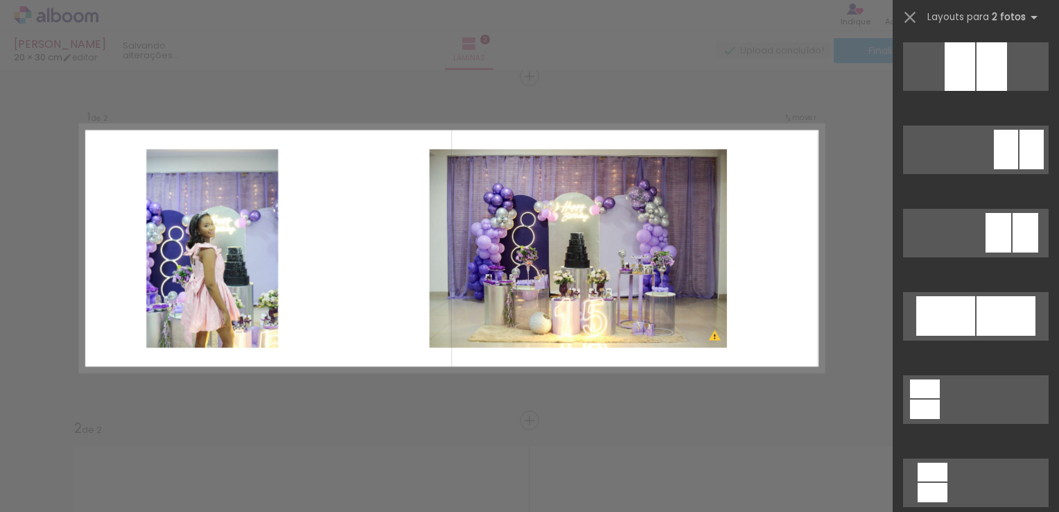
scroll to position [3605, 0]
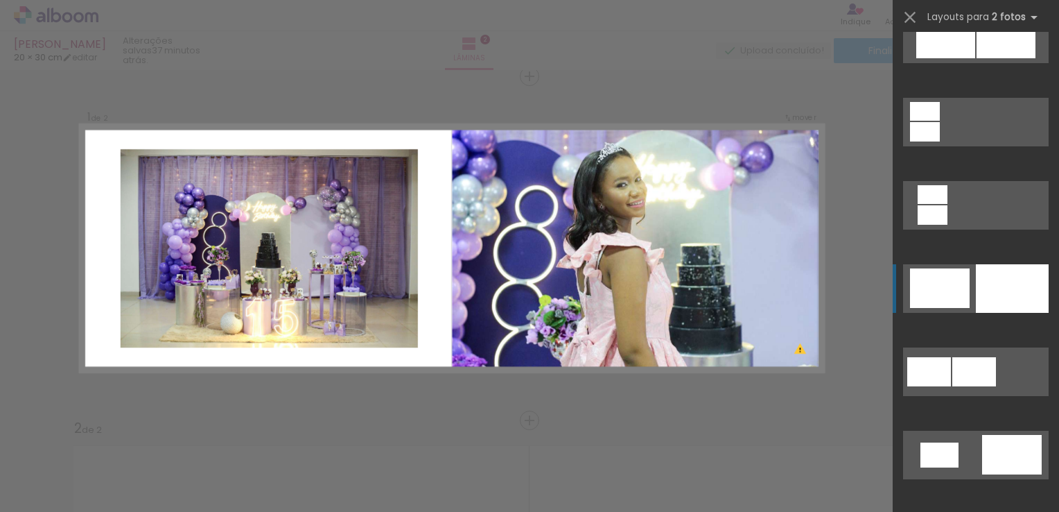
click at [1023, 275] on div at bounding box center [1012, 288] width 73 height 49
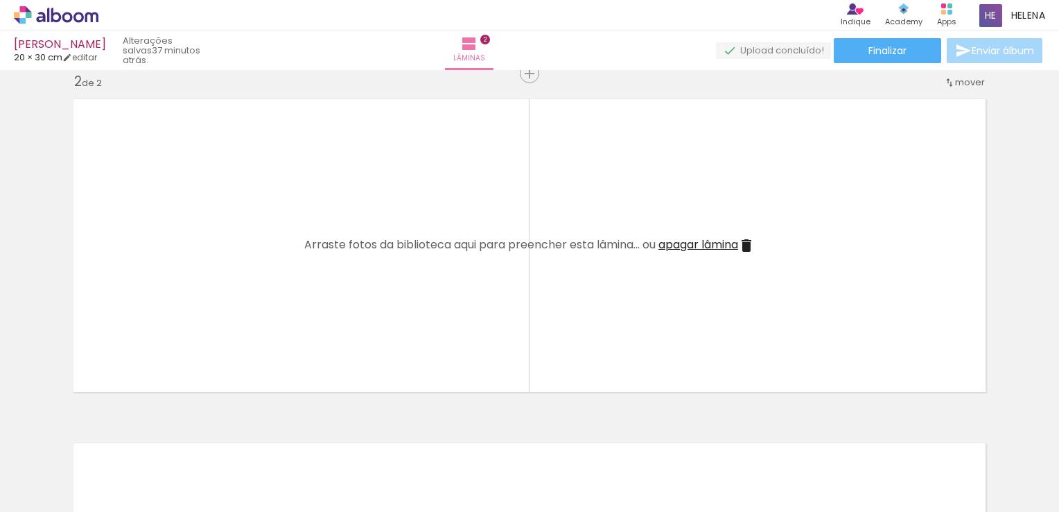
scroll to position [0, 0]
click at [301, 462] on div at bounding box center [294, 465] width 46 height 69
click at [374, 453] on div at bounding box center [372, 465] width 69 height 46
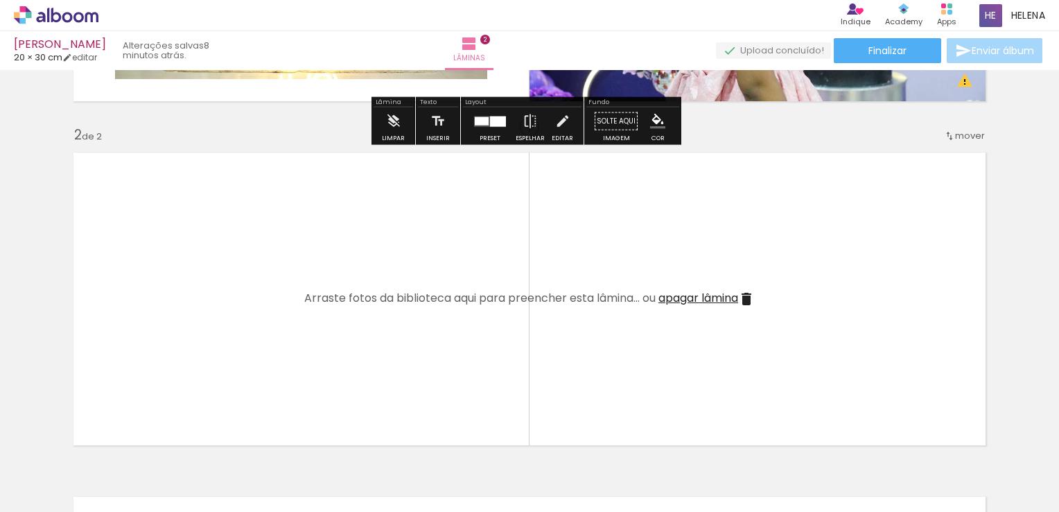
scroll to position [363, 0]
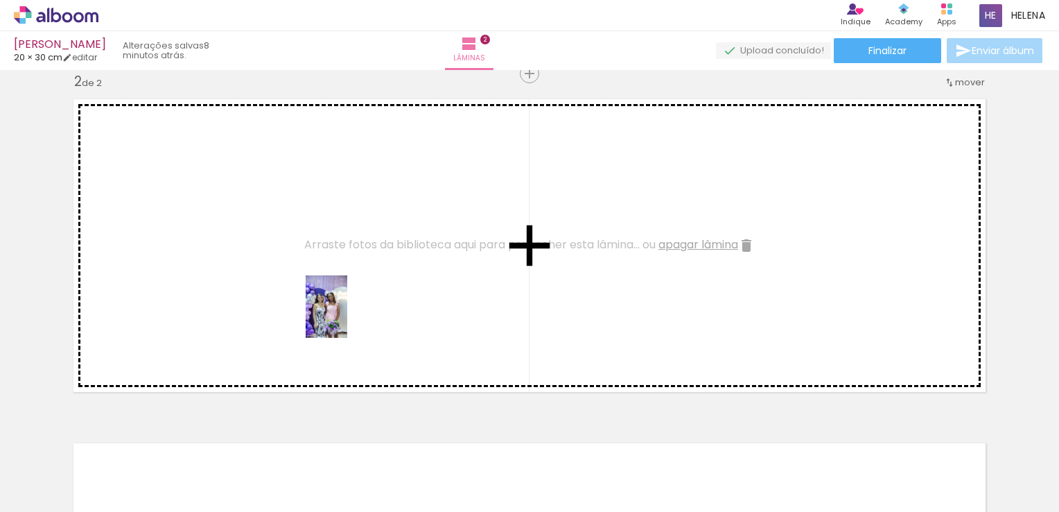
drag, startPoint x: 306, startPoint y: 483, endPoint x: 347, endPoint y: 315, distance: 172.0
click at [347, 315] on quentale-workspace at bounding box center [529, 256] width 1059 height 512
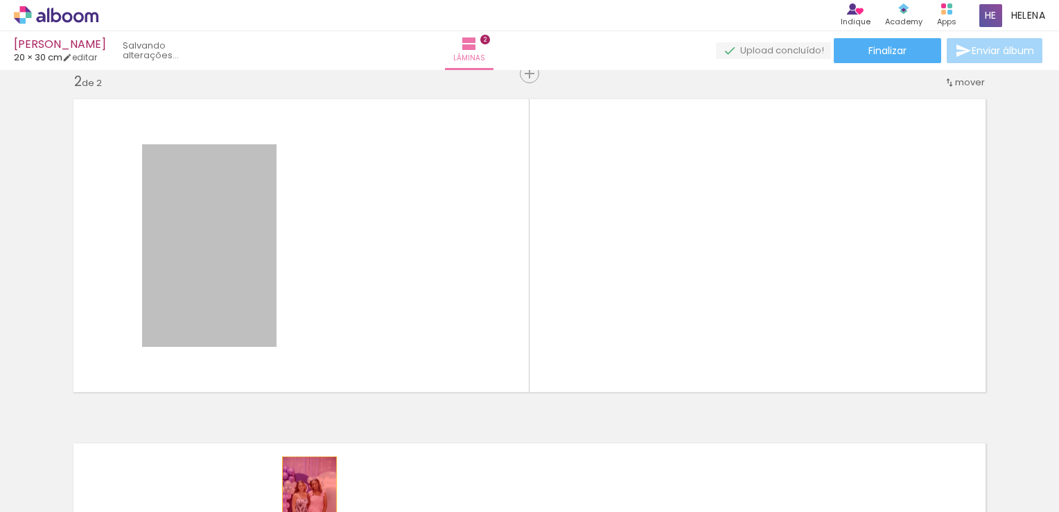
drag, startPoint x: 180, startPoint y: 229, endPoint x: 304, endPoint y: 496, distance: 295.0
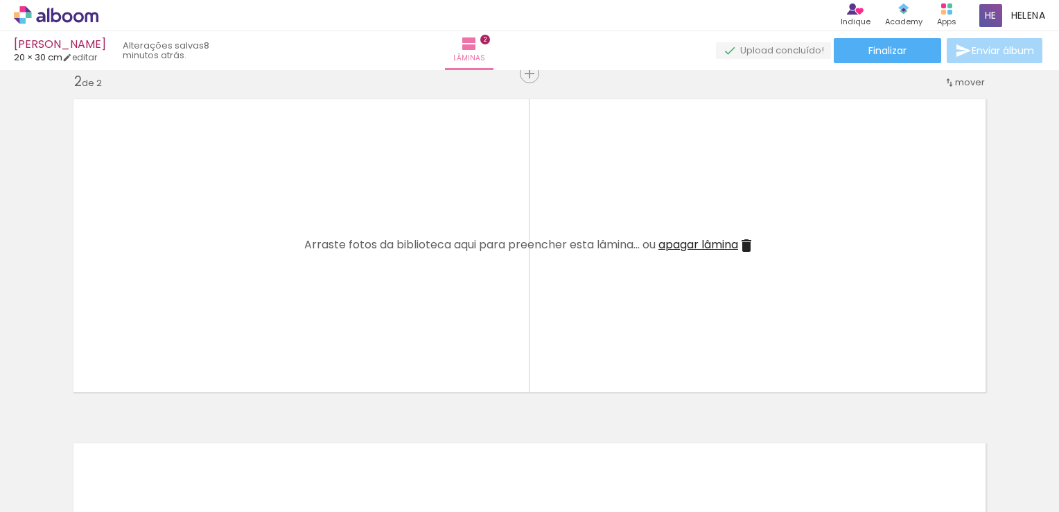
scroll to position [0, 340]
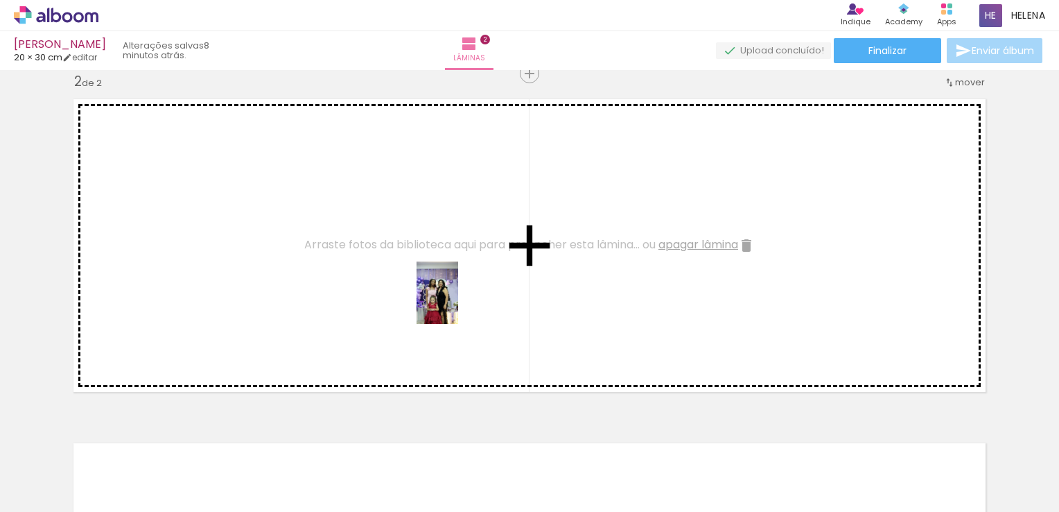
drag, startPoint x: 577, startPoint y: 467, endPoint x: 446, endPoint y: 291, distance: 219.5
click at [446, 291] on quentale-workspace at bounding box center [529, 256] width 1059 height 512
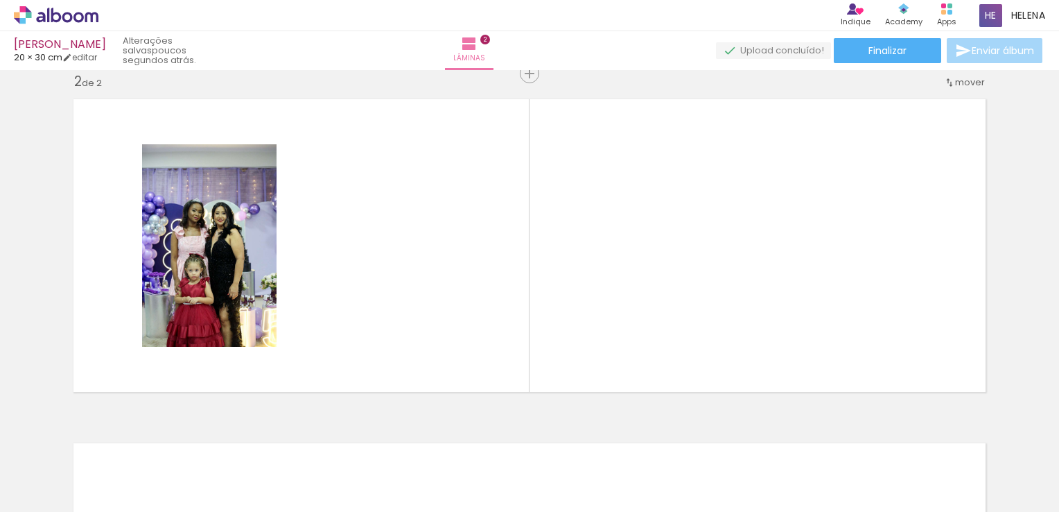
scroll to position [0, 2457]
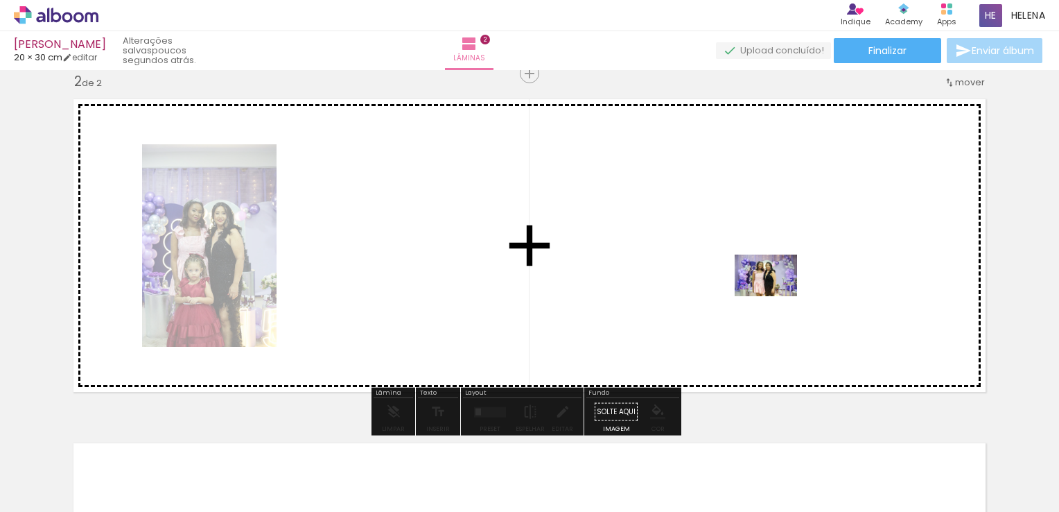
drag, startPoint x: 793, startPoint y: 466, endPoint x: 777, endPoint y: 295, distance: 171.3
click at [777, 295] on quentale-workspace at bounding box center [529, 256] width 1059 height 512
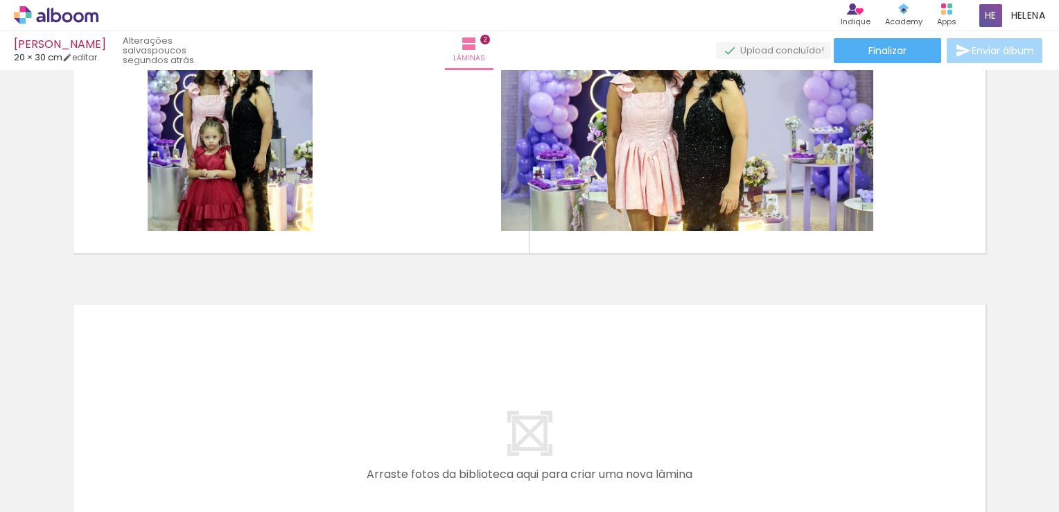
scroll to position [0, 2760]
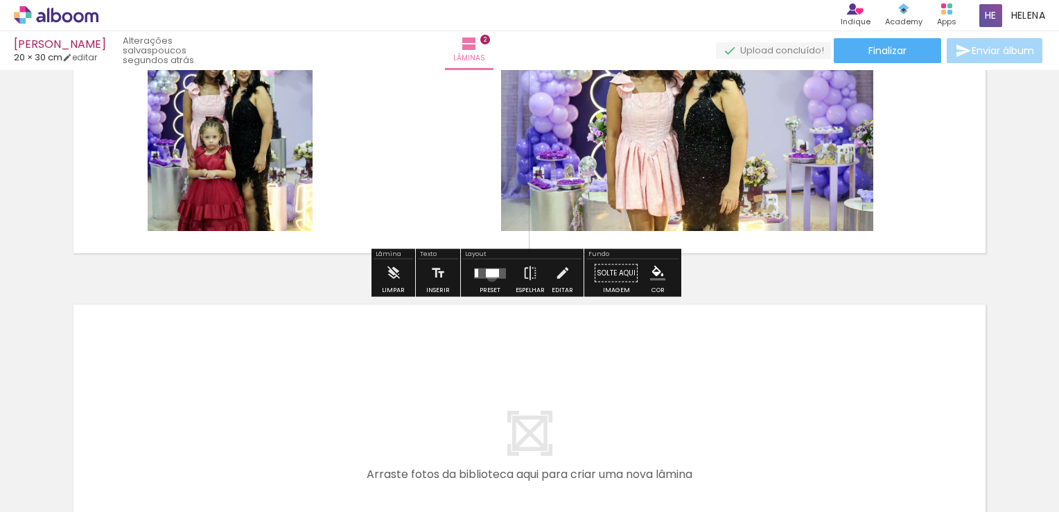
click at [489, 275] on div at bounding box center [492, 272] width 13 height 8
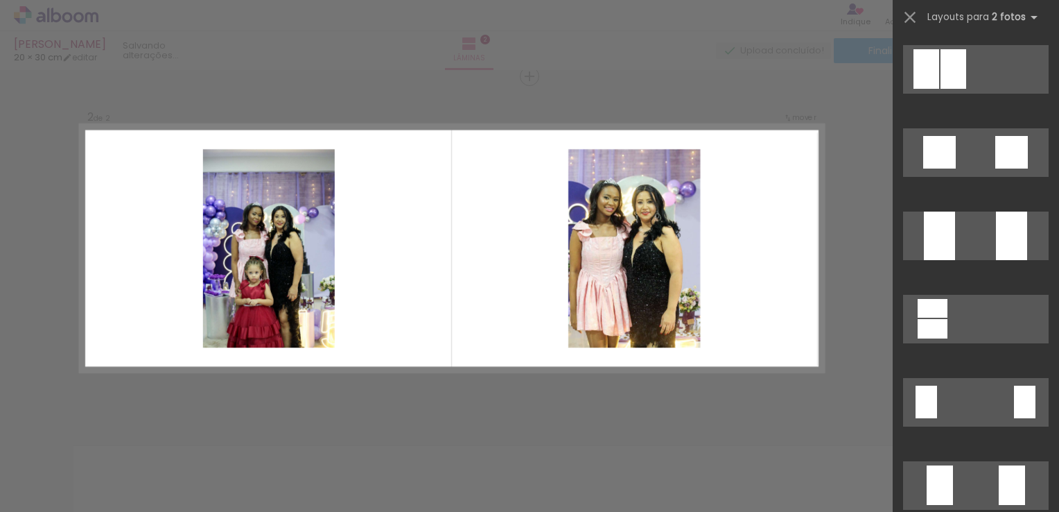
scroll to position [2149, 0]
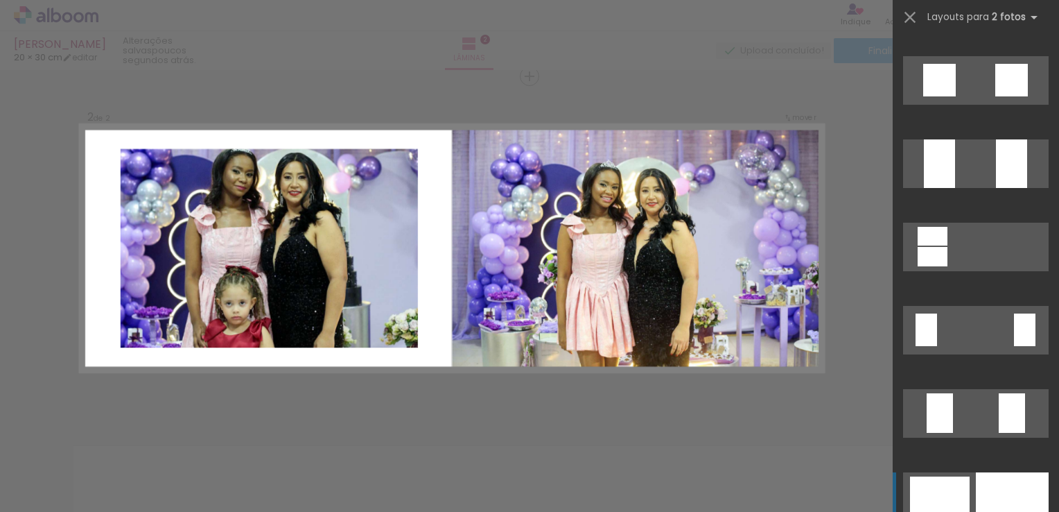
click at [1001, 479] on div at bounding box center [1012, 496] width 73 height 49
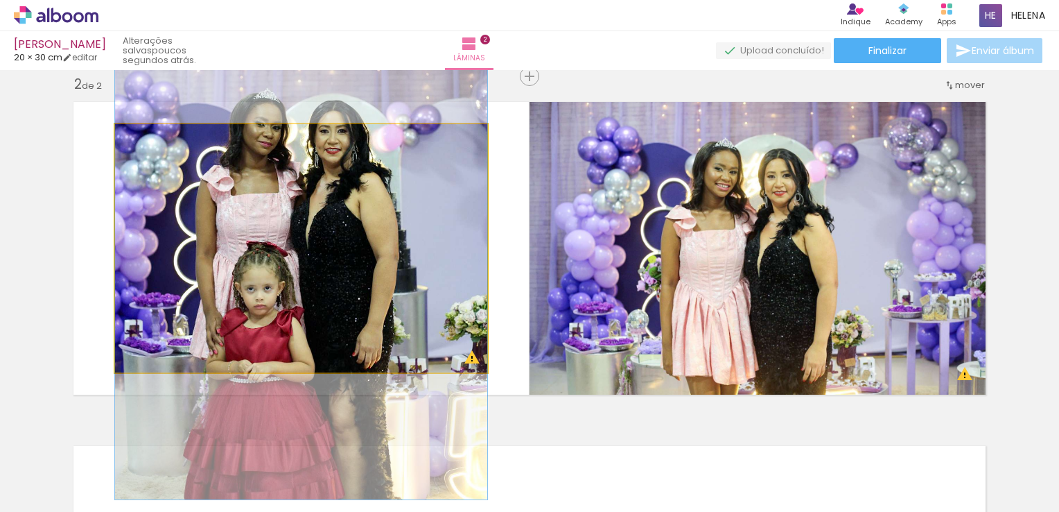
drag, startPoint x: 330, startPoint y: 285, endPoint x: 338, endPoint y: 257, distance: 29.4
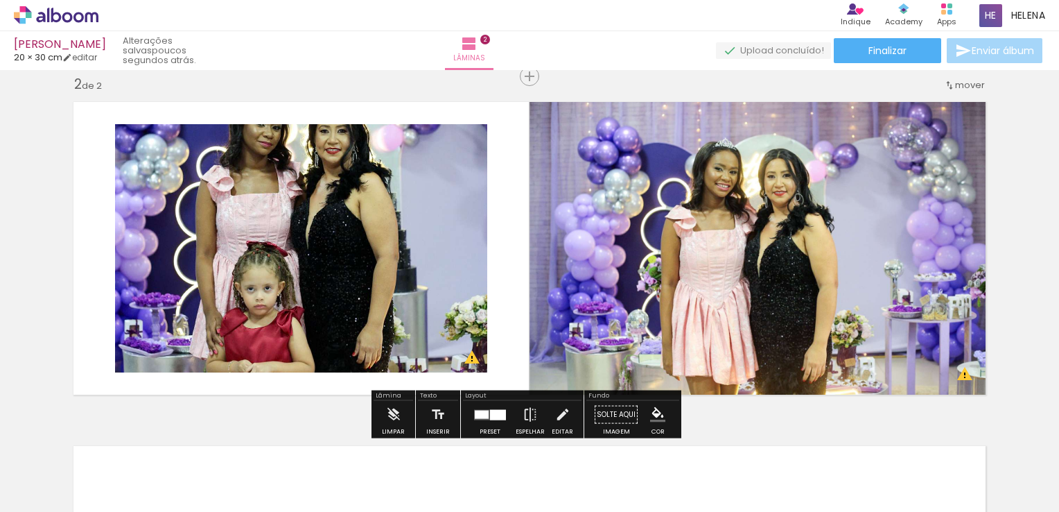
click at [478, 413] on div at bounding box center [482, 414] width 14 height 8
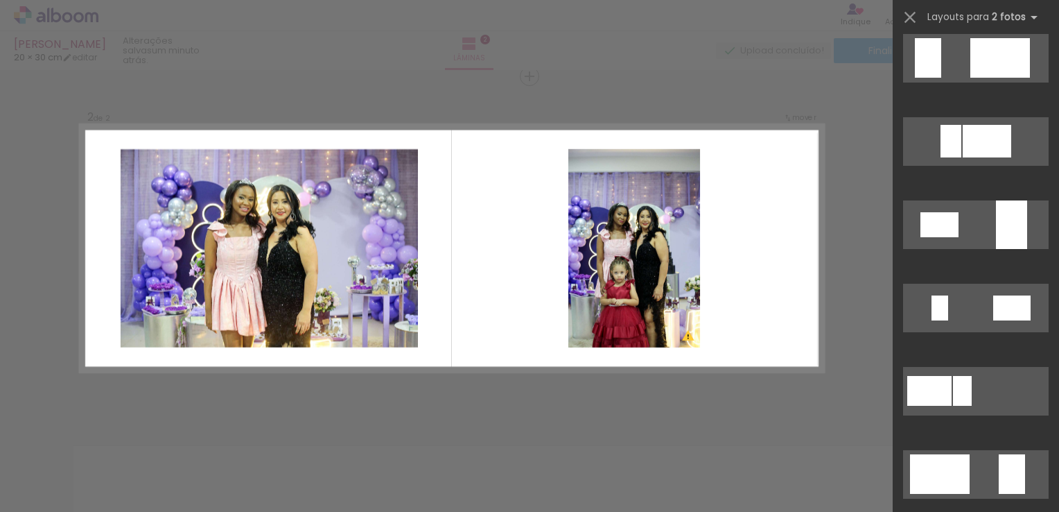
scroll to position [0, 0]
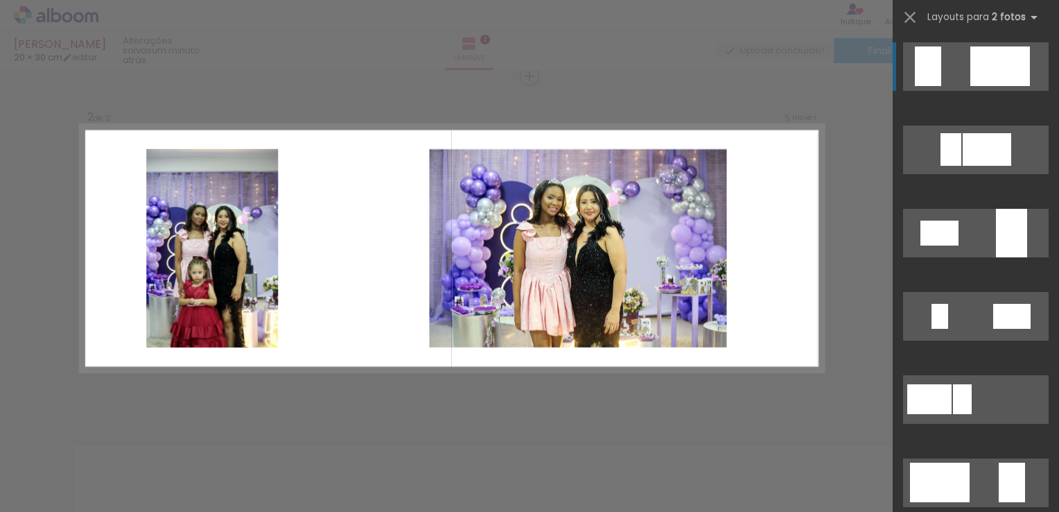
click at [990, 68] on div at bounding box center [1001, 66] width 60 height 40
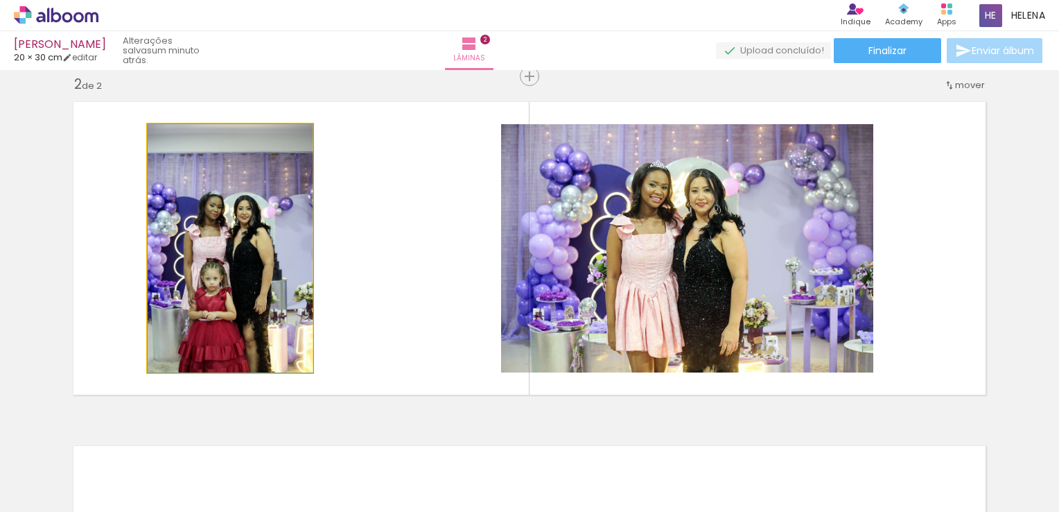
drag, startPoint x: 227, startPoint y: 260, endPoint x: 231, endPoint y: 239, distance: 21.1
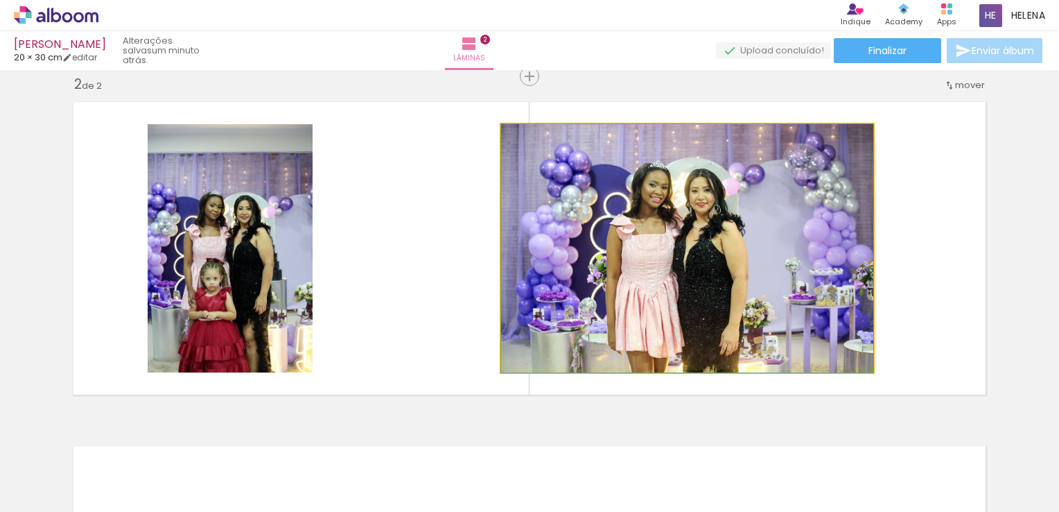
click at [690, 293] on quentale-photo at bounding box center [687, 248] width 372 height 248
drag, startPoint x: 720, startPoint y: 242, endPoint x: 721, endPoint y: 209, distance: 32.6
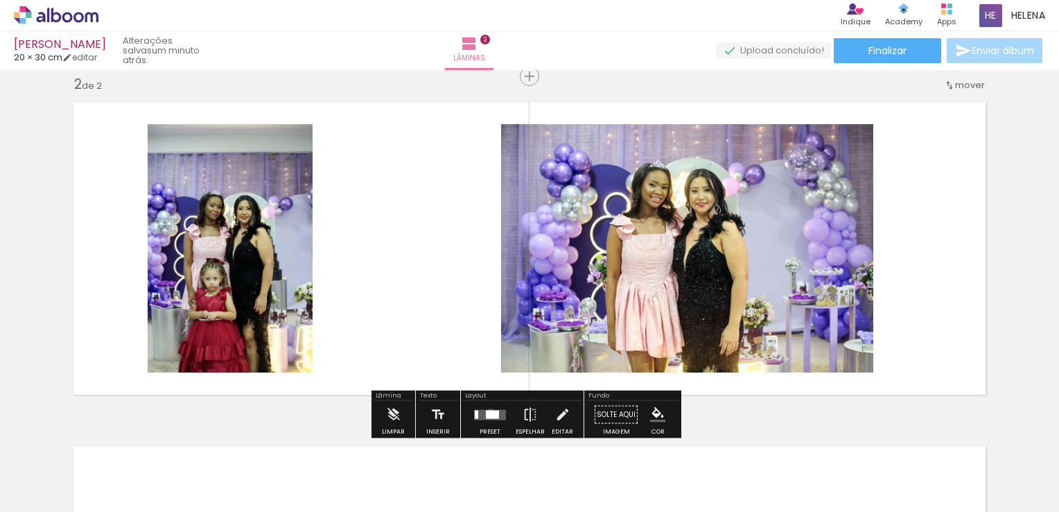
click at [487, 412] on div at bounding box center [492, 414] width 13 height 8
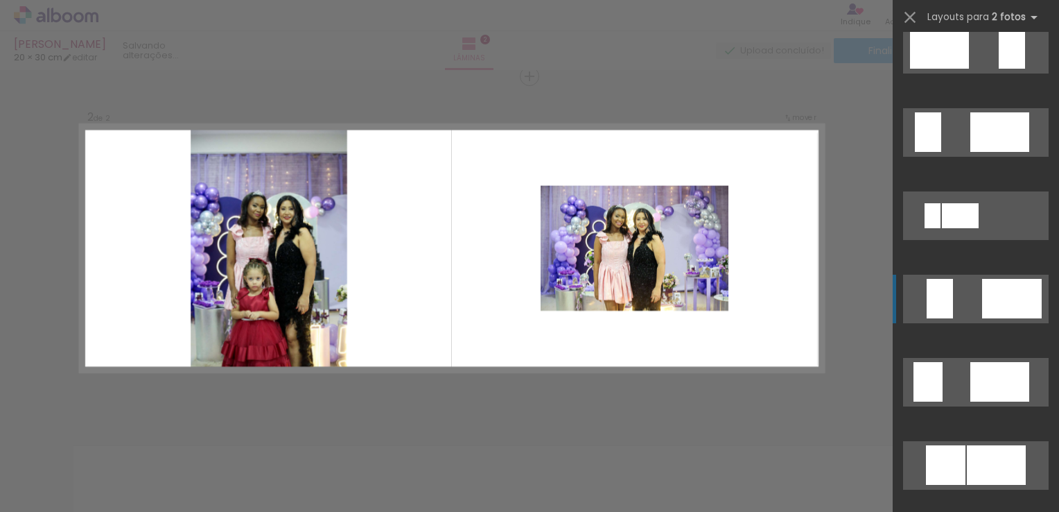
scroll to position [555, 0]
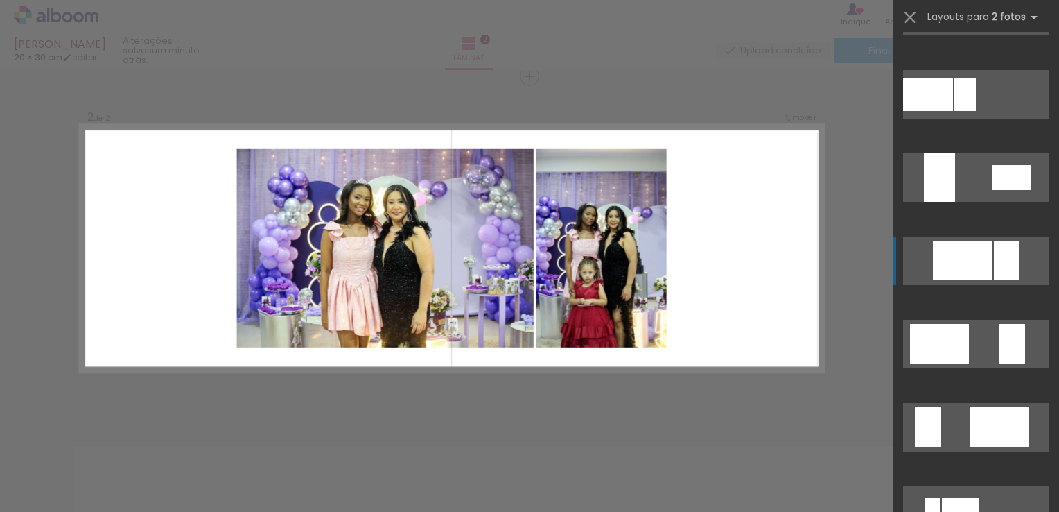
click at [987, 261] on quentale-layouter at bounding box center [976, 260] width 146 height 49
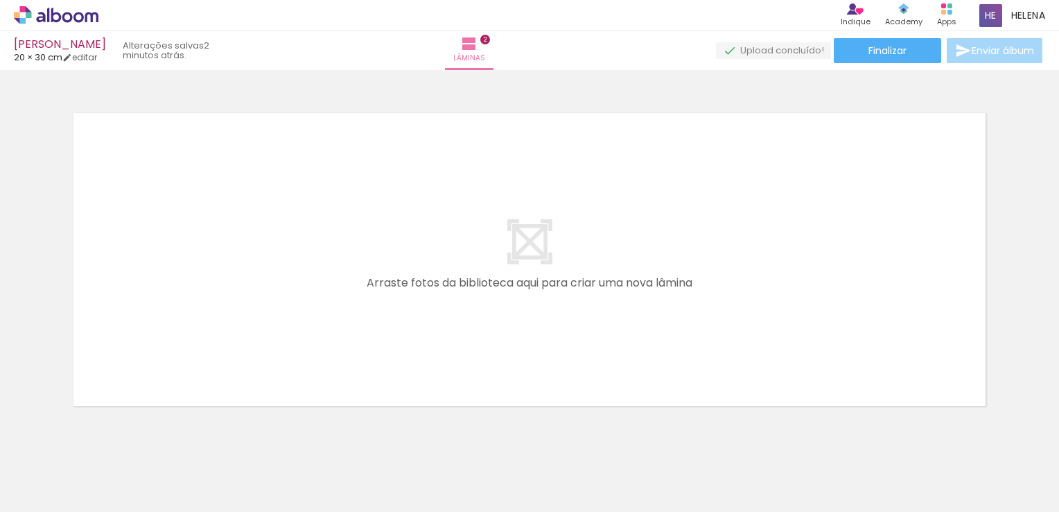
scroll to position [0, 0]
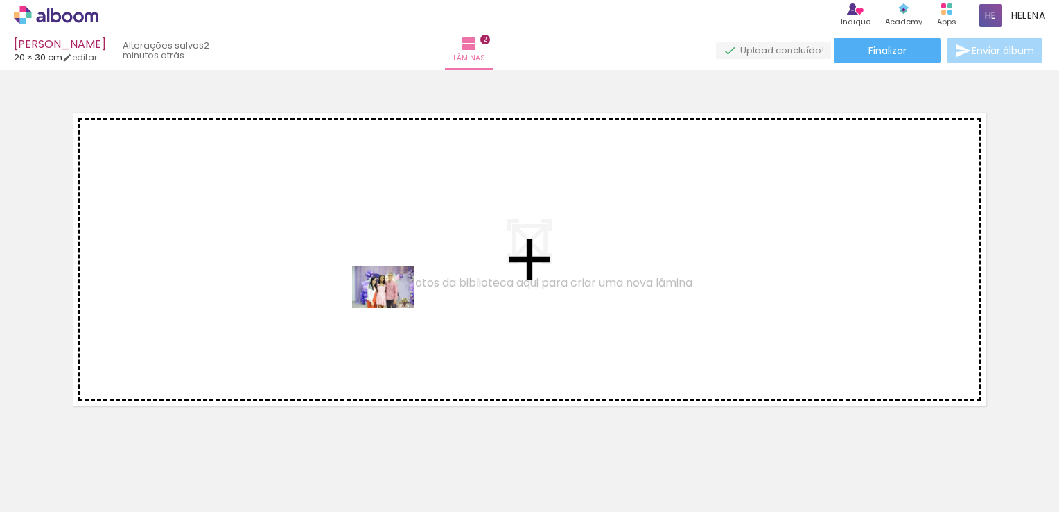
drag, startPoint x: 395, startPoint y: 467, endPoint x: 402, endPoint y: 290, distance: 177.7
click at [402, 290] on quentale-workspace at bounding box center [529, 256] width 1059 height 512
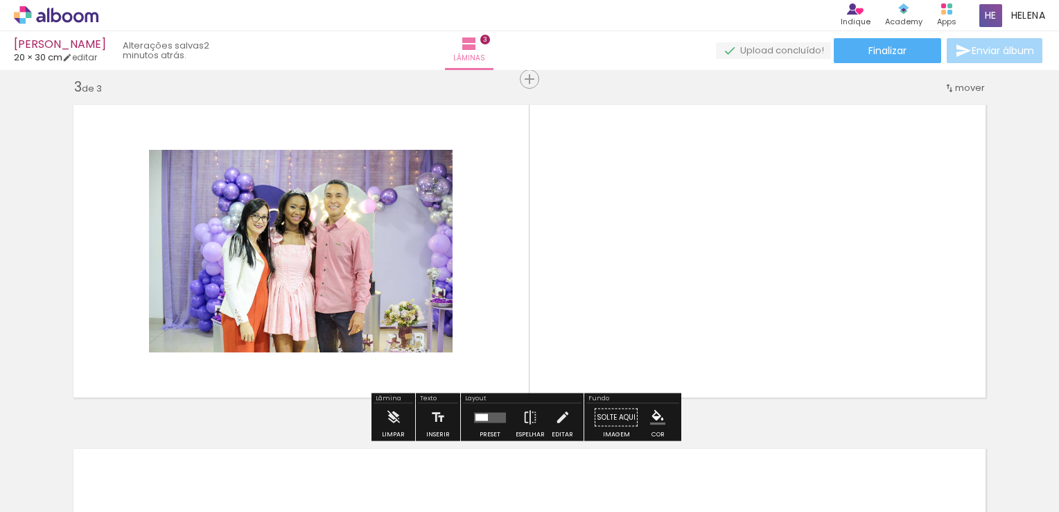
scroll to position [704, 0]
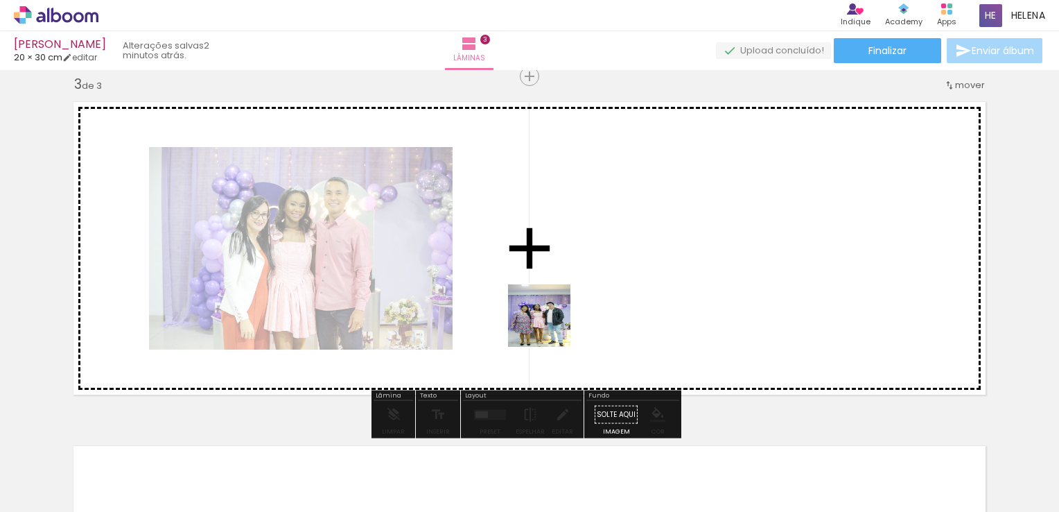
drag, startPoint x: 453, startPoint y: 481, endPoint x: 567, endPoint y: 305, distance: 210.0
click at [567, 305] on quentale-workspace at bounding box center [529, 256] width 1059 height 512
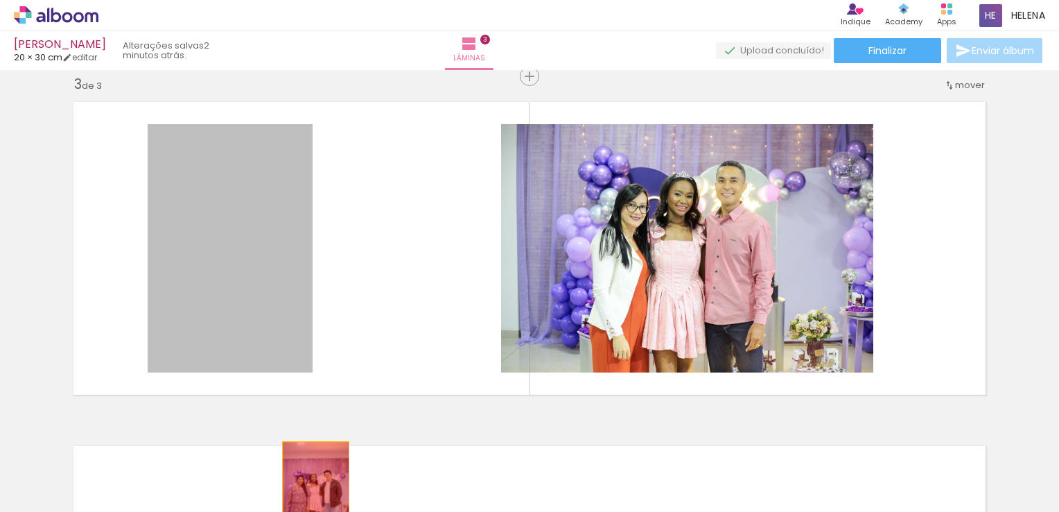
drag, startPoint x: 237, startPoint y: 241, endPoint x: 354, endPoint y: 487, distance: 272.0
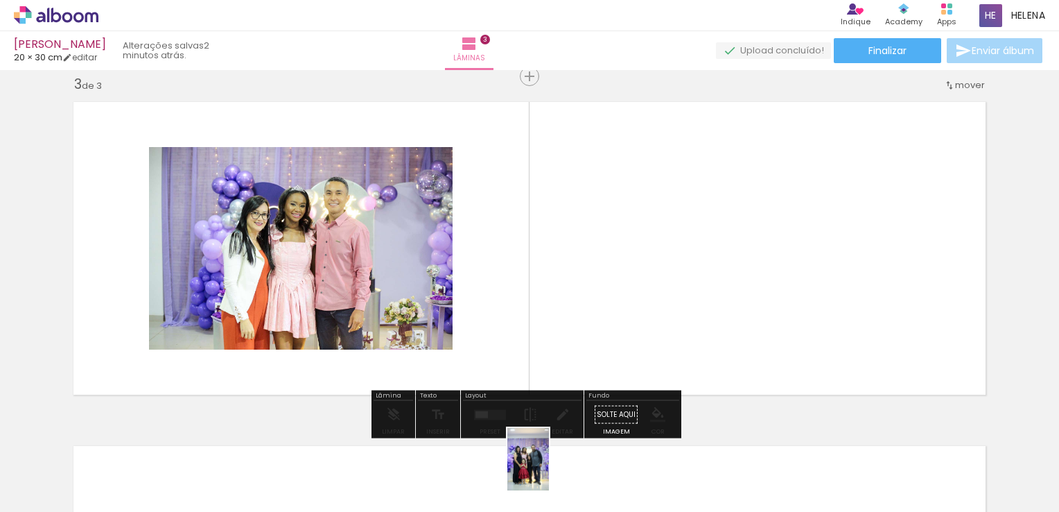
drag, startPoint x: 527, startPoint y: 467, endPoint x: 549, endPoint y: 471, distance: 22.7
click at [549, 470] on div at bounding box center [527, 465] width 46 height 69
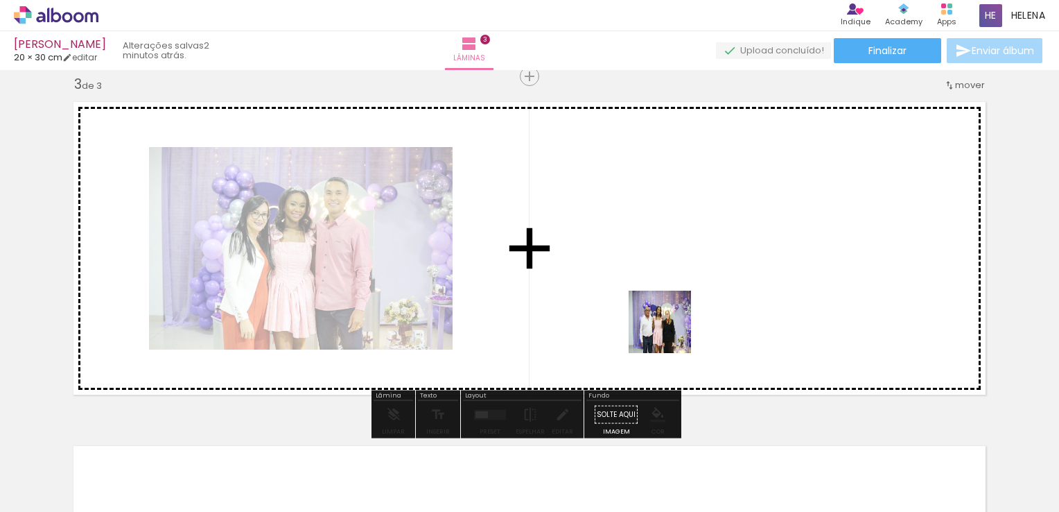
drag, startPoint x: 683, startPoint y: 462, endPoint x: 661, endPoint y: 266, distance: 198.2
click at [661, 266] on quentale-workspace at bounding box center [529, 256] width 1059 height 512
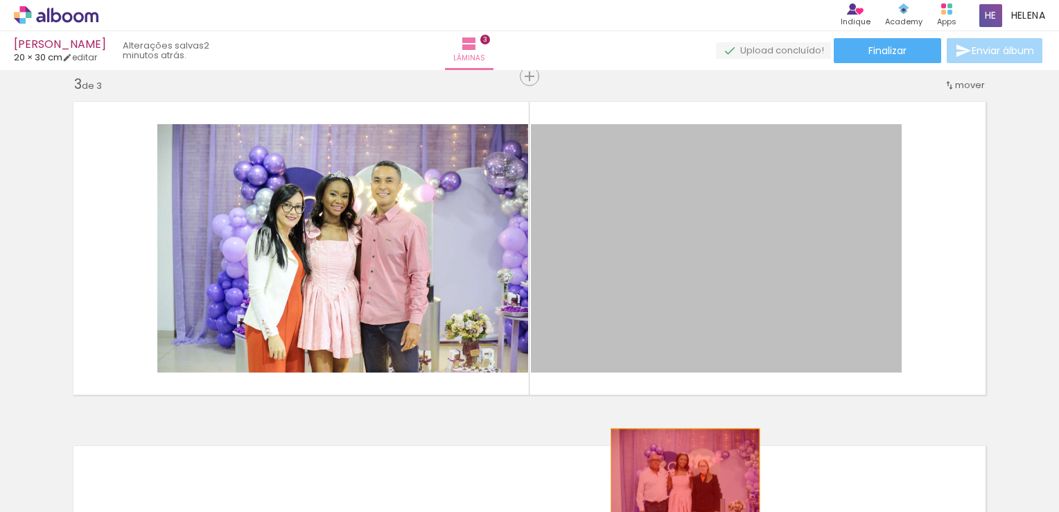
drag, startPoint x: 694, startPoint y: 269, endPoint x: 711, endPoint y: 501, distance: 232.2
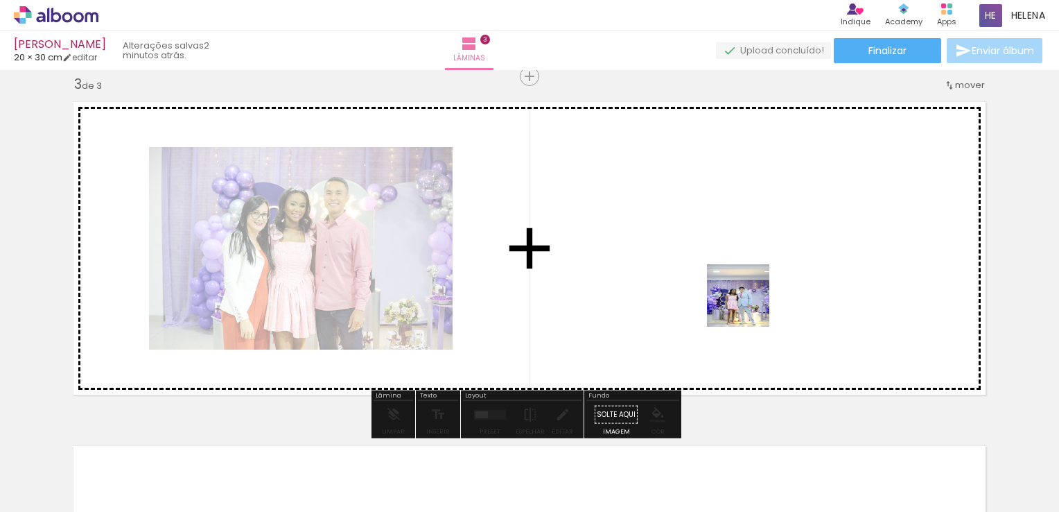
drag, startPoint x: 771, startPoint y: 479, endPoint x: 749, endPoint y: 306, distance: 174.8
click at [749, 306] on quentale-workspace at bounding box center [529, 256] width 1059 height 512
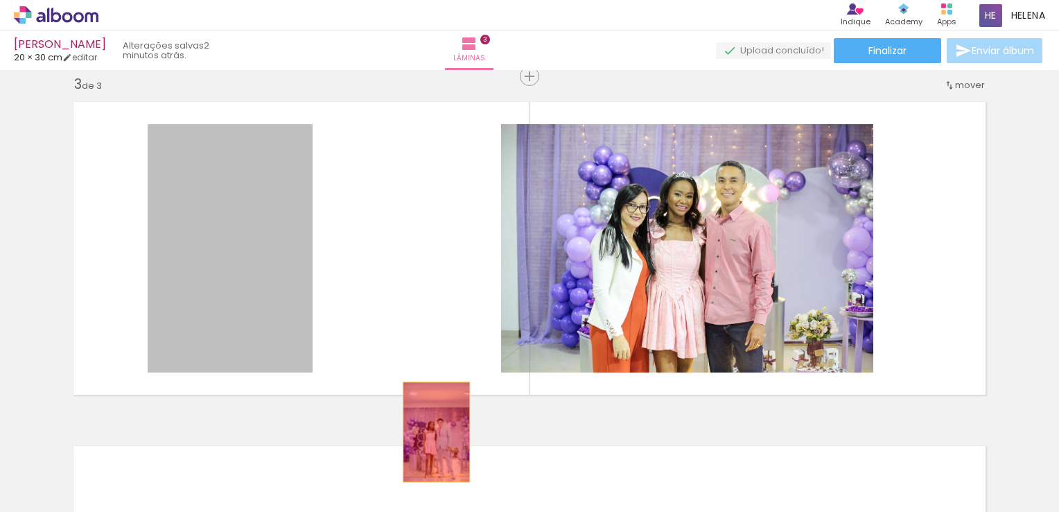
drag, startPoint x: 241, startPoint y: 276, endPoint x: 474, endPoint y: 467, distance: 301.6
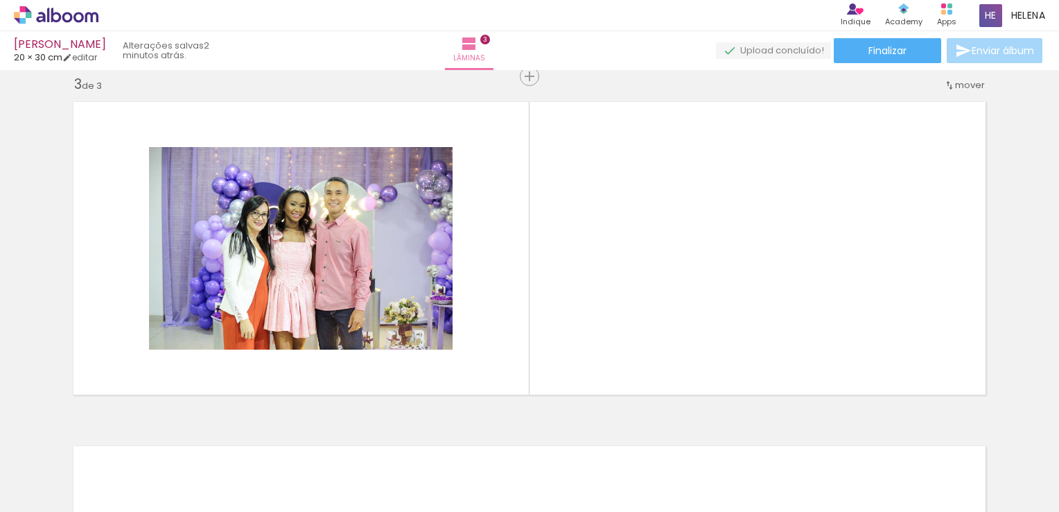
scroll to position [0, 731]
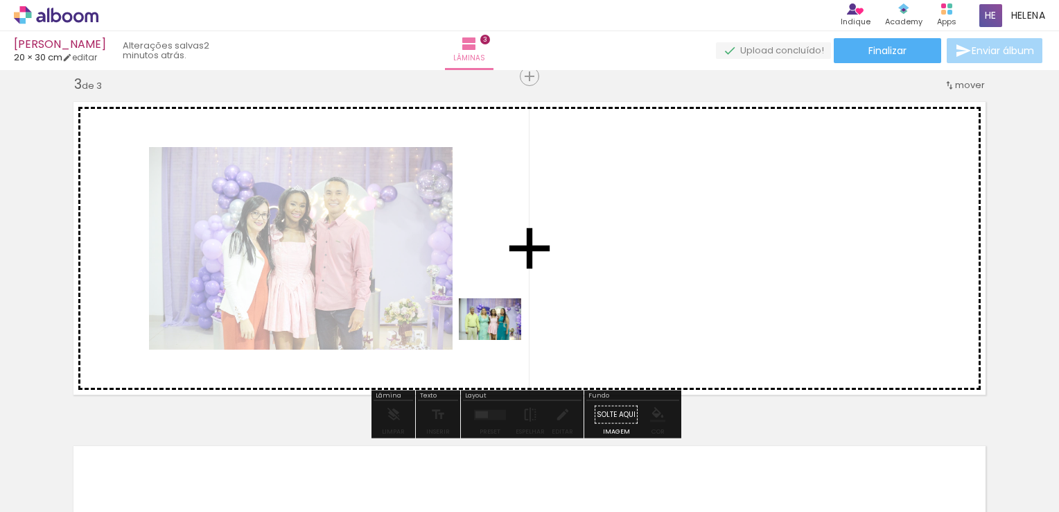
drag, startPoint x: 343, startPoint y: 478, endPoint x: 501, endPoint y: 338, distance: 210.2
click at [501, 338] on quentale-workspace at bounding box center [529, 256] width 1059 height 512
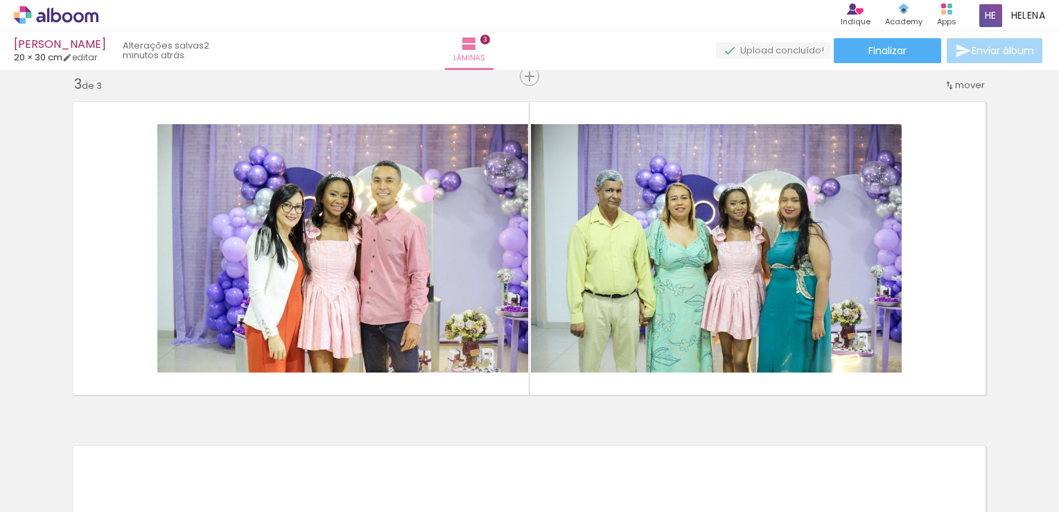
scroll to position [0, 905]
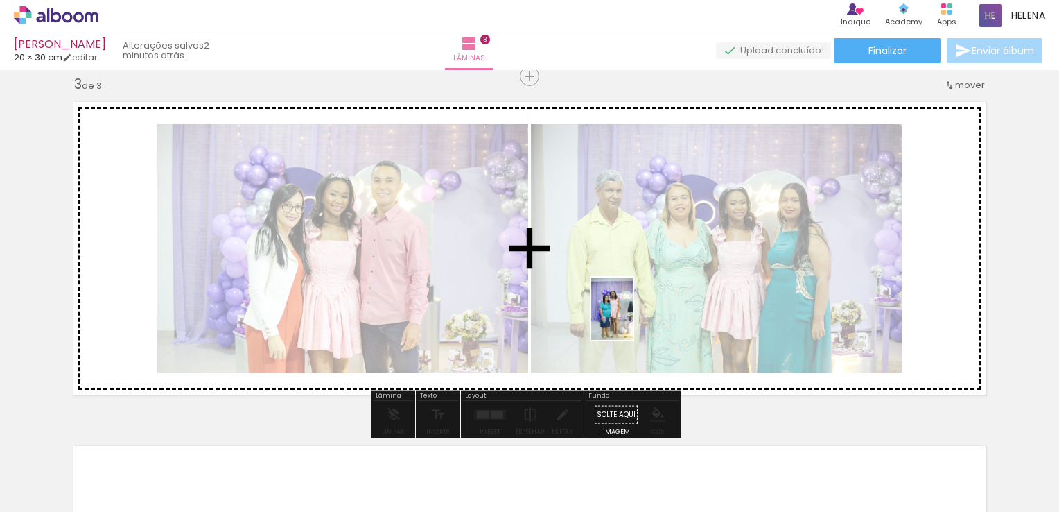
drag, startPoint x: 635, startPoint y: 469, endPoint x: 633, endPoint y: 315, distance: 154.6
click at [633, 315] on quentale-workspace at bounding box center [529, 256] width 1059 height 512
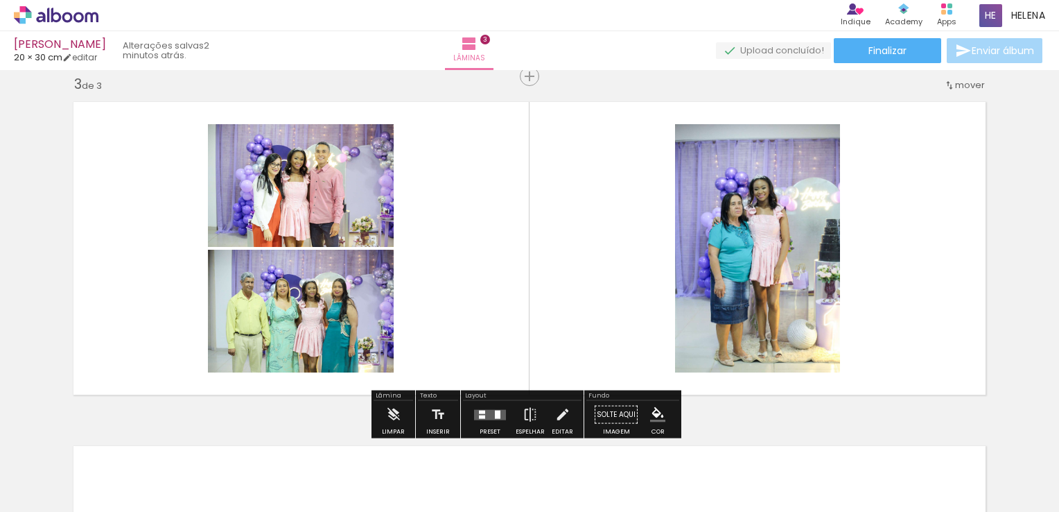
click at [482, 413] on quentale-layouter at bounding box center [490, 414] width 32 height 10
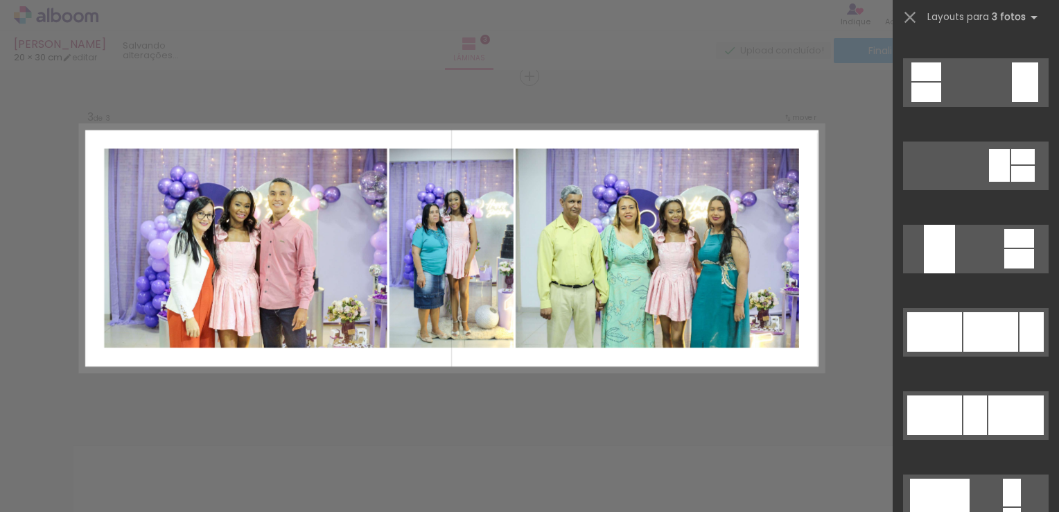
scroll to position [1109, 0]
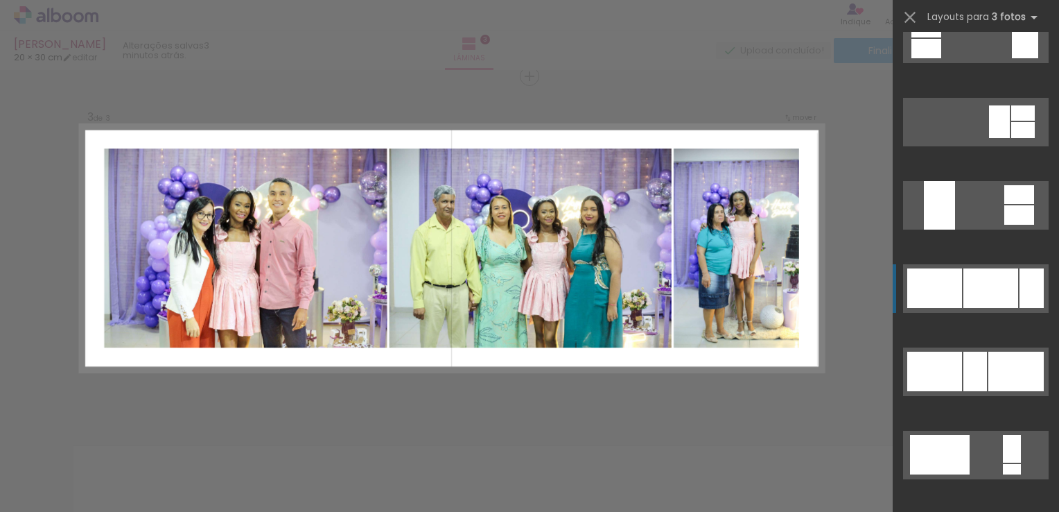
click at [985, 294] on div at bounding box center [991, 288] width 55 height 40
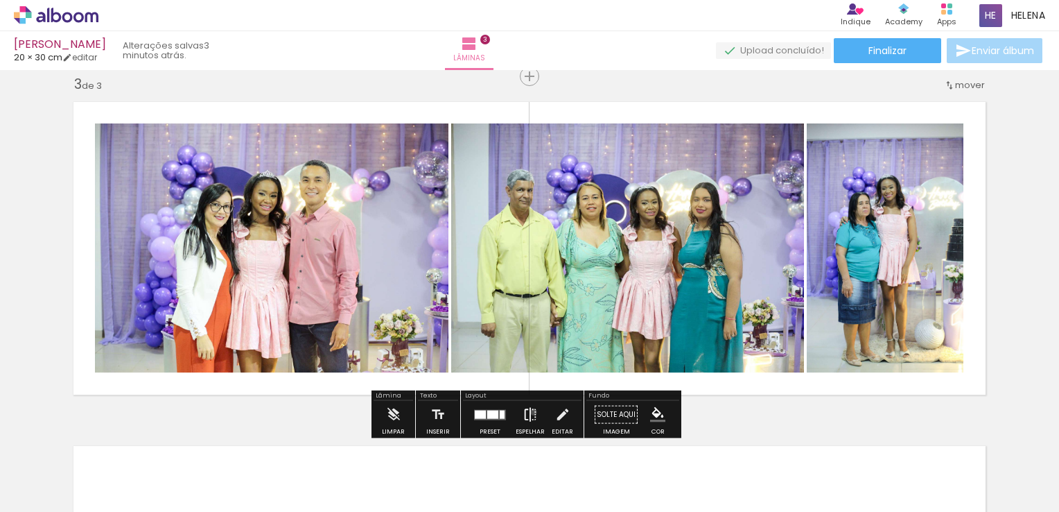
click at [530, 411] on iron-icon at bounding box center [530, 415] width 15 height 28
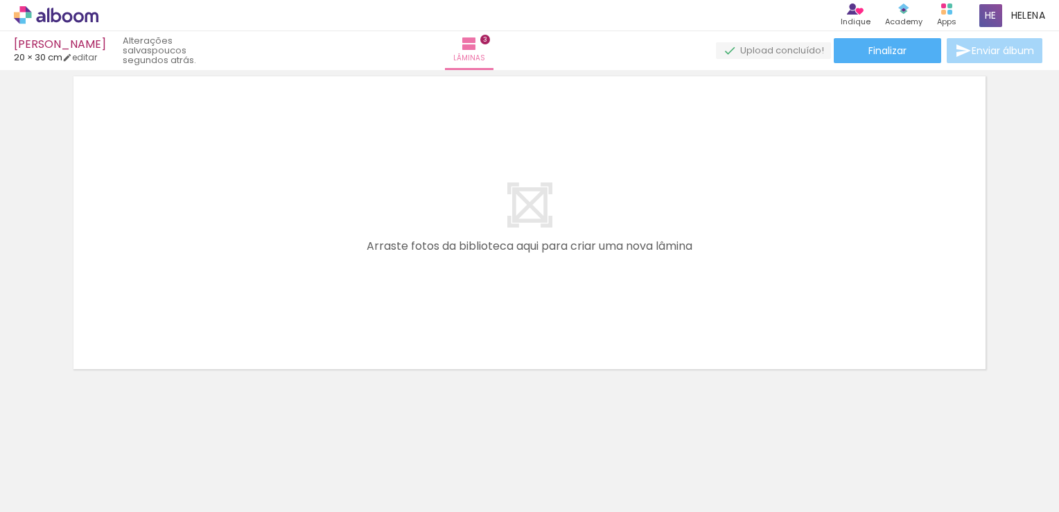
scroll to position [0, 1322]
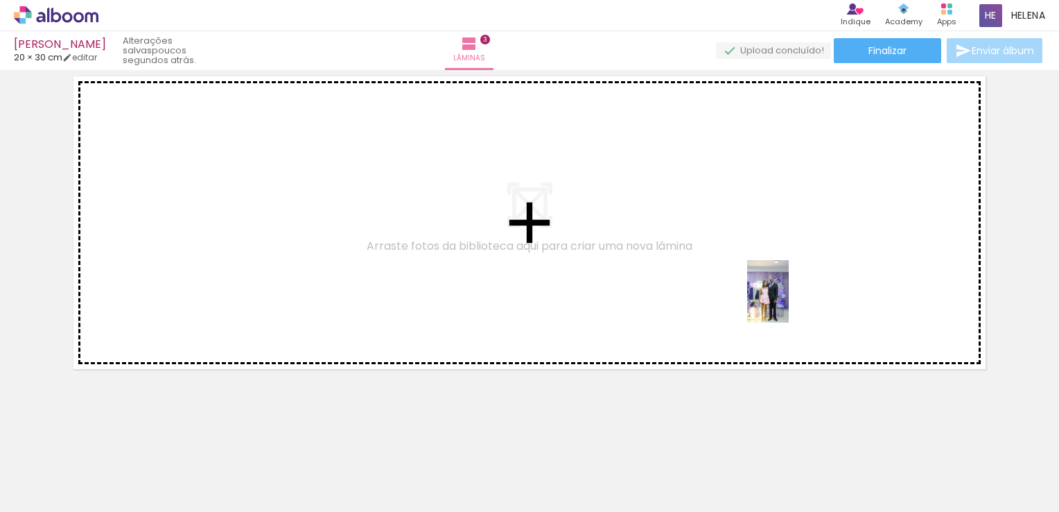
drag, startPoint x: 929, startPoint y: 485, endPoint x: 789, endPoint y: 302, distance: 230.5
click at [789, 302] on quentale-workspace at bounding box center [529, 256] width 1059 height 512
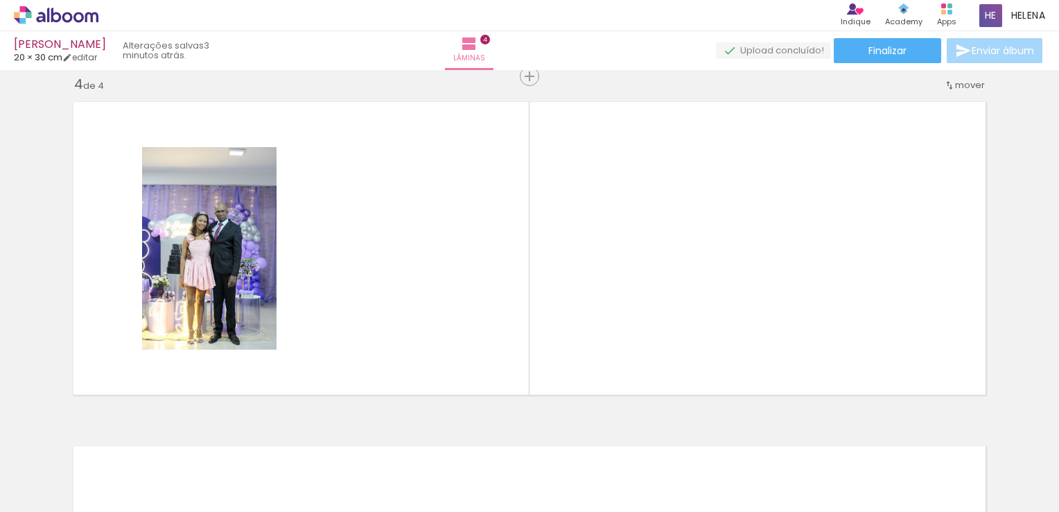
scroll to position [0, 2330]
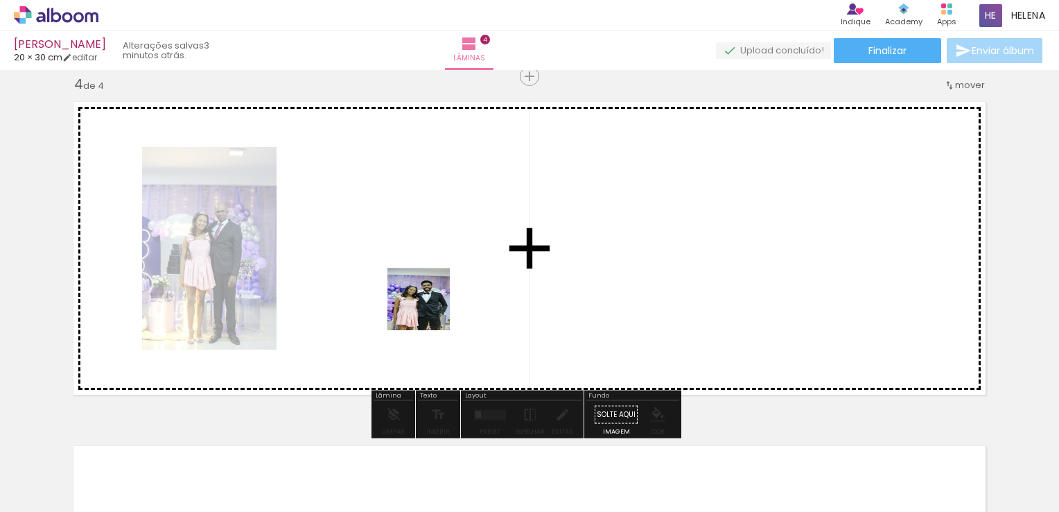
drag, startPoint x: 464, startPoint y: 467, endPoint x: 429, endPoint y: 306, distance: 163.9
click at [429, 306] on quentale-workspace at bounding box center [529, 256] width 1059 height 512
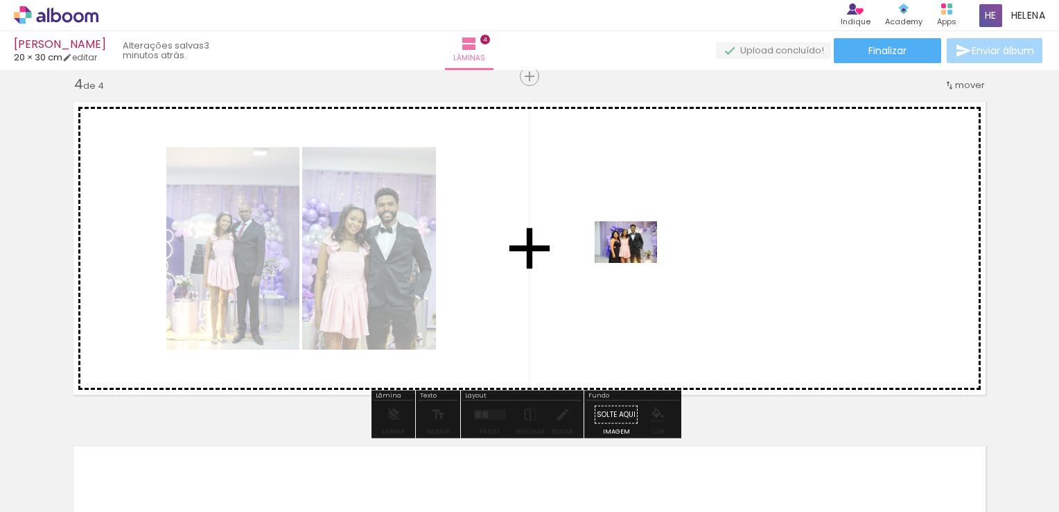
drag, startPoint x: 382, startPoint y: 476, endPoint x: 636, endPoint y: 263, distance: 331.8
click at [636, 263] on quentale-workspace at bounding box center [529, 256] width 1059 height 512
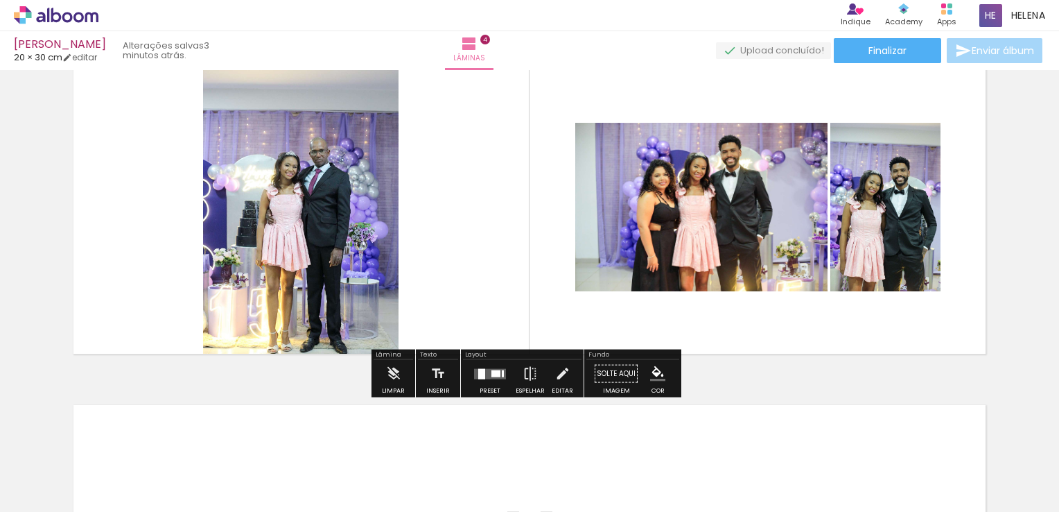
scroll to position [1109, 0]
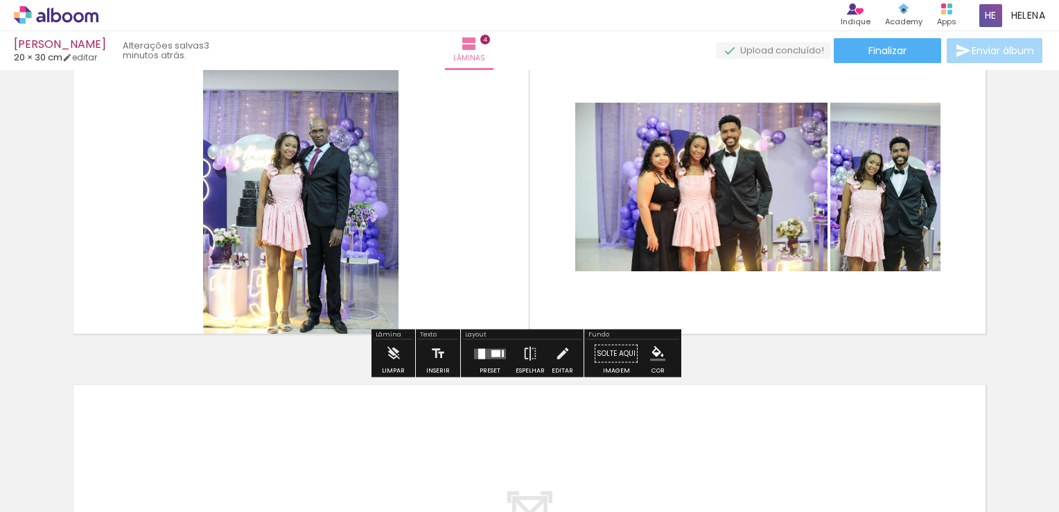
click at [481, 351] on div at bounding box center [481, 353] width 7 height 10
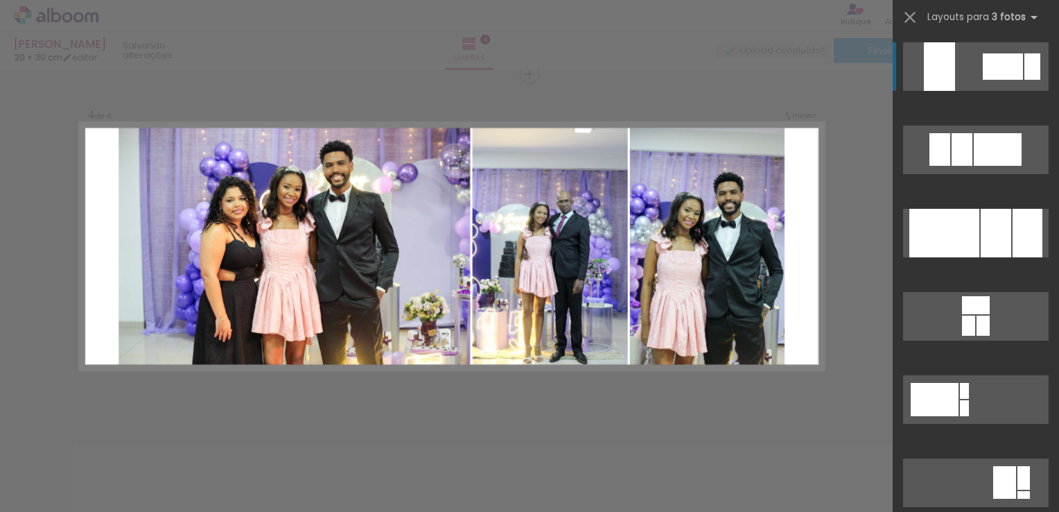
scroll to position [1048, 0]
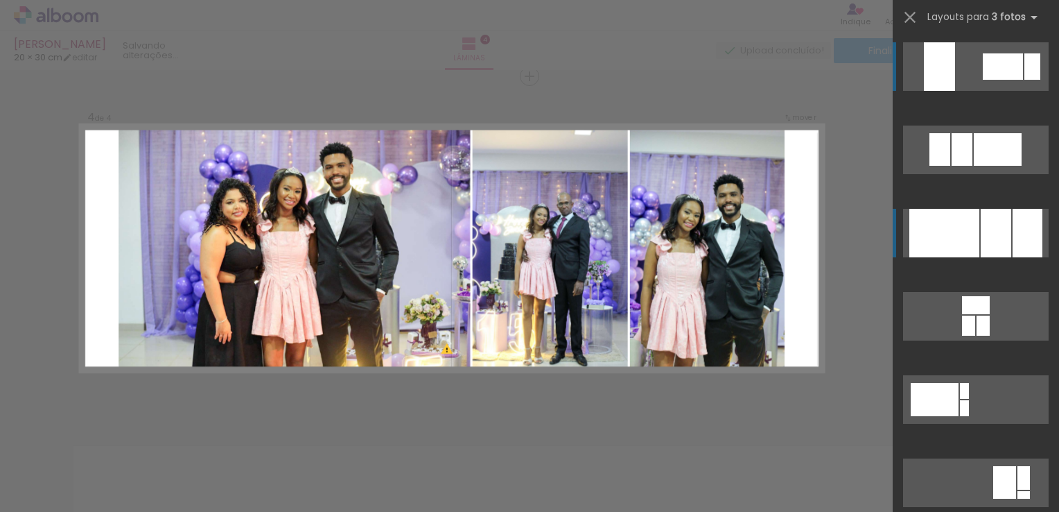
click at [1018, 234] on div at bounding box center [1028, 233] width 30 height 49
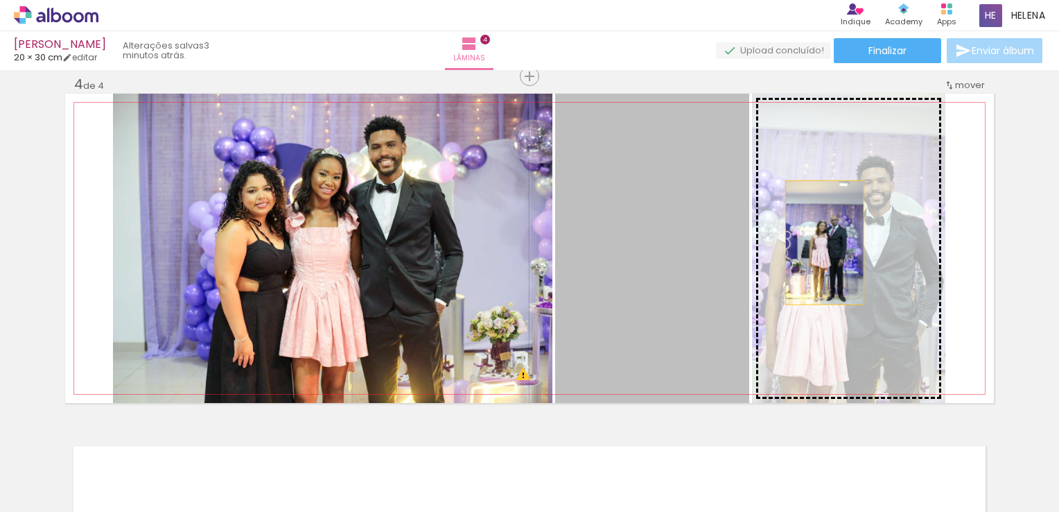
drag, startPoint x: 718, startPoint y: 259, endPoint x: 851, endPoint y: 237, distance: 134.3
click at [0, 0] on slot at bounding box center [0, 0] width 0 height 0
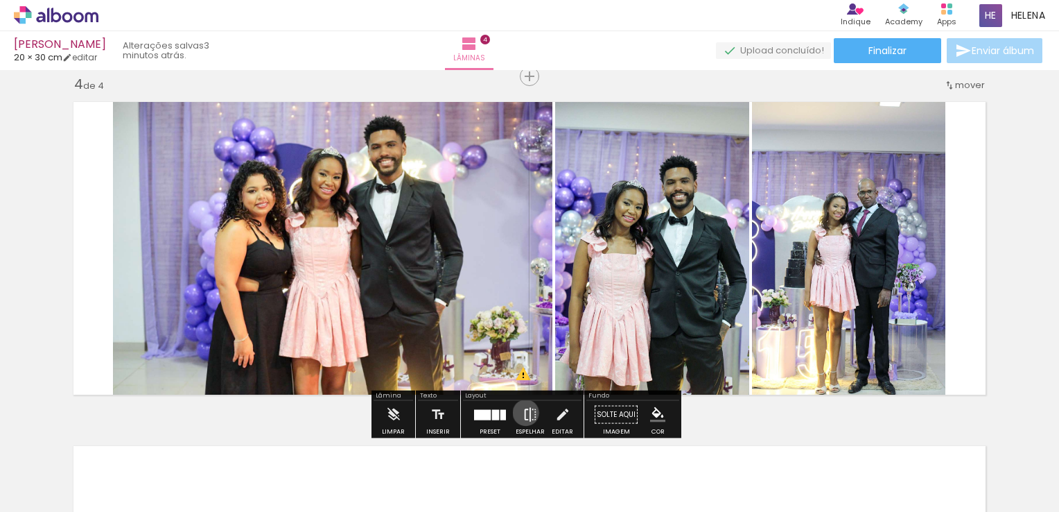
click at [523, 412] on iron-icon at bounding box center [530, 415] width 15 height 28
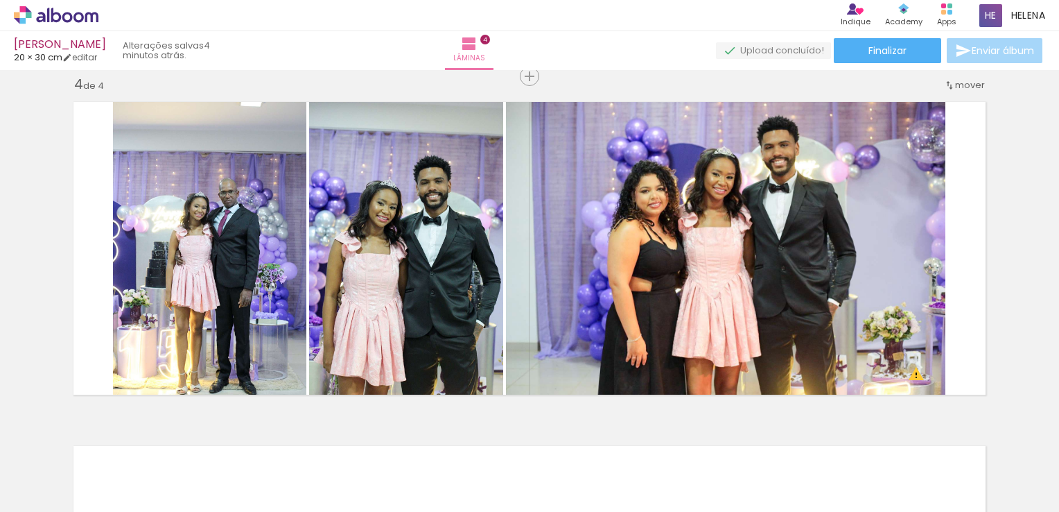
scroll to position [0, 0]
click at [291, 474] on div at bounding box center [294, 465] width 46 height 69
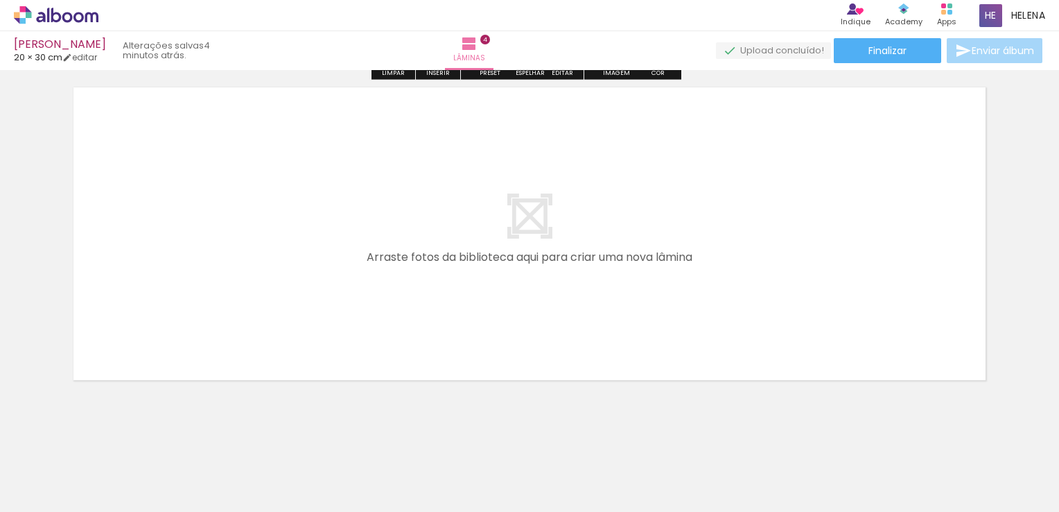
scroll to position [1418, 0]
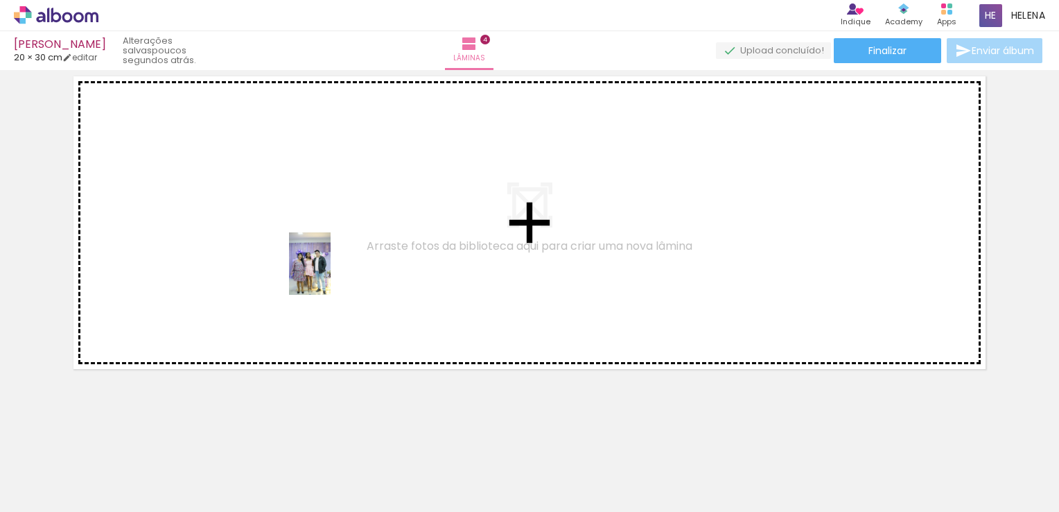
drag, startPoint x: 466, startPoint y: 489, endPoint x: 331, endPoint y: 274, distance: 253.9
click at [331, 274] on quentale-workspace at bounding box center [529, 256] width 1059 height 512
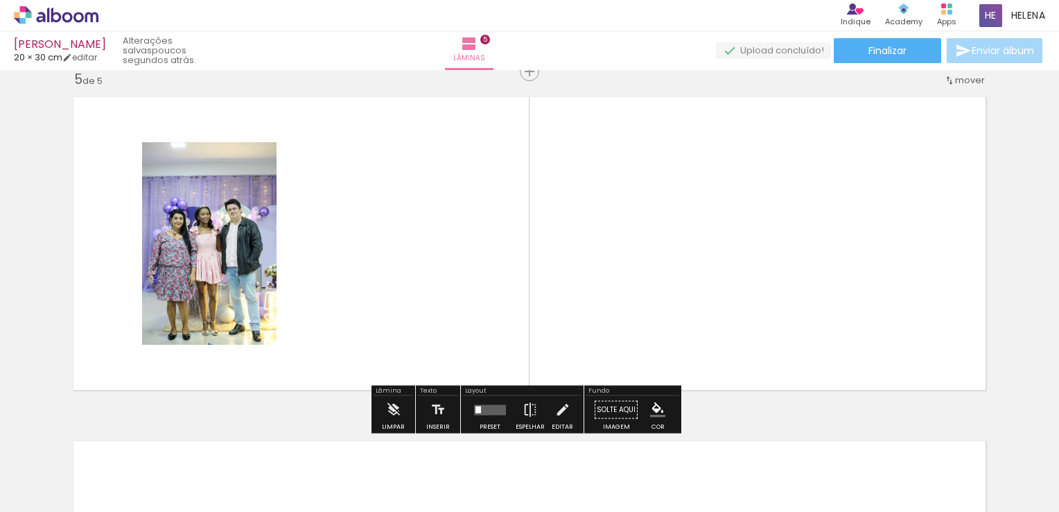
scroll to position [1392, 0]
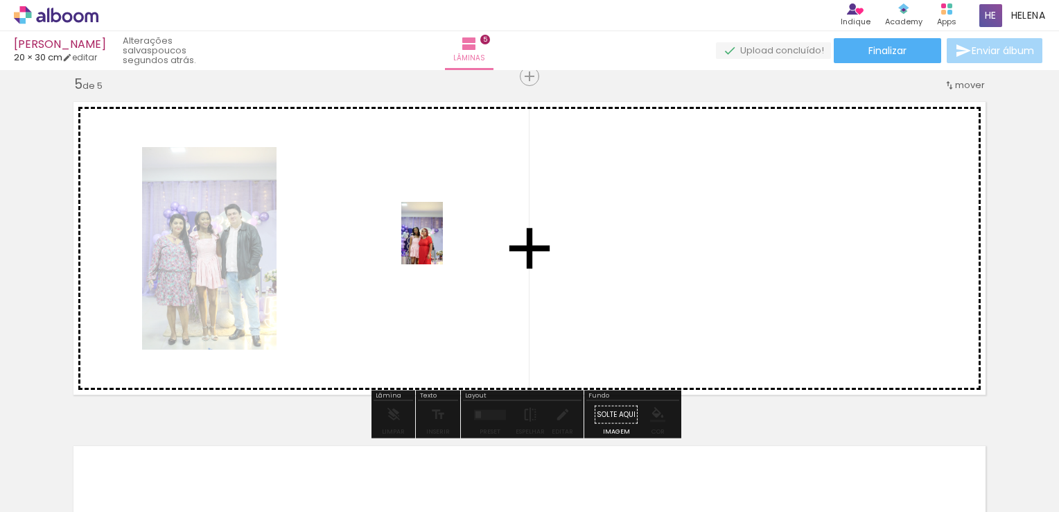
drag, startPoint x: 854, startPoint y: 476, endPoint x: 448, endPoint y: 257, distance: 461.6
click at [448, 257] on quentale-workspace at bounding box center [529, 256] width 1059 height 512
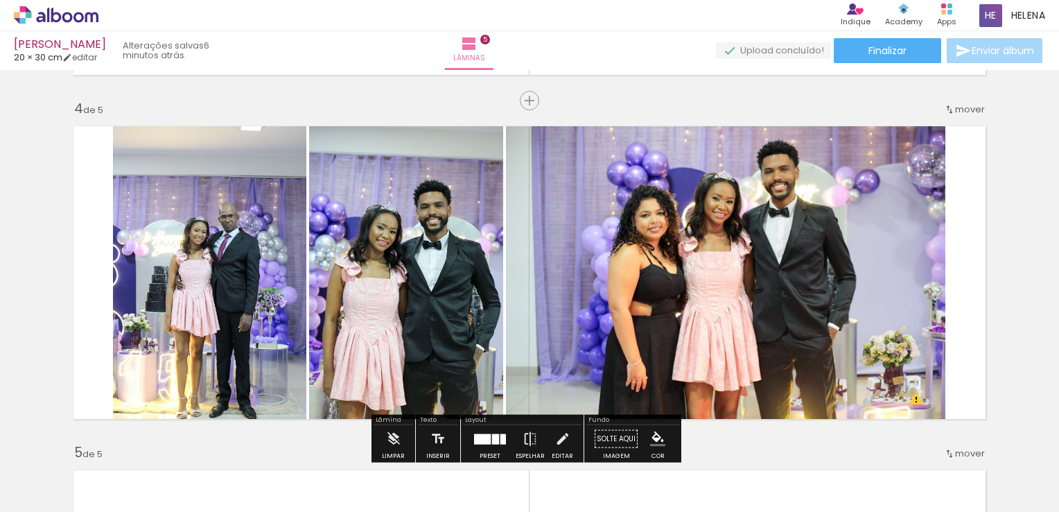
scroll to position [1046, 0]
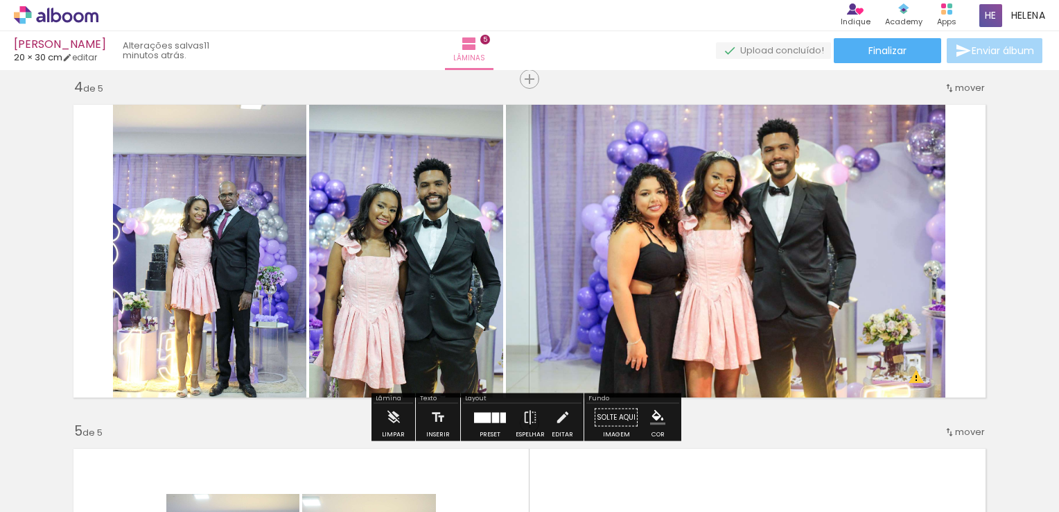
click at [1014, 237] on div "Inserir lâmina 1 de 5 Inserir lâmina 2 de 5 Inserir lâmina 3 de 5 Inserir lâmin…" at bounding box center [529, 61] width 1059 height 2064
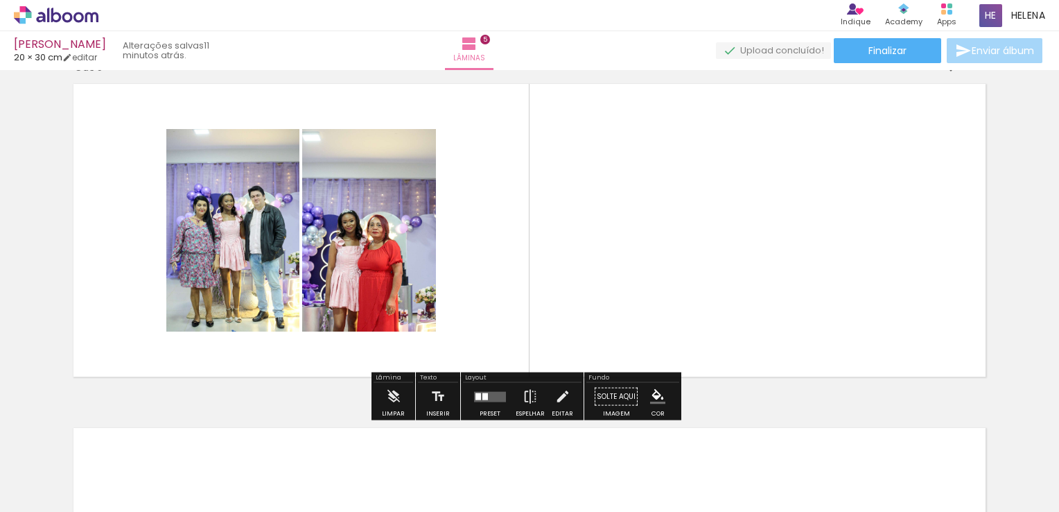
scroll to position [1392, 0]
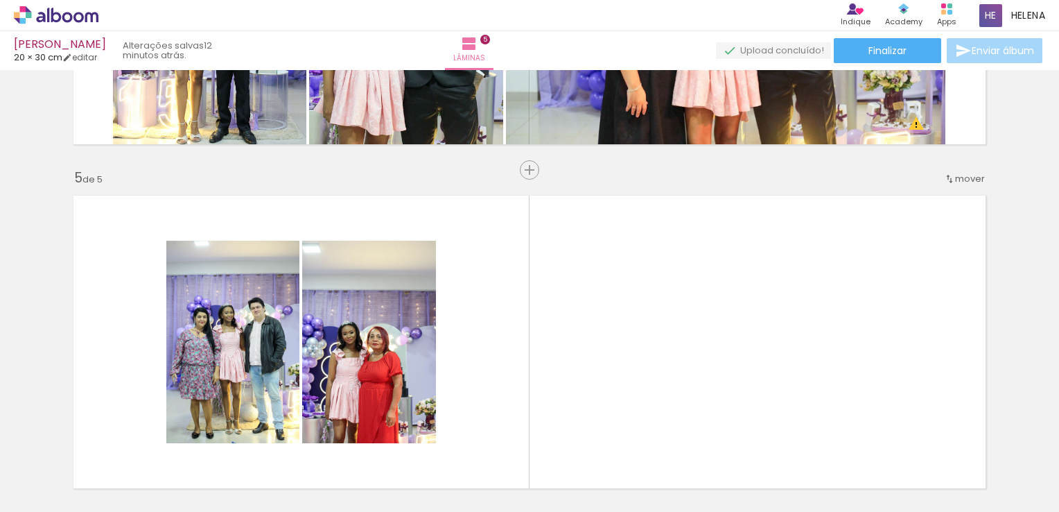
scroll to position [1323, 0]
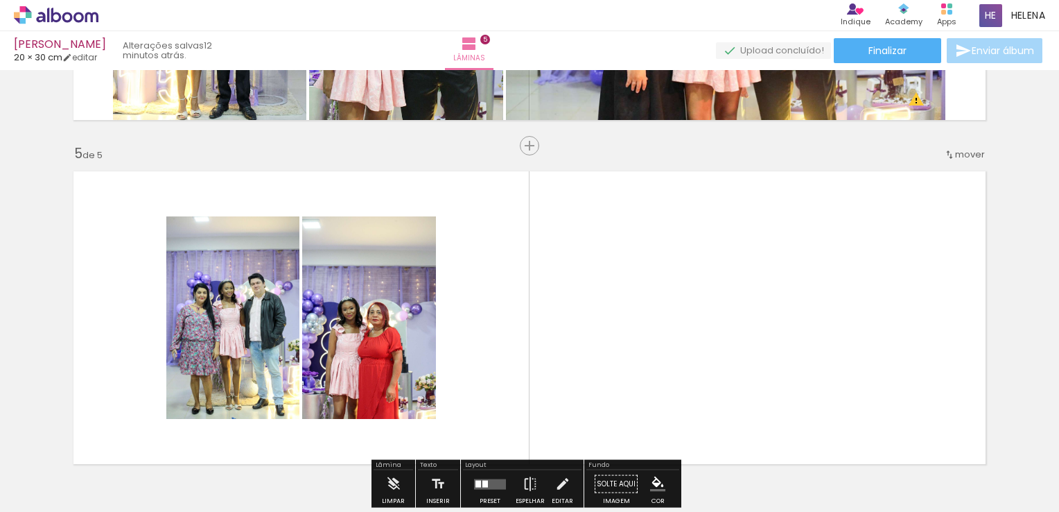
click at [544, 470] on div at bounding box center [527, 465] width 46 height 69
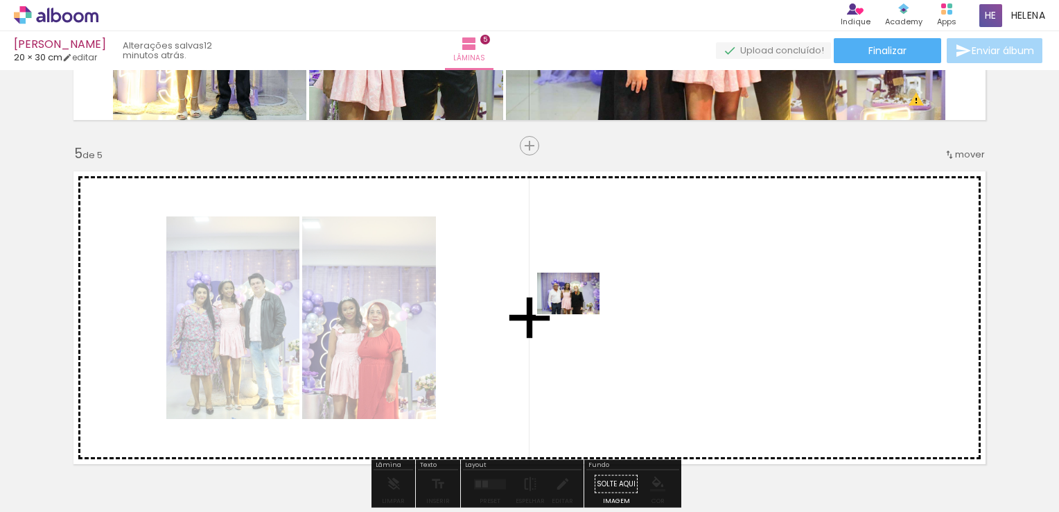
drag, startPoint x: 688, startPoint y: 473, endPoint x: 579, endPoint y: 314, distance: 192.5
click at [579, 314] on quentale-workspace at bounding box center [529, 256] width 1059 height 512
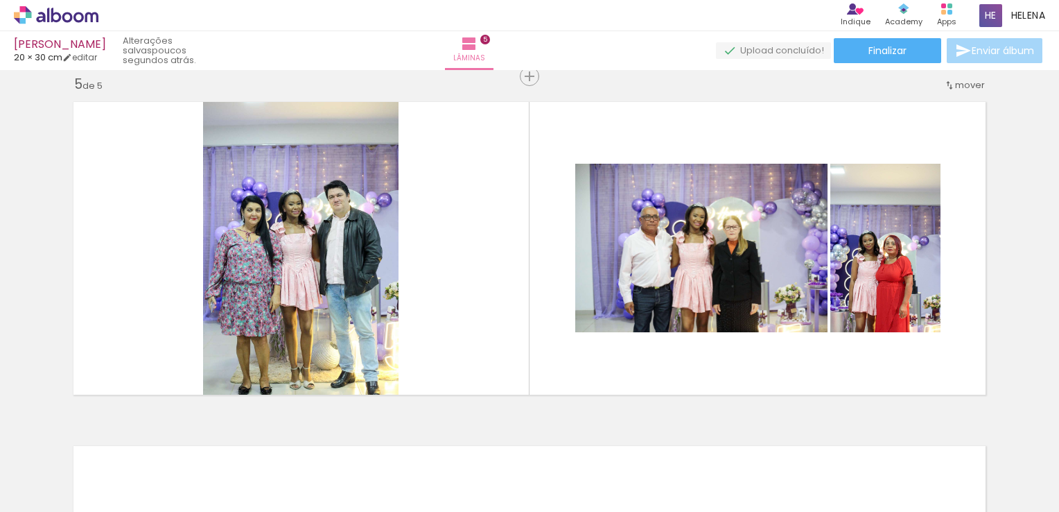
scroll to position [0, 288]
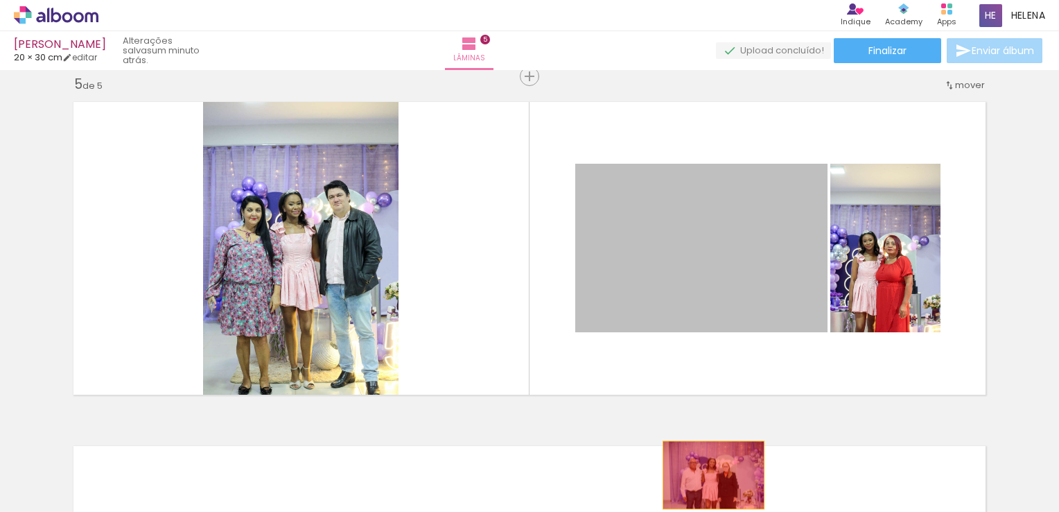
drag, startPoint x: 693, startPoint y: 261, endPoint x: 860, endPoint y: 332, distance: 180.8
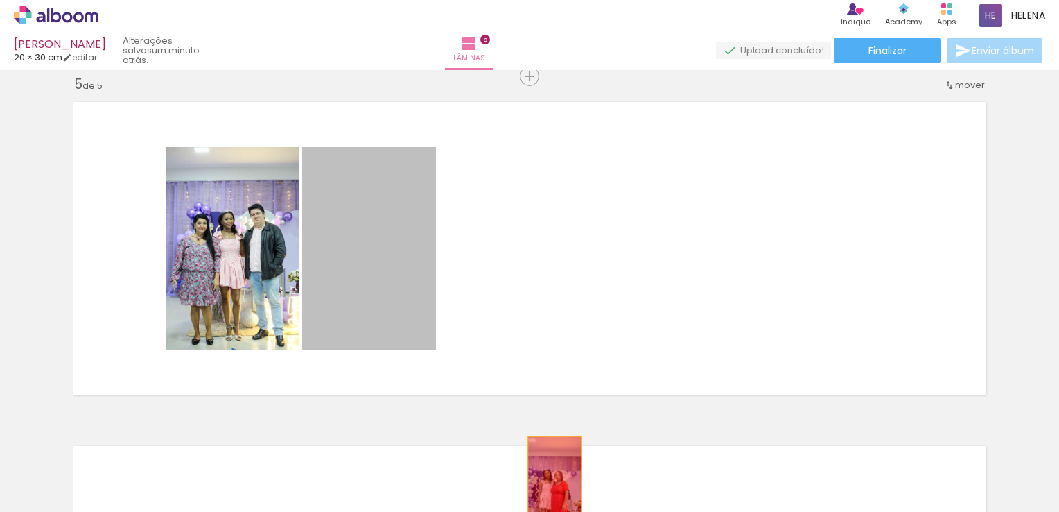
drag, startPoint x: 381, startPoint y: 272, endPoint x: 550, endPoint y: 476, distance: 264.5
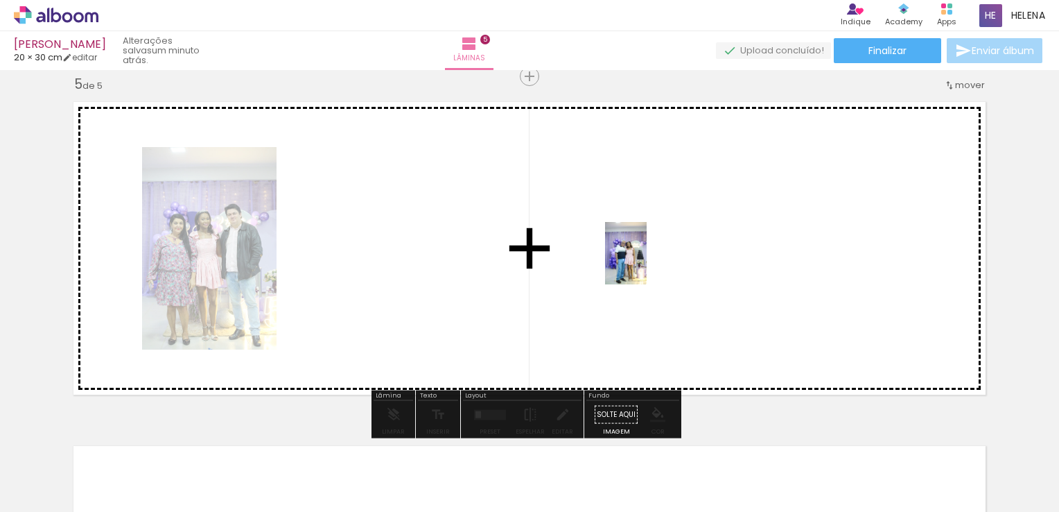
drag, startPoint x: 704, startPoint y: 472, endPoint x: 647, endPoint y: 263, distance: 216.3
click at [647, 263] on quentale-workspace at bounding box center [529, 256] width 1059 height 512
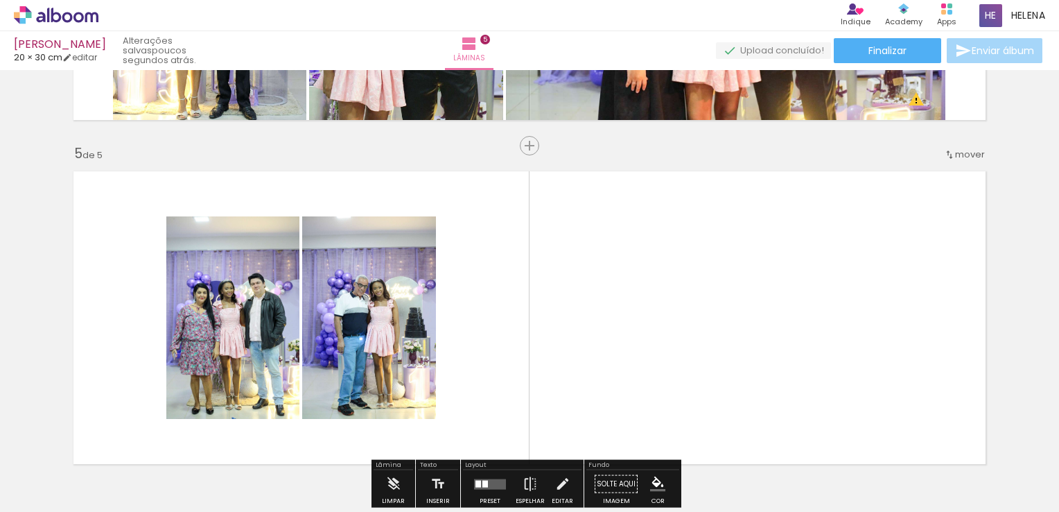
scroll to position [1392, 0]
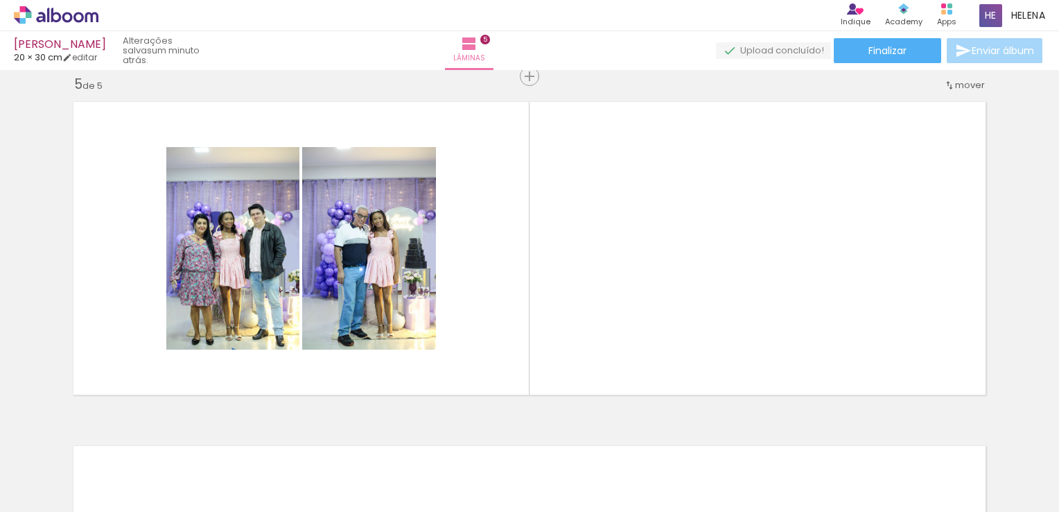
click at [1028, 467] on div at bounding box center [1016, 465] width 69 height 46
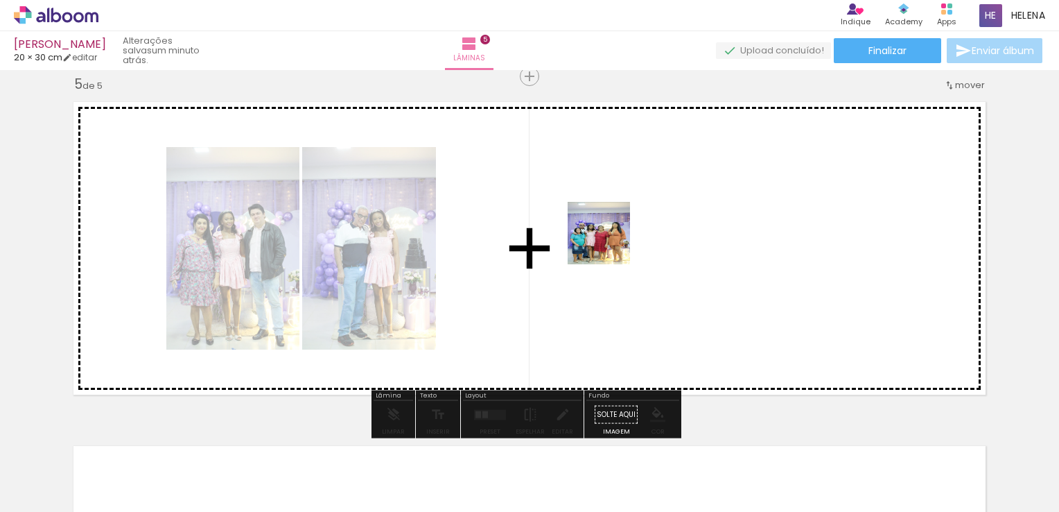
drag, startPoint x: 744, startPoint y: 474, endPoint x: 608, endPoint y: 241, distance: 269.1
click at [608, 241] on quentale-workspace at bounding box center [529, 256] width 1059 height 512
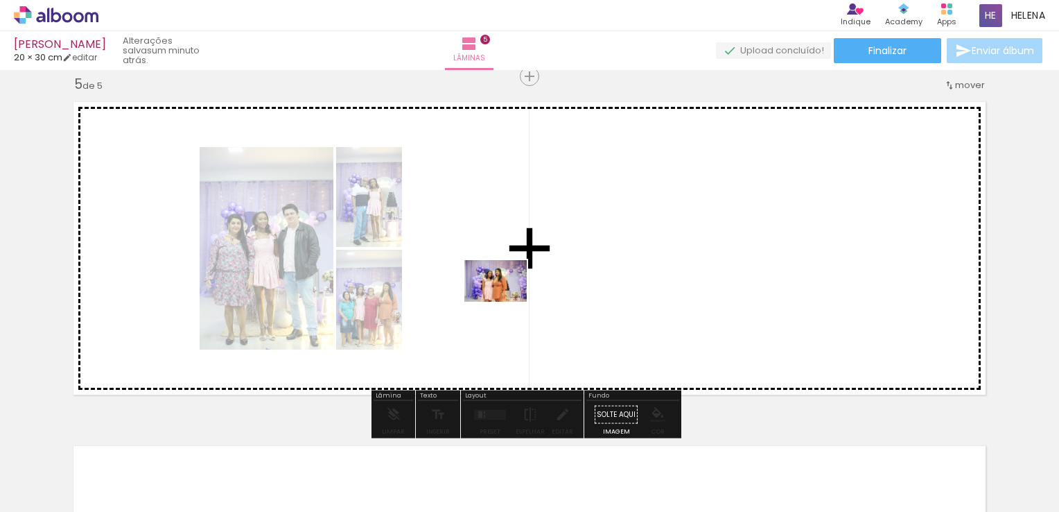
drag, startPoint x: 525, startPoint y: 478, endPoint x: 506, endPoint y: 301, distance: 178.5
click at [506, 301] on quentale-workspace at bounding box center [529, 256] width 1059 height 512
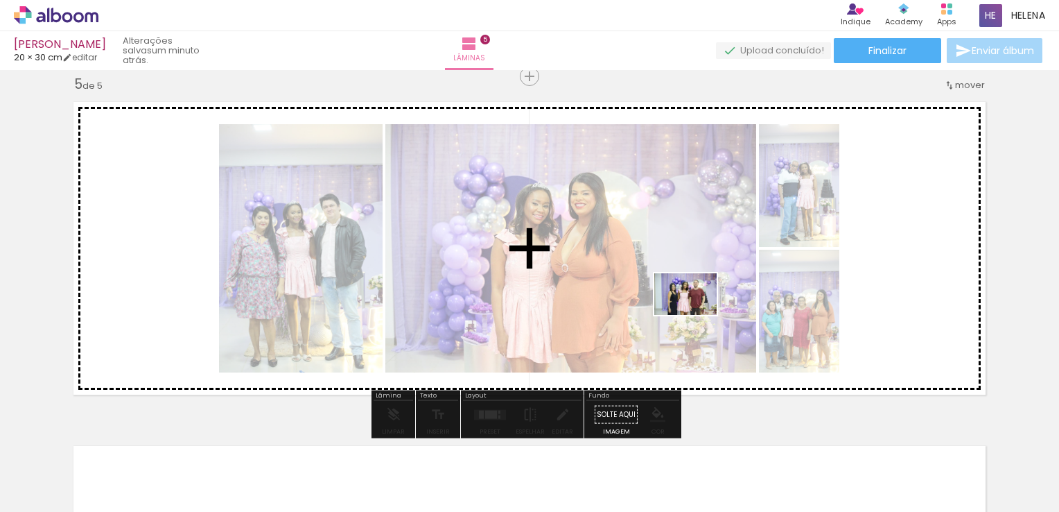
drag, startPoint x: 600, startPoint y: 476, endPoint x: 697, endPoint y: 315, distance: 188.5
click at [697, 315] on quentale-workspace at bounding box center [529, 256] width 1059 height 512
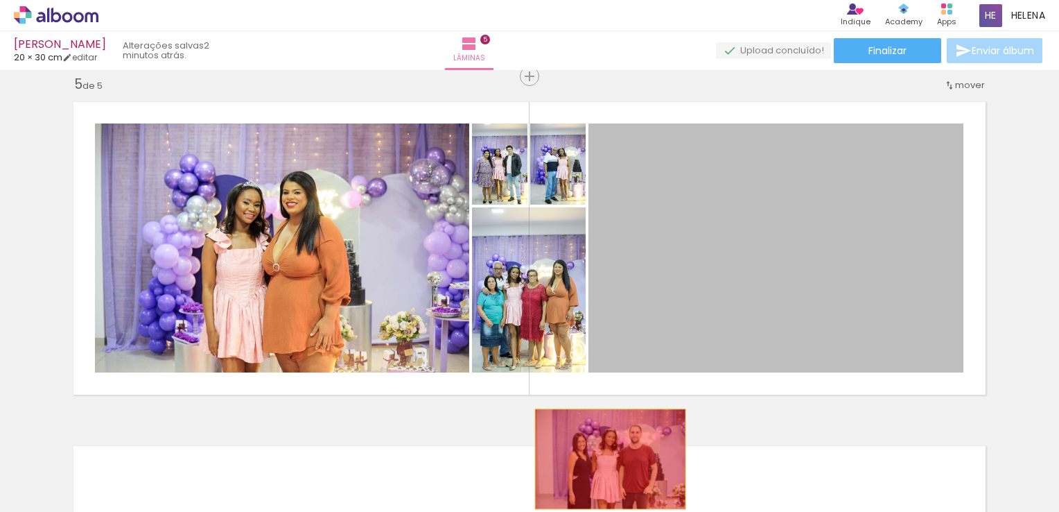
drag, startPoint x: 765, startPoint y: 250, endPoint x: 570, endPoint y: 478, distance: 301.0
click at [605, 474] on div at bounding box center [591, 465] width 69 height 46
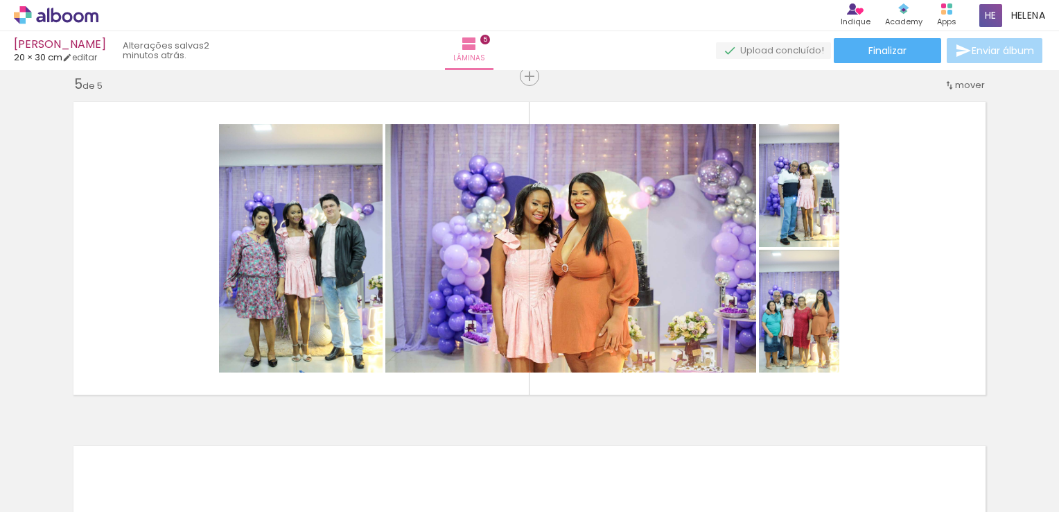
scroll to position [0, 266]
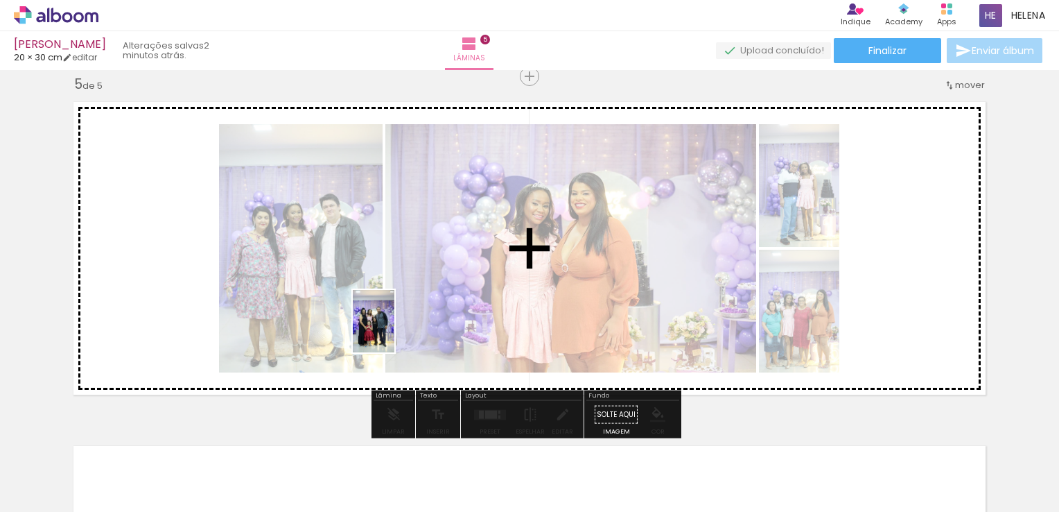
drag, startPoint x: 253, startPoint y: 474, endPoint x: 395, endPoint y: 331, distance: 201.0
click at [395, 331] on quentale-workspace at bounding box center [529, 256] width 1059 height 512
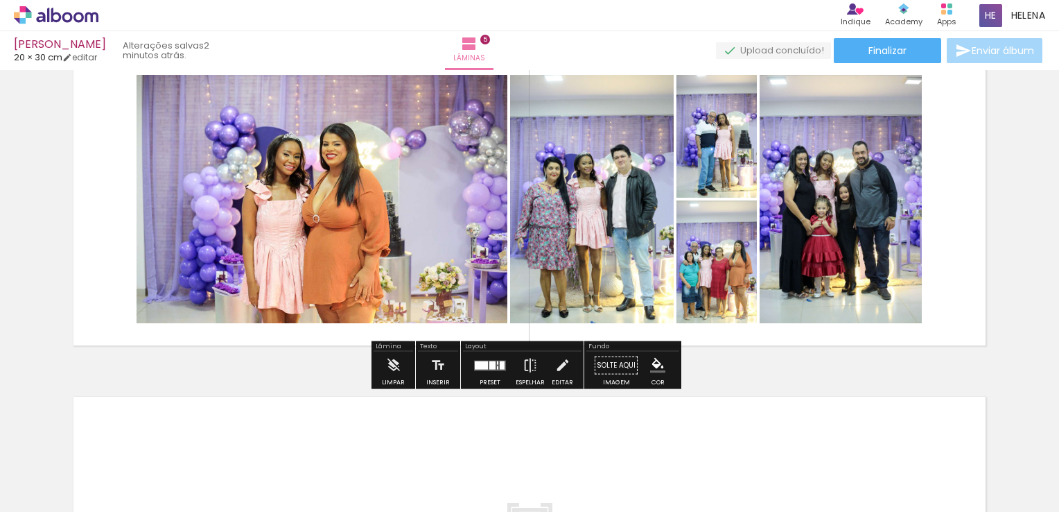
scroll to position [1462, 0]
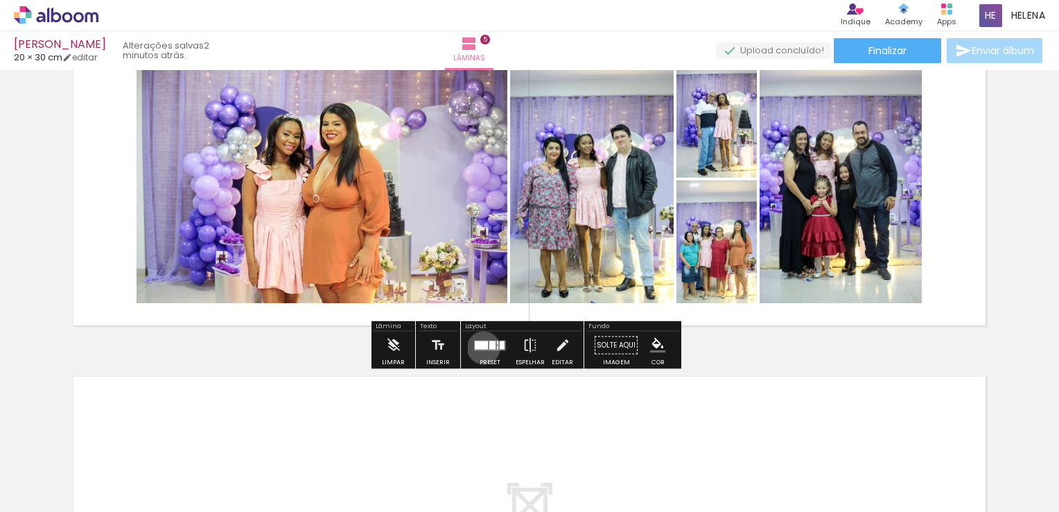
click at [480, 347] on div at bounding box center [481, 344] width 13 height 8
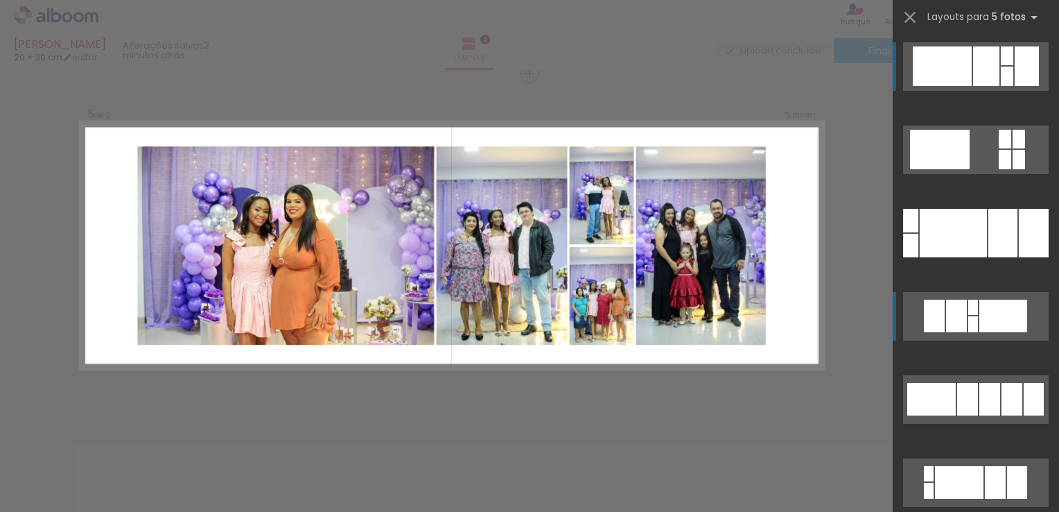
scroll to position [1392, 0]
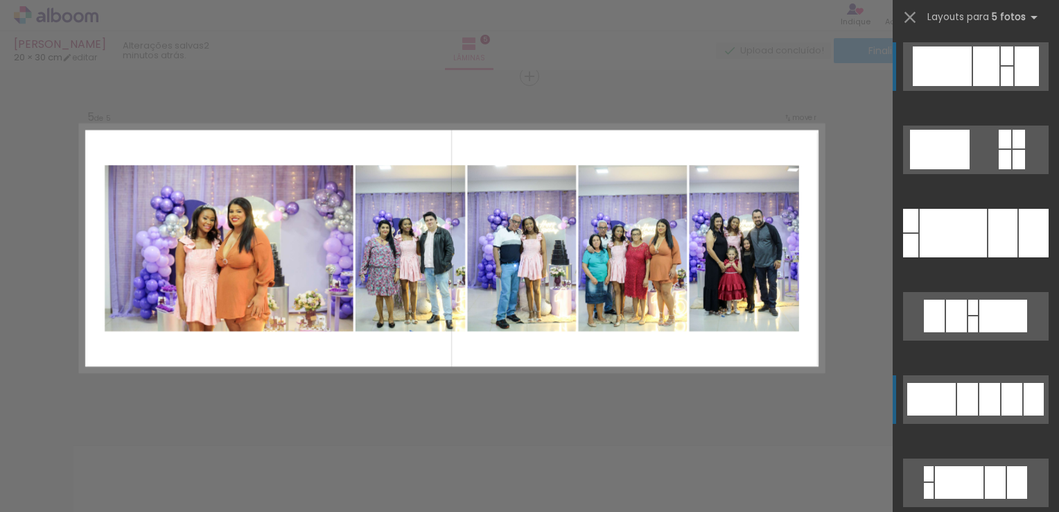
click at [1009, 404] on div at bounding box center [1012, 399] width 21 height 33
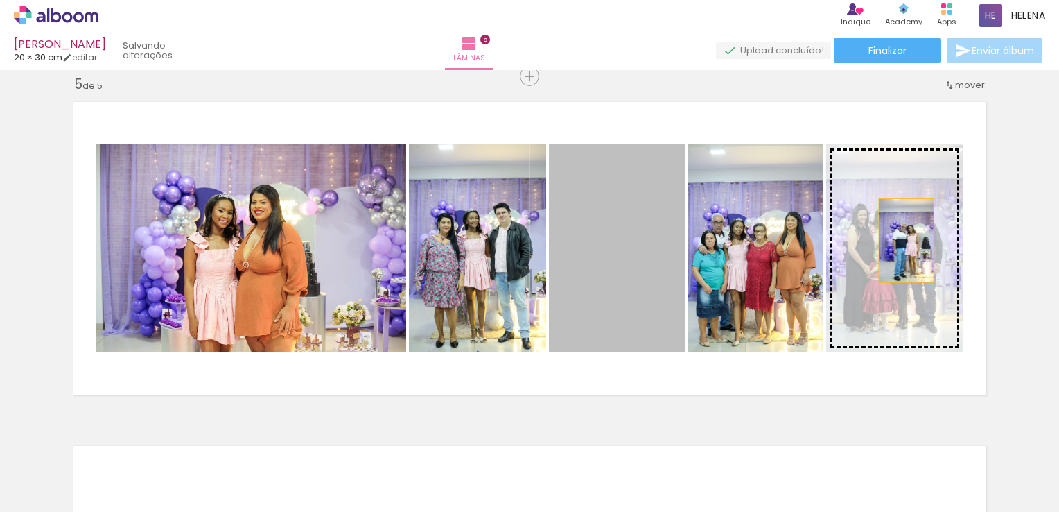
drag, startPoint x: 621, startPoint y: 254, endPoint x: 901, endPoint y: 240, distance: 280.5
click at [0, 0] on slot at bounding box center [0, 0] width 0 height 0
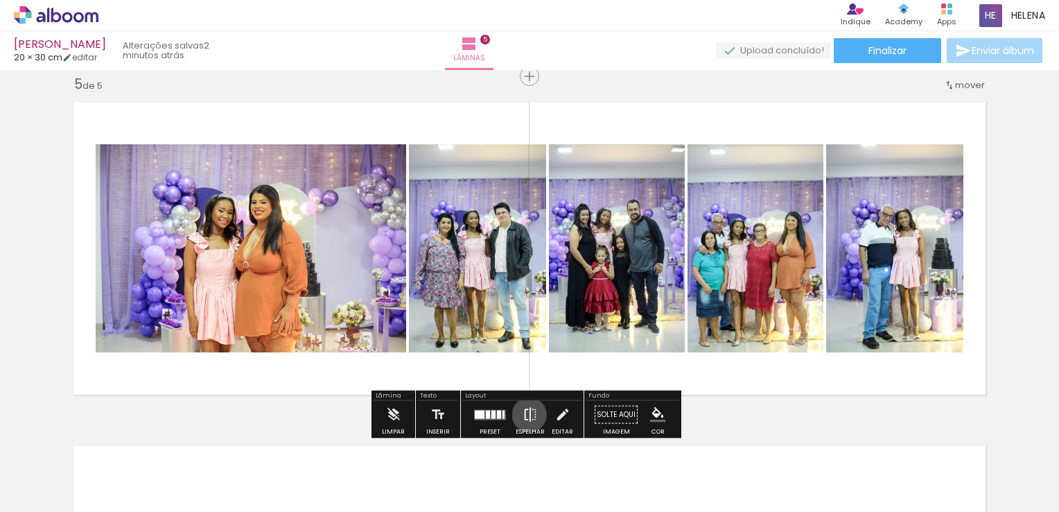
click at [526, 414] on iron-icon at bounding box center [530, 415] width 15 height 28
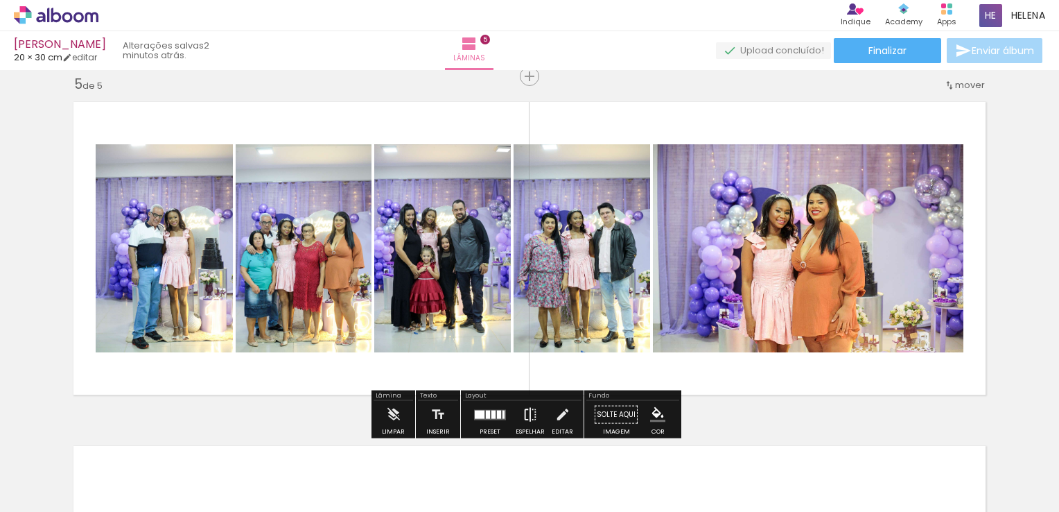
click at [524, 415] on iron-icon at bounding box center [530, 415] width 15 height 28
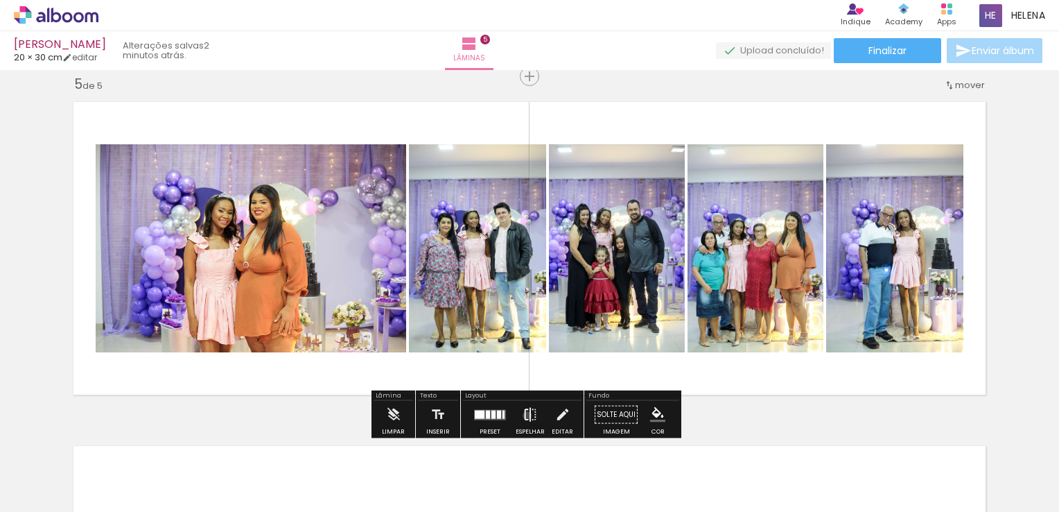
click at [524, 415] on iron-icon at bounding box center [530, 415] width 15 height 28
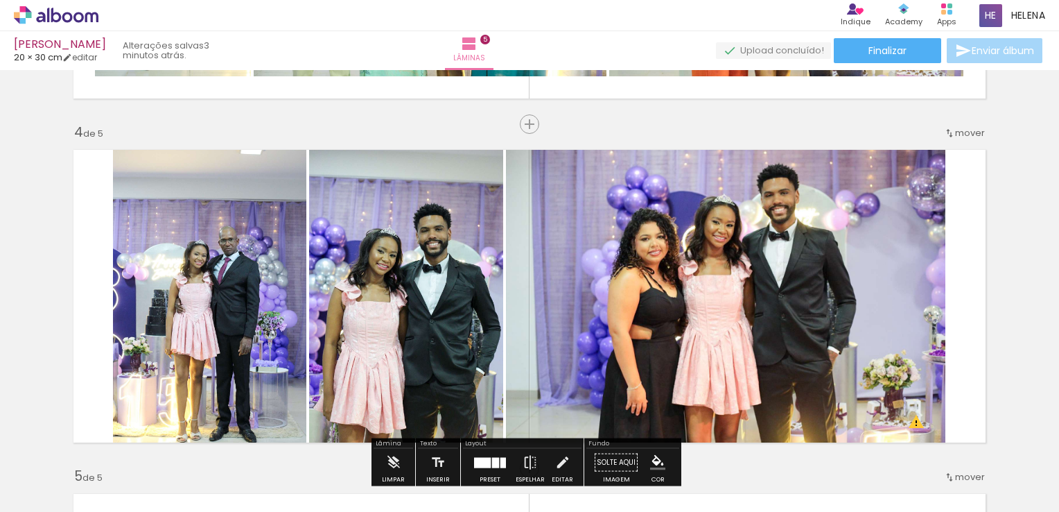
scroll to position [1184, 0]
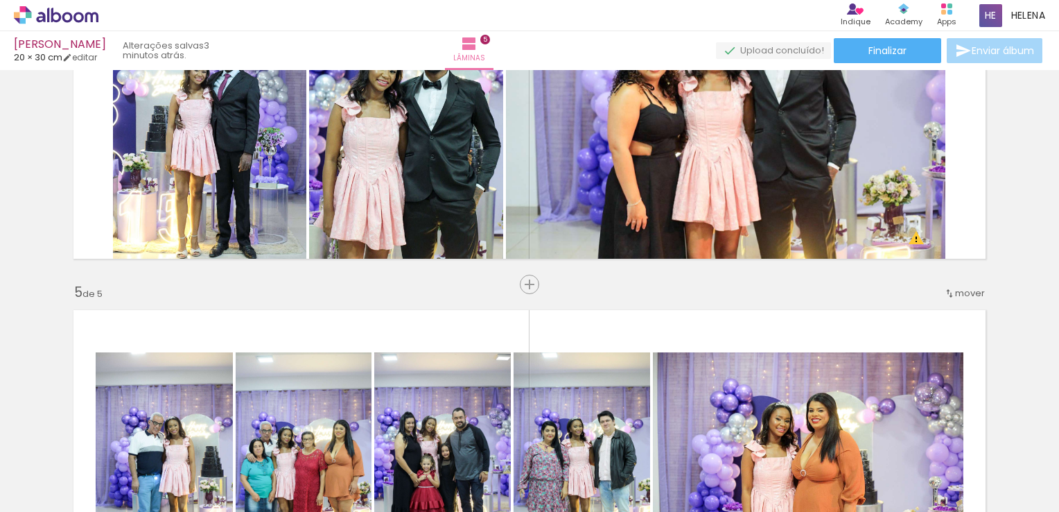
click at [957, 295] on span "mover" at bounding box center [970, 292] width 30 height 13
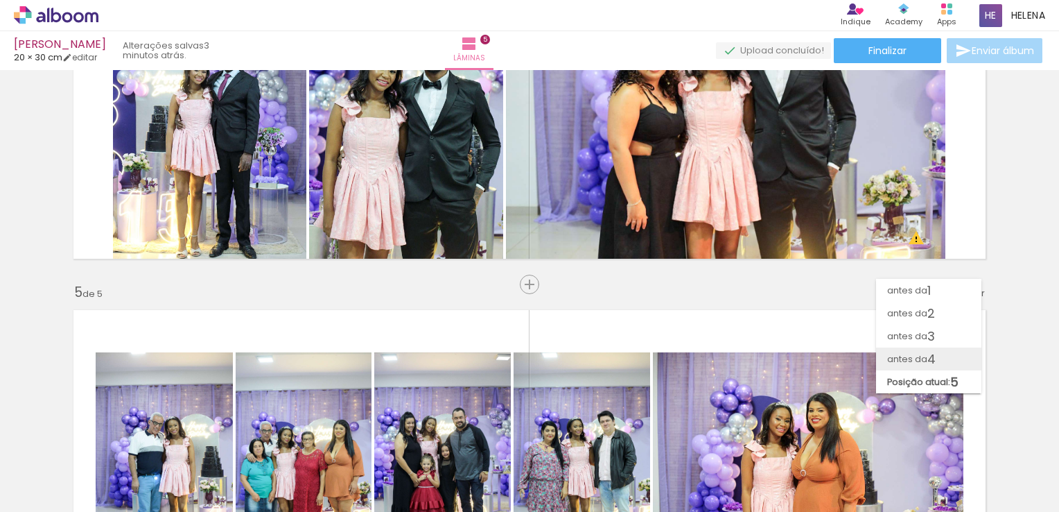
click at [914, 355] on span "antes da" at bounding box center [907, 358] width 40 height 23
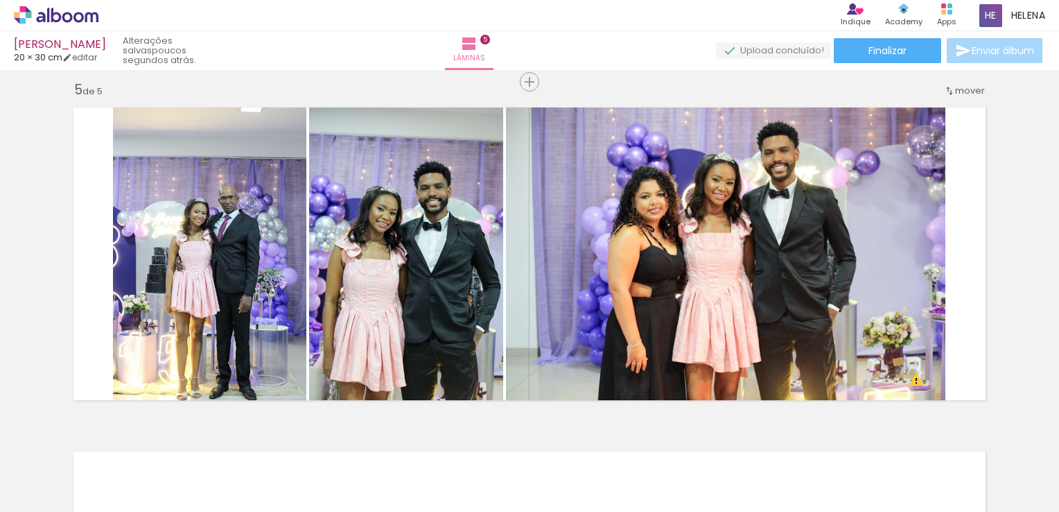
scroll to position [0, 1437]
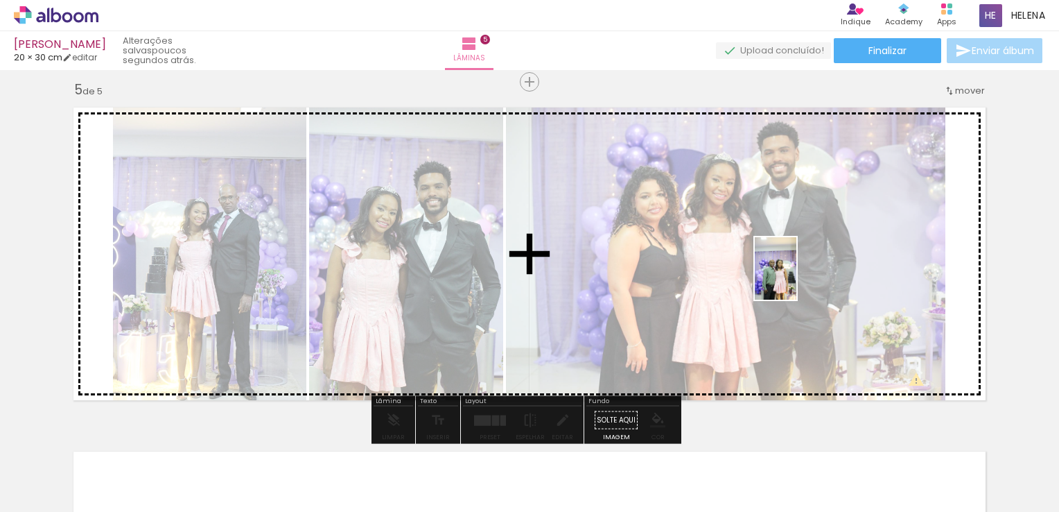
drag, startPoint x: 899, startPoint y: 491, endPoint x: 797, endPoint y: 278, distance: 236.0
click at [797, 278] on quentale-workspace at bounding box center [529, 256] width 1059 height 512
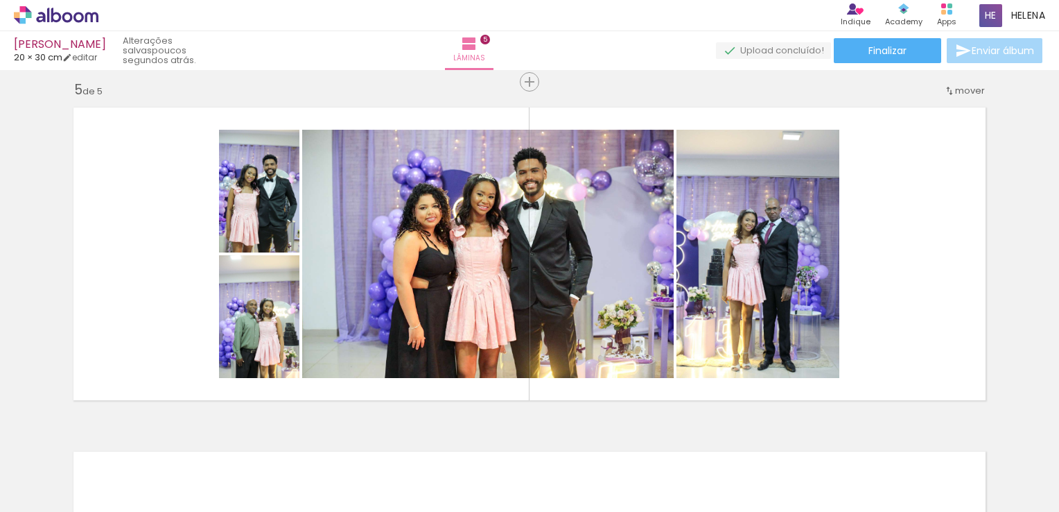
scroll to position [0, 1814]
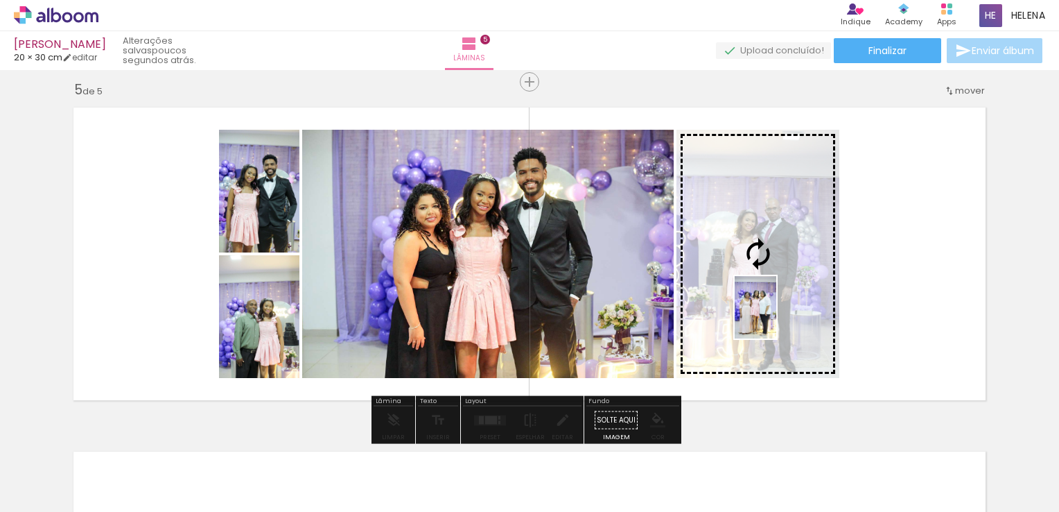
drag, startPoint x: 829, startPoint y: 459, endPoint x: 777, endPoint y: 318, distance: 150.9
click at [777, 318] on quentale-workspace at bounding box center [529, 256] width 1059 height 512
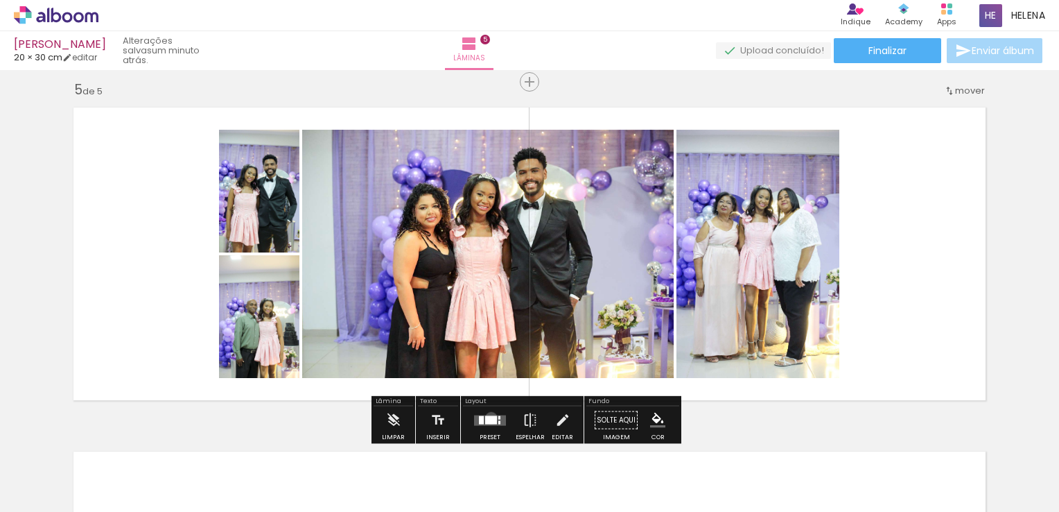
click at [488, 417] on div at bounding box center [491, 419] width 12 height 8
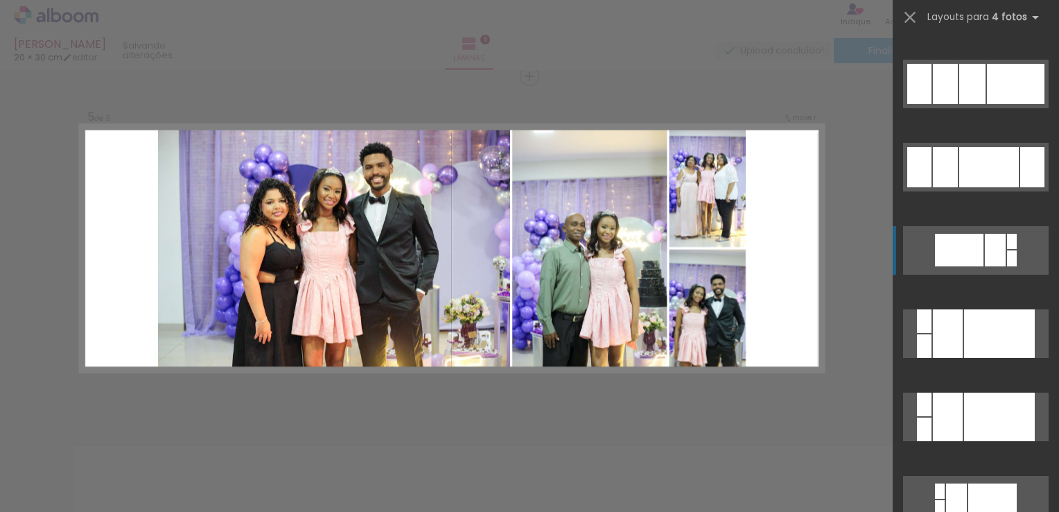
scroll to position [832, 0]
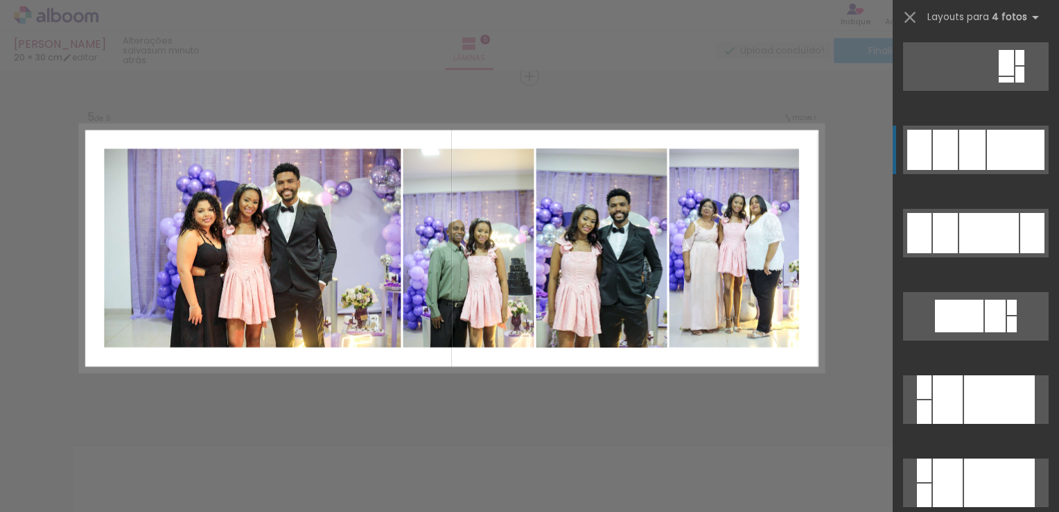
click at [965, 155] on div at bounding box center [973, 150] width 26 height 40
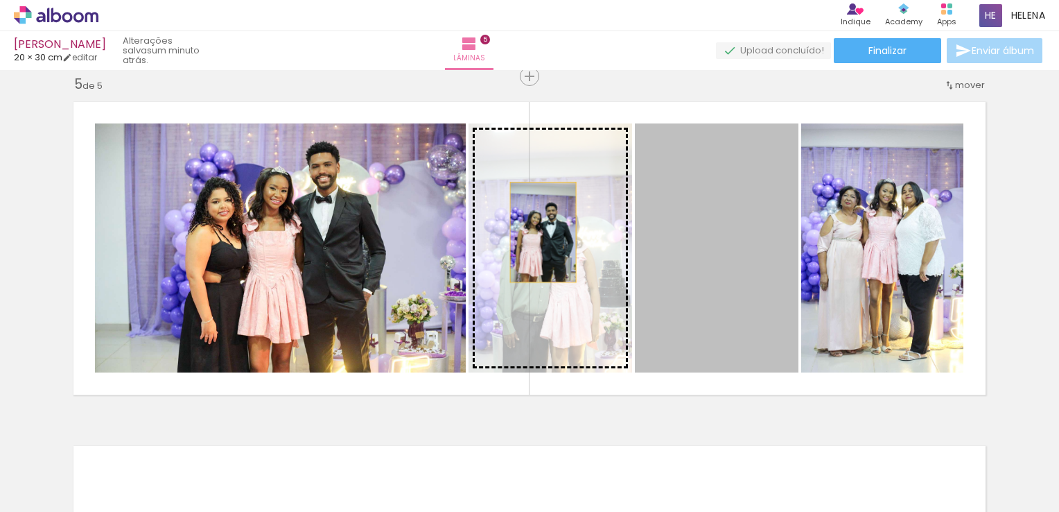
drag, startPoint x: 734, startPoint y: 220, endPoint x: 538, endPoint y: 232, distance: 195.9
click at [0, 0] on slot at bounding box center [0, 0] width 0 height 0
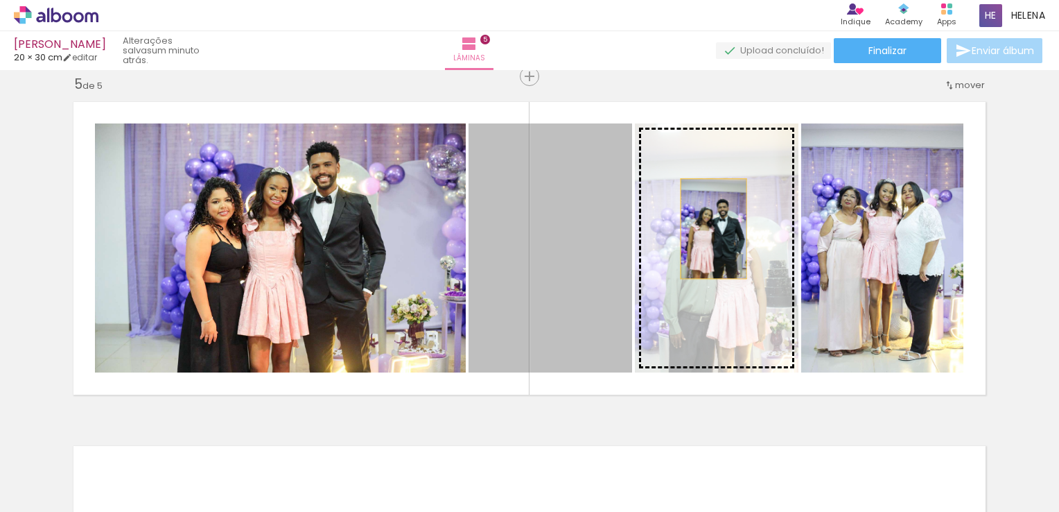
drag, startPoint x: 545, startPoint y: 240, endPoint x: 713, endPoint y: 227, distance: 168.3
click at [0, 0] on slot at bounding box center [0, 0] width 0 height 0
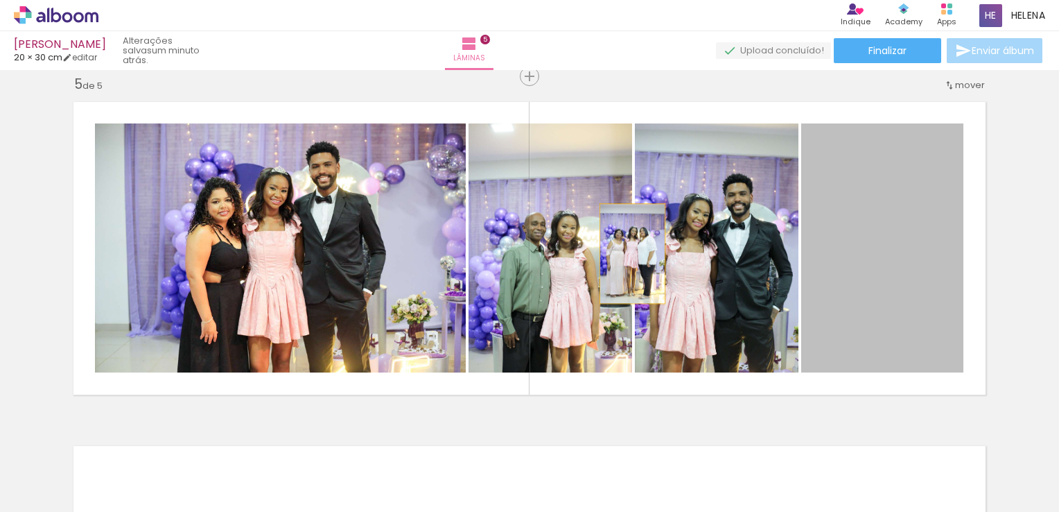
drag, startPoint x: 869, startPoint y: 245, endPoint x: 566, endPoint y: 241, distance: 303.0
click at [0, 0] on slot at bounding box center [0, 0] width 0 height 0
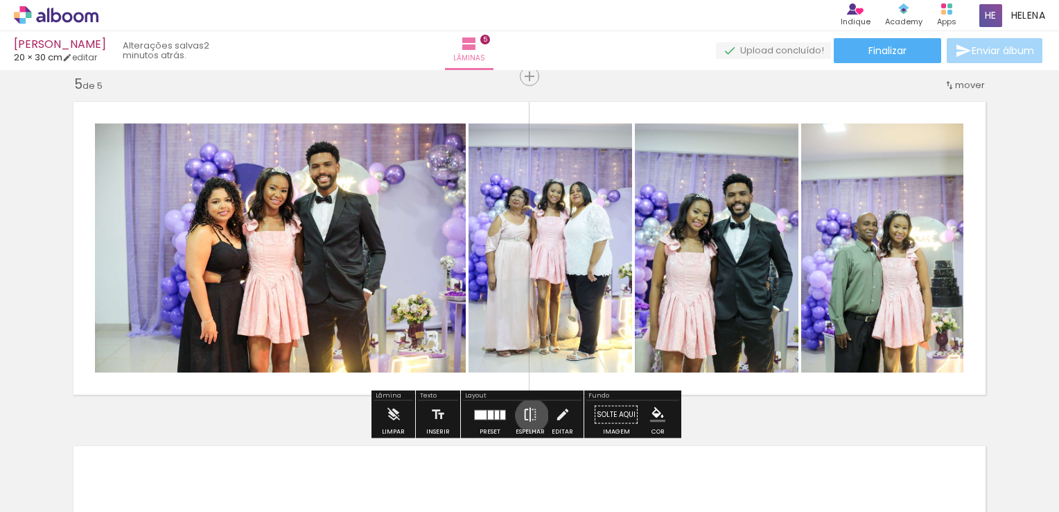
click at [529, 415] on iron-icon at bounding box center [530, 415] width 15 height 28
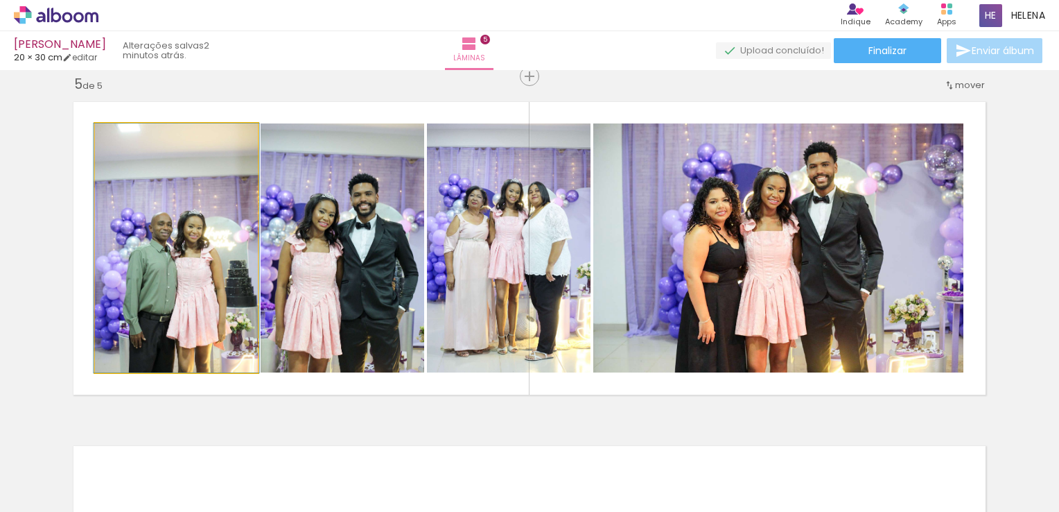
click at [191, 248] on quentale-photo at bounding box center [176, 247] width 163 height 249
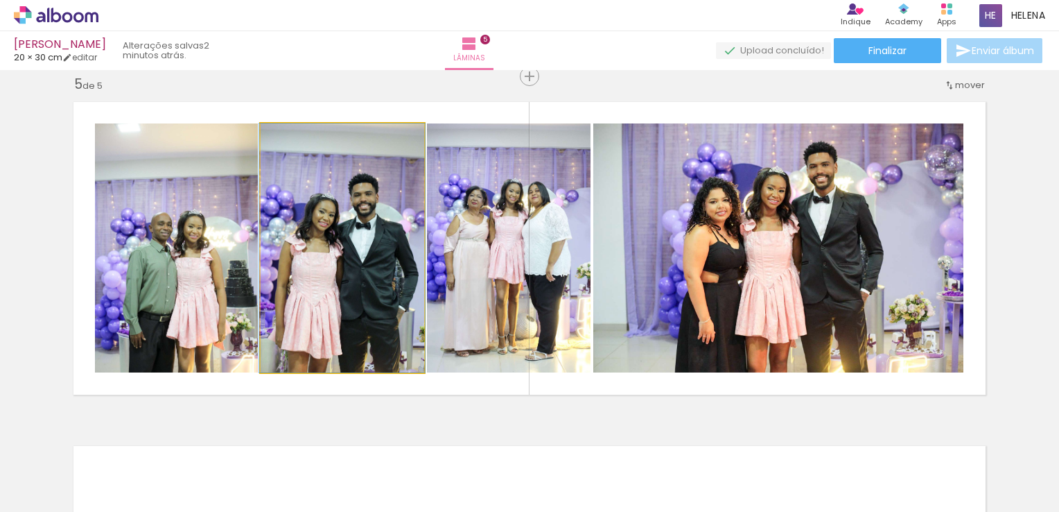
click at [329, 248] on quentale-photo at bounding box center [343, 247] width 164 height 249
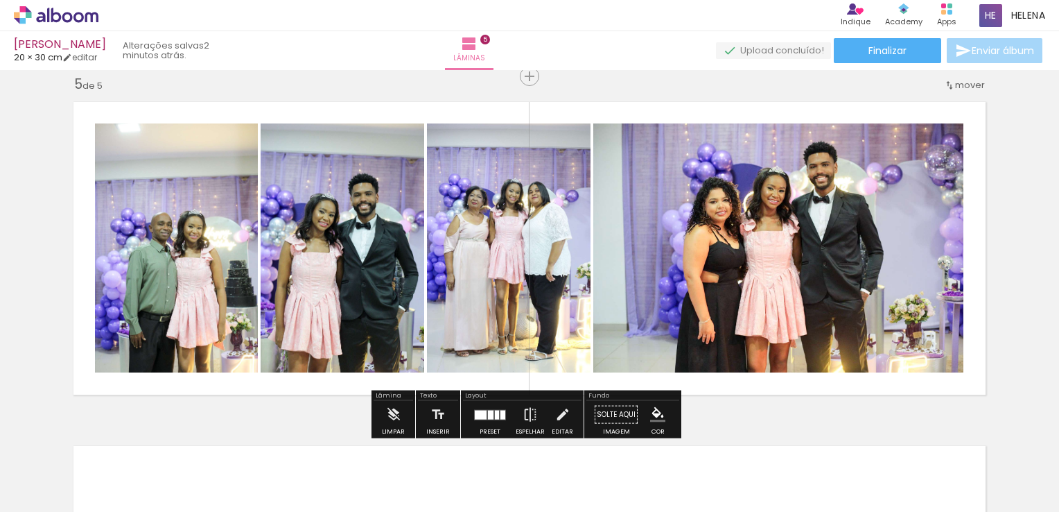
click at [467, 233] on quentale-photo at bounding box center [509, 247] width 164 height 249
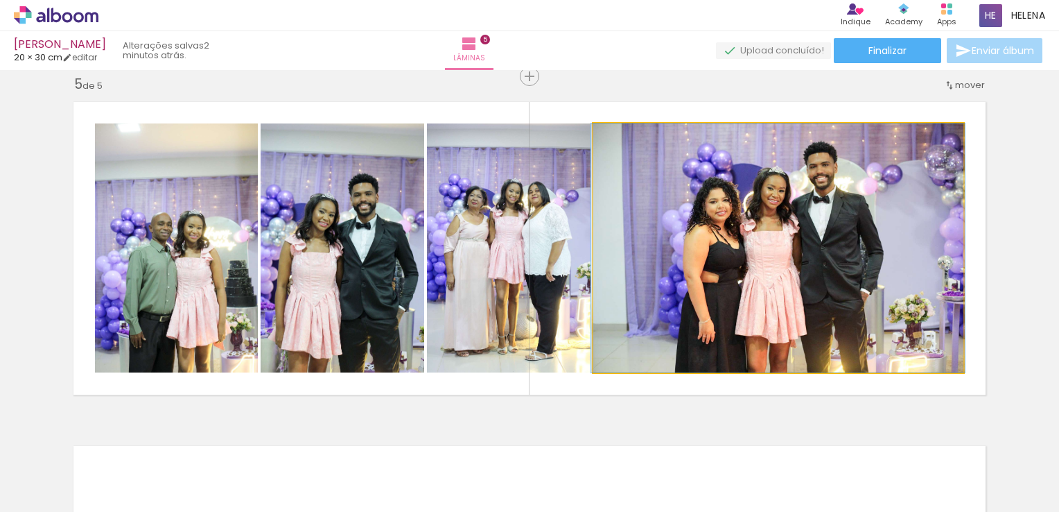
click at [747, 232] on quentale-photo at bounding box center [779, 247] width 370 height 249
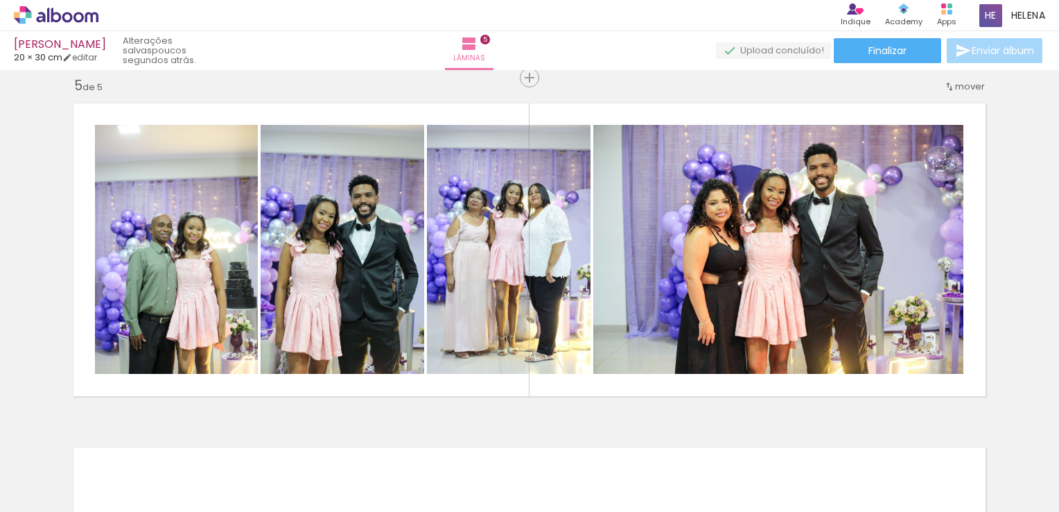
scroll to position [1392, 0]
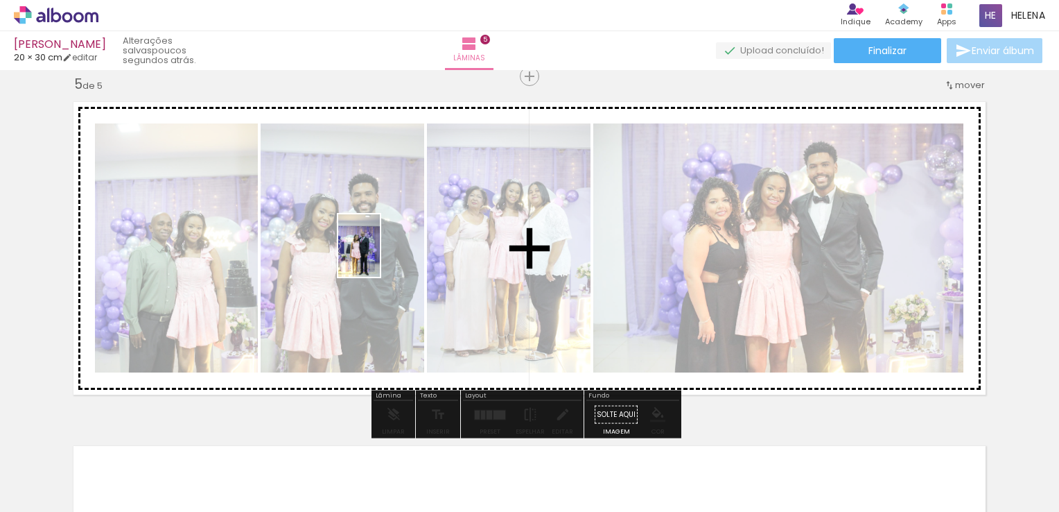
drag, startPoint x: 432, startPoint y: 476, endPoint x: 380, endPoint y: 256, distance: 225.9
click at [380, 256] on quentale-workspace at bounding box center [529, 256] width 1059 height 512
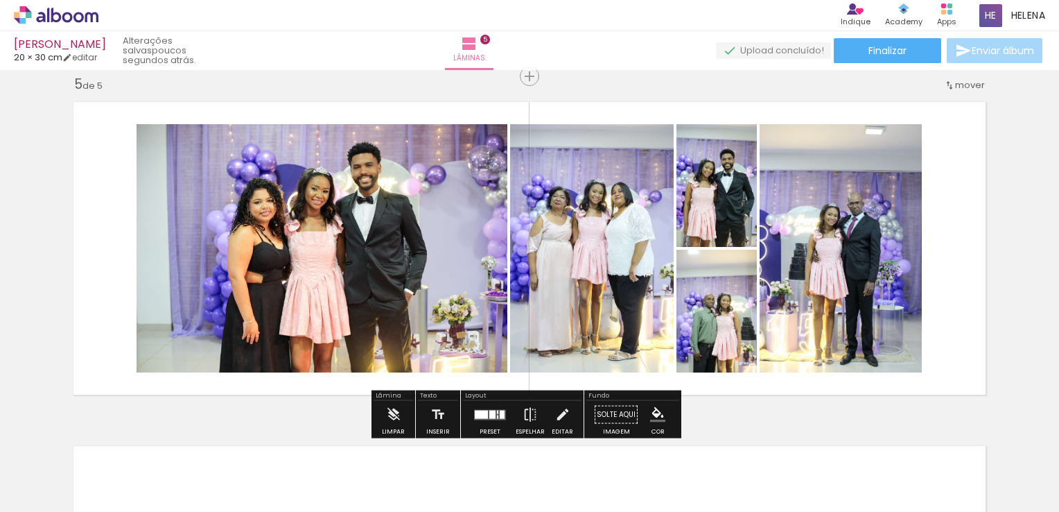
click at [491, 413] on div at bounding box center [493, 414] width 6 height 8
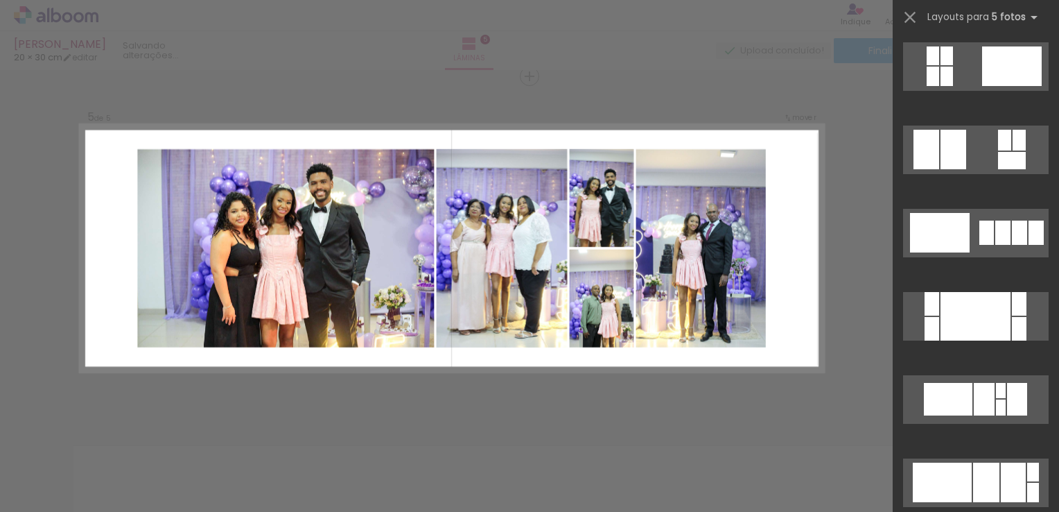
scroll to position [0, 0]
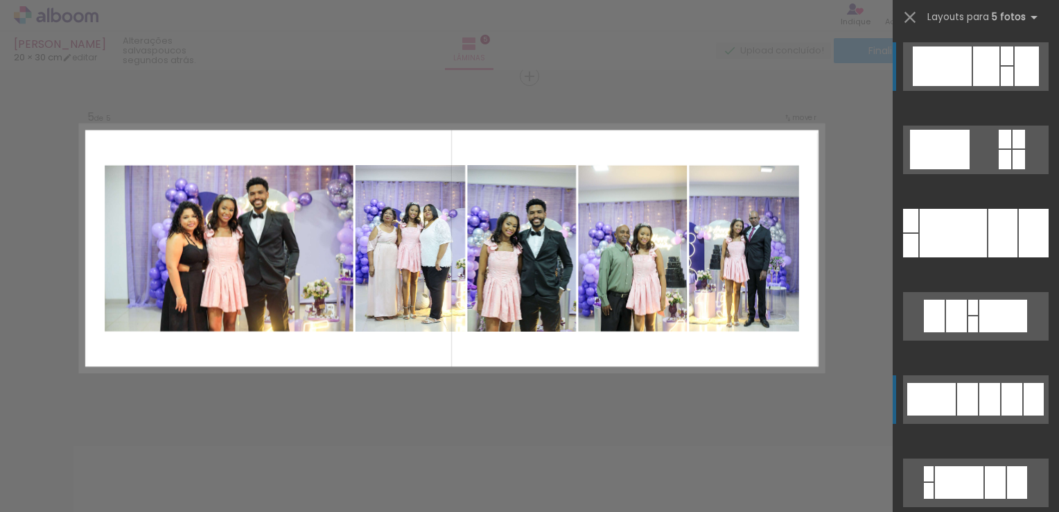
click at [1007, 401] on div at bounding box center [1012, 399] width 21 height 33
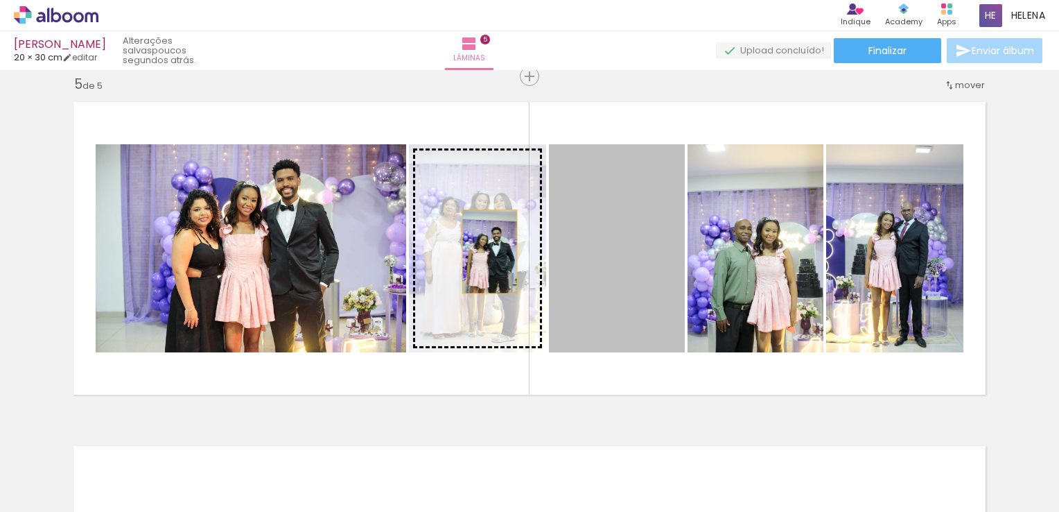
drag, startPoint x: 630, startPoint y: 260, endPoint x: 485, endPoint y: 251, distance: 145.9
click at [0, 0] on slot at bounding box center [0, 0] width 0 height 0
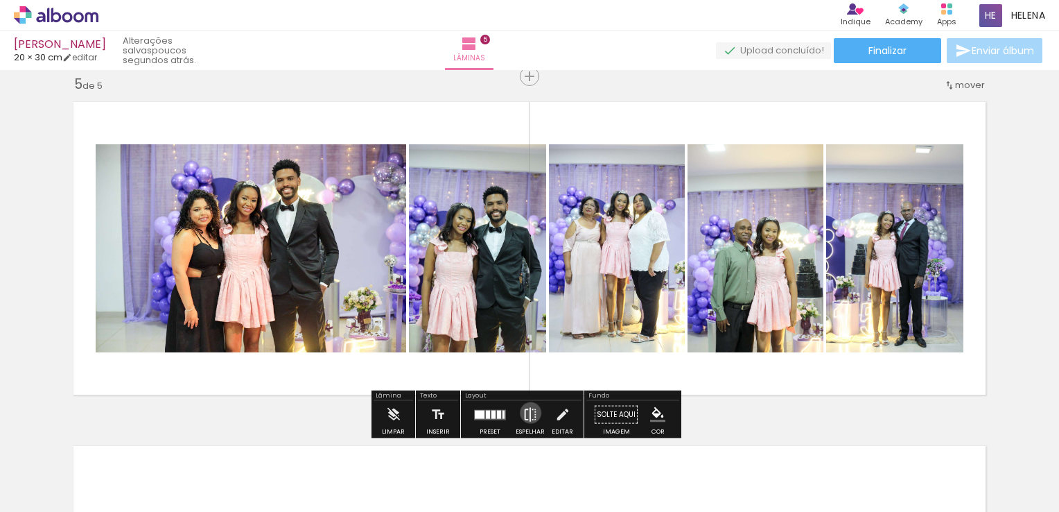
click at [528, 412] on iron-icon at bounding box center [530, 415] width 15 height 28
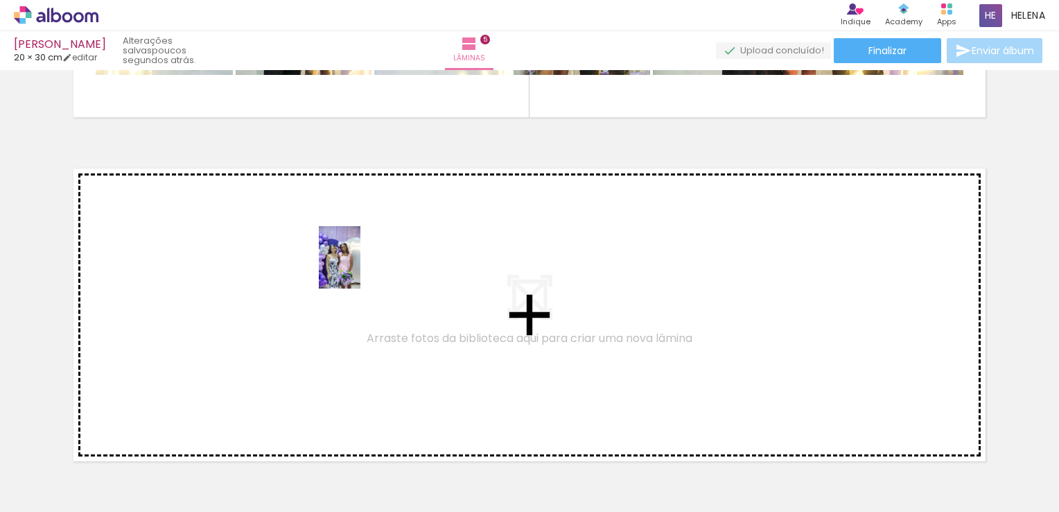
drag, startPoint x: 300, startPoint y: 467, endPoint x: 361, endPoint y: 268, distance: 208.8
click at [361, 268] on quentale-workspace at bounding box center [529, 256] width 1059 height 512
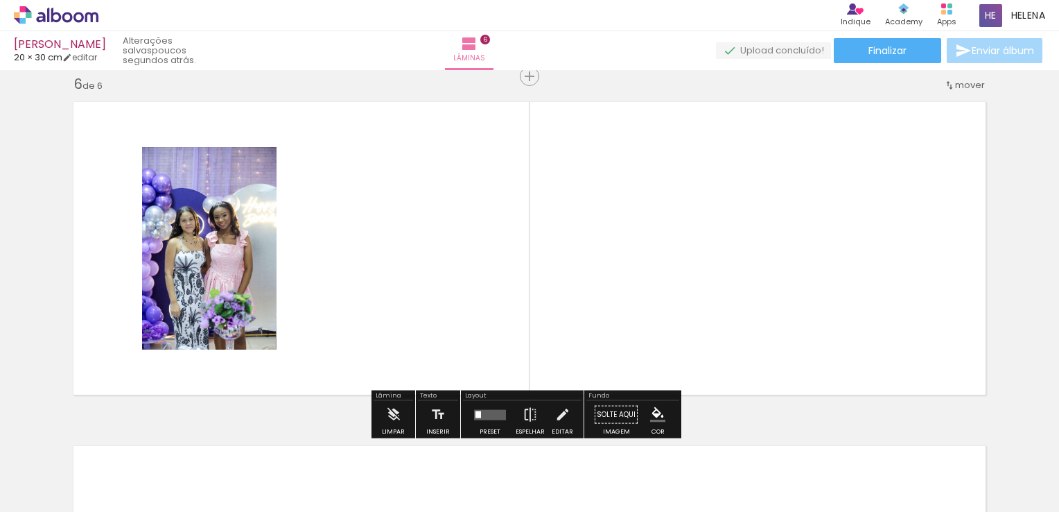
scroll to position [1736, 0]
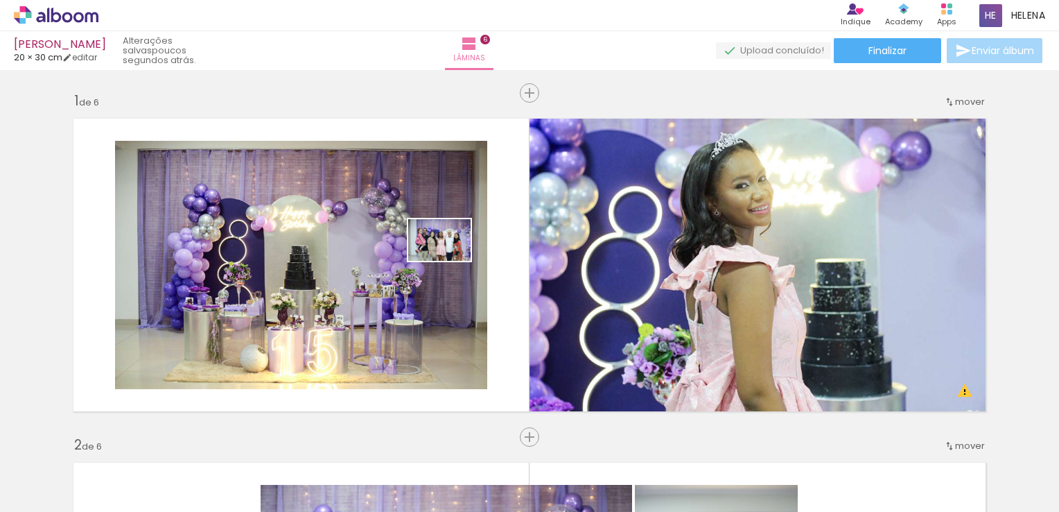
click at [450, 261] on quentale-workspace at bounding box center [529, 256] width 1059 height 512
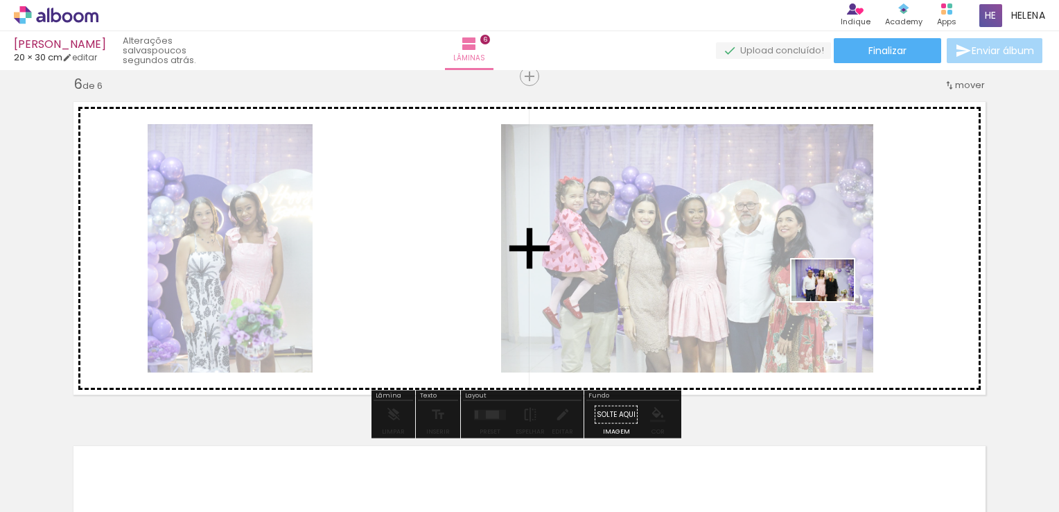
drag, startPoint x: 687, startPoint y: 475, endPoint x: 833, endPoint y: 301, distance: 227.4
click at [833, 301] on quentale-workspace at bounding box center [529, 256] width 1059 height 512
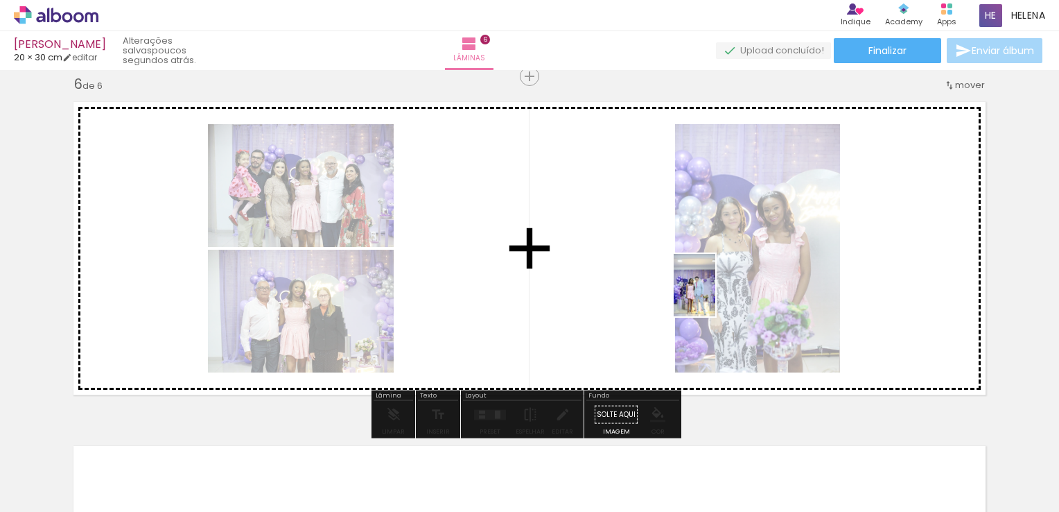
drag, startPoint x: 765, startPoint y: 480, endPoint x: 713, endPoint y: 284, distance: 203.0
click at [713, 284] on quentale-workspace at bounding box center [529, 256] width 1059 height 512
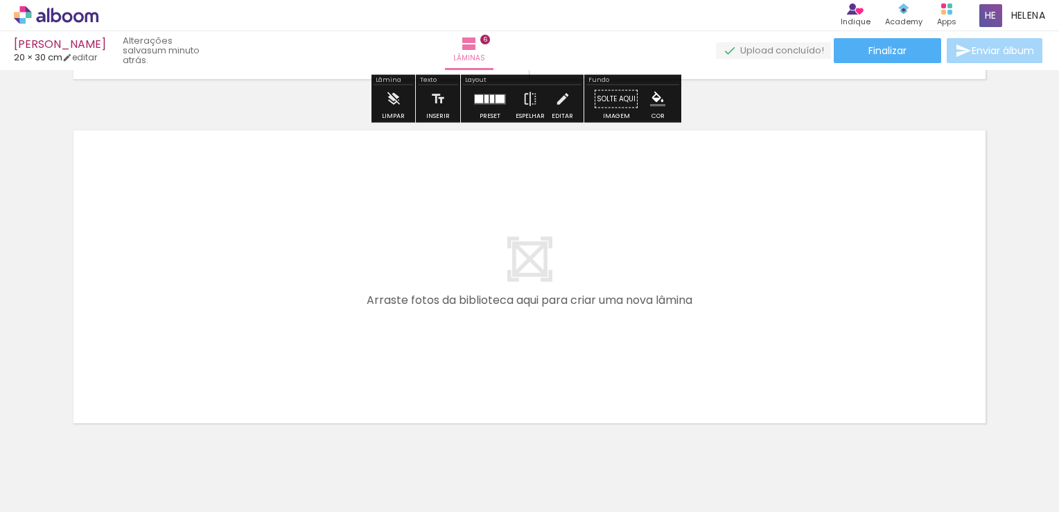
scroll to position [2083, 0]
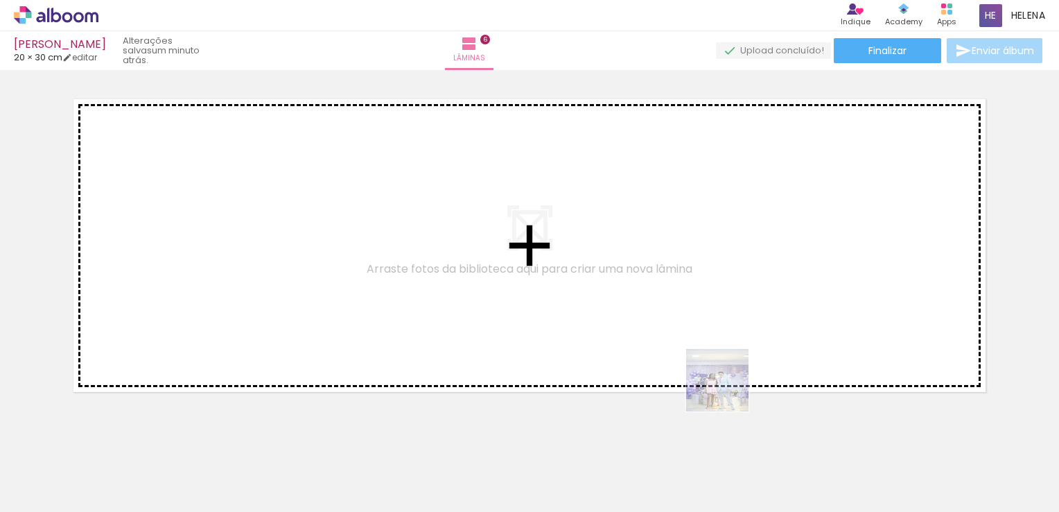
drag, startPoint x: 771, startPoint y: 486, endPoint x: 821, endPoint y: 442, distance: 66.8
click at [702, 308] on quentale-workspace at bounding box center [529, 256] width 1059 height 512
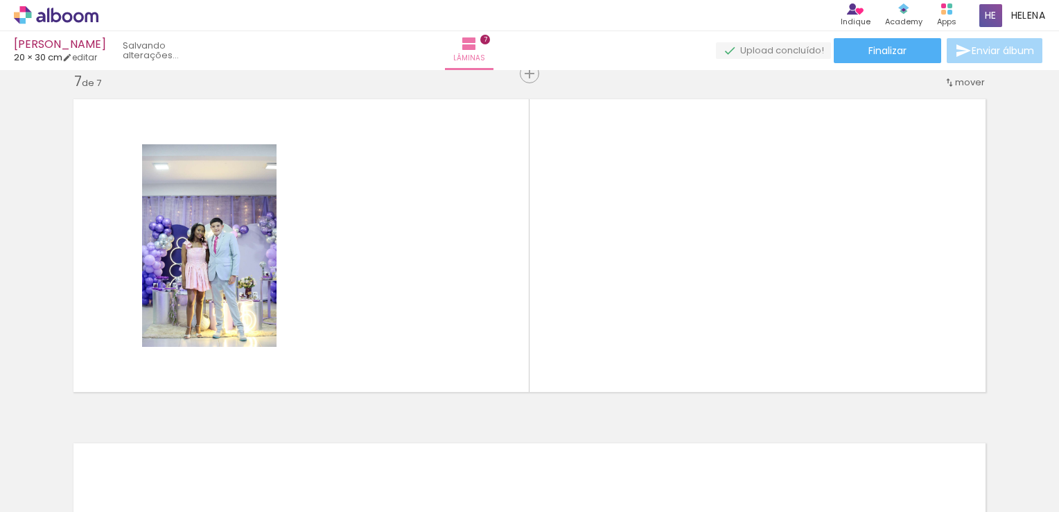
scroll to position [2080, 0]
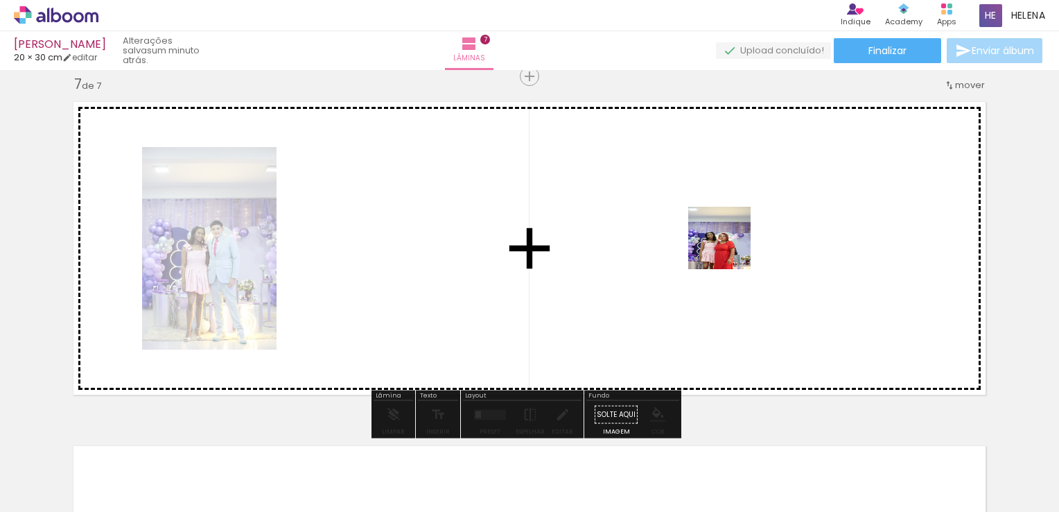
drag, startPoint x: 840, startPoint y: 474, endPoint x: 730, endPoint y: 248, distance: 252.1
click at [730, 248] on quentale-workspace at bounding box center [529, 256] width 1059 height 512
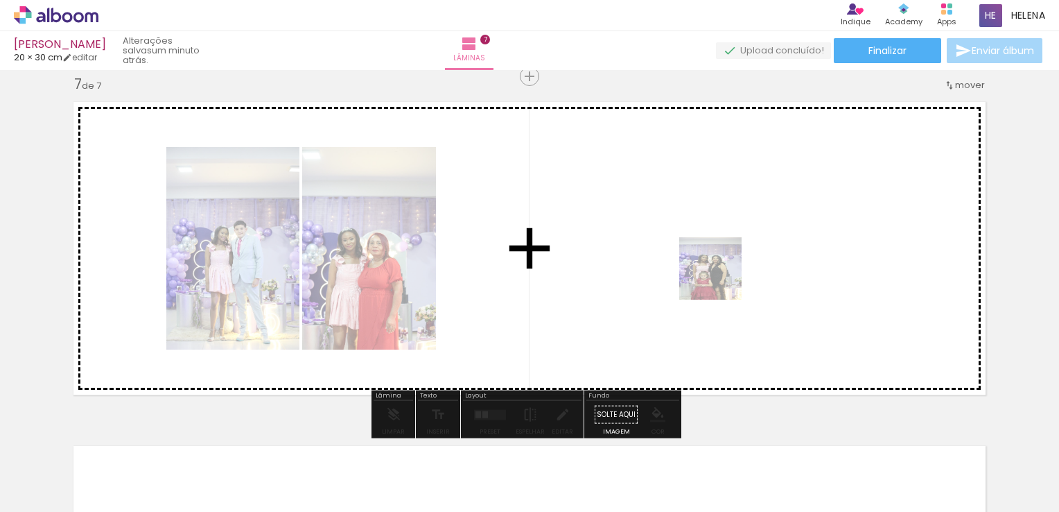
drag, startPoint x: 915, startPoint y: 467, endPoint x: 721, endPoint y: 279, distance: 270.2
click at [721, 279] on quentale-workspace at bounding box center [529, 256] width 1059 height 512
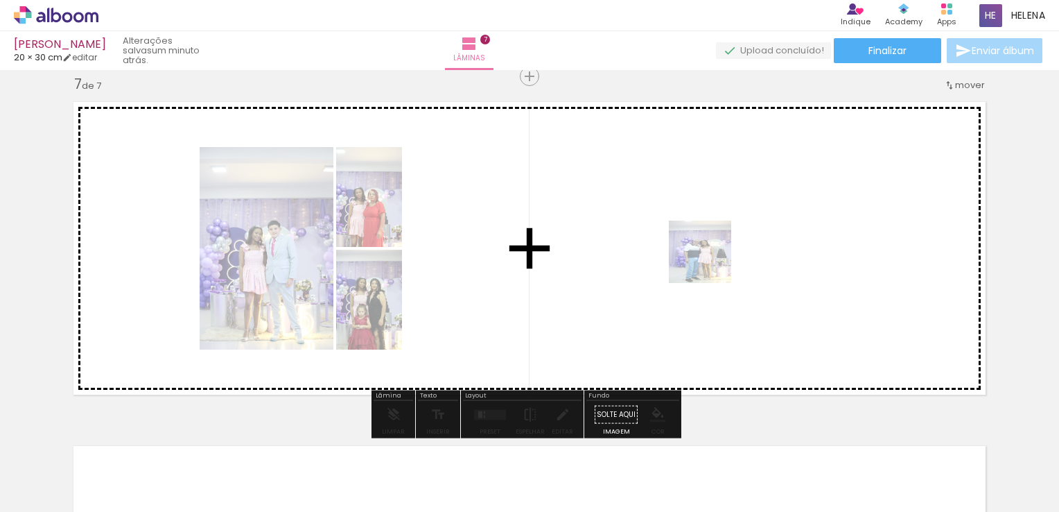
drag, startPoint x: 1004, startPoint y: 484, endPoint x: 711, endPoint y: 262, distance: 367.8
click at [711, 262] on quentale-workspace at bounding box center [529, 256] width 1059 height 512
